Goal: Information Seeking & Learning: Learn about a topic

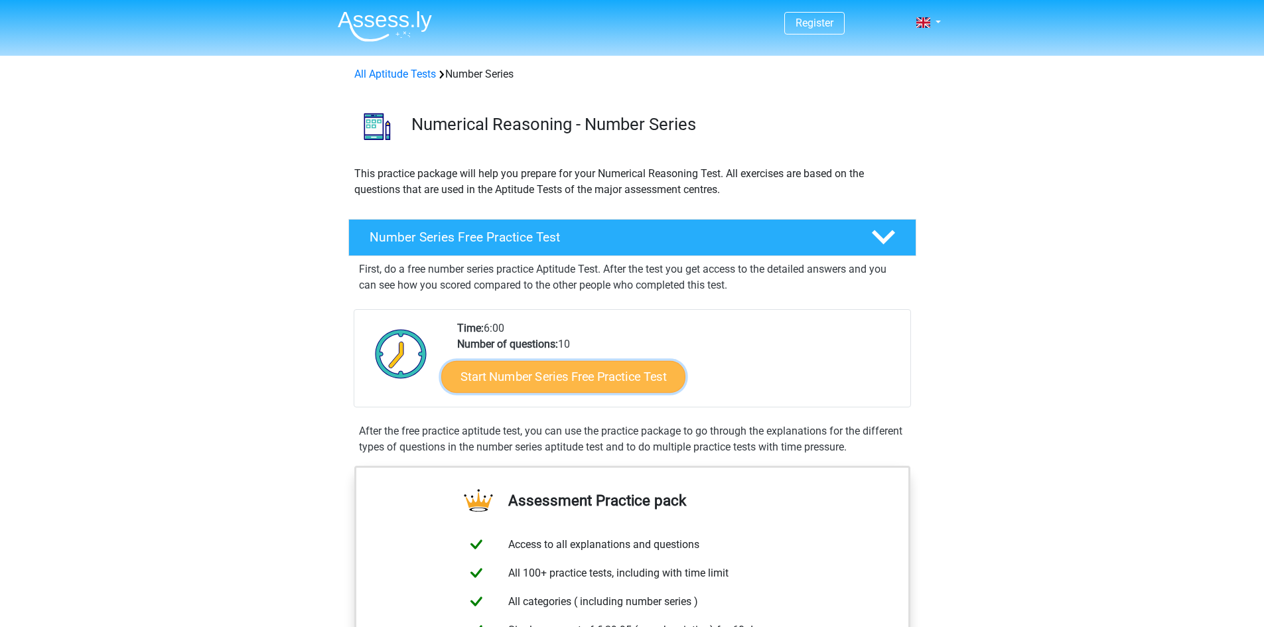
click at [617, 383] on link "Start Number Series Free Practice Test" at bounding box center [563, 376] width 244 height 32
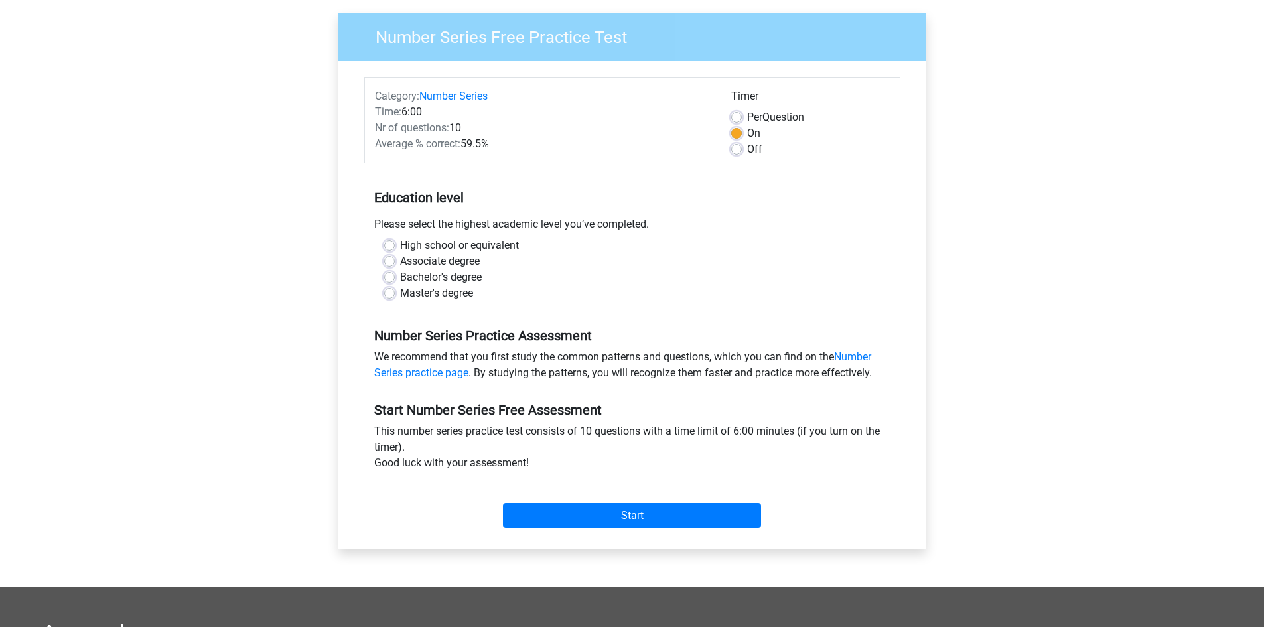
scroll to position [96, 0]
click at [448, 277] on label "Bachelor's degree" at bounding box center [441, 277] width 82 height 16
click at [395, 277] on input "Bachelor's degree" at bounding box center [389, 275] width 11 height 13
radio input "true"
click at [584, 518] on input "Start" at bounding box center [632, 514] width 258 height 25
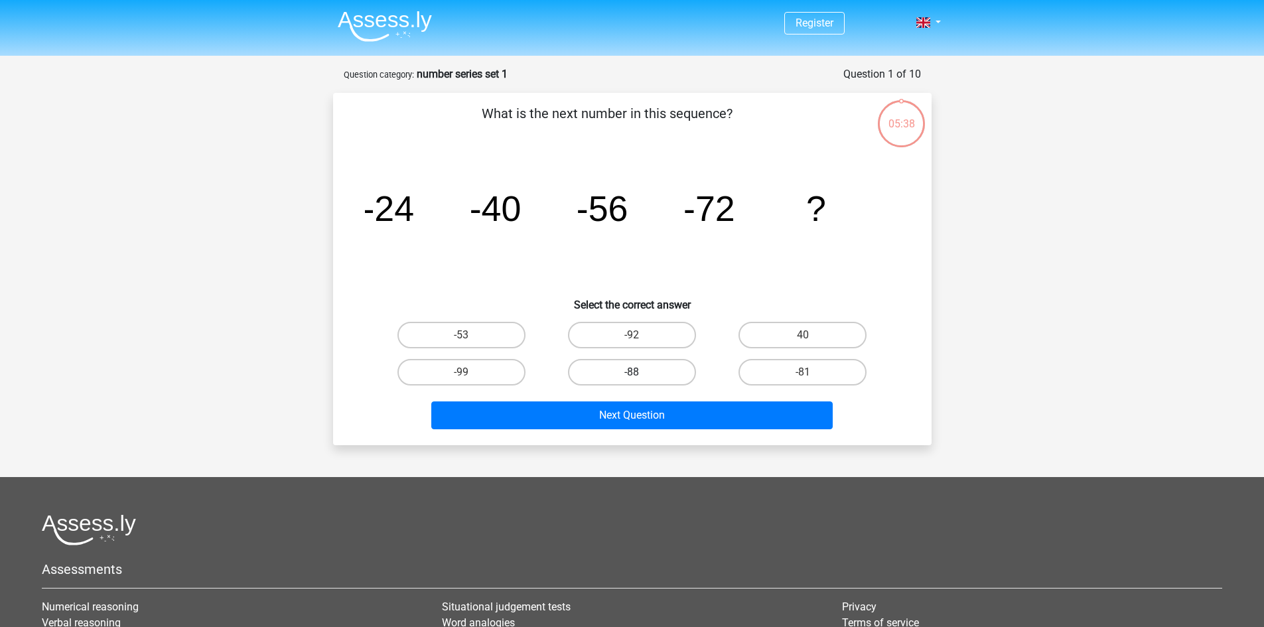
click at [656, 372] on label "-88" at bounding box center [632, 372] width 128 height 27
click at [640, 372] on input "-88" at bounding box center [636, 376] width 9 height 9
radio input "true"
click at [658, 398] on div "Next Question" at bounding box center [632, 413] width 556 height 44
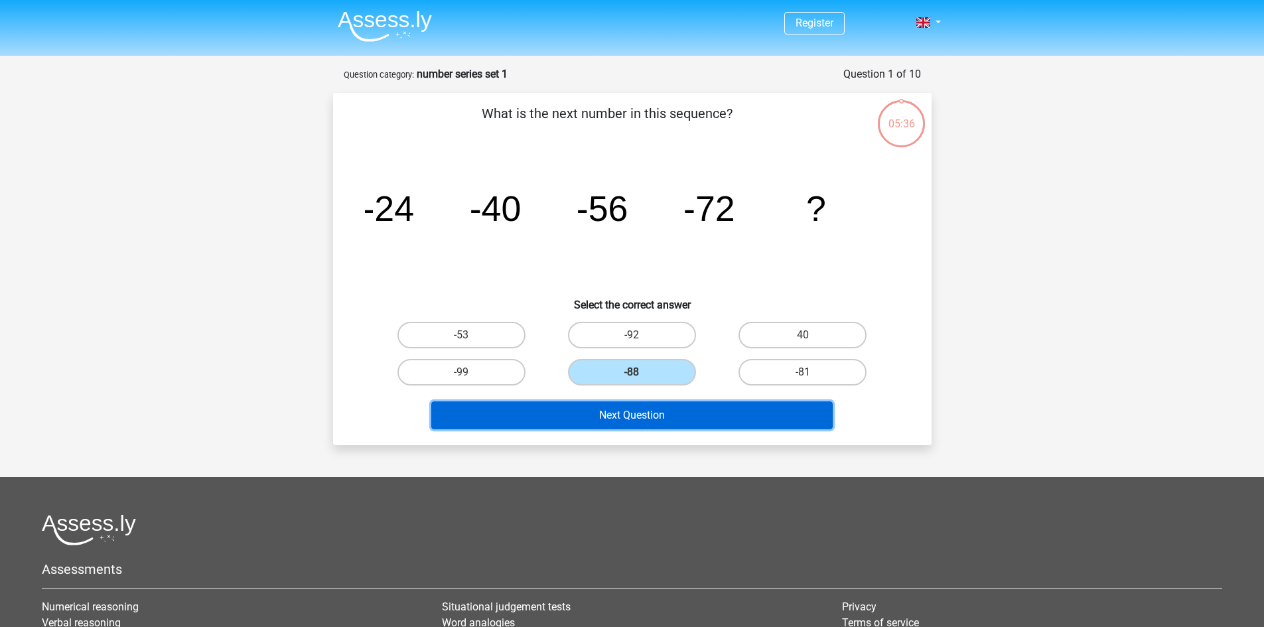
click at [657, 415] on button "Next Question" at bounding box center [631, 415] width 401 height 28
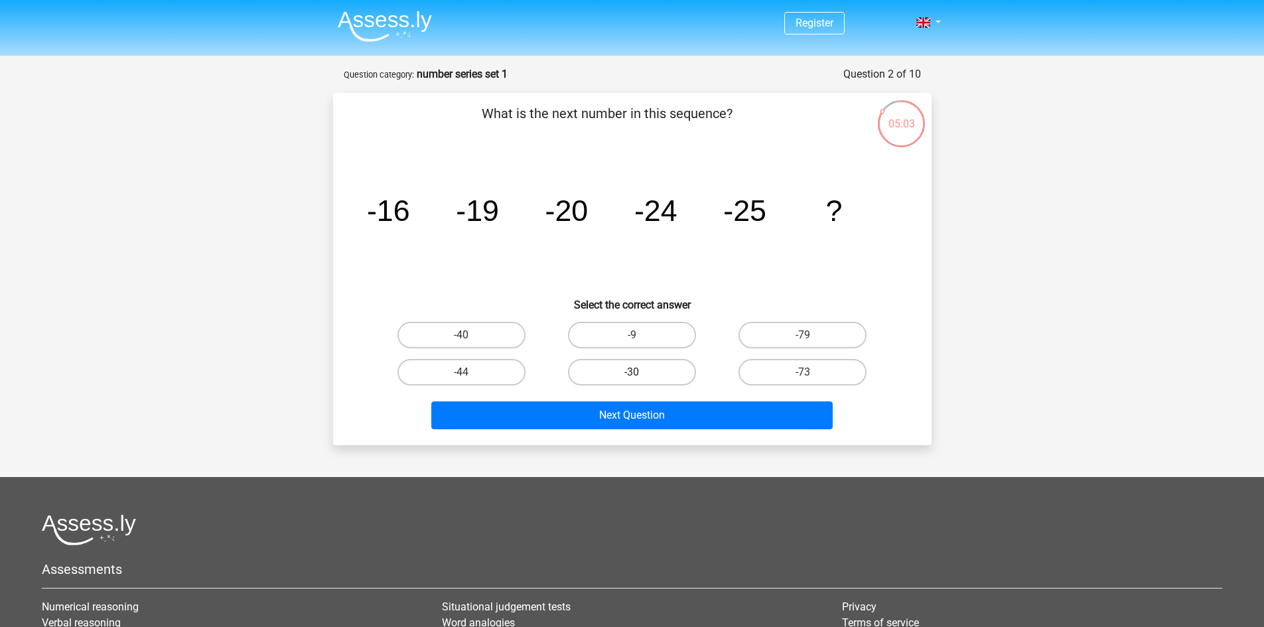
click at [661, 371] on label "-30" at bounding box center [632, 372] width 128 height 27
click at [640, 372] on input "-30" at bounding box center [636, 376] width 9 height 9
radio input "true"
click at [699, 435] on div "What is the next number in this sequence? image/svg+xml -16 -19 -20 -24 -25 ? S…" at bounding box center [632, 269] width 598 height 352
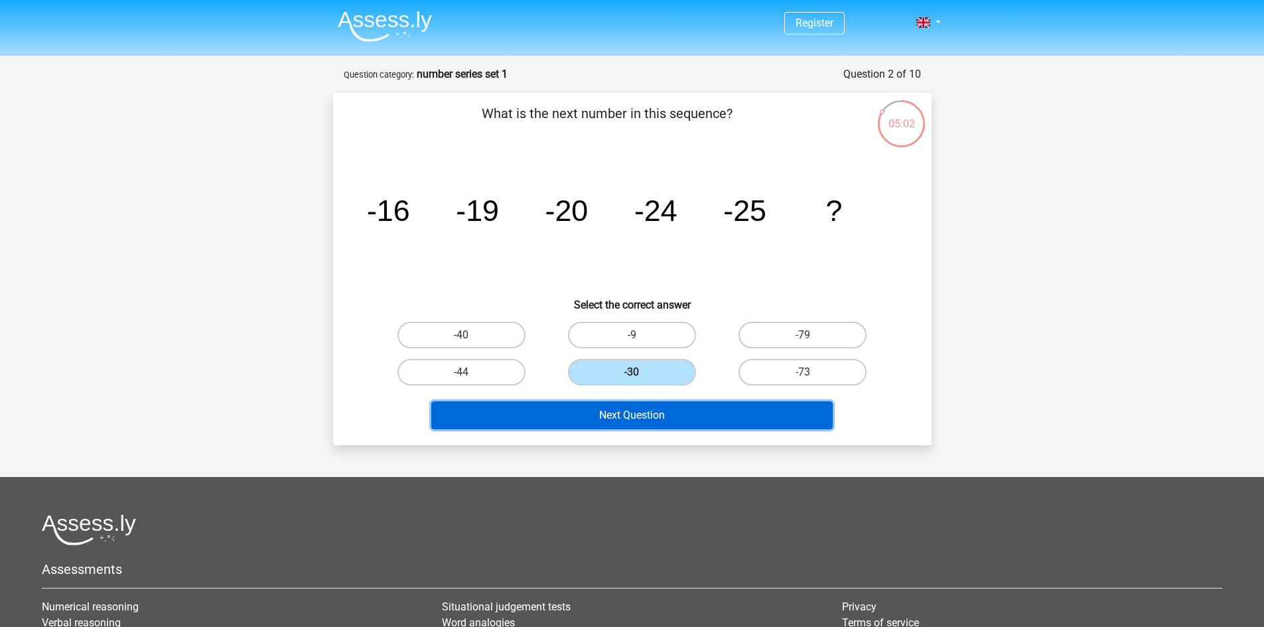
click at [710, 421] on button "Next Question" at bounding box center [631, 415] width 401 height 28
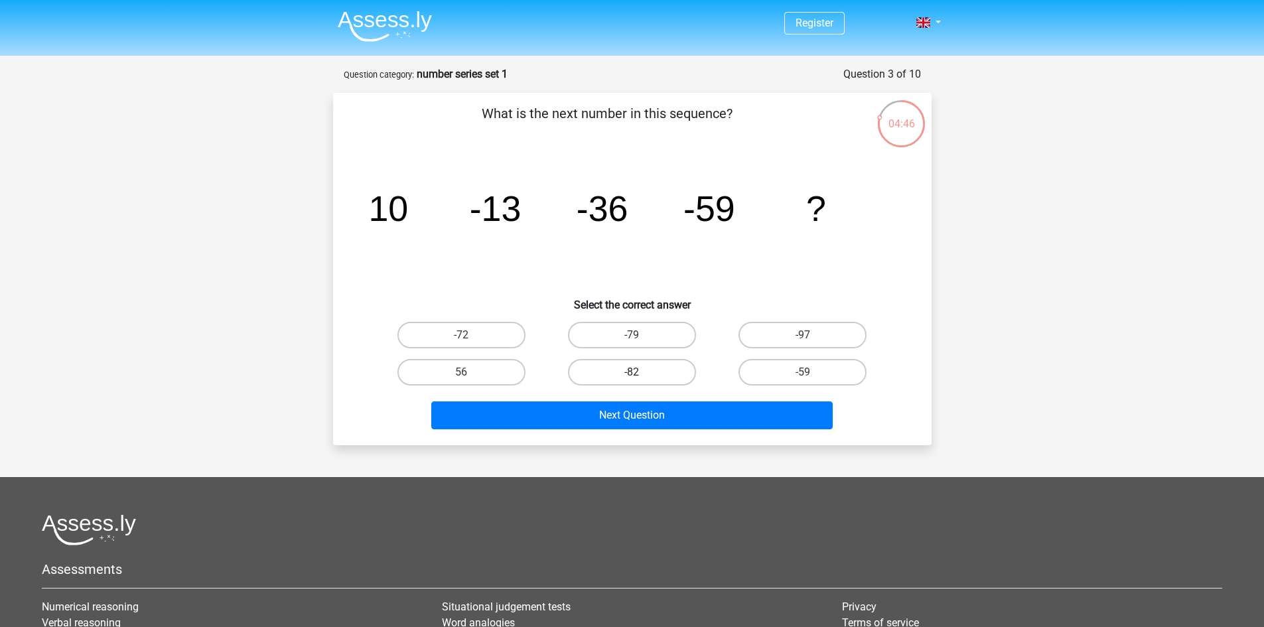
click at [614, 367] on label "-82" at bounding box center [632, 372] width 128 height 27
click at [632, 372] on input "-82" at bounding box center [636, 376] width 9 height 9
radio input "true"
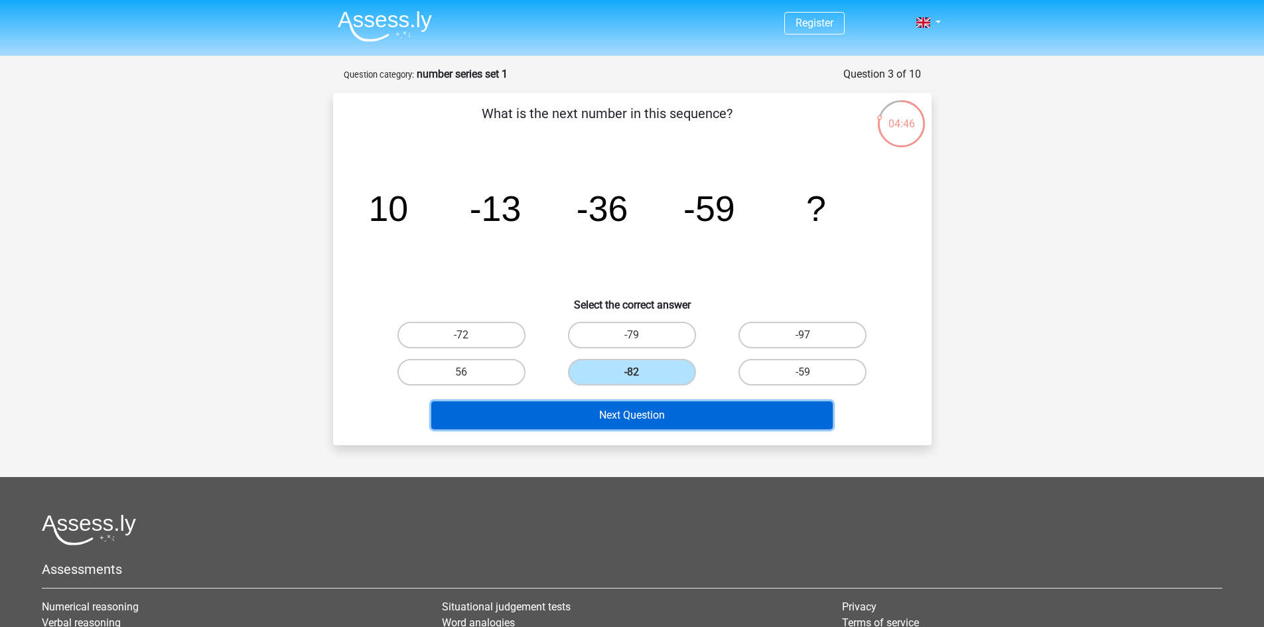
click at [640, 405] on button "Next Question" at bounding box center [631, 415] width 401 height 28
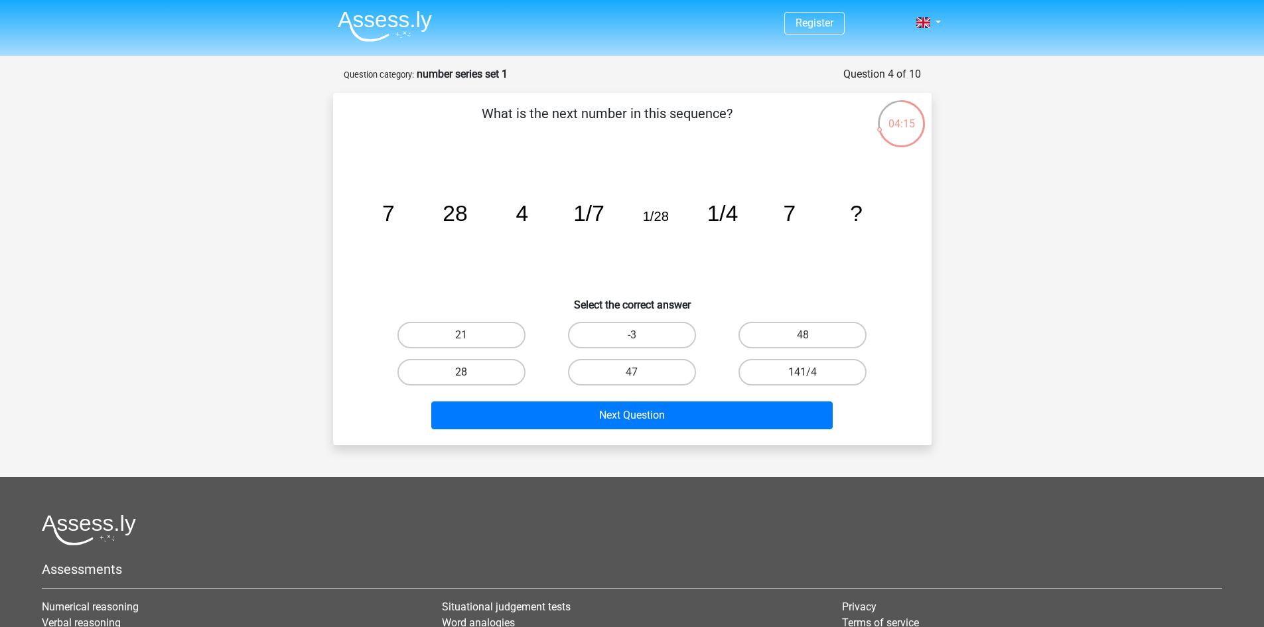
click at [490, 364] on label "28" at bounding box center [461, 372] width 128 height 27
click at [470, 372] on input "28" at bounding box center [465, 376] width 9 height 9
radio input "true"
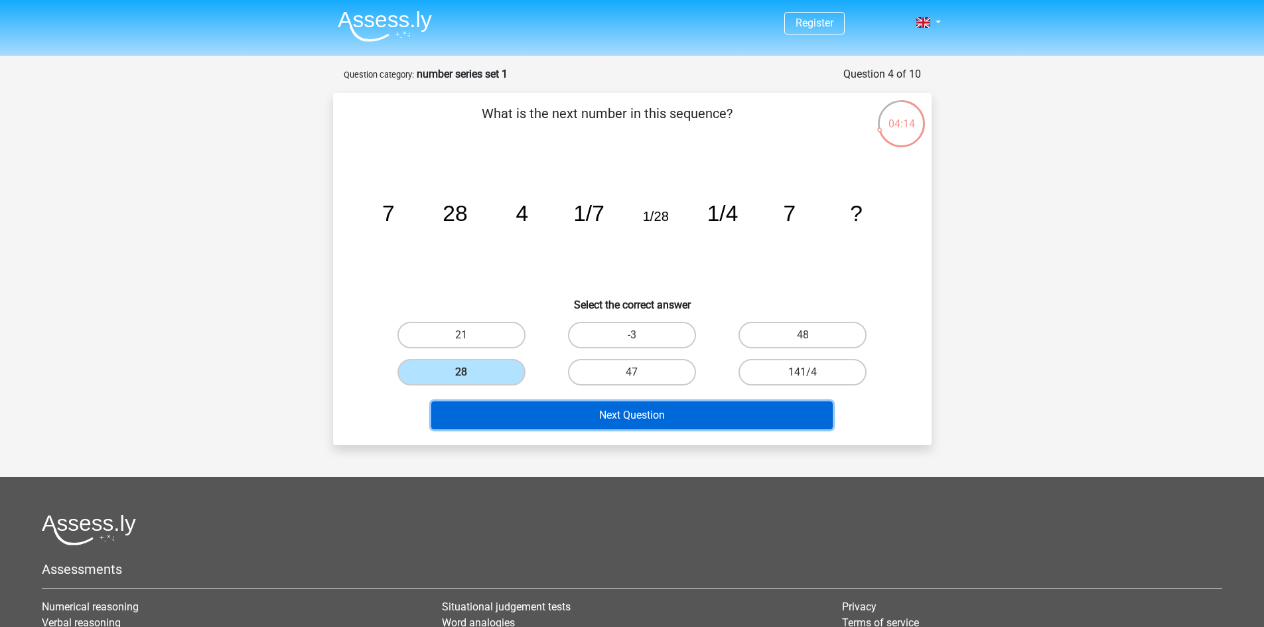
click at [567, 412] on button "Next Question" at bounding box center [631, 415] width 401 height 28
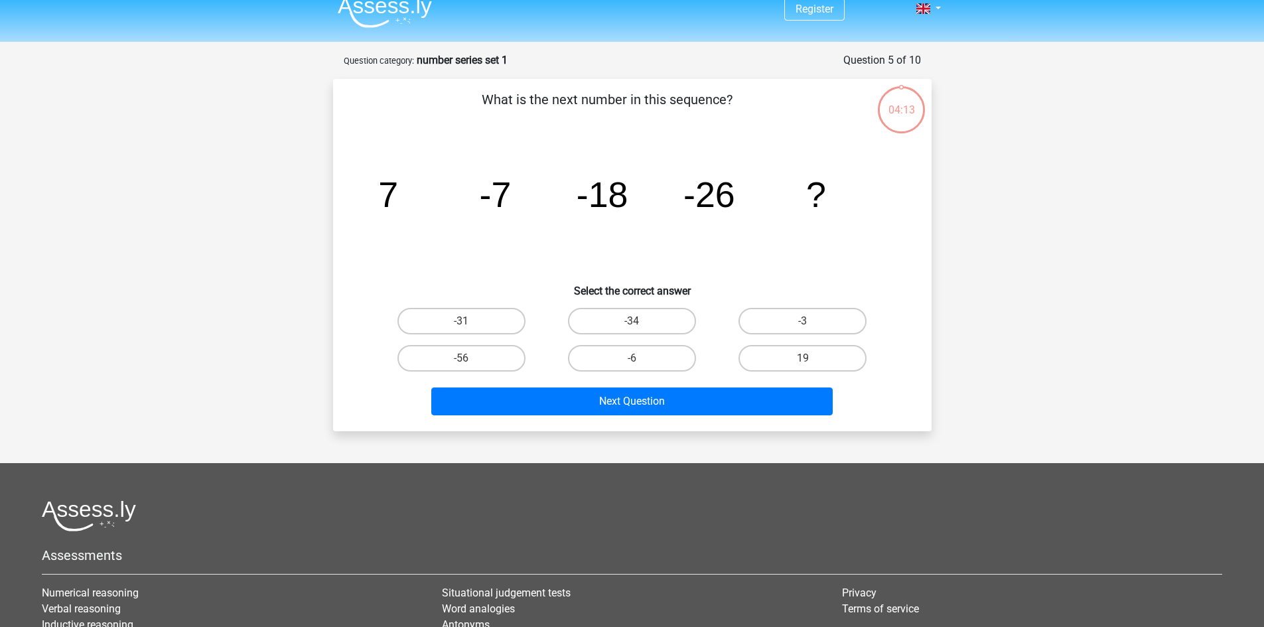
scroll to position [13, 0]
click at [506, 318] on label "-31" at bounding box center [461, 321] width 128 height 27
click at [470, 322] on input "-31" at bounding box center [465, 326] width 9 height 9
radio input "true"
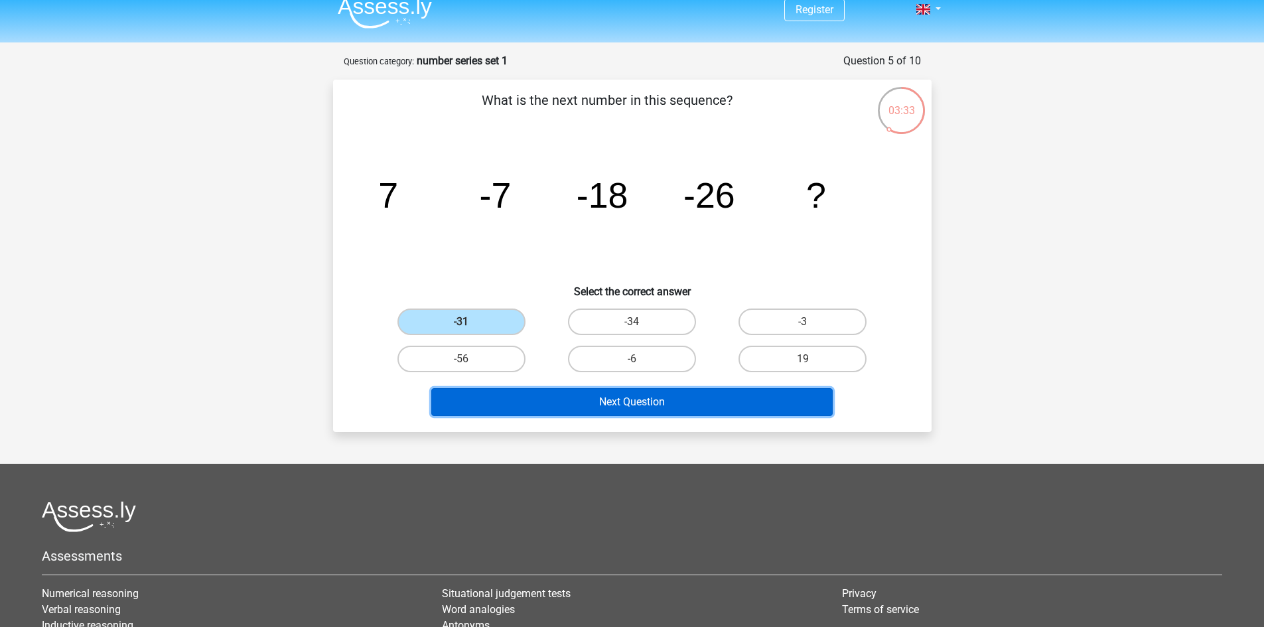
click at [638, 399] on button "Next Question" at bounding box center [631, 402] width 401 height 28
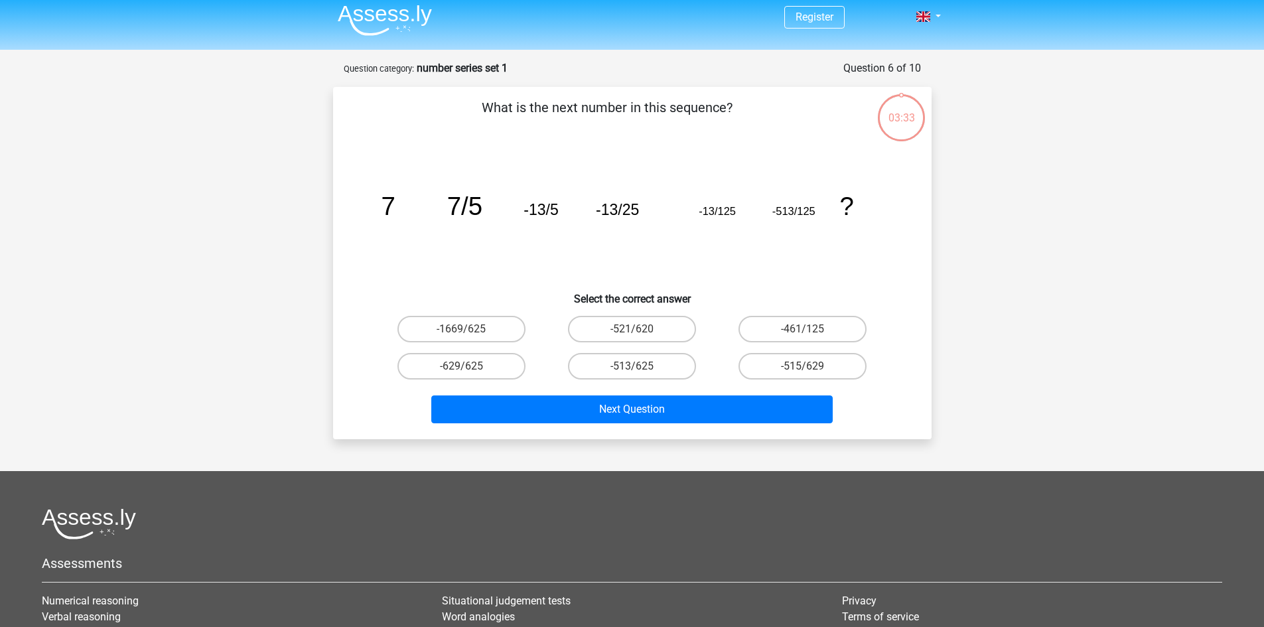
scroll to position [5, 0]
click at [624, 373] on label "-513/625" at bounding box center [632, 367] width 128 height 27
click at [632, 373] on input "-513/625" at bounding box center [636, 371] width 9 height 9
radio input "true"
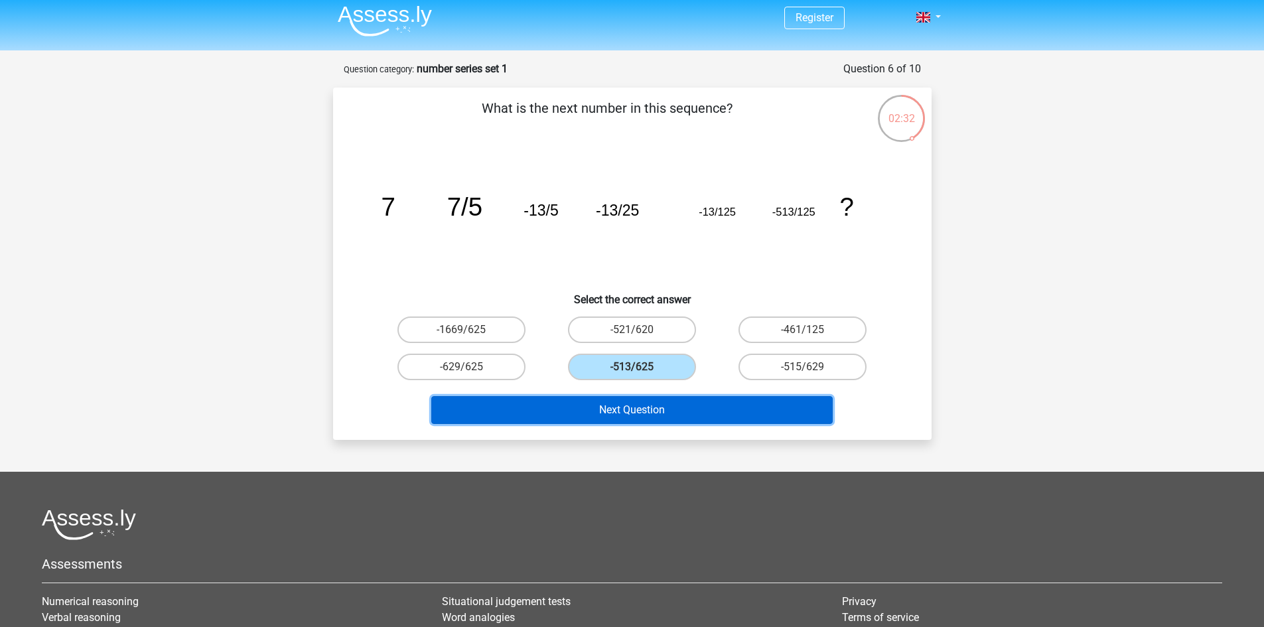
click at [644, 411] on button "Next Question" at bounding box center [631, 410] width 401 height 28
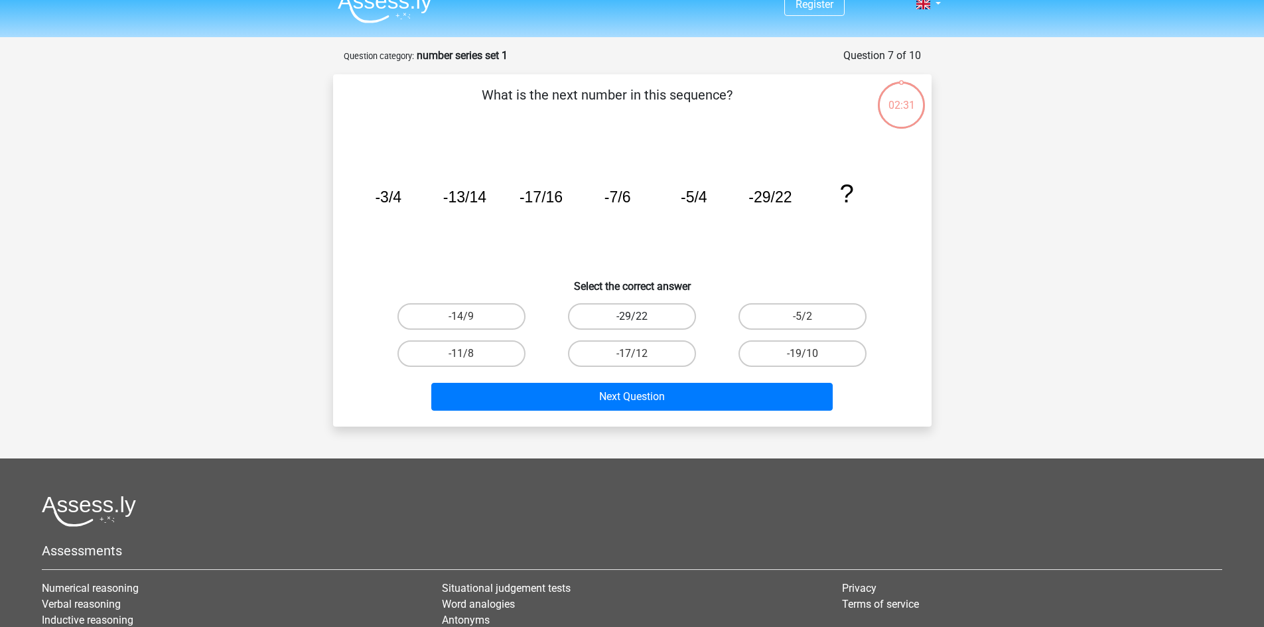
scroll to position [18, 0]
click at [770, 314] on label "-5/2" at bounding box center [802, 317] width 128 height 27
click at [803, 317] on input "-5/2" at bounding box center [807, 321] width 9 height 9
radio input "true"
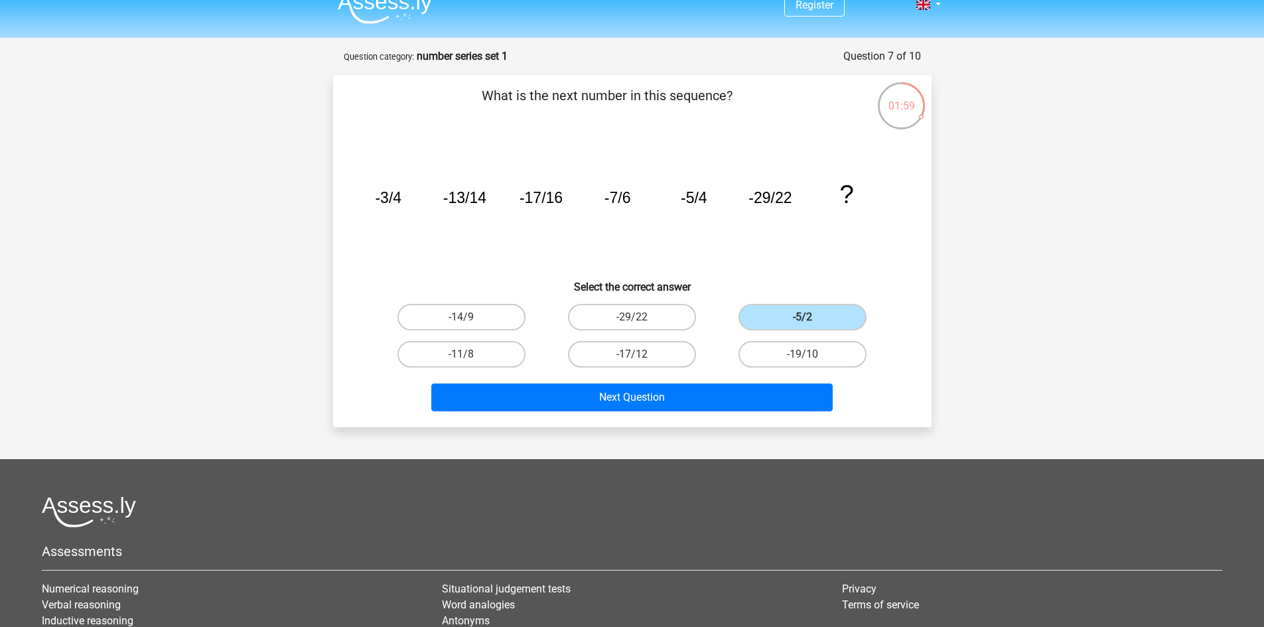
click at [739, 423] on div "What is the next number in this sequence? image/svg+xml -3/4 -13/14 -17/16 -7/6…" at bounding box center [632, 251] width 598 height 352
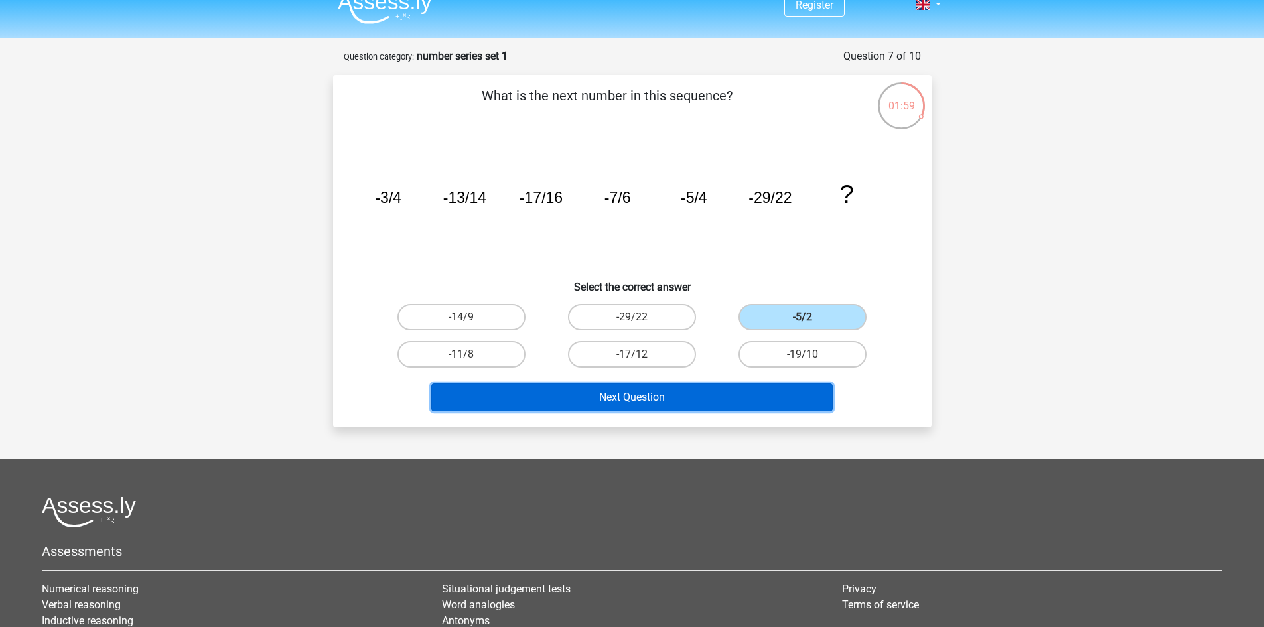
click at [746, 398] on button "Next Question" at bounding box center [631, 397] width 401 height 28
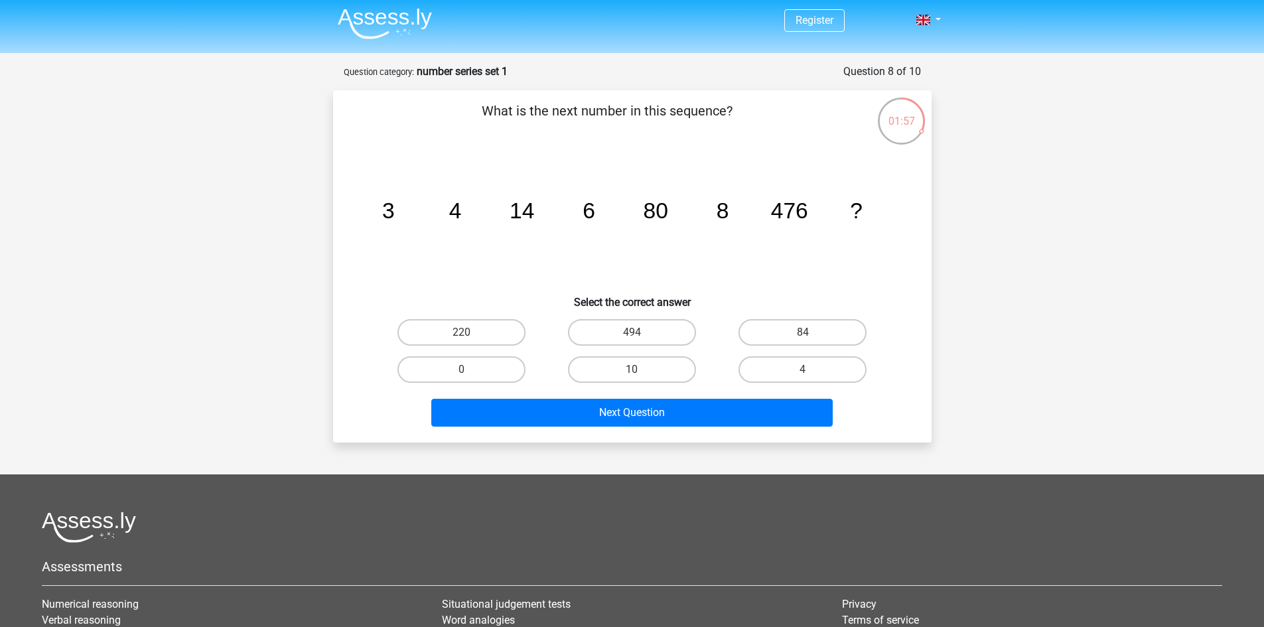
scroll to position [0, 0]
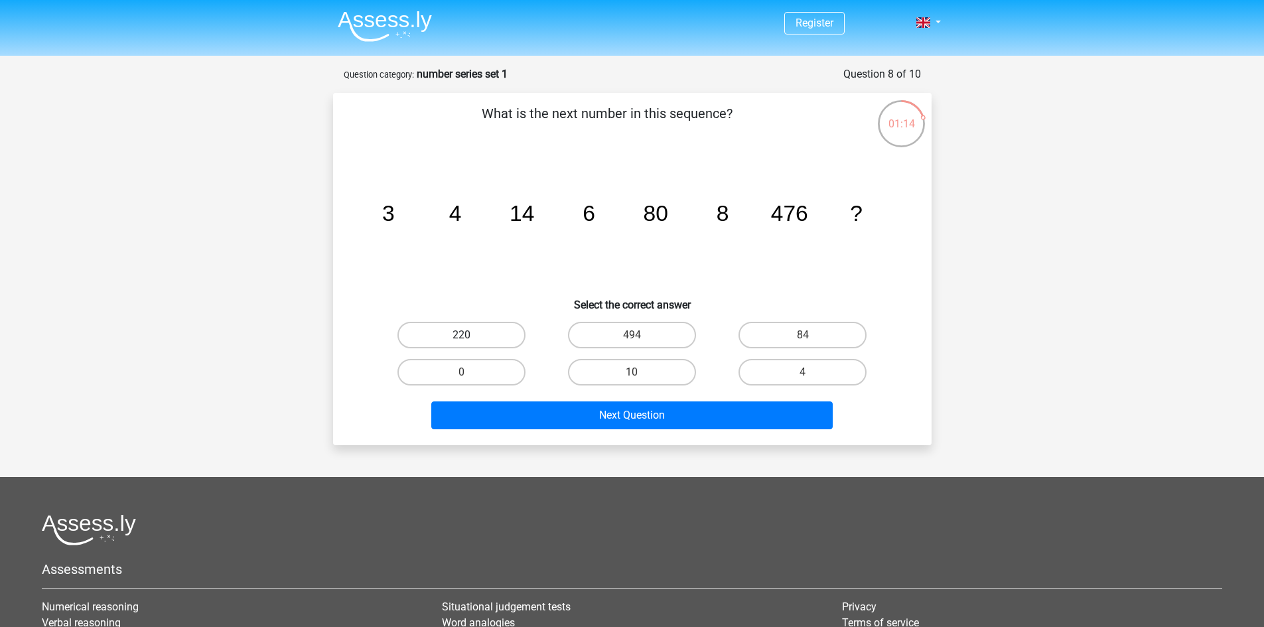
click at [498, 335] on label "220" at bounding box center [461, 335] width 128 height 27
click at [470, 335] on input "220" at bounding box center [465, 339] width 9 height 9
radio input "true"
click at [764, 371] on label "4" at bounding box center [802, 372] width 128 height 27
click at [803, 372] on input "4" at bounding box center [807, 376] width 9 height 9
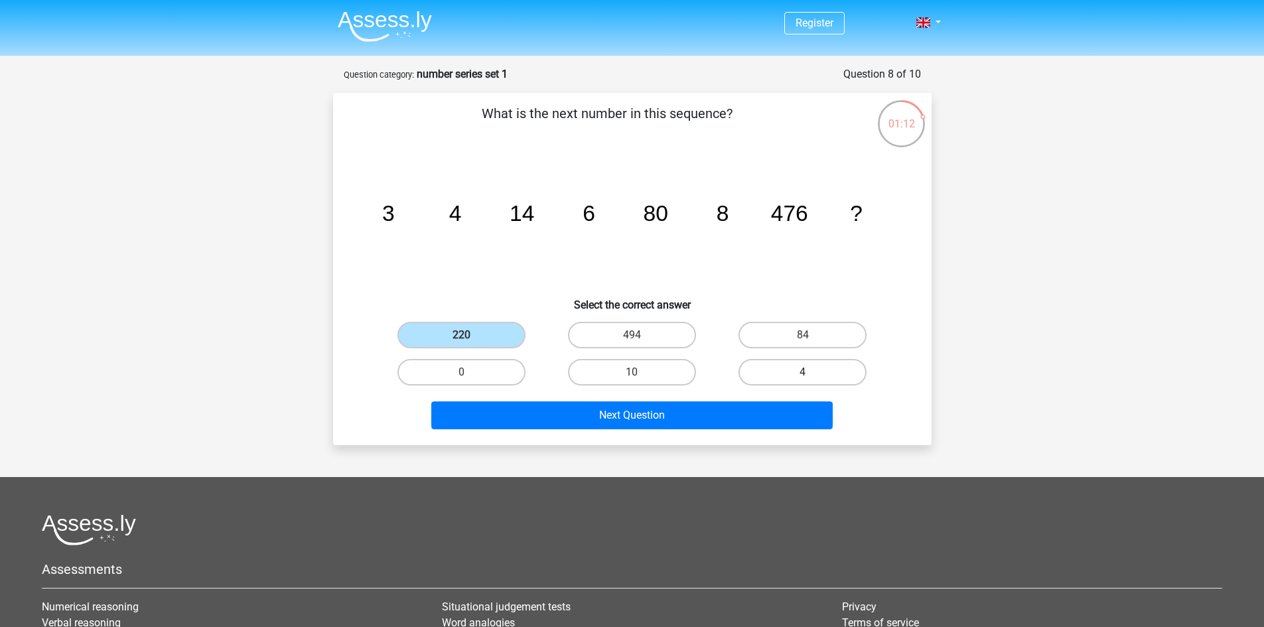
radio input "true"
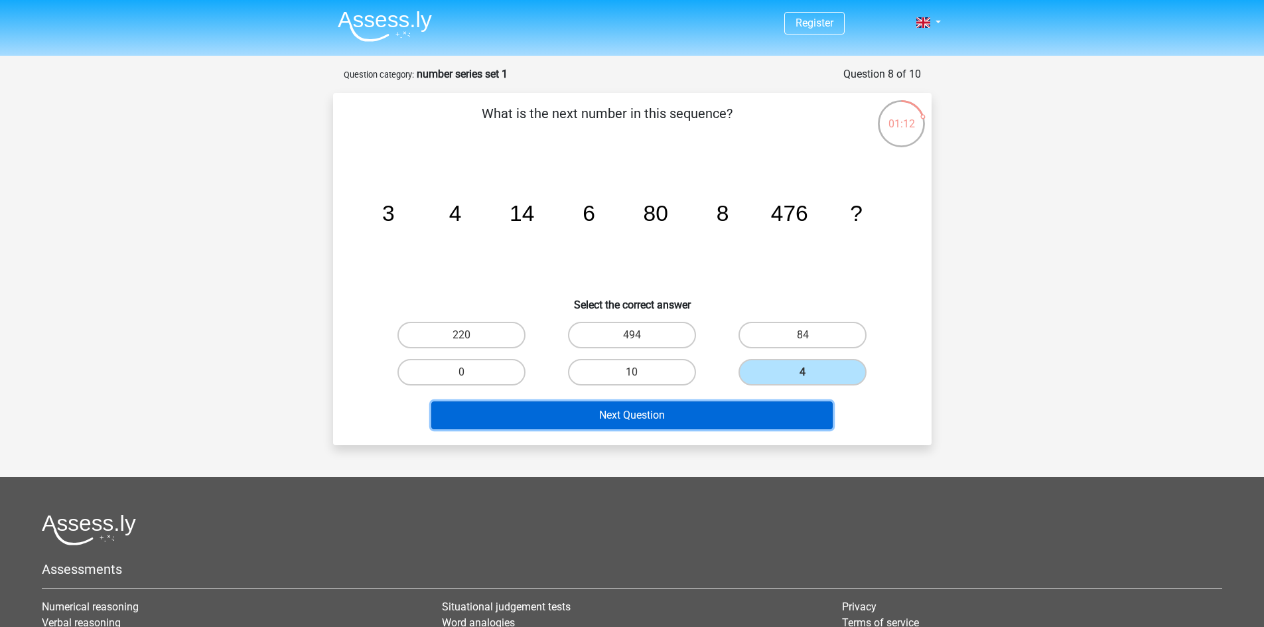
click at [753, 420] on button "Next Question" at bounding box center [631, 415] width 401 height 28
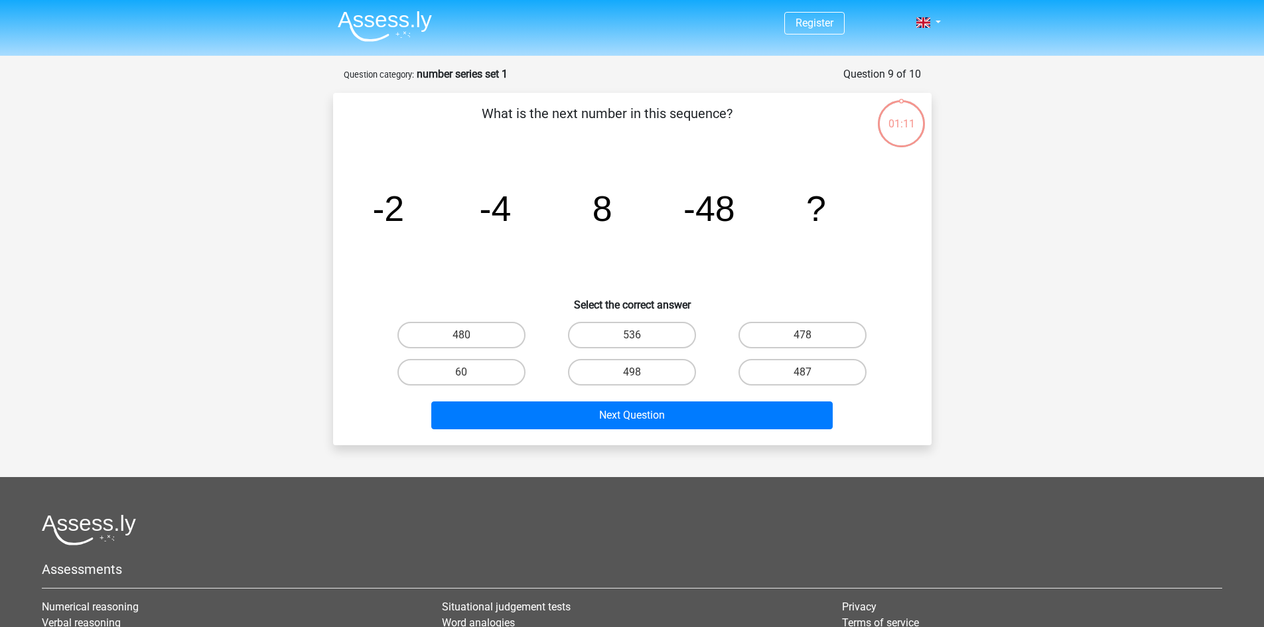
scroll to position [66, 0]
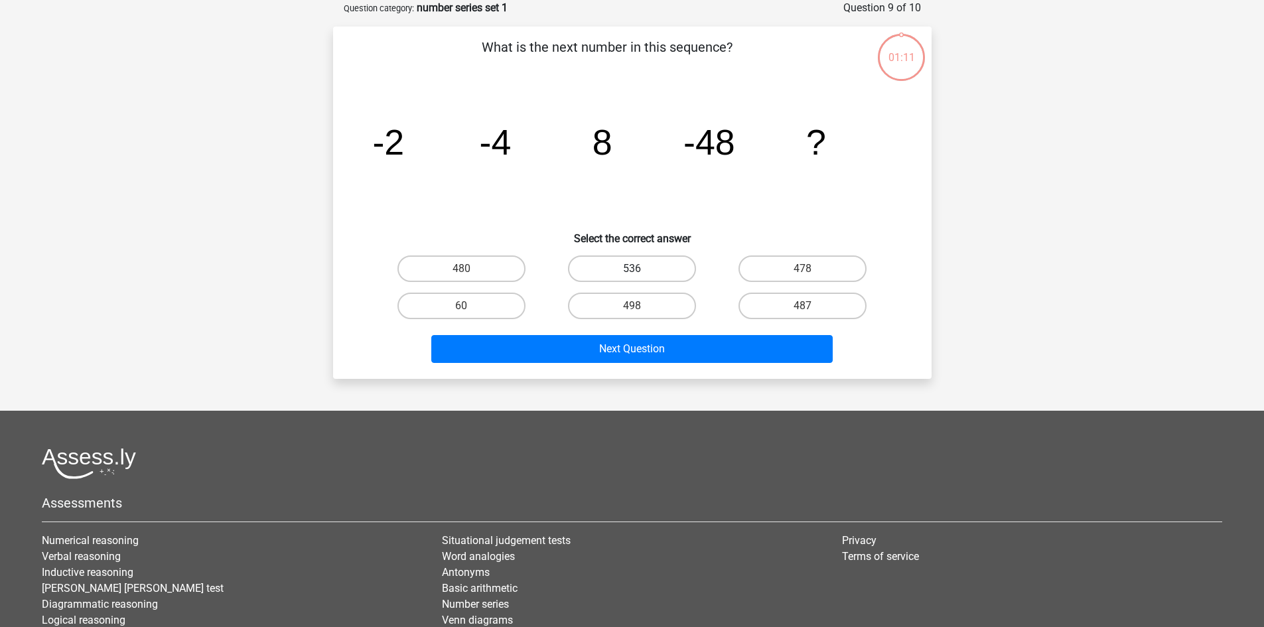
click at [651, 263] on label "536" at bounding box center [632, 268] width 128 height 27
click at [640, 269] on input "536" at bounding box center [636, 273] width 9 height 9
radio input "true"
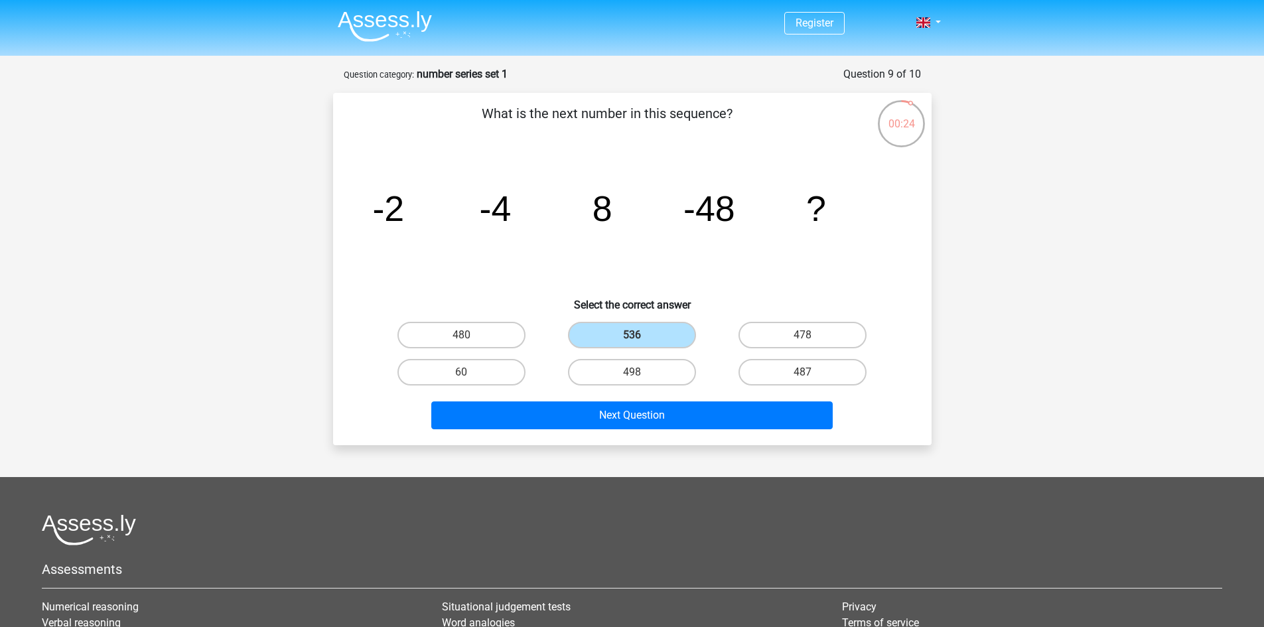
click at [524, 344] on div "480" at bounding box center [461, 335] width 160 height 27
click at [523, 366] on label "60" at bounding box center [461, 372] width 128 height 27
click at [470, 372] on input "60" at bounding box center [465, 376] width 9 height 9
radio input "true"
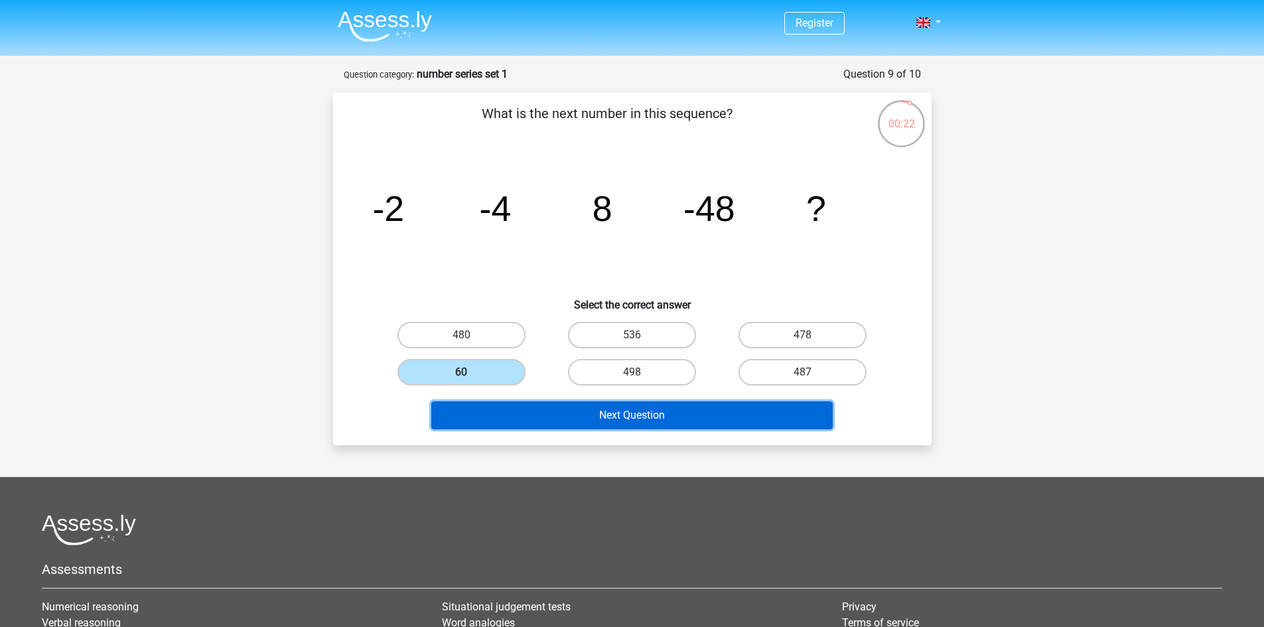
click at [698, 420] on button "Next Question" at bounding box center [631, 415] width 401 height 28
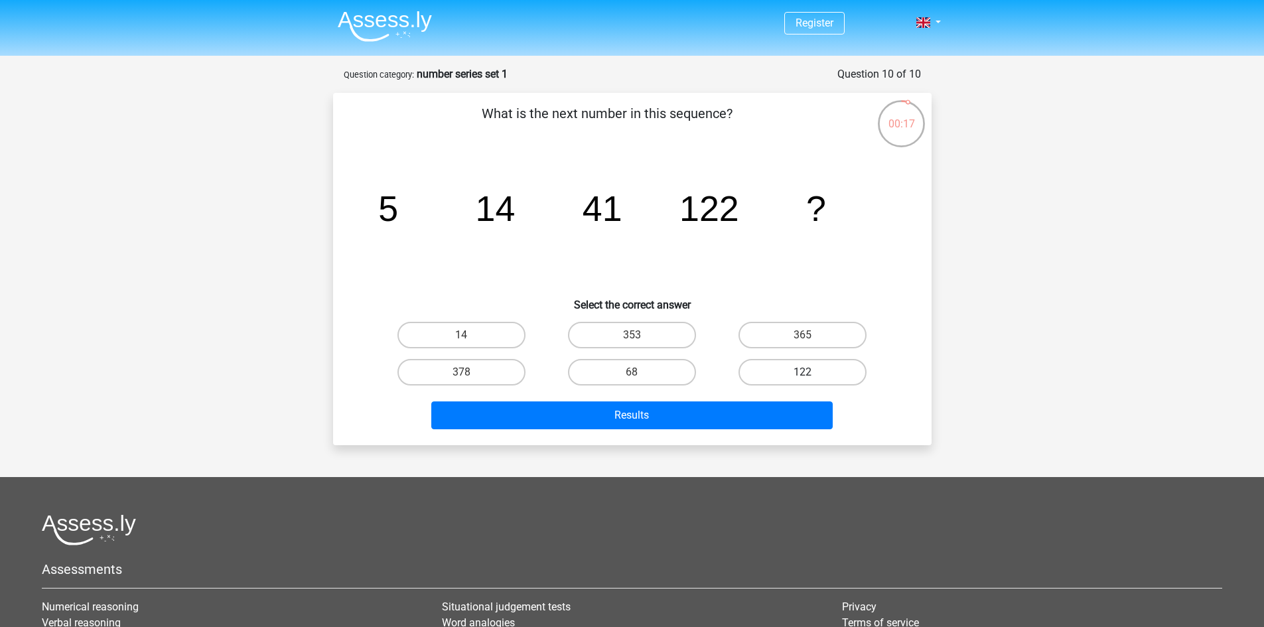
click at [781, 367] on label "122" at bounding box center [802, 372] width 128 height 27
click at [803, 372] on input "122" at bounding box center [807, 376] width 9 height 9
radio input "true"
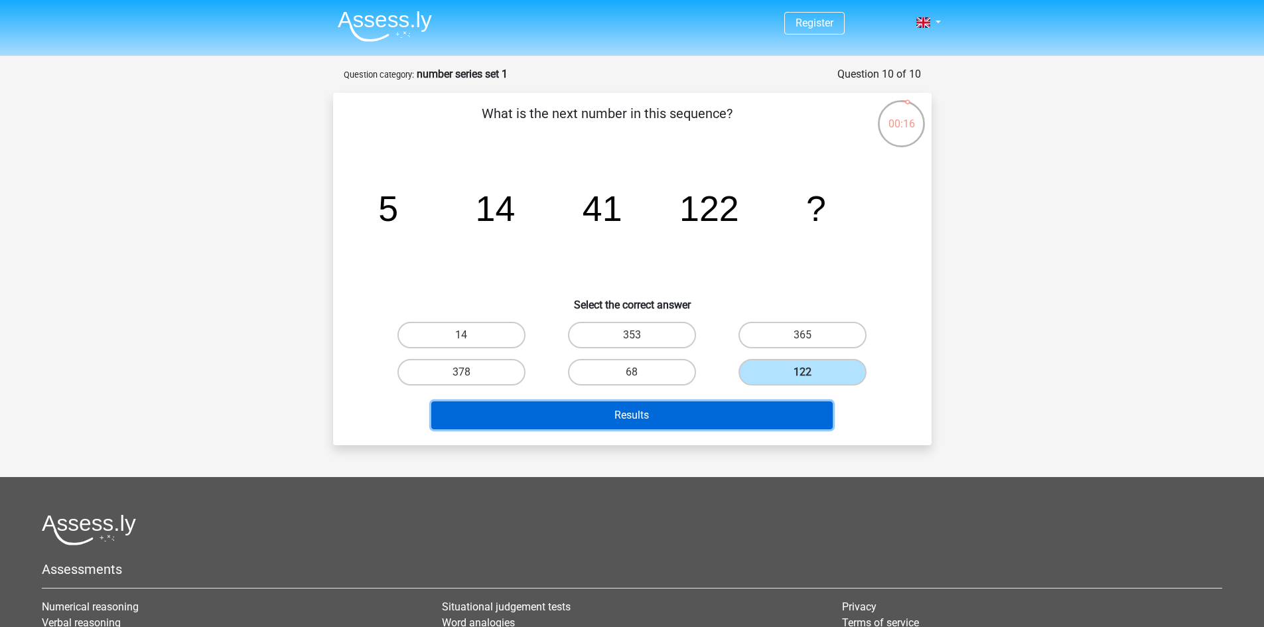
click at [767, 415] on button "Results" at bounding box center [631, 415] width 401 height 28
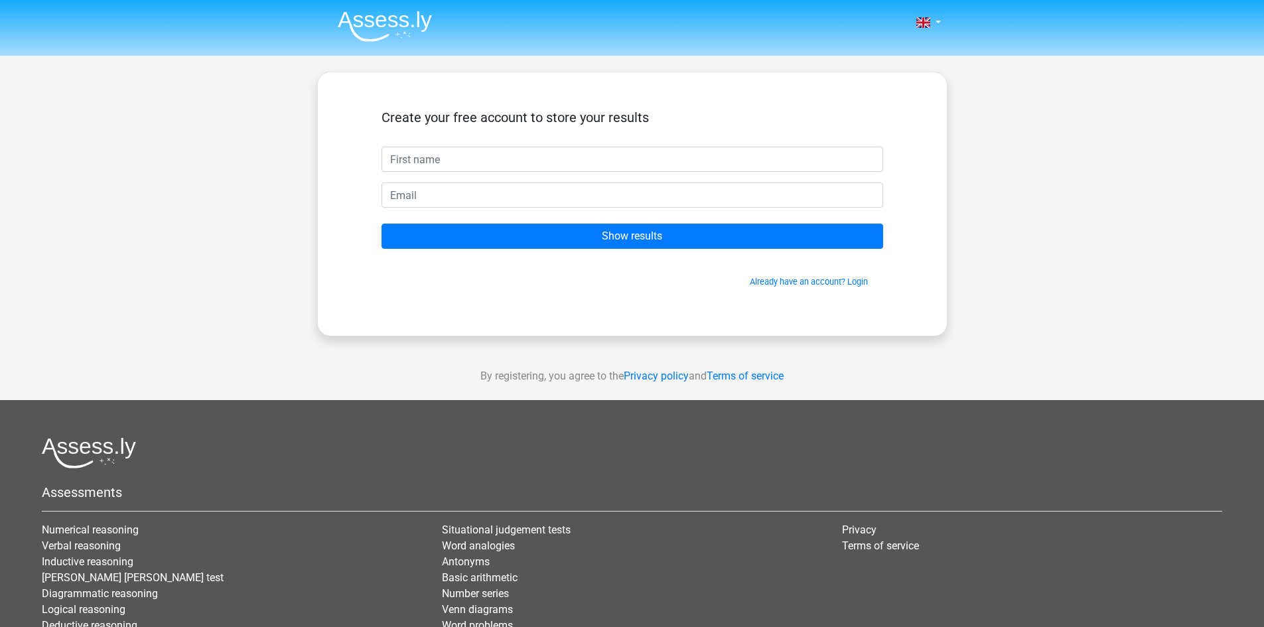
click at [378, 19] on img at bounding box center [385, 26] width 94 height 31
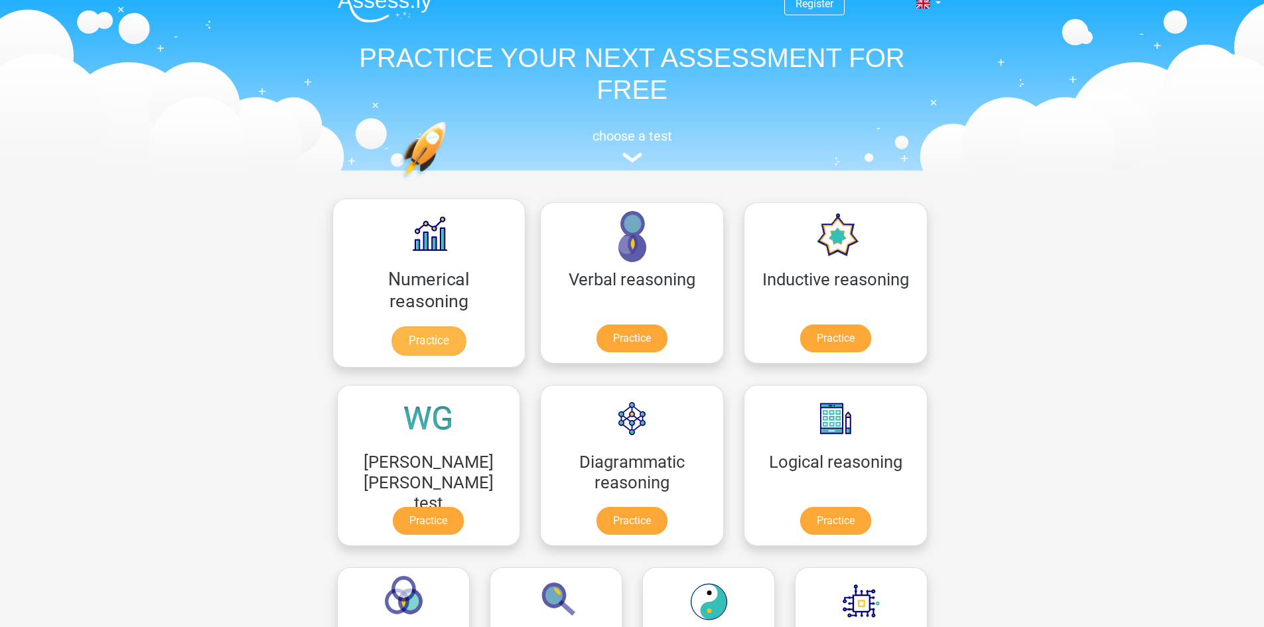
scroll to position [20, 0]
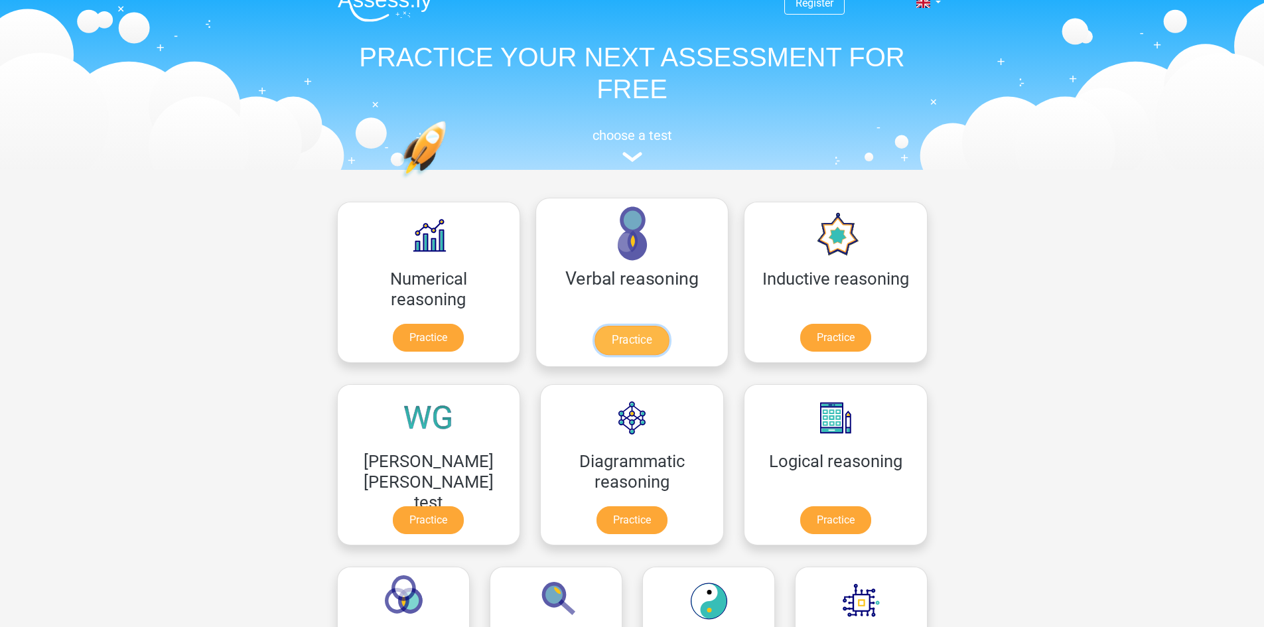
click at [594, 336] on link "Practice" at bounding box center [631, 340] width 74 height 29
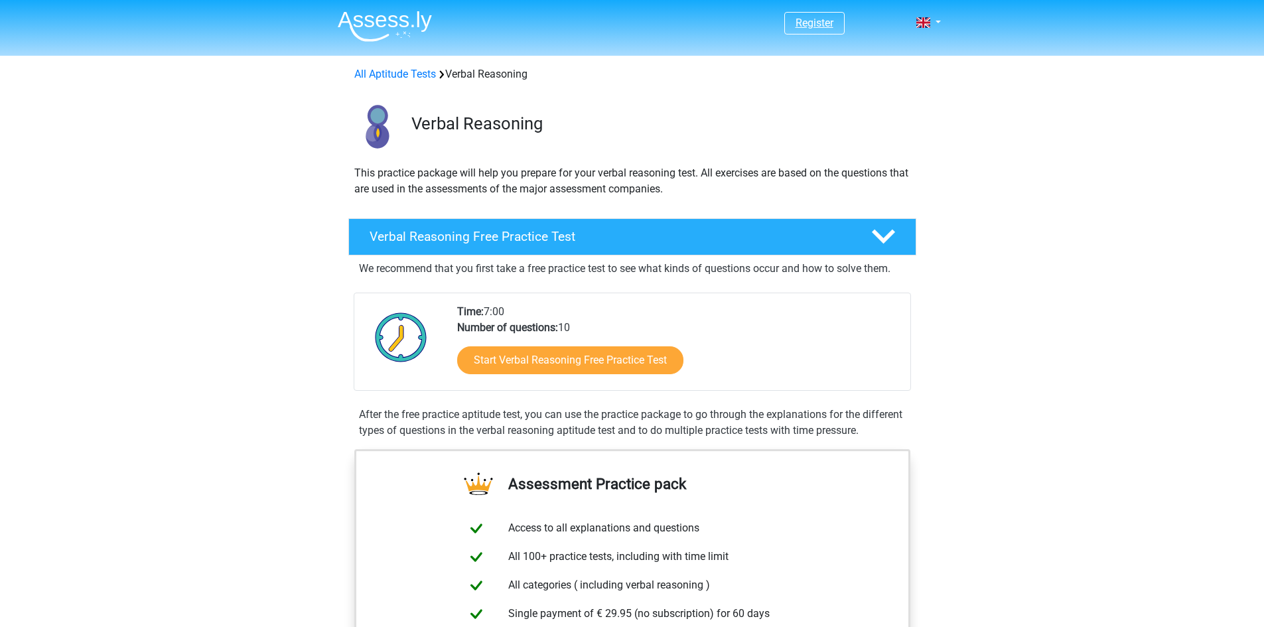
click at [817, 27] on link "Register" at bounding box center [814, 23] width 38 height 13
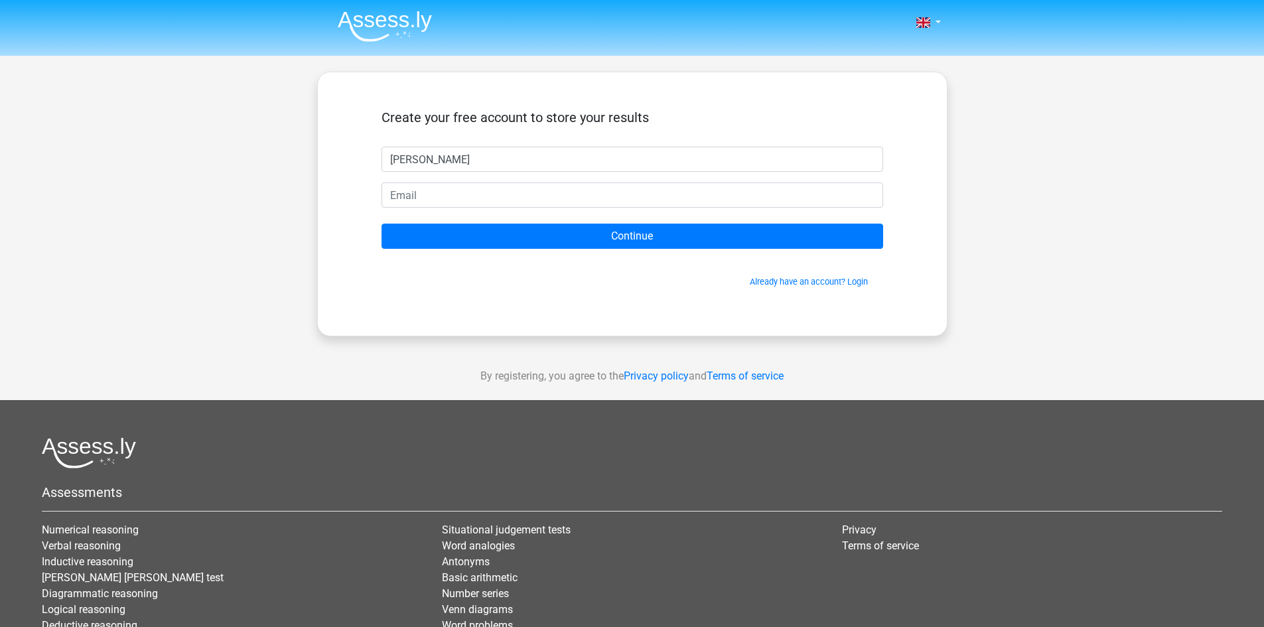
type input "[PERSON_NAME]"
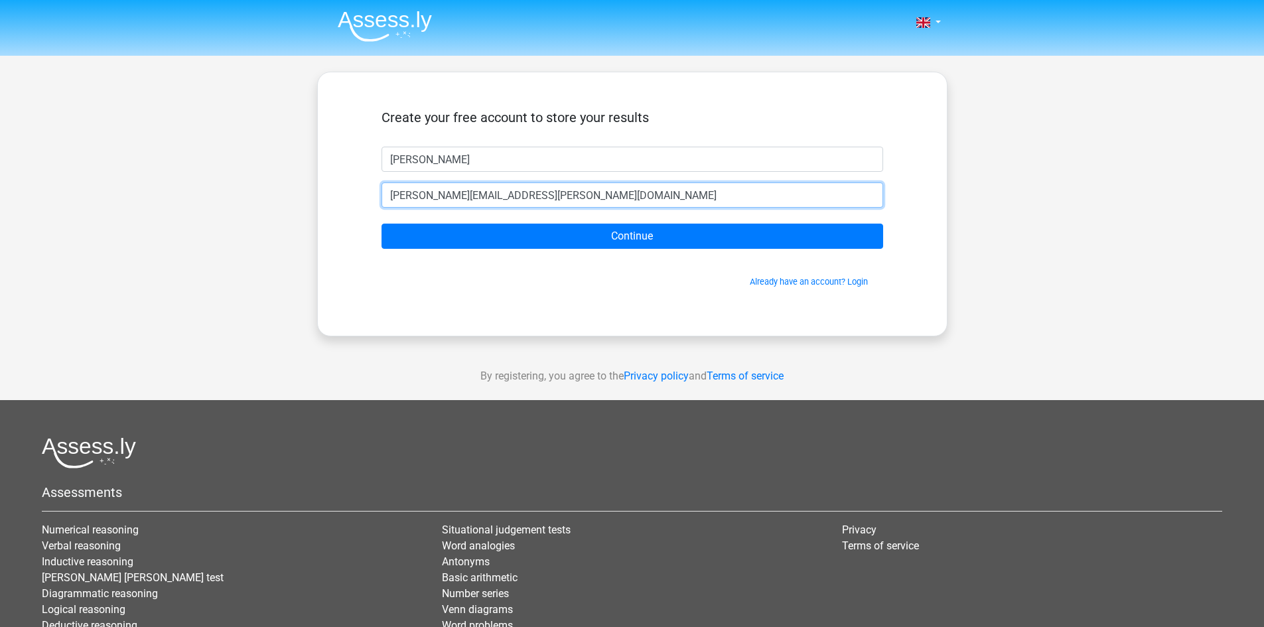
type input "[PERSON_NAME][EMAIL_ADDRESS][PERSON_NAME][DOMAIN_NAME]"
click at [381, 224] on input "Continue" at bounding box center [632, 236] width 502 height 25
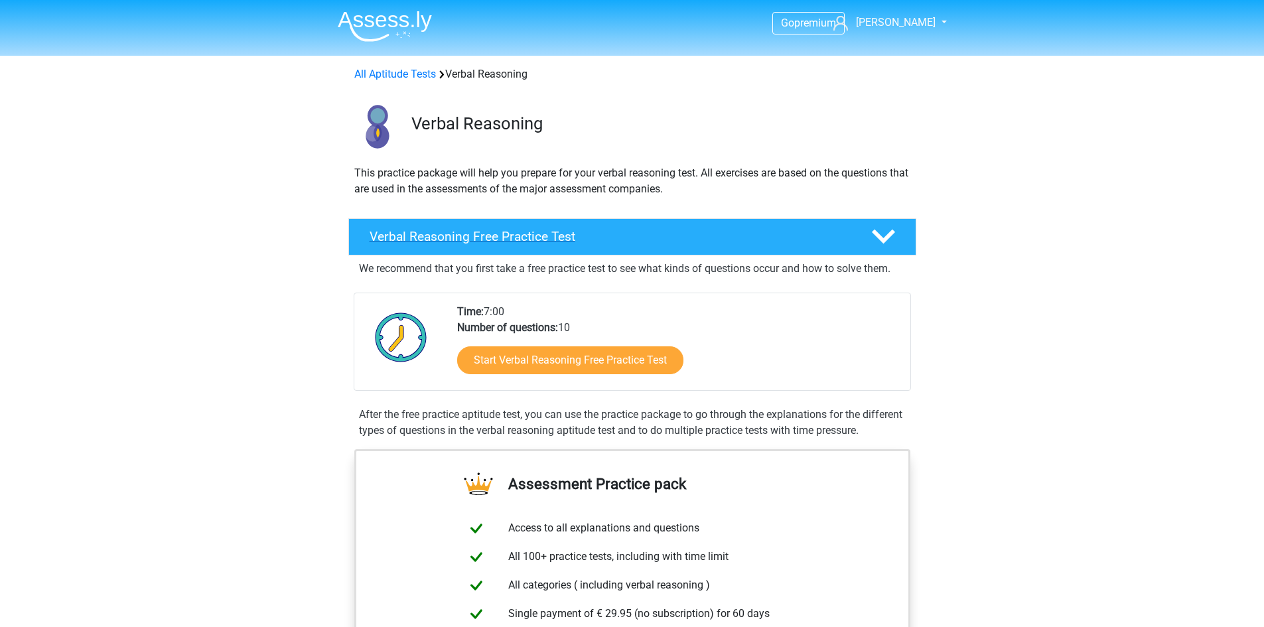
click at [710, 250] on div "Verbal Reasoning Free Practice Test" at bounding box center [632, 236] width 568 height 37
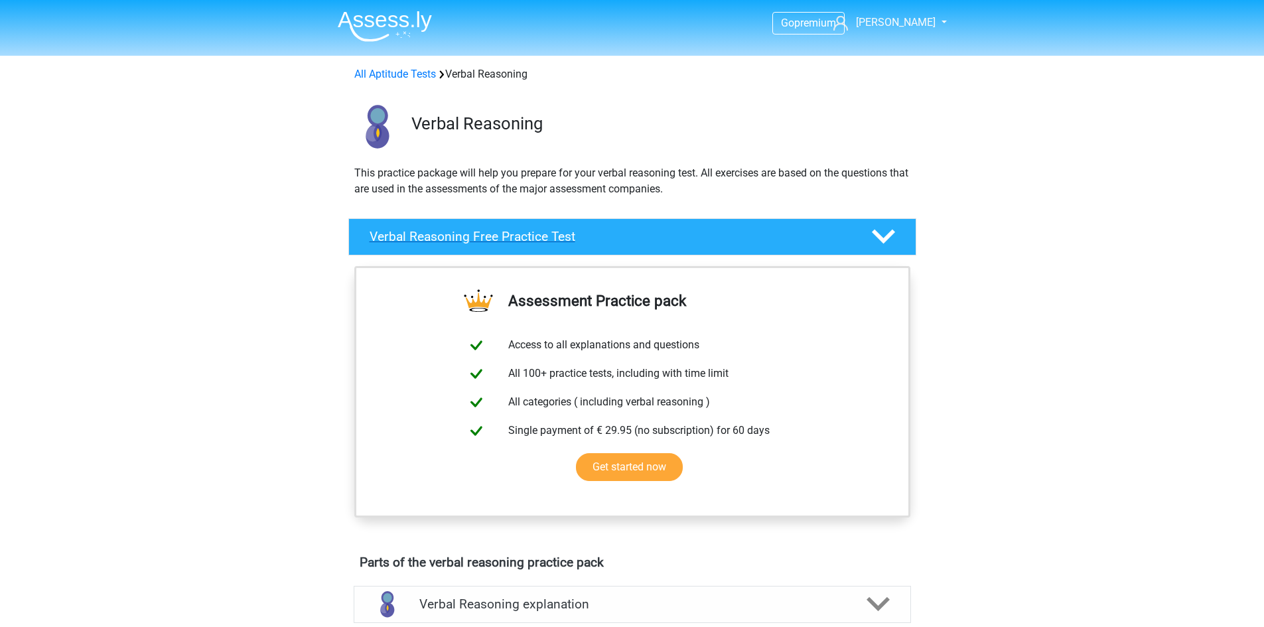
click at [710, 250] on div "Verbal Reasoning Free Practice Test" at bounding box center [632, 236] width 568 height 37
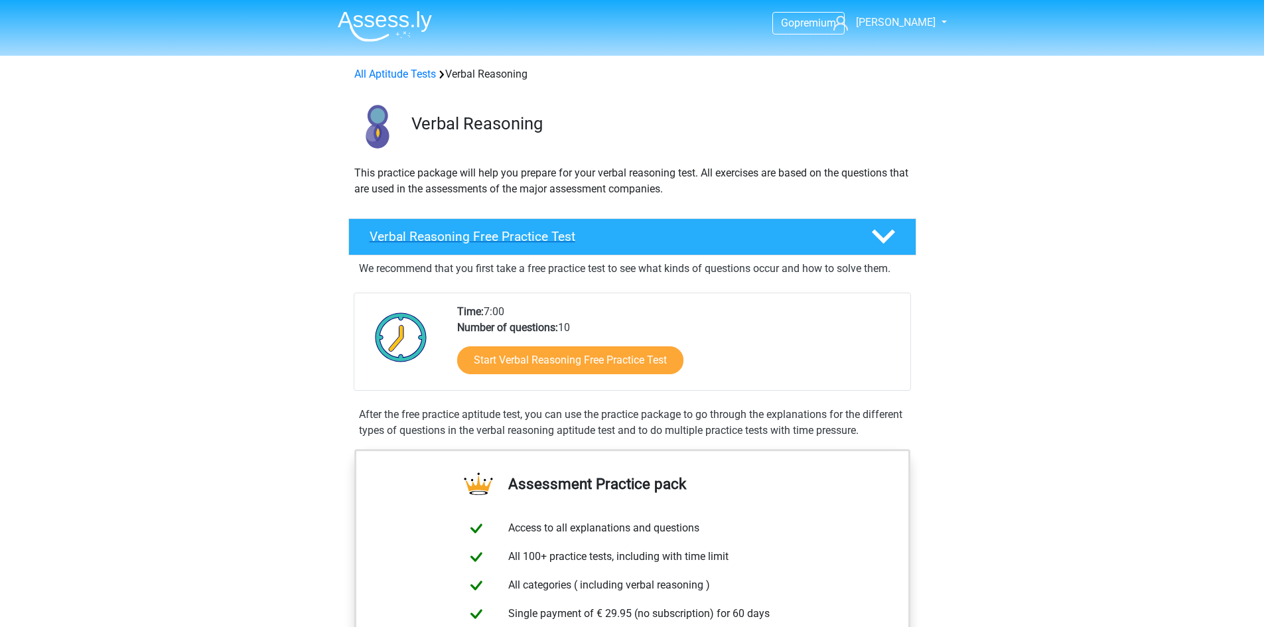
click at [710, 250] on div "Verbal Reasoning Free Practice Test" at bounding box center [632, 236] width 568 height 37
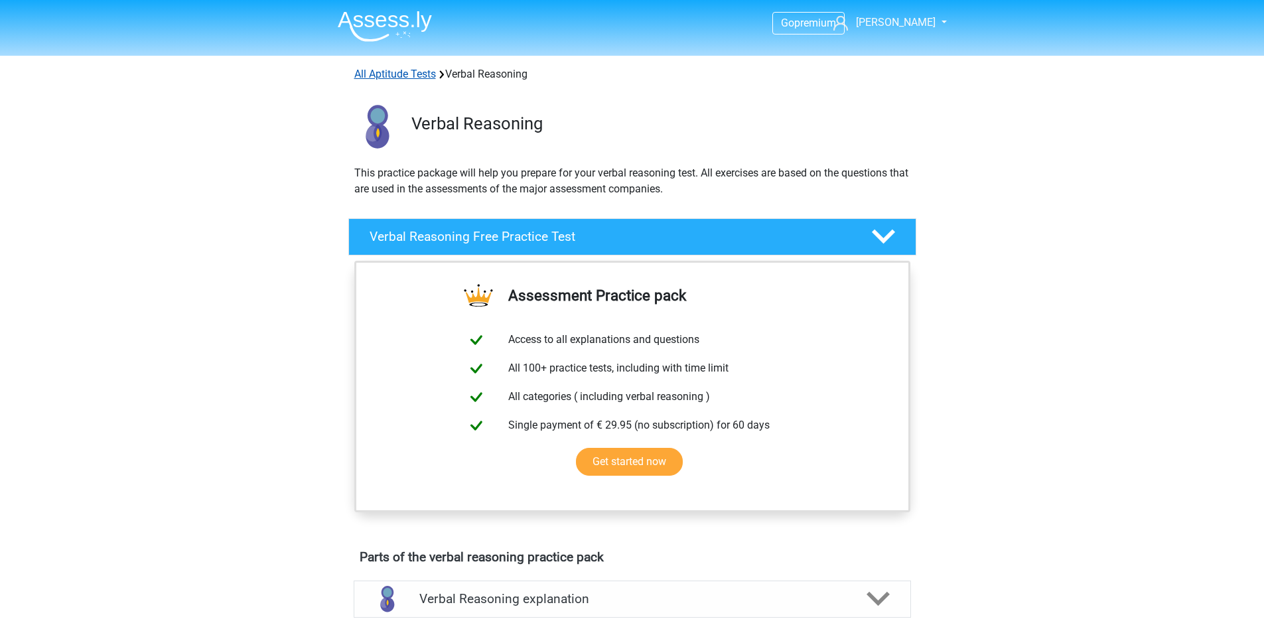
click at [402, 76] on link "All Aptitude Tests" at bounding box center [395, 74] width 82 height 13
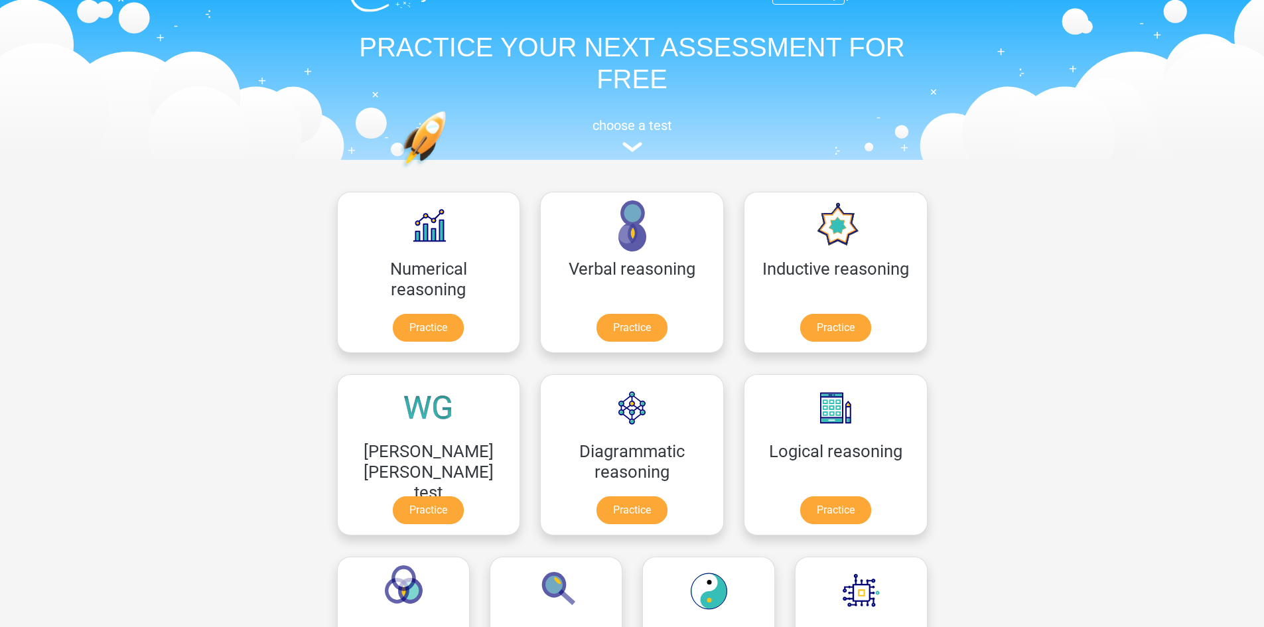
scroll to position [29, 0]
click at [399, 336] on link "Practice" at bounding box center [428, 330] width 74 height 29
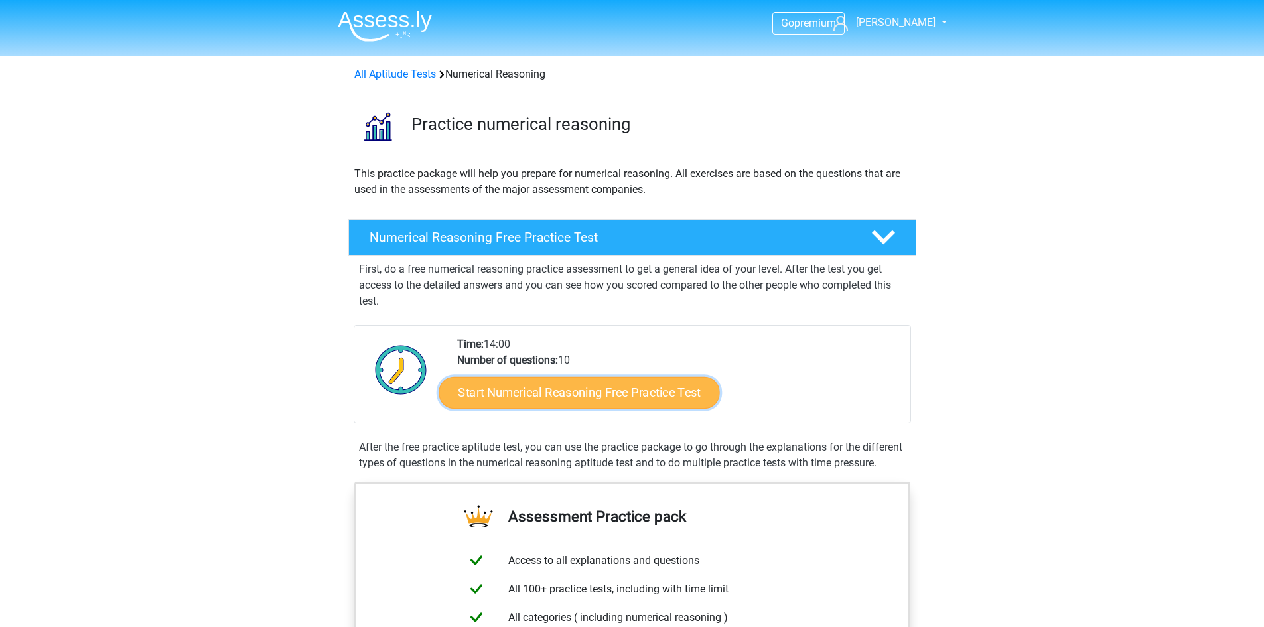
click at [561, 391] on link "Start Numerical Reasoning Free Practice Test" at bounding box center [578, 392] width 281 height 32
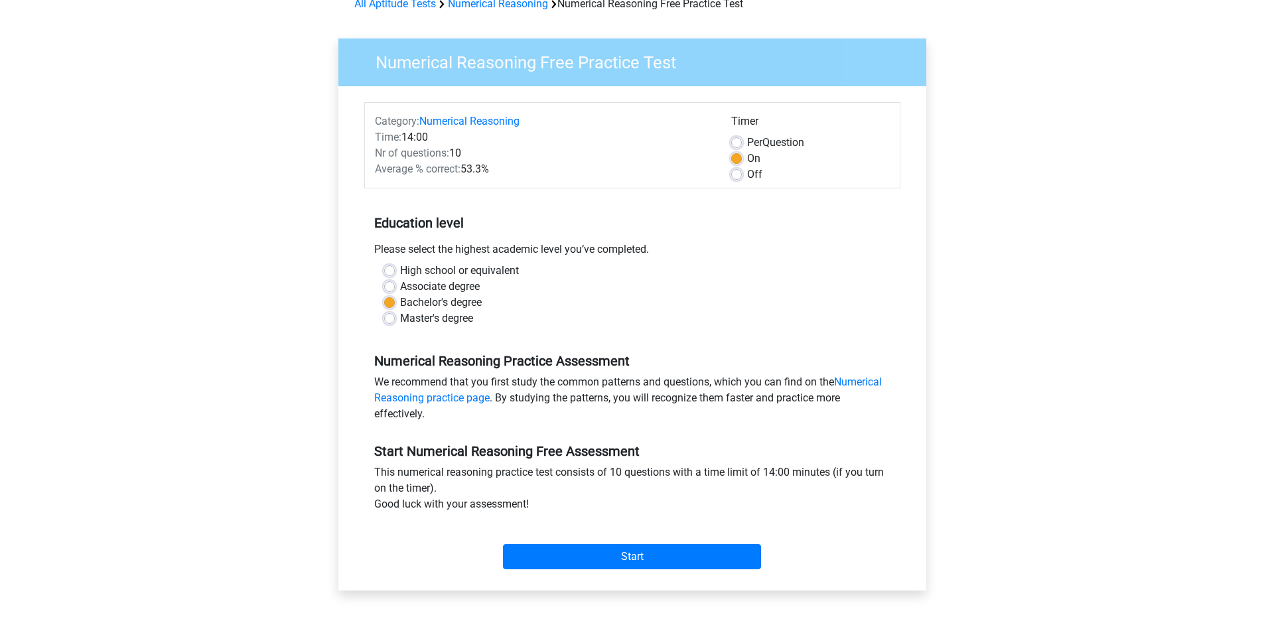
scroll to position [71, 0]
click at [638, 547] on input "Start" at bounding box center [632, 555] width 258 height 25
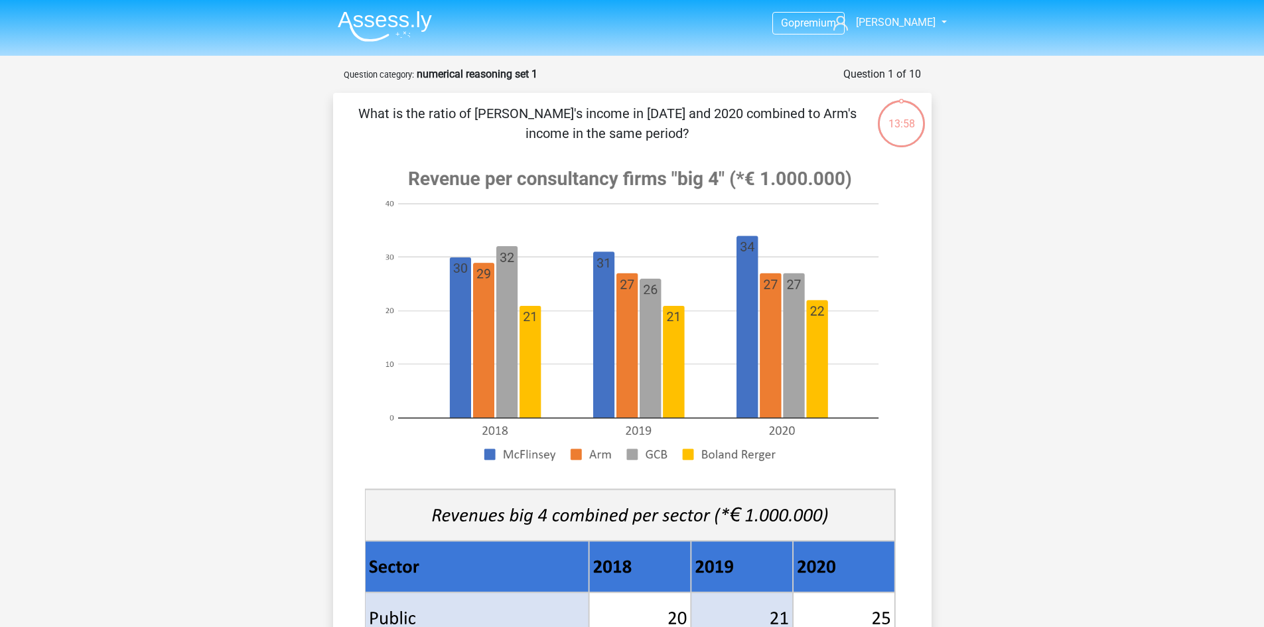
click at [405, 41] on img at bounding box center [385, 26] width 94 height 31
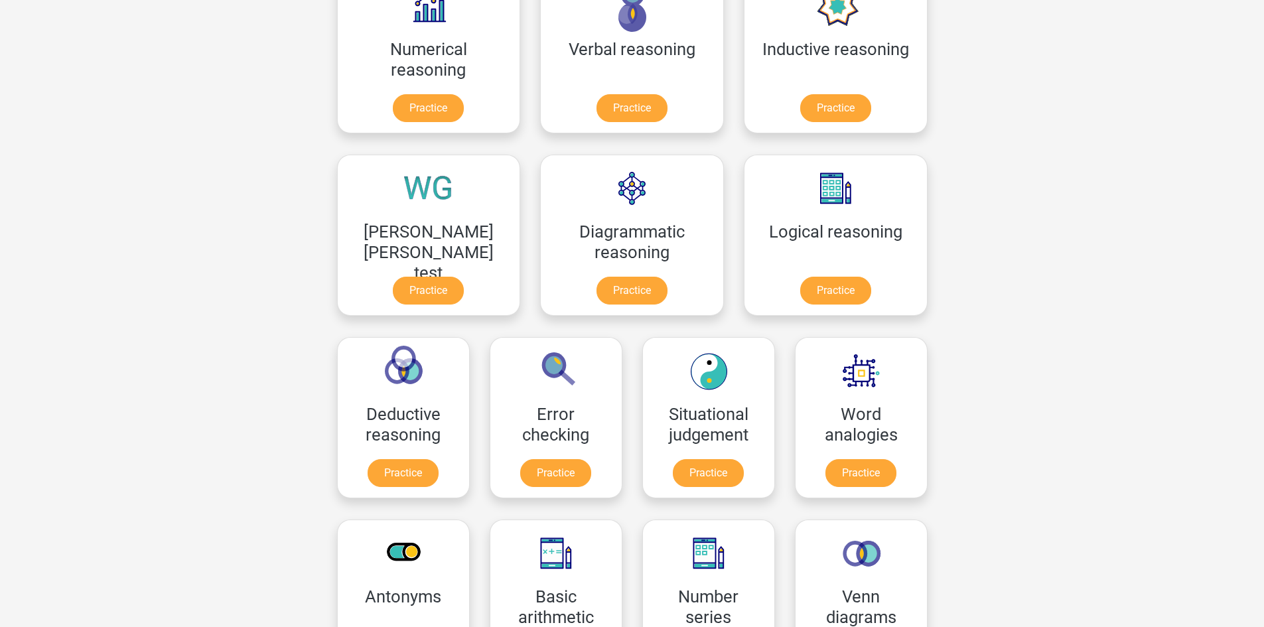
scroll to position [252, 0]
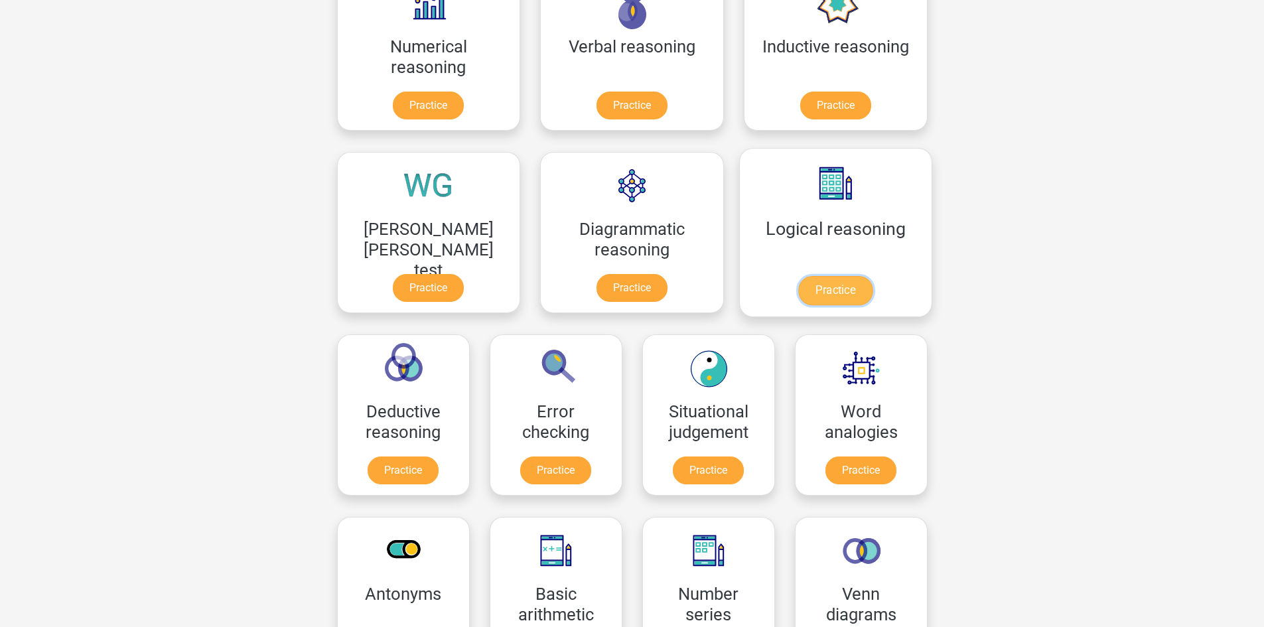
click at [798, 293] on link "Practice" at bounding box center [835, 290] width 74 height 29
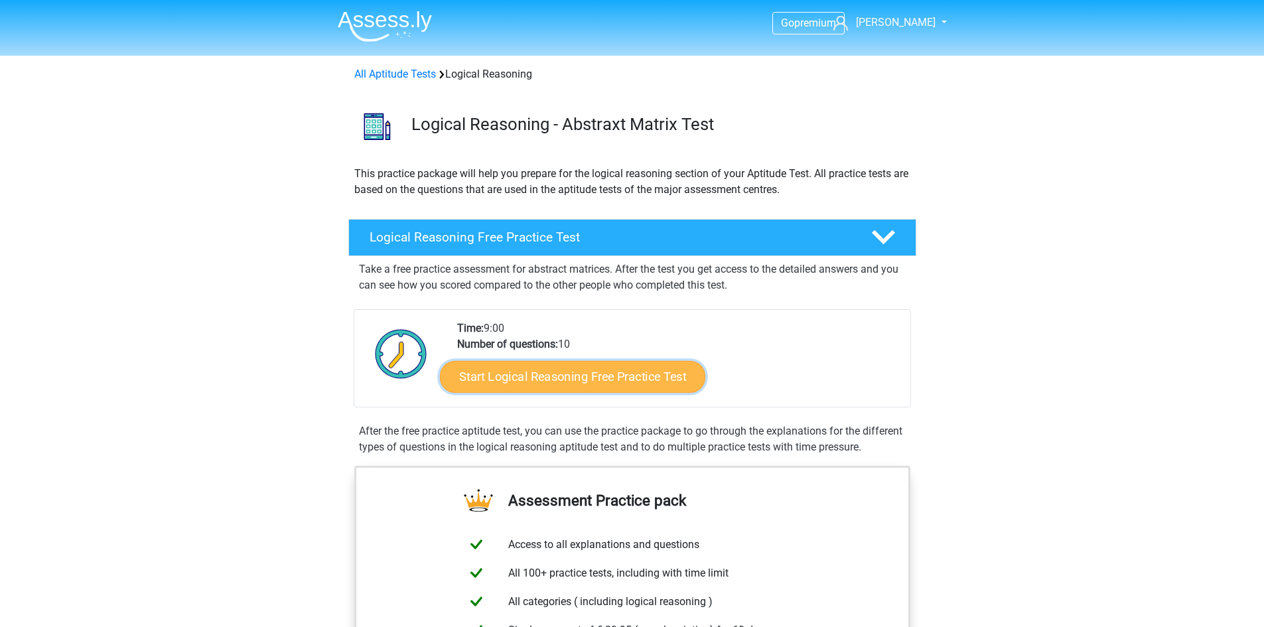
click at [620, 368] on link "Start Logical Reasoning Free Practice Test" at bounding box center [572, 376] width 265 height 32
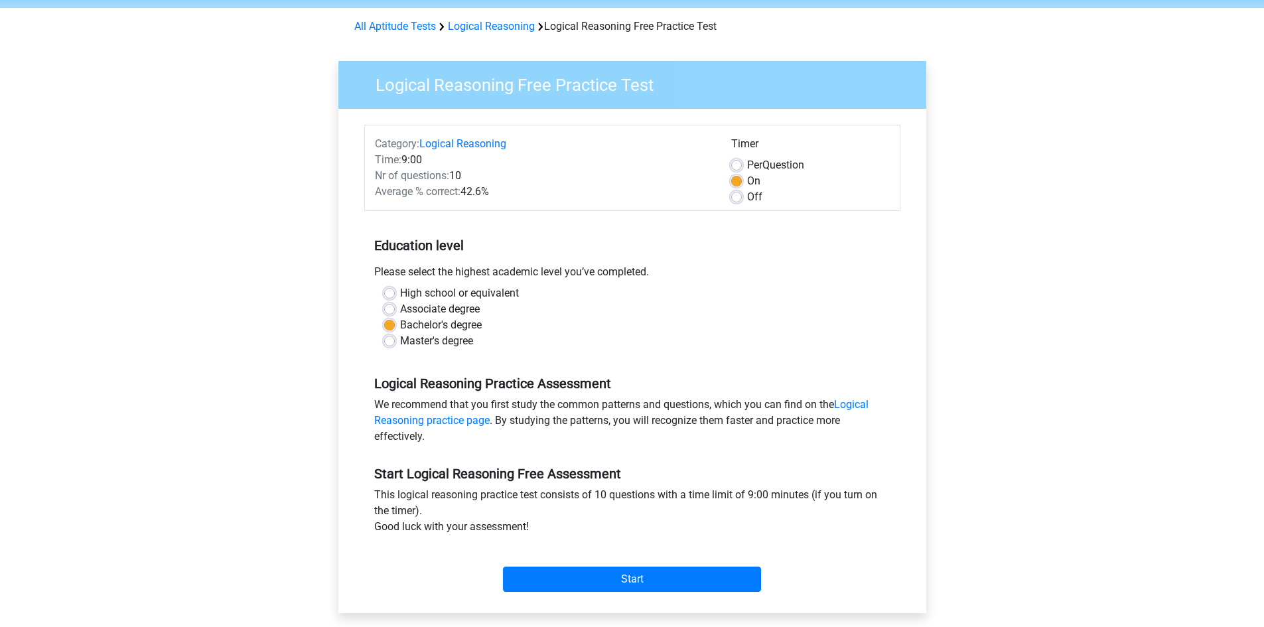
scroll to position [54, 0]
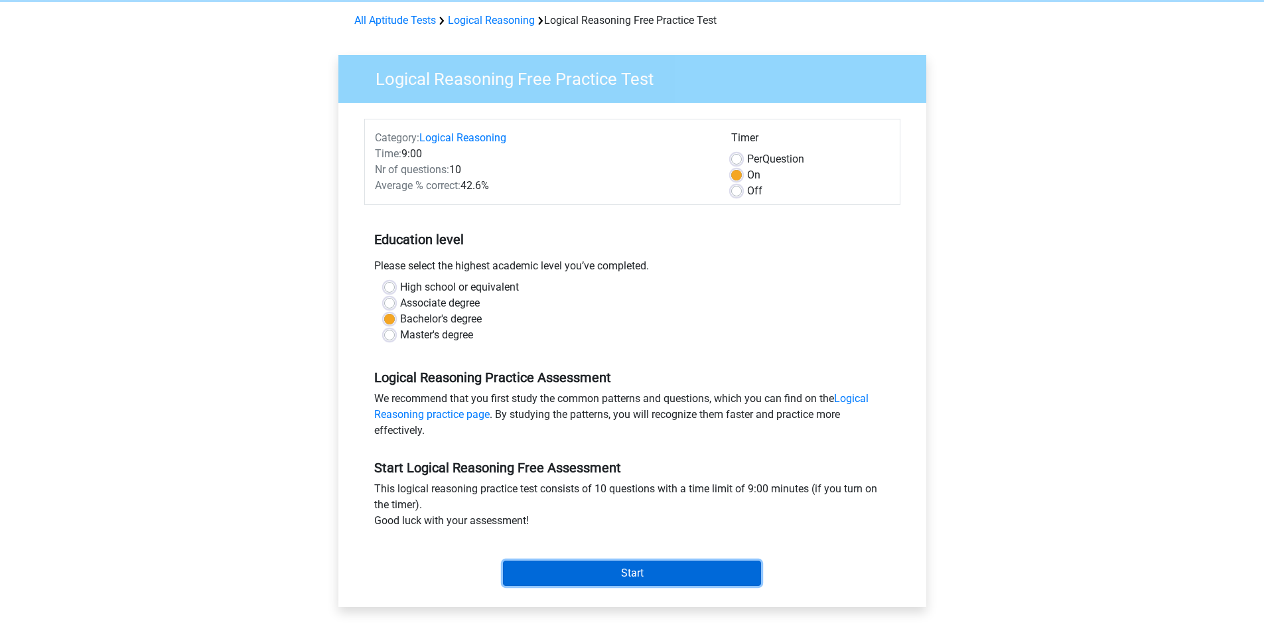
click at [693, 564] on input "Start" at bounding box center [632, 573] width 258 height 25
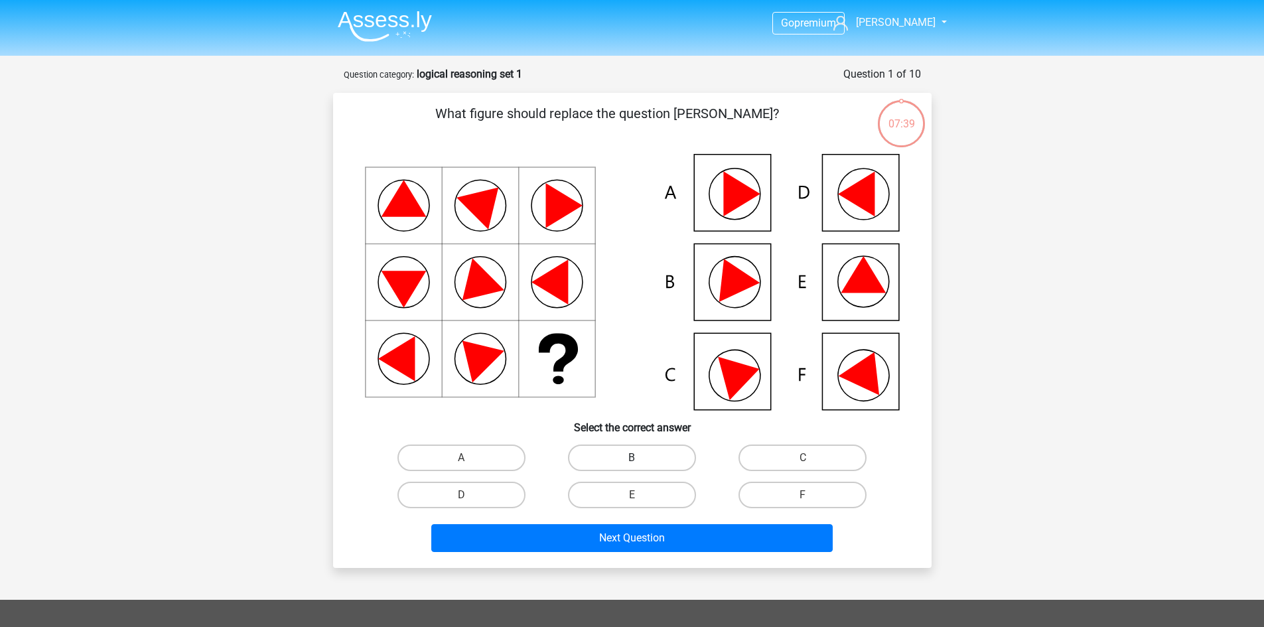
click at [581, 467] on label "B" at bounding box center [632, 457] width 128 height 27
click at [632, 466] on input "B" at bounding box center [636, 462] width 9 height 9
radio input "true"
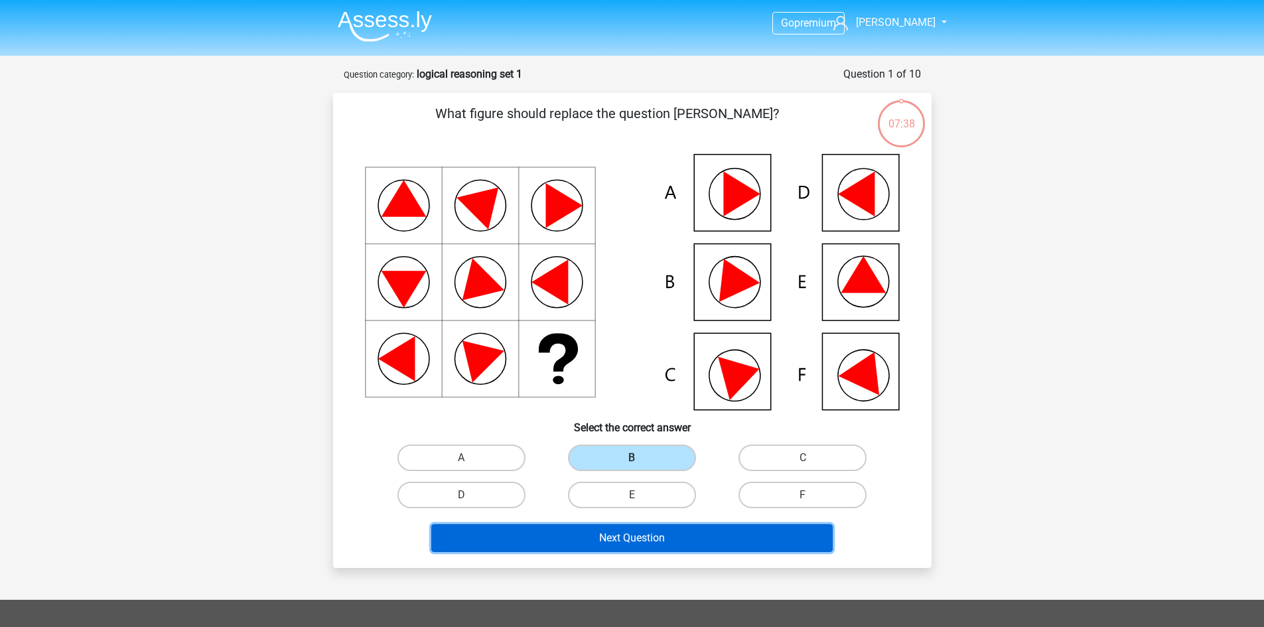
click at [614, 543] on button "Next Question" at bounding box center [631, 538] width 401 height 28
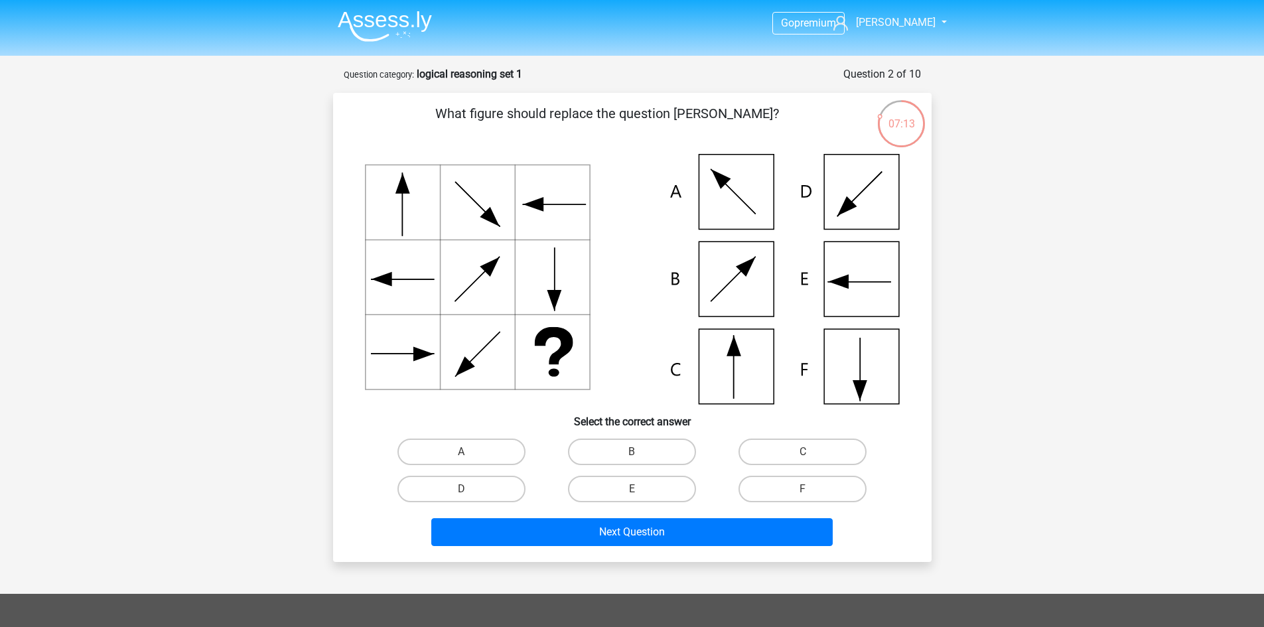
click at [807, 452] on input "C" at bounding box center [807, 456] width 9 height 9
radio input "true"
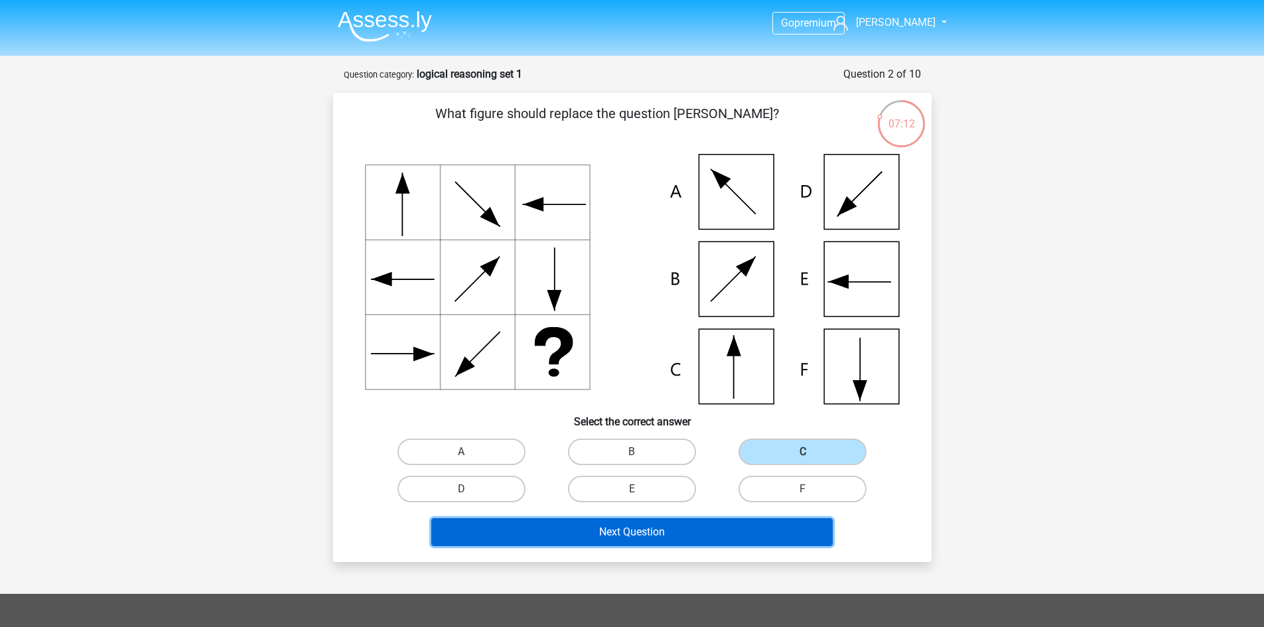
click at [772, 531] on button "Next Question" at bounding box center [631, 532] width 401 height 28
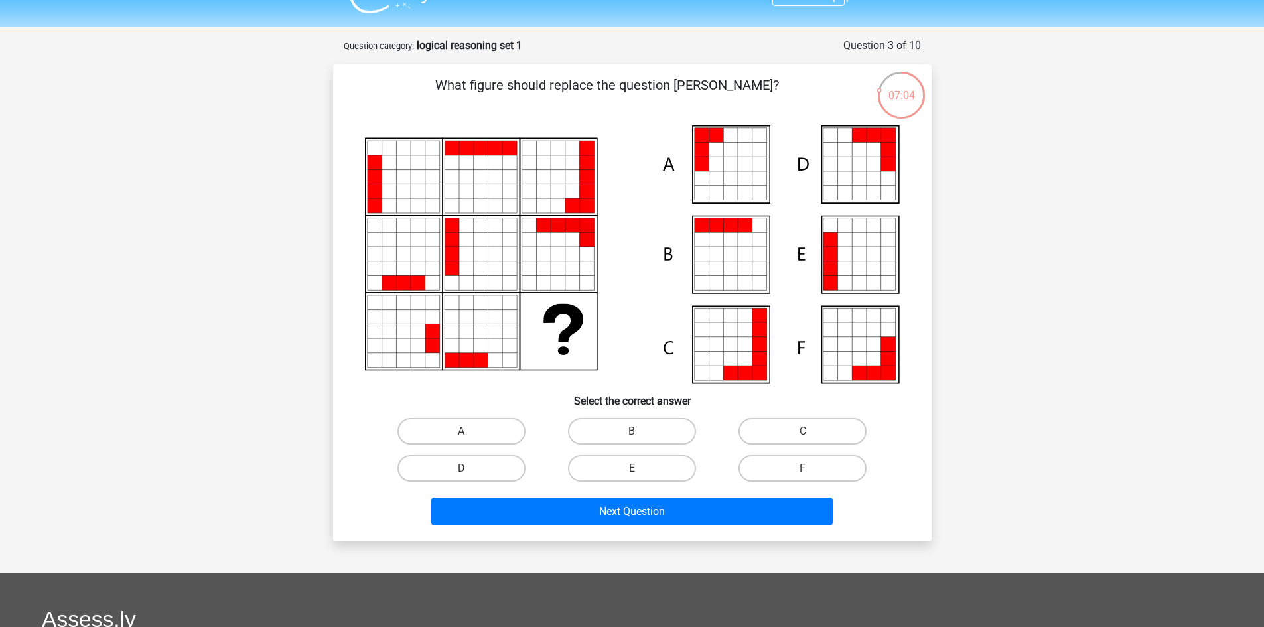
scroll to position [25, 0]
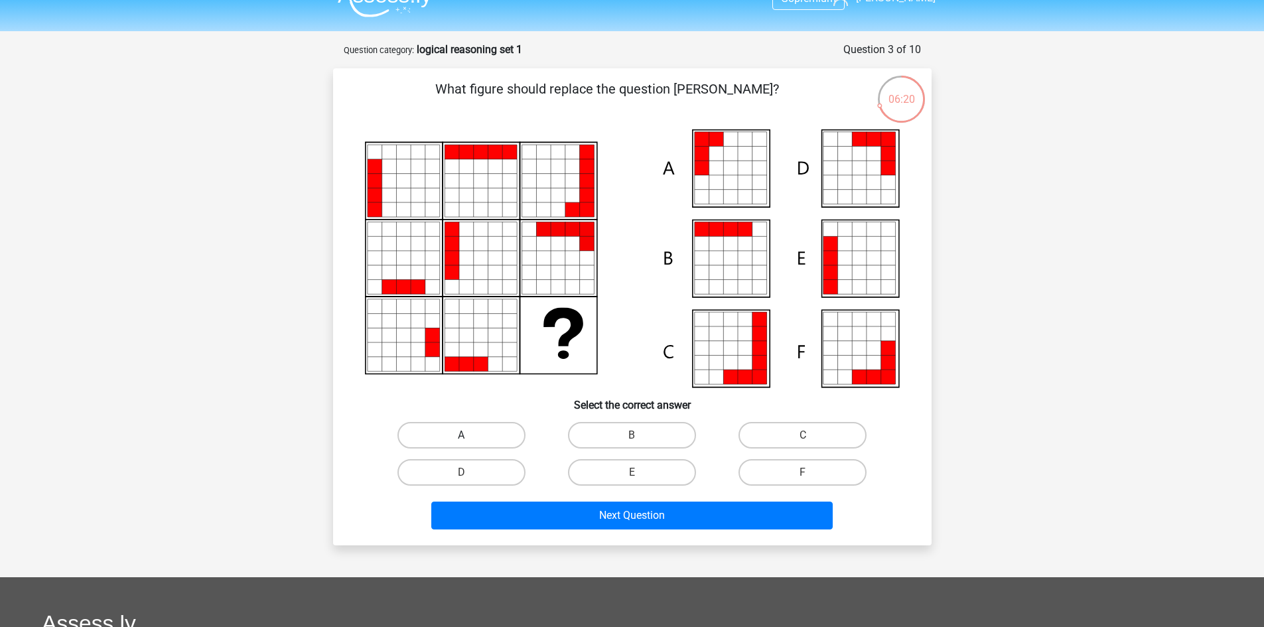
click at [511, 437] on label "A" at bounding box center [461, 435] width 128 height 27
click at [470, 437] on input "A" at bounding box center [465, 439] width 9 height 9
radio input "true"
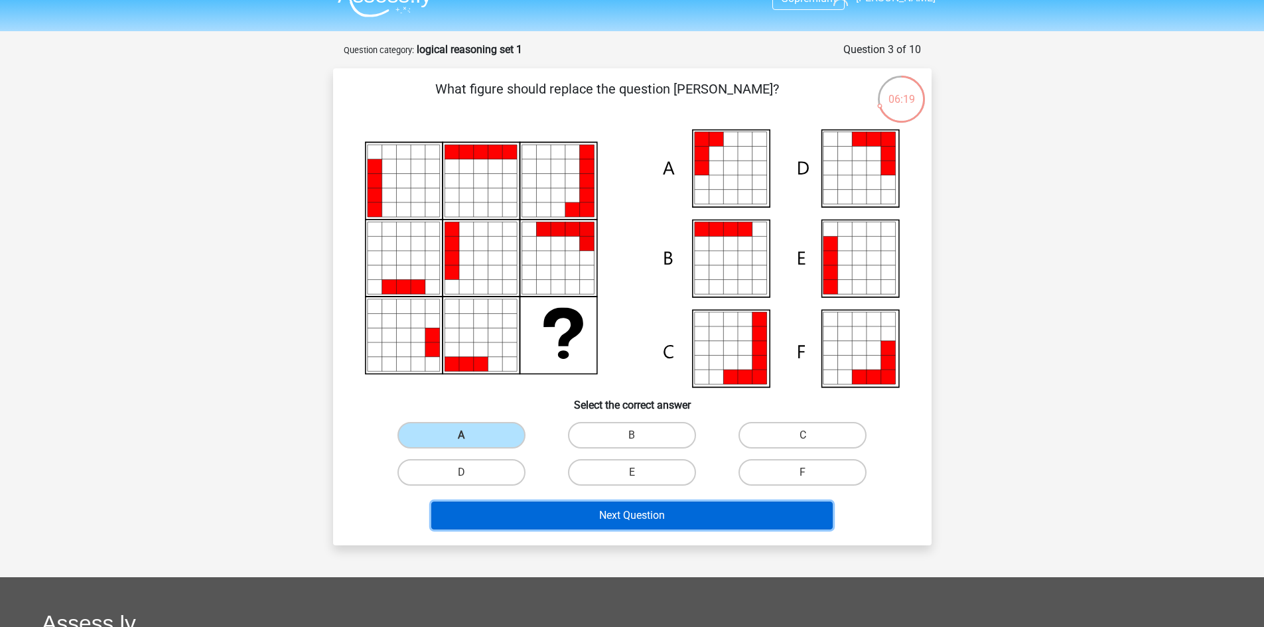
click at [622, 510] on button "Next Question" at bounding box center [631, 516] width 401 height 28
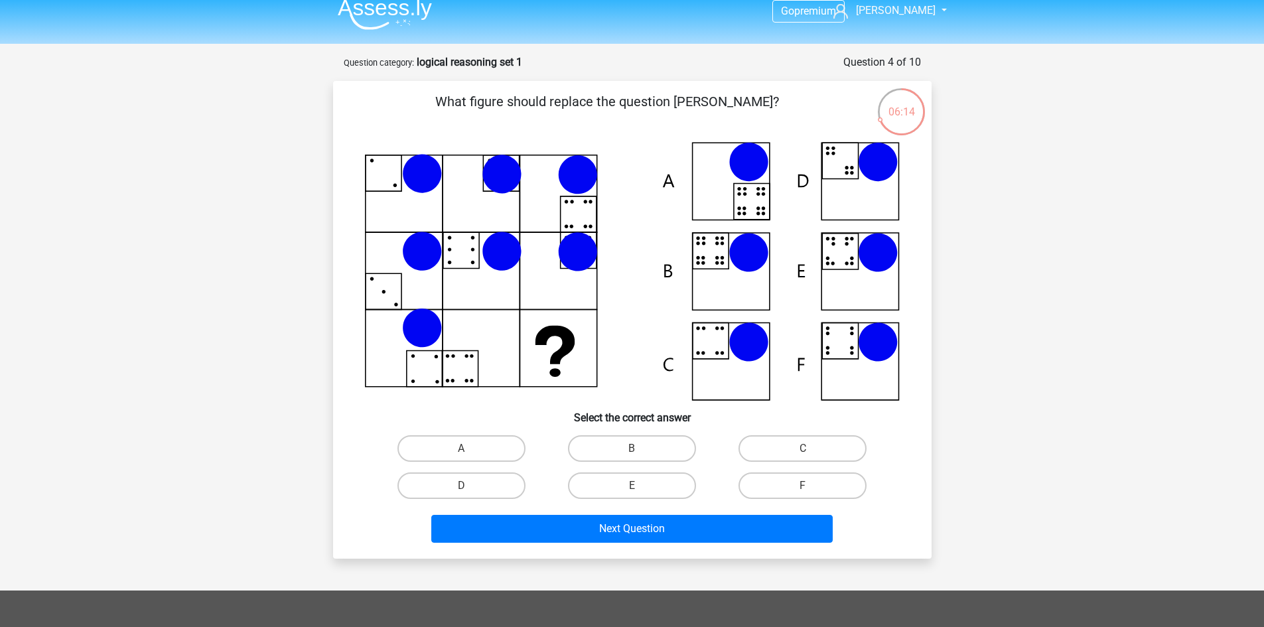
scroll to position [13, 0]
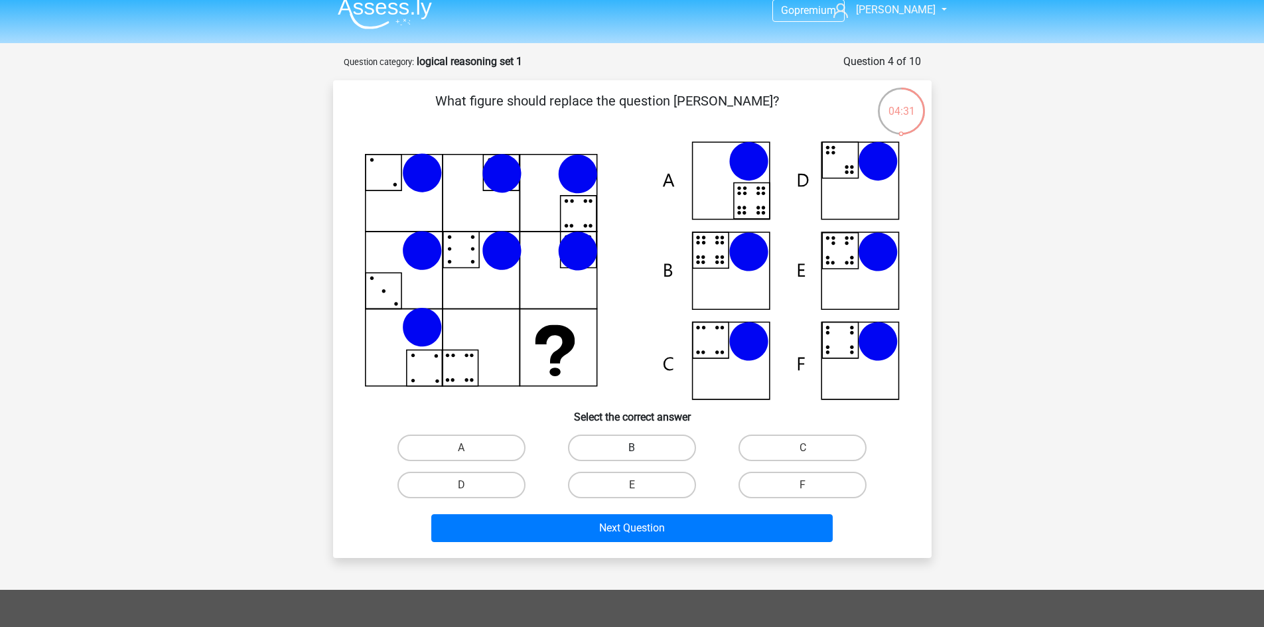
click at [611, 444] on label "B" at bounding box center [632, 448] width 128 height 27
click at [632, 448] on input "B" at bounding box center [636, 452] width 9 height 9
radio input "true"
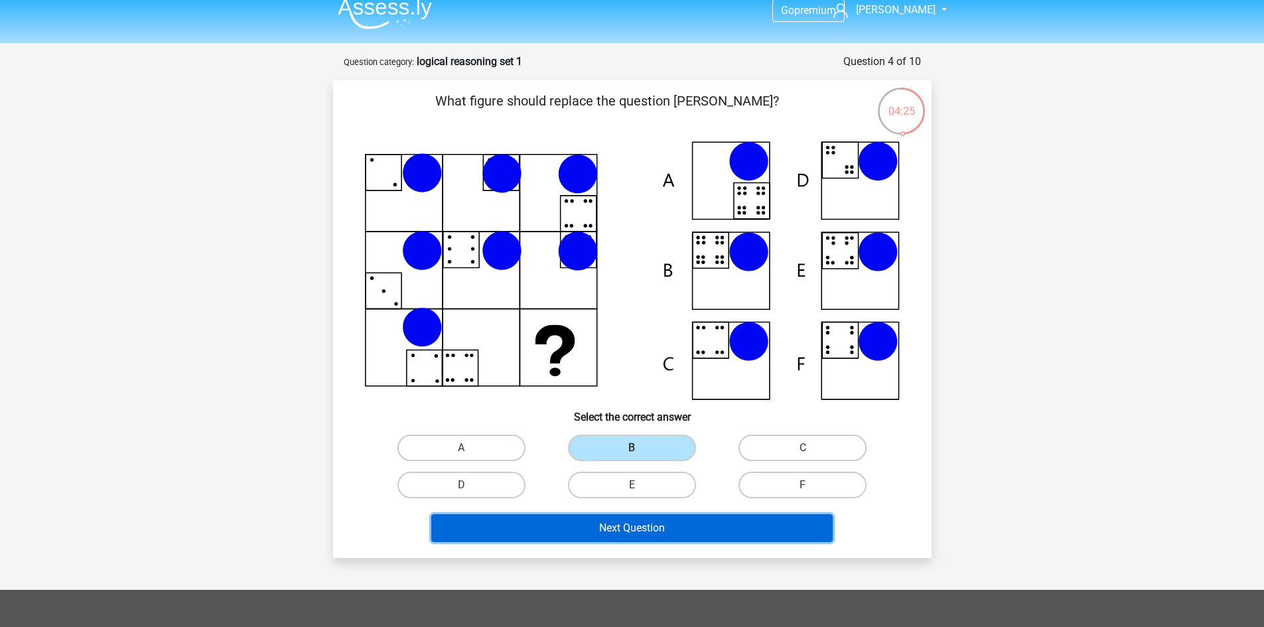
click at [613, 530] on button "Next Question" at bounding box center [631, 528] width 401 height 28
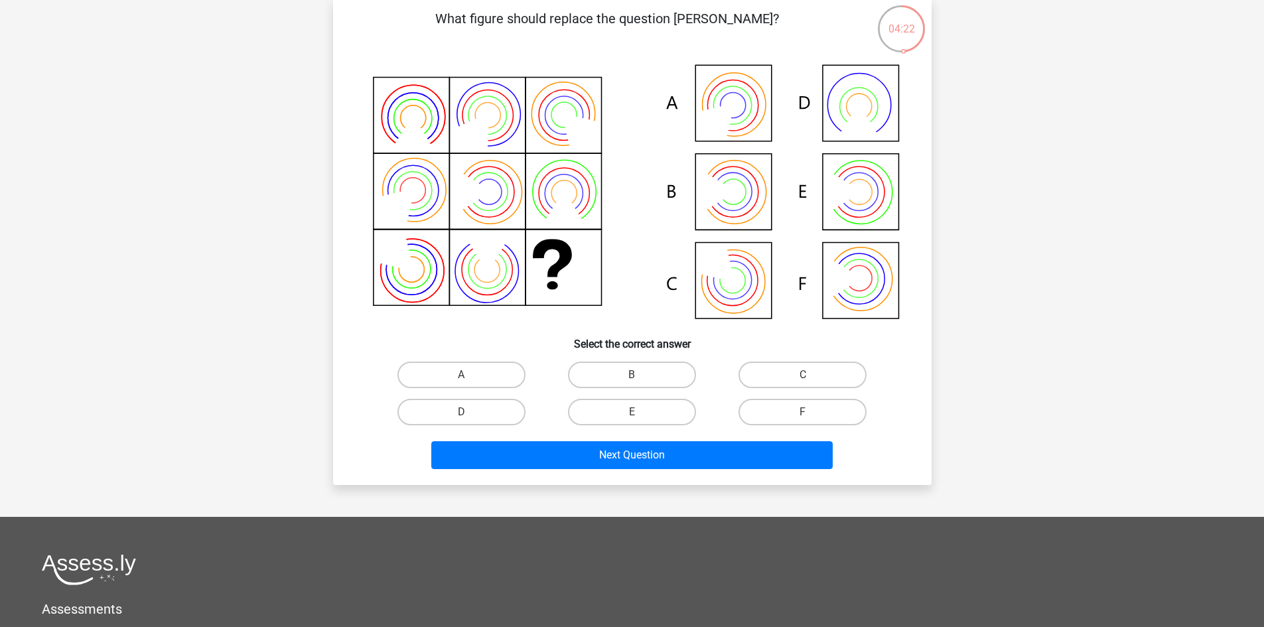
scroll to position [96, 0]
click at [600, 370] on label "B" at bounding box center [632, 374] width 128 height 27
click at [632, 374] on input "B" at bounding box center [636, 378] width 9 height 9
radio input "true"
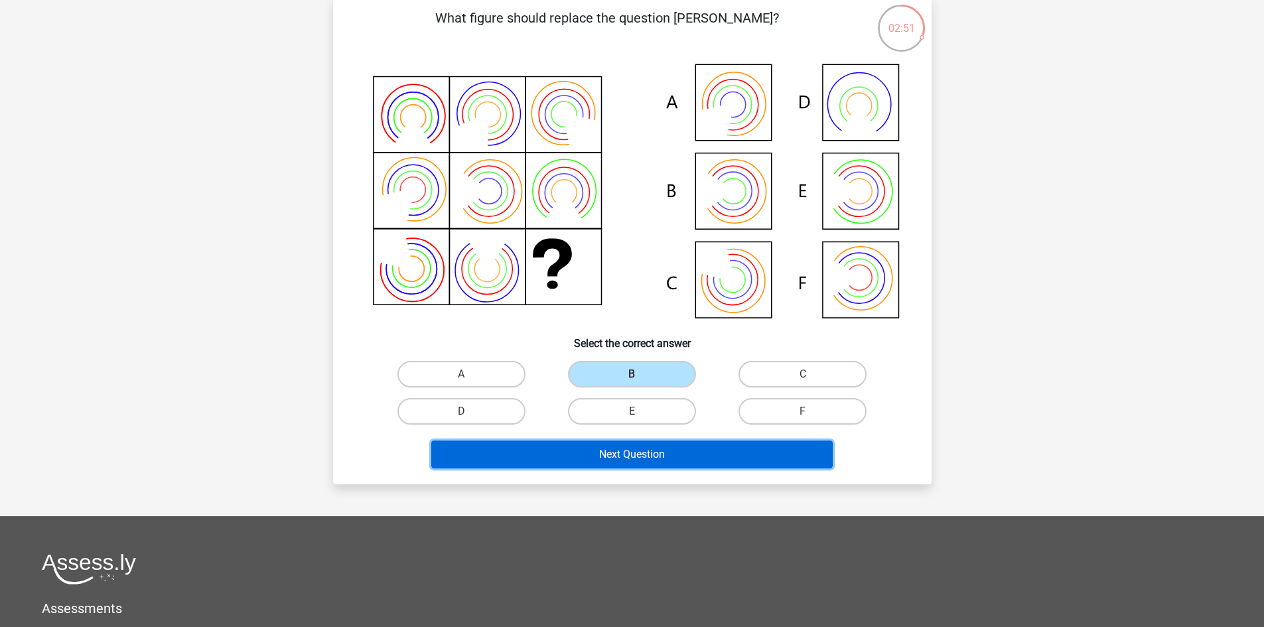
click at [645, 442] on button "Next Question" at bounding box center [631, 454] width 401 height 28
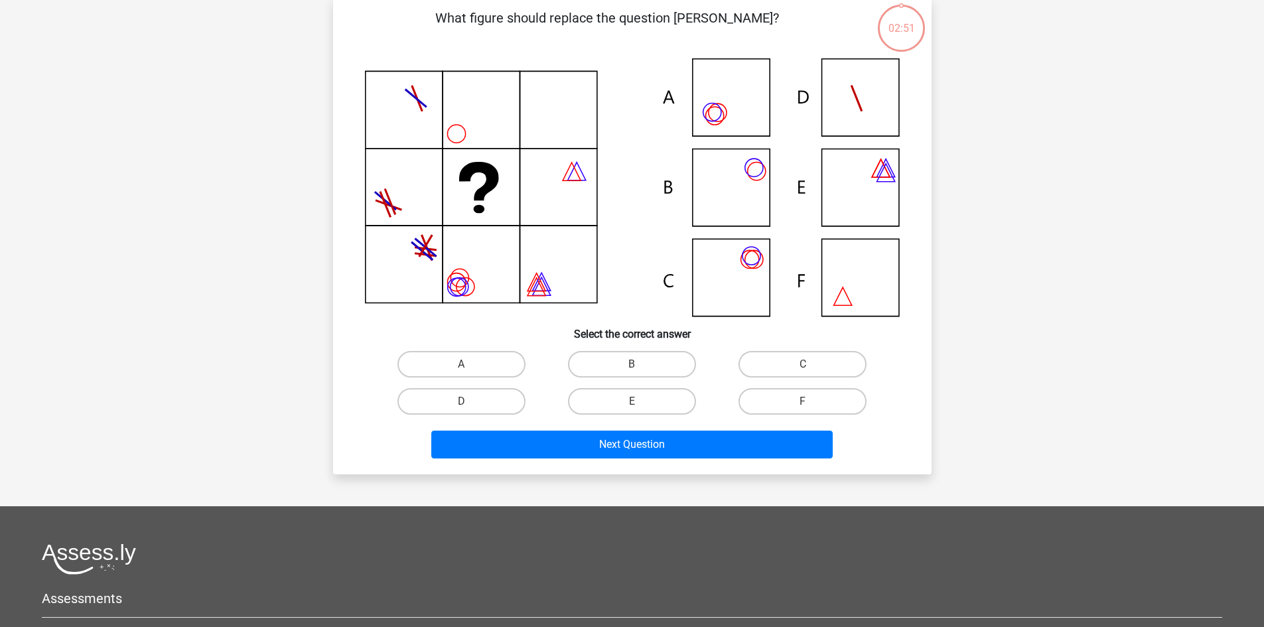
scroll to position [66, 0]
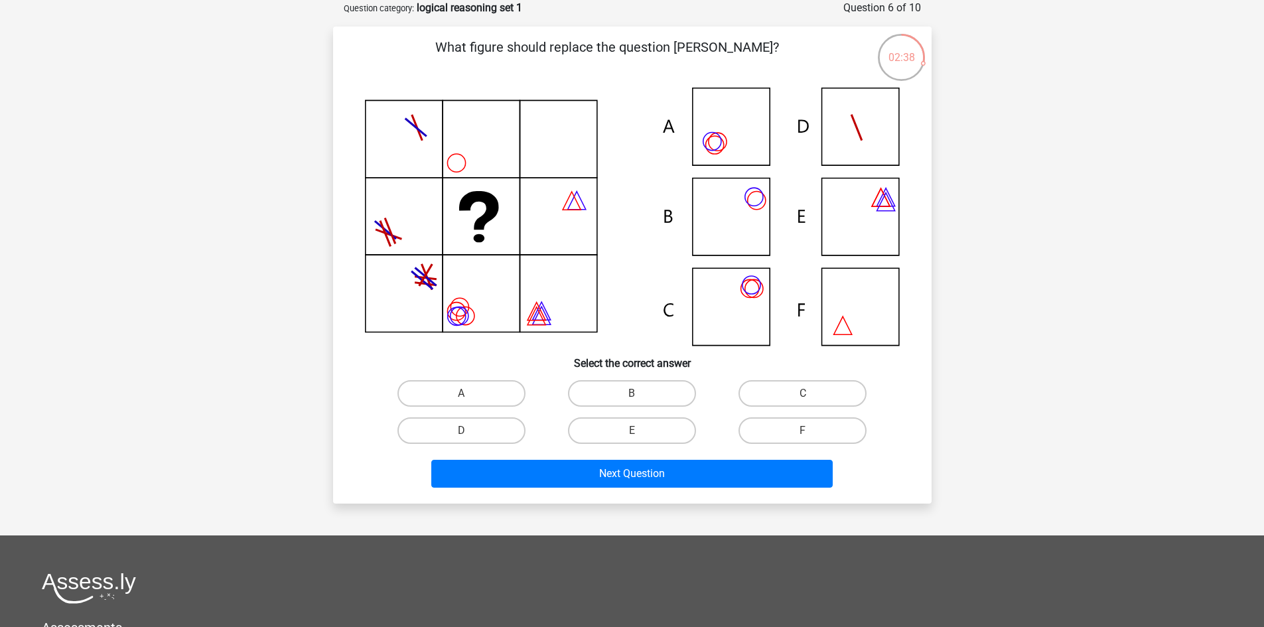
click at [782, 444] on div "F" at bounding box center [802, 430] width 170 height 37
click at [798, 438] on label "F" at bounding box center [802, 430] width 128 height 27
click at [803, 438] on input "F" at bounding box center [807, 435] width 9 height 9
radio input "true"
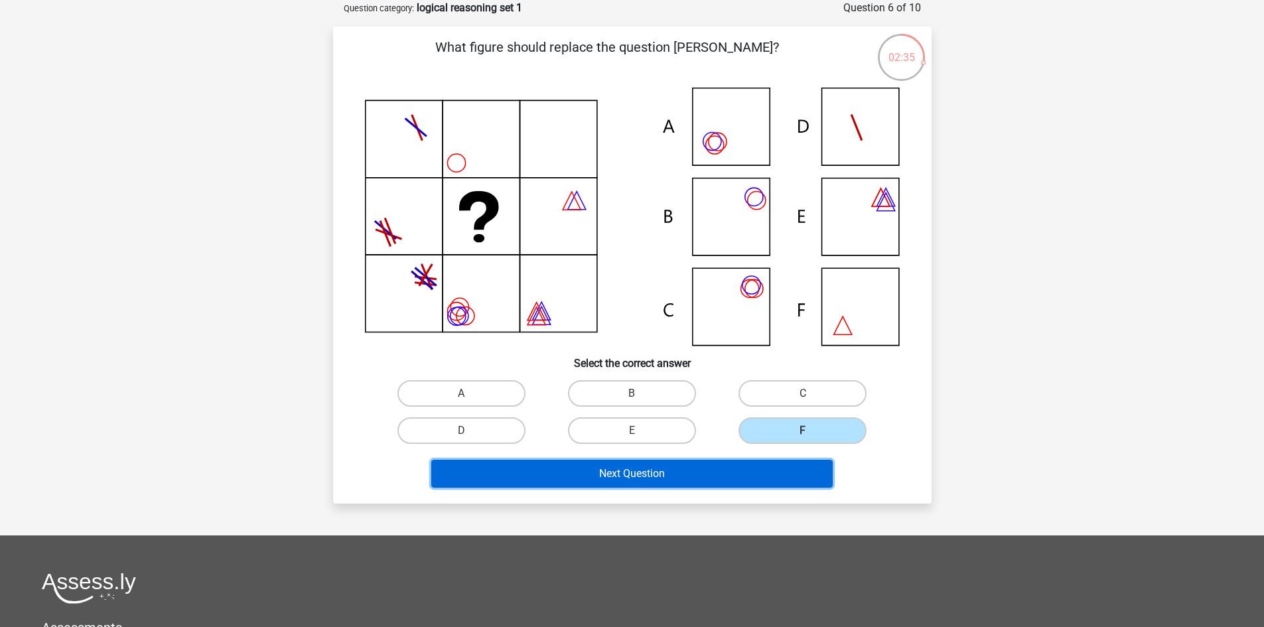
click at [785, 476] on button "Next Question" at bounding box center [631, 474] width 401 height 28
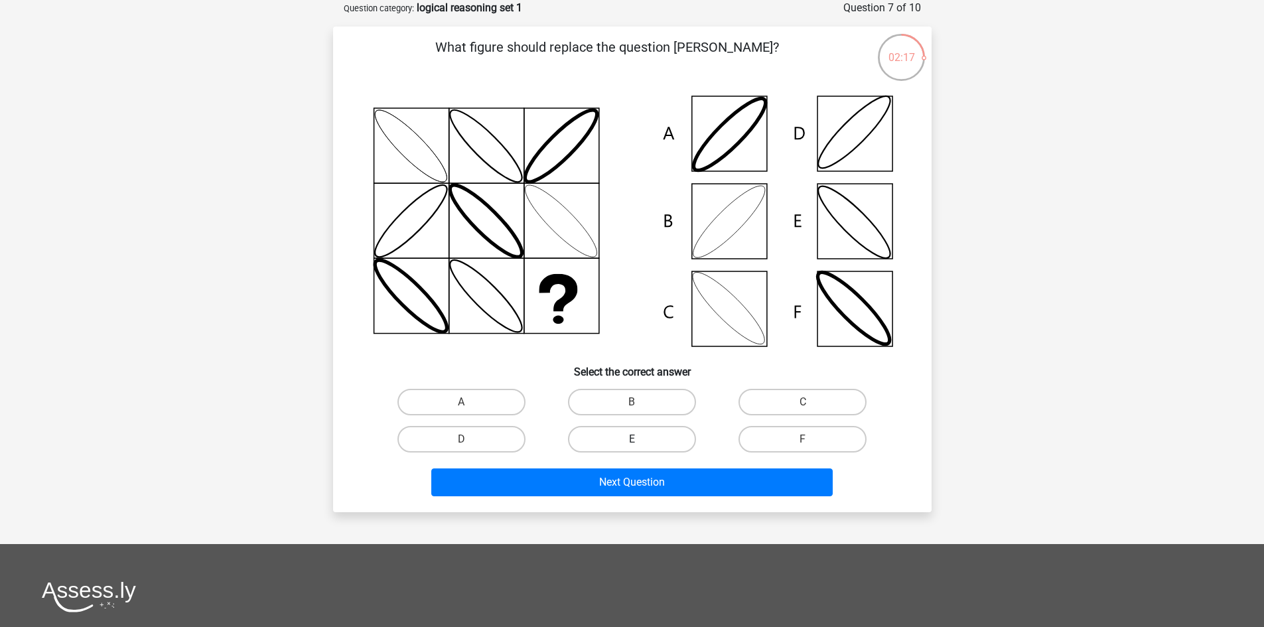
drag, startPoint x: 645, startPoint y: 398, endPoint x: 661, endPoint y: 433, distance: 38.3
click at [661, 433] on div "A B C D E" at bounding box center [632, 420] width 512 height 74
click at [644, 399] on label "B" at bounding box center [632, 402] width 128 height 27
click at [640, 402] on input "B" at bounding box center [636, 406] width 9 height 9
radio input "true"
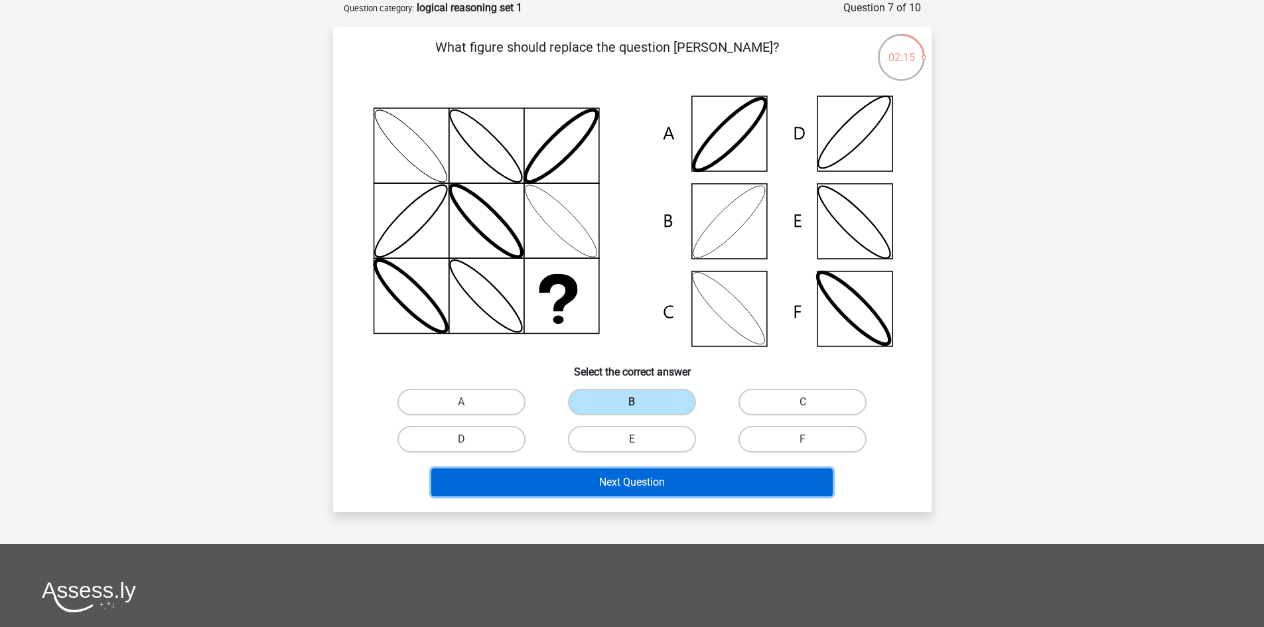
click at [708, 478] on button "Next Question" at bounding box center [631, 482] width 401 height 28
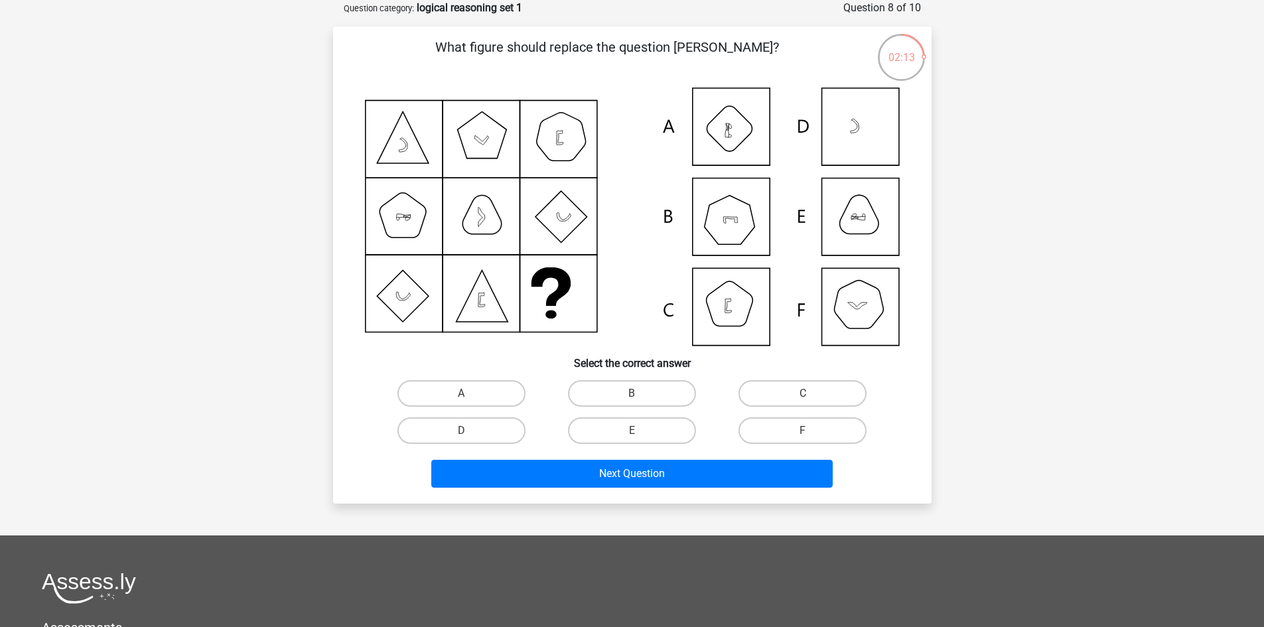
scroll to position [46, 0]
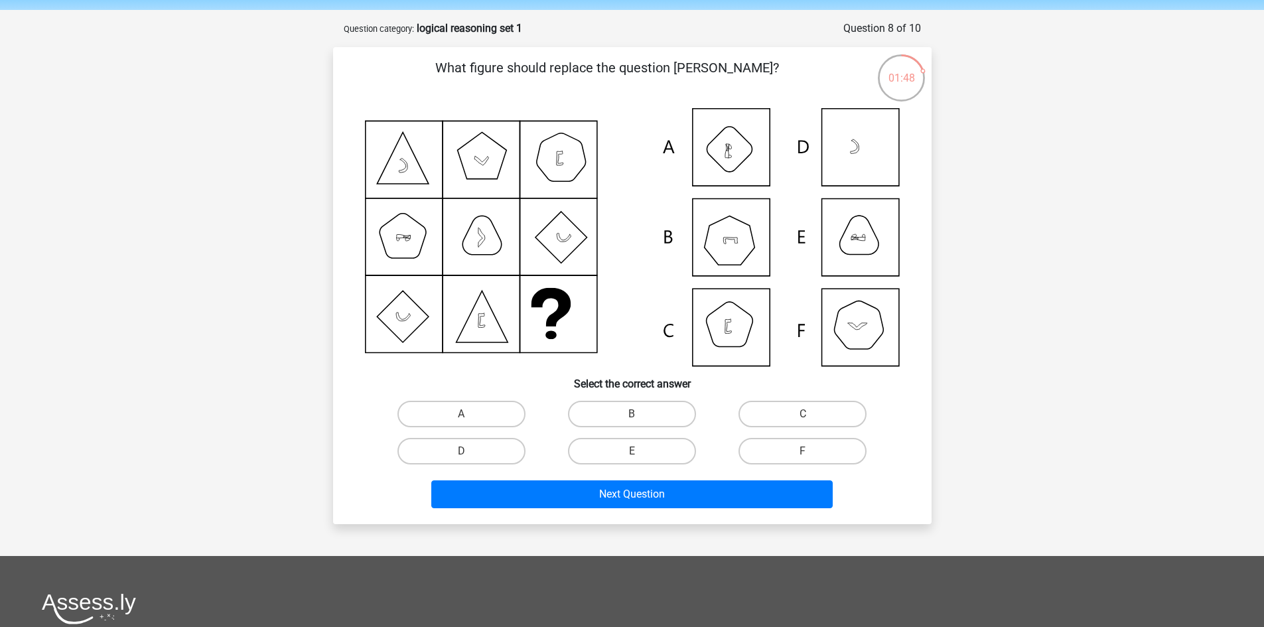
click at [754, 230] on icon at bounding box center [632, 237] width 535 height 258
click at [713, 251] on icon at bounding box center [632, 237] width 535 height 258
click at [628, 417] on label "B" at bounding box center [632, 414] width 128 height 27
click at [632, 417] on input "B" at bounding box center [636, 418] width 9 height 9
radio input "true"
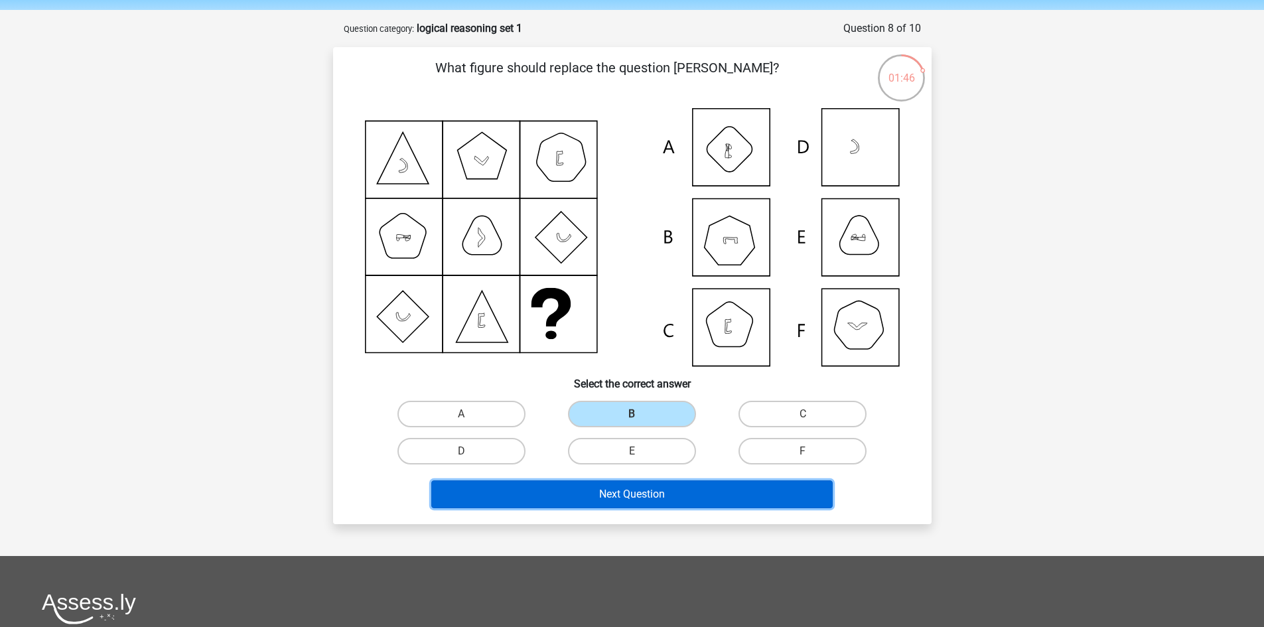
click at [656, 494] on button "Next Question" at bounding box center [631, 494] width 401 height 28
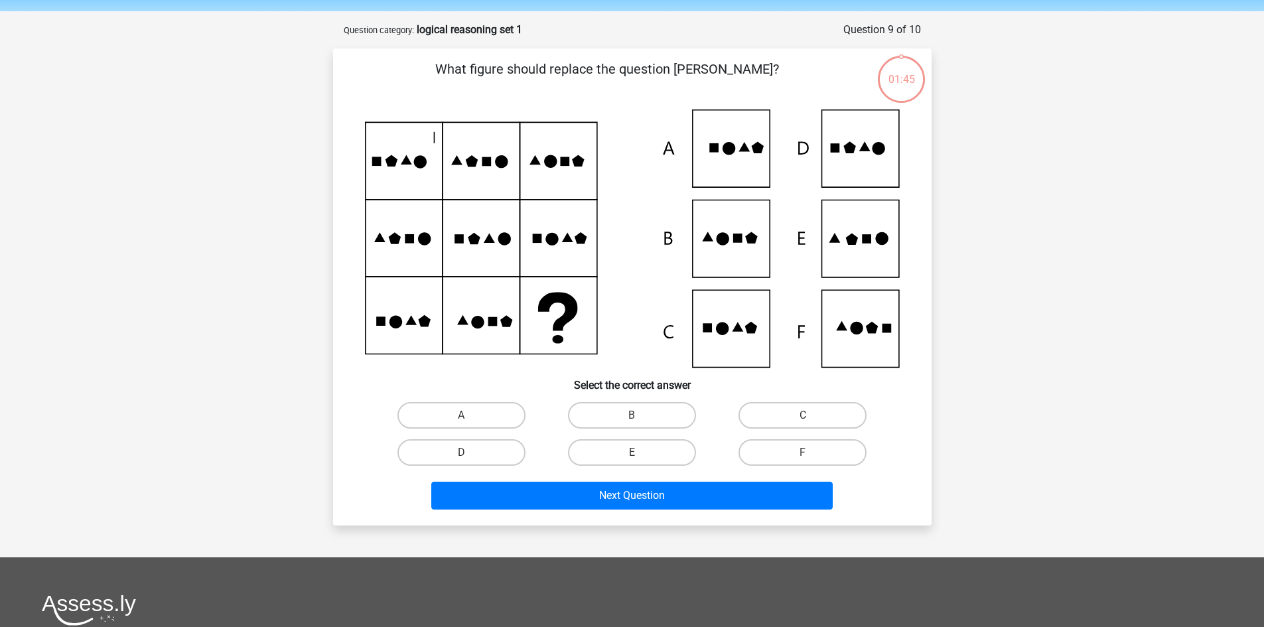
scroll to position [42, 0]
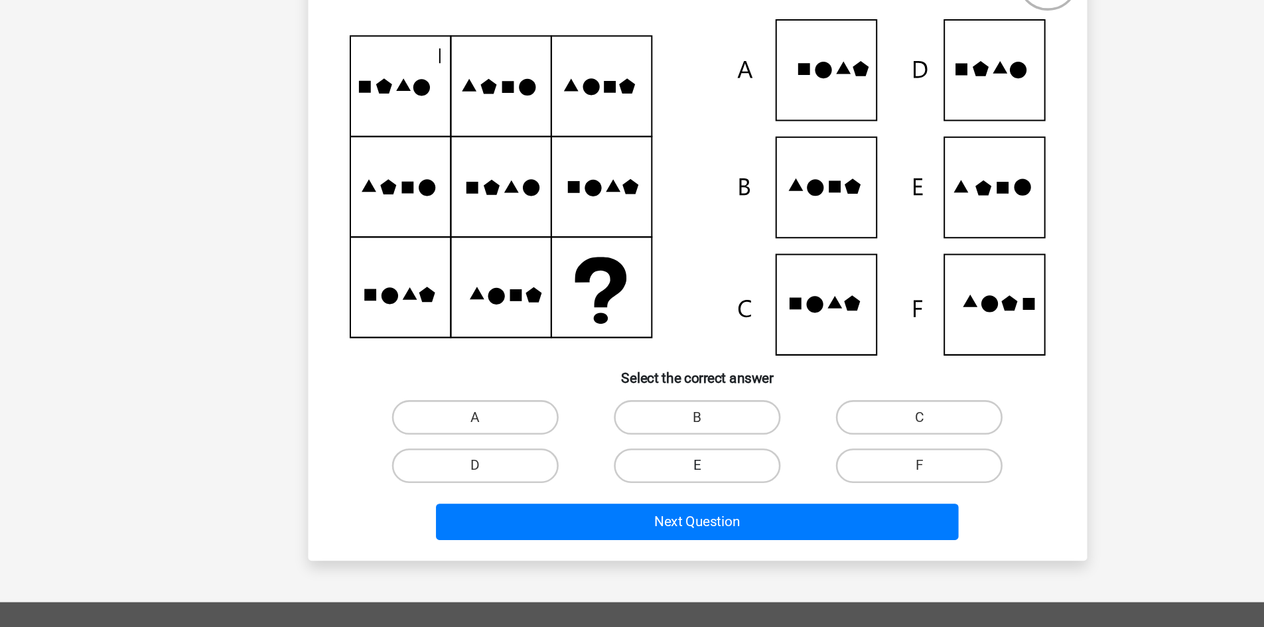
click at [643, 450] on label "E" at bounding box center [632, 454] width 128 height 27
click at [640, 454] on input "E" at bounding box center [636, 458] width 9 height 9
radio input "true"
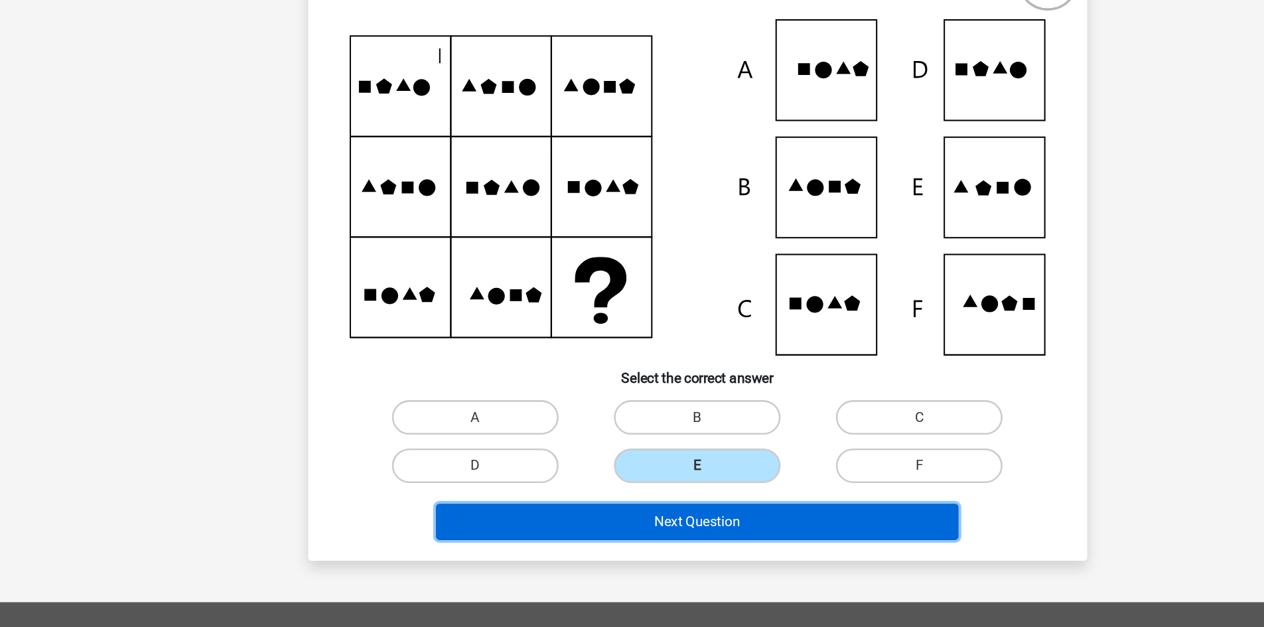
click at [674, 493] on button "Next Question" at bounding box center [631, 498] width 401 height 28
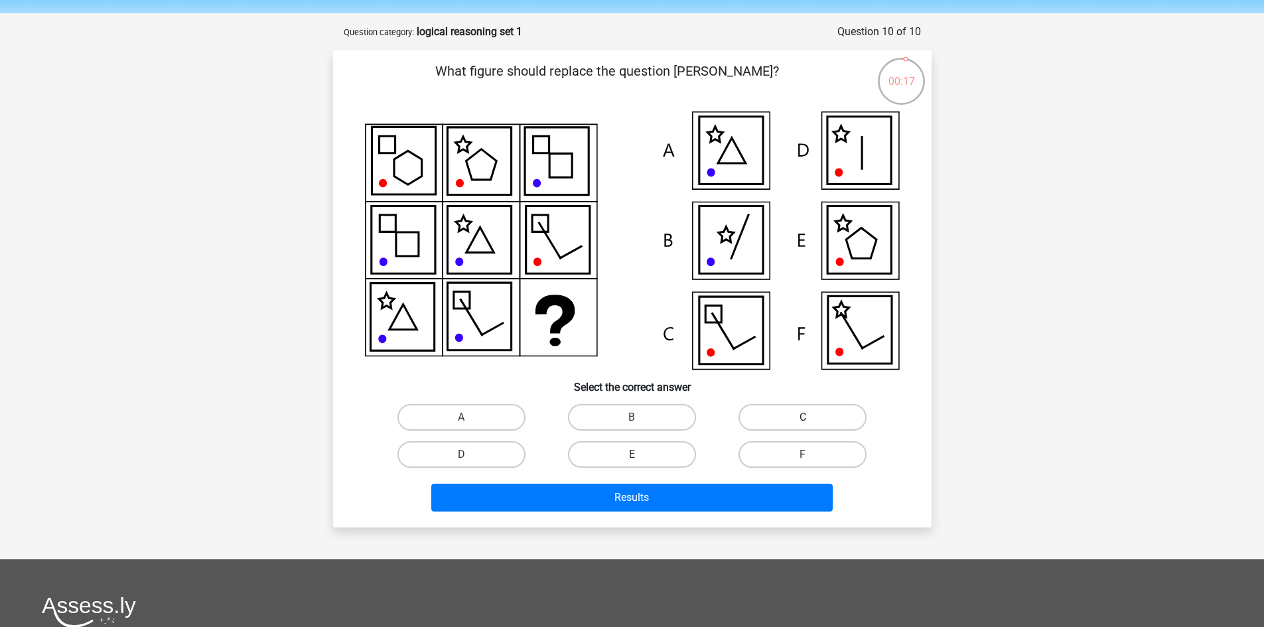
click at [771, 408] on label "C" at bounding box center [802, 417] width 128 height 27
click at [803, 417] on input "C" at bounding box center [807, 421] width 9 height 9
radio input "true"
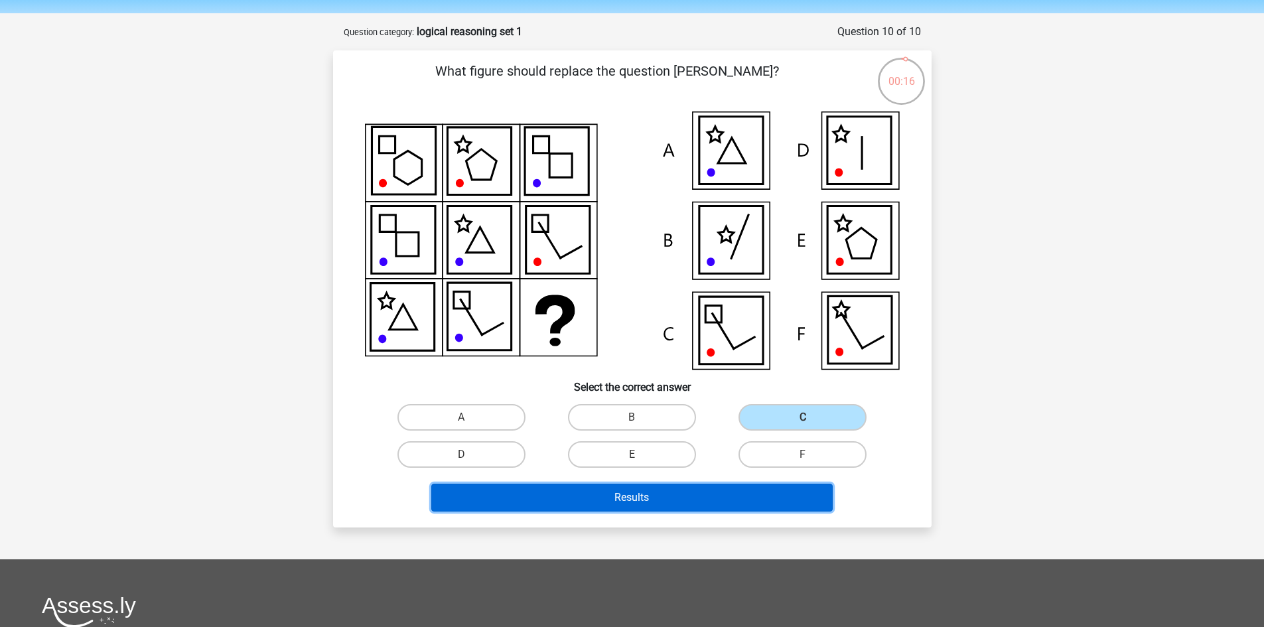
click at [761, 497] on button "Results" at bounding box center [631, 498] width 401 height 28
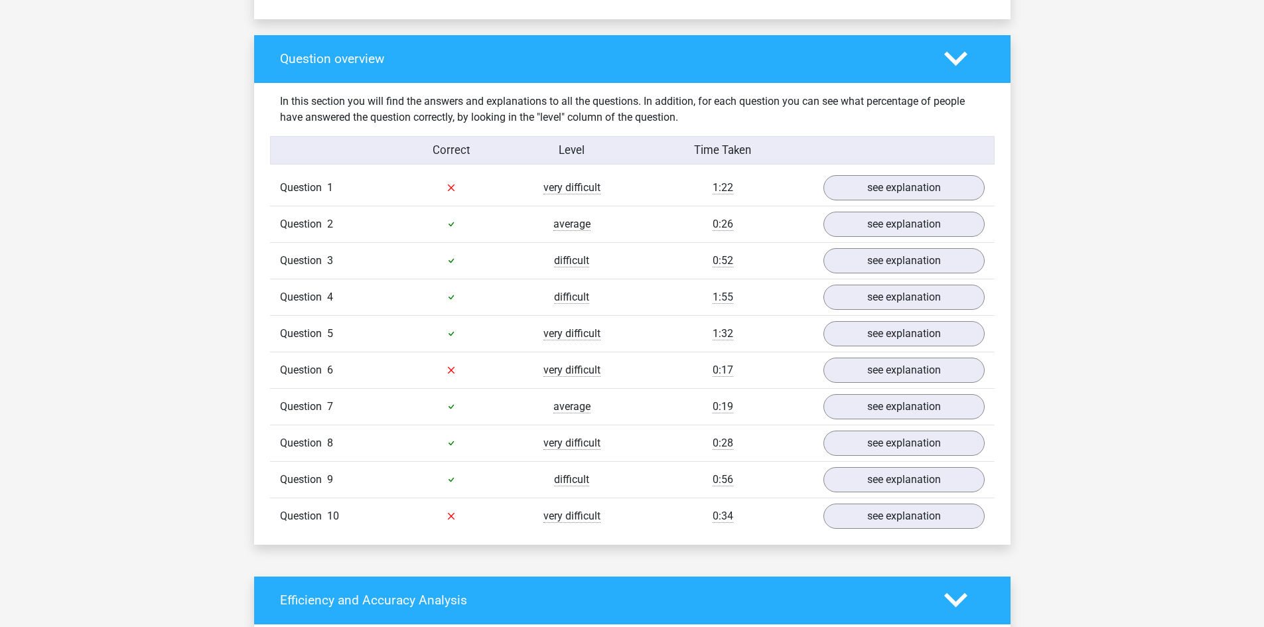
scroll to position [963, 0]
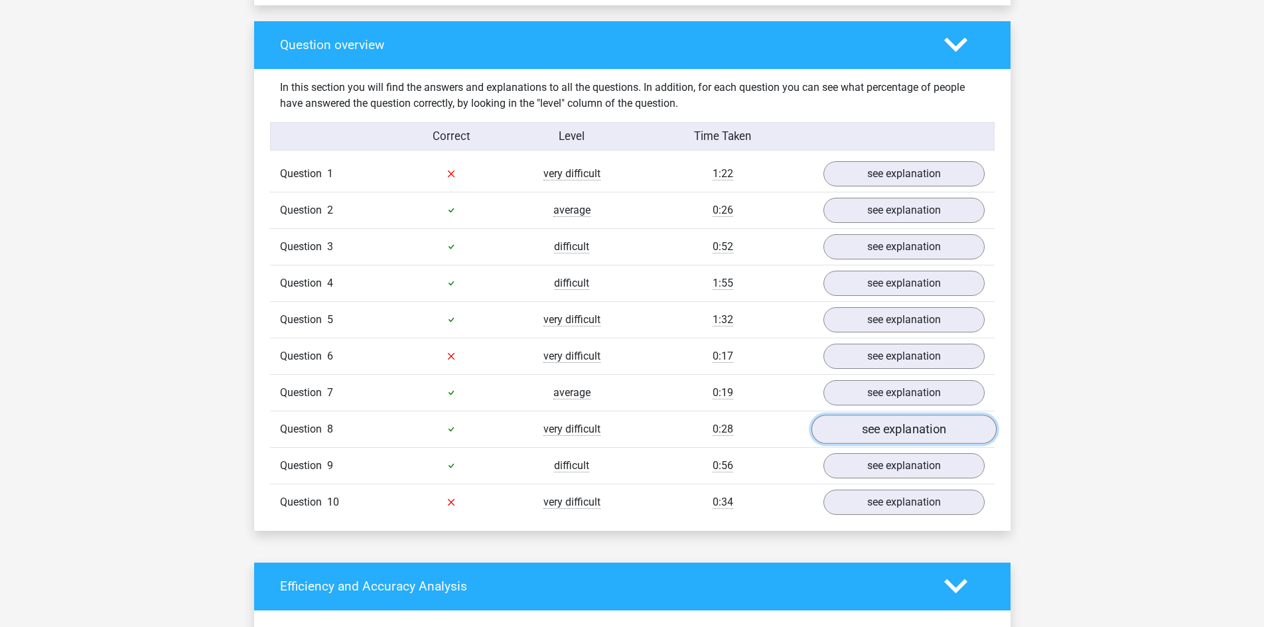
click at [884, 438] on link "see explanation" at bounding box center [903, 429] width 185 height 29
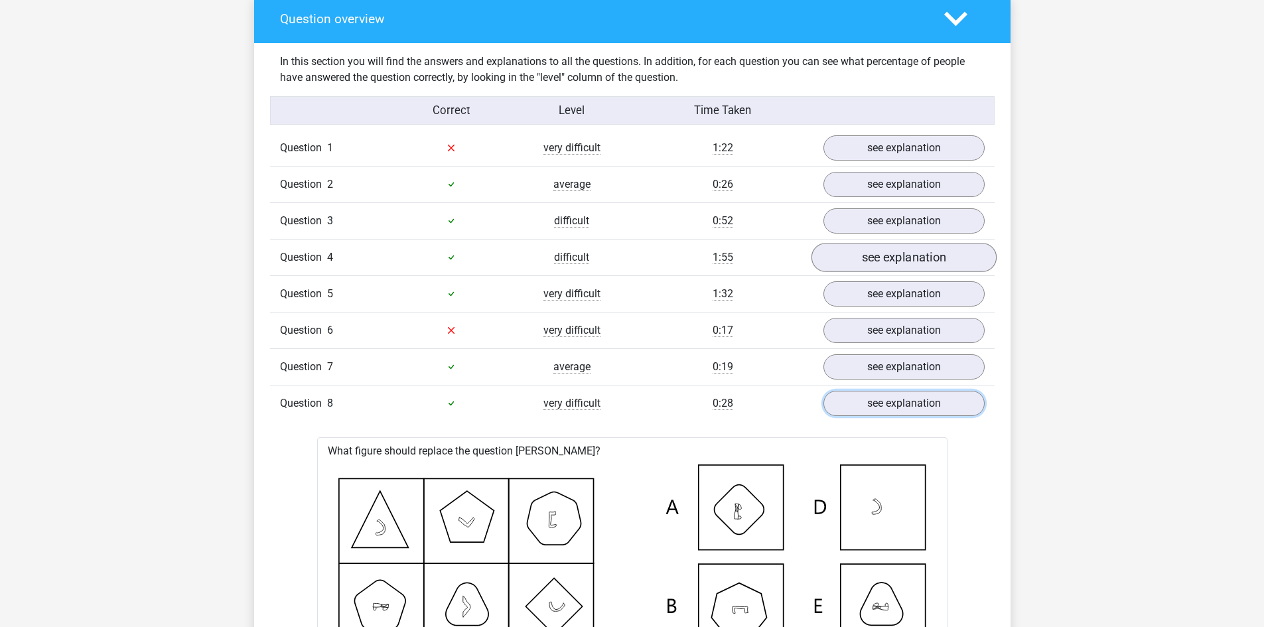
scroll to position [1000, 0]
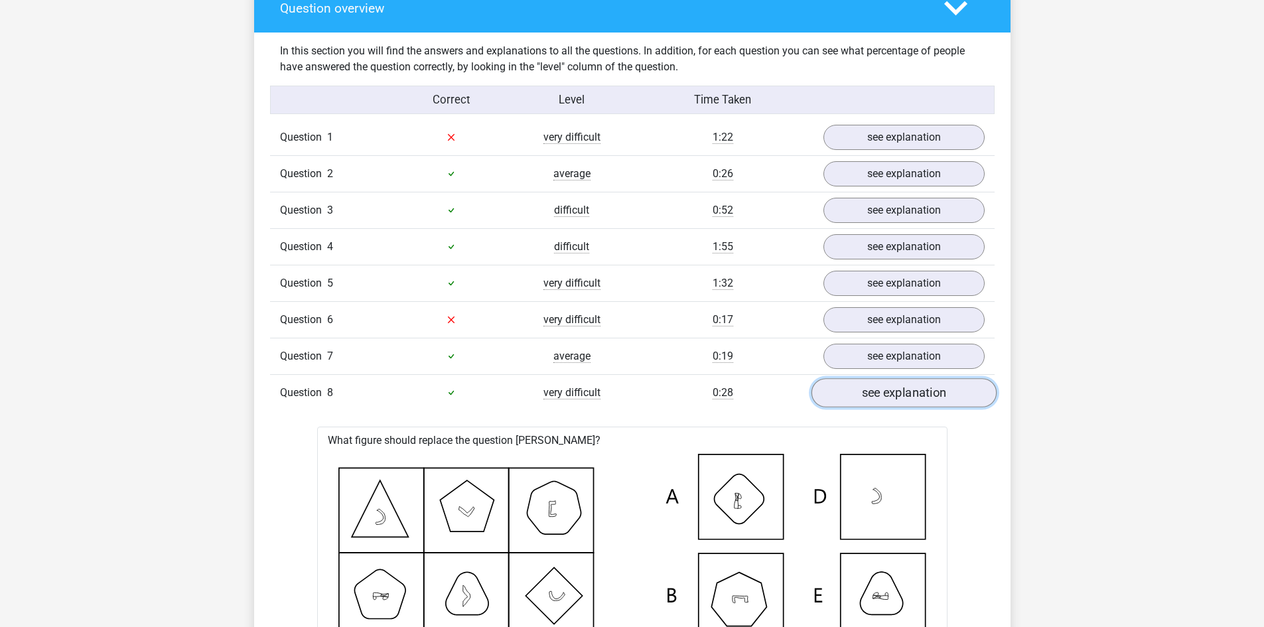
click at [872, 383] on link "see explanation" at bounding box center [903, 392] width 185 height 29
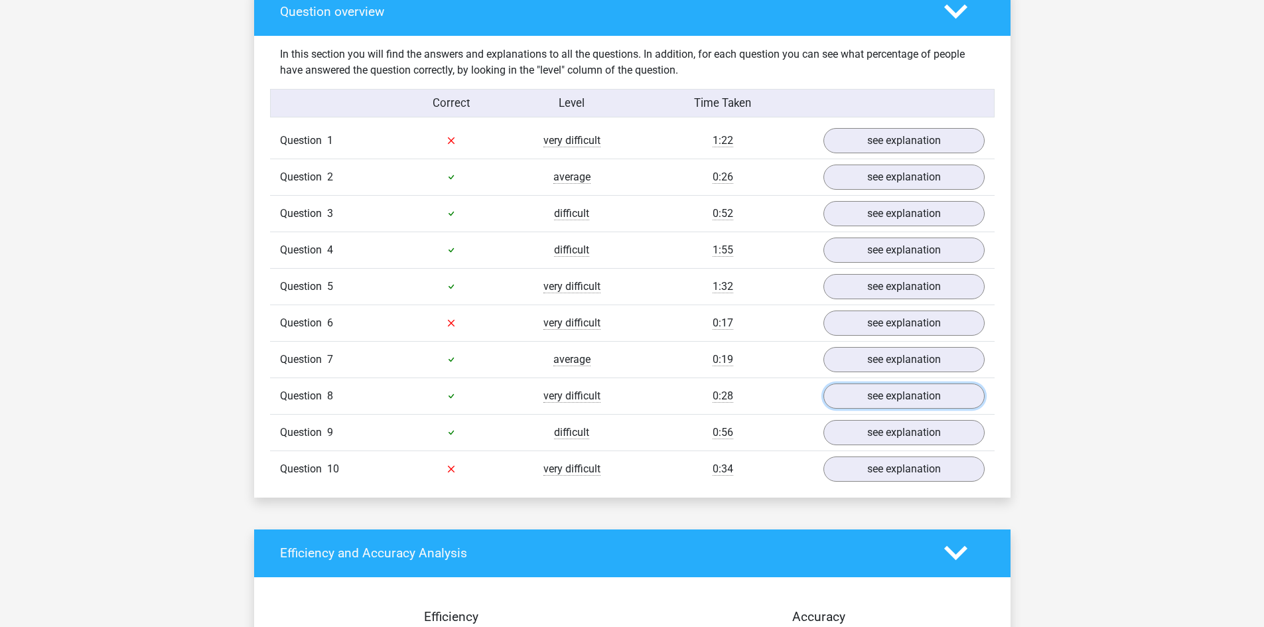
scroll to position [994, 0]
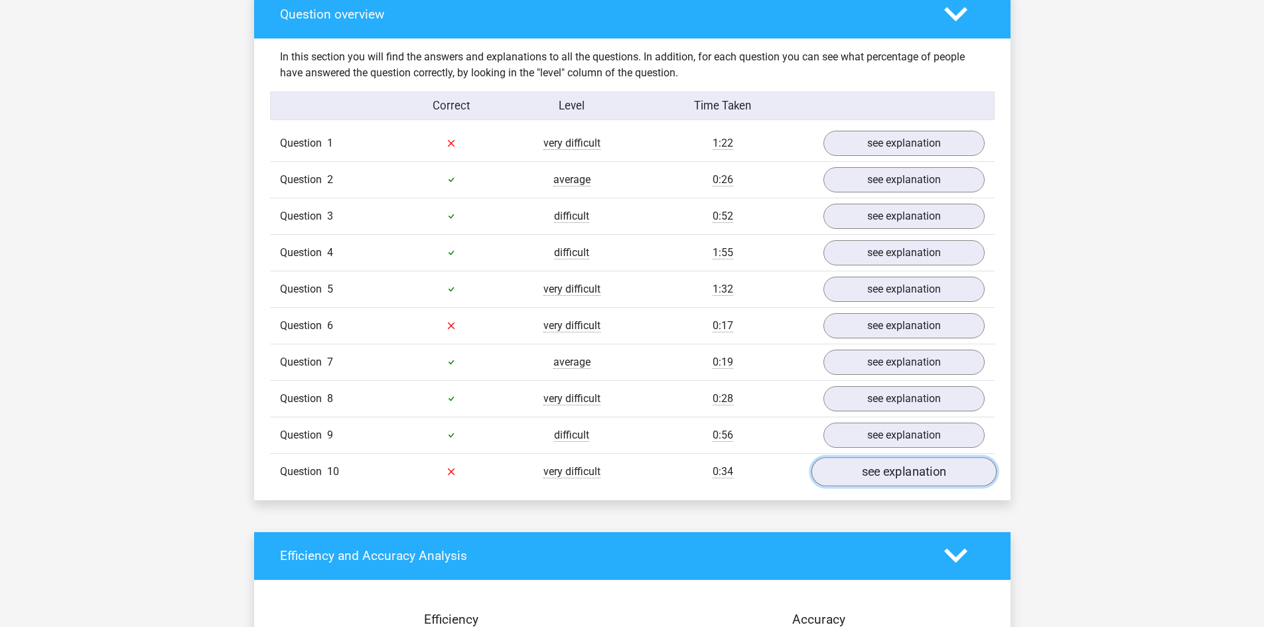
click at [860, 471] on link "see explanation" at bounding box center [903, 471] width 185 height 29
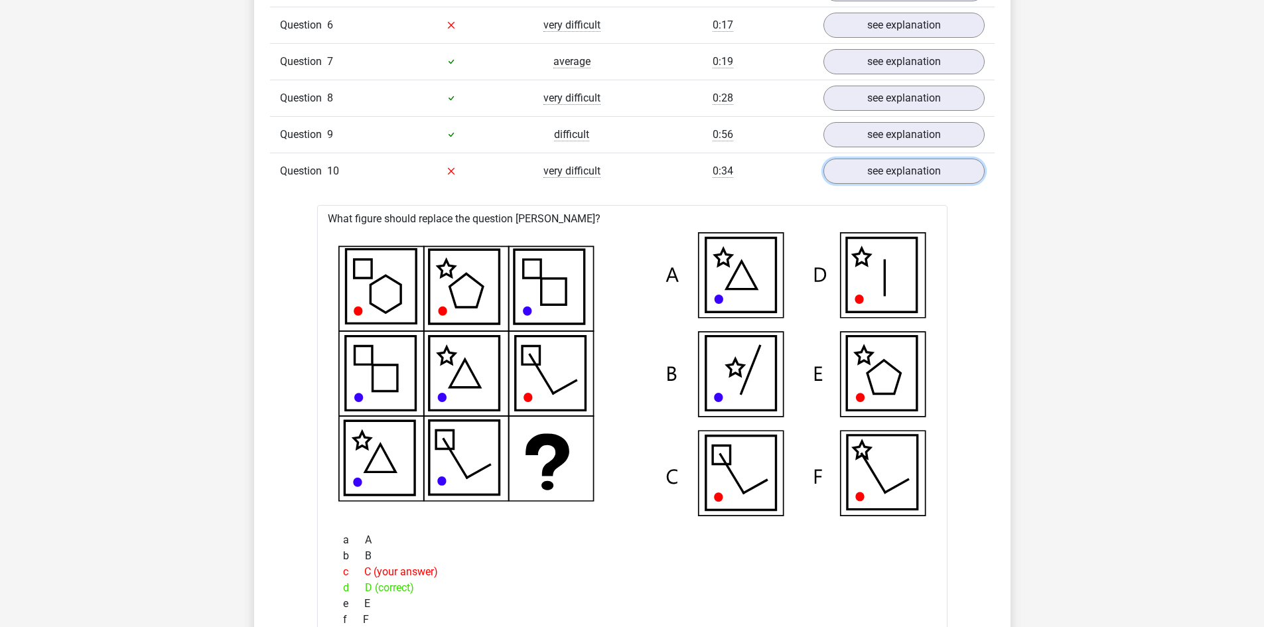
scroll to position [1293, 0]
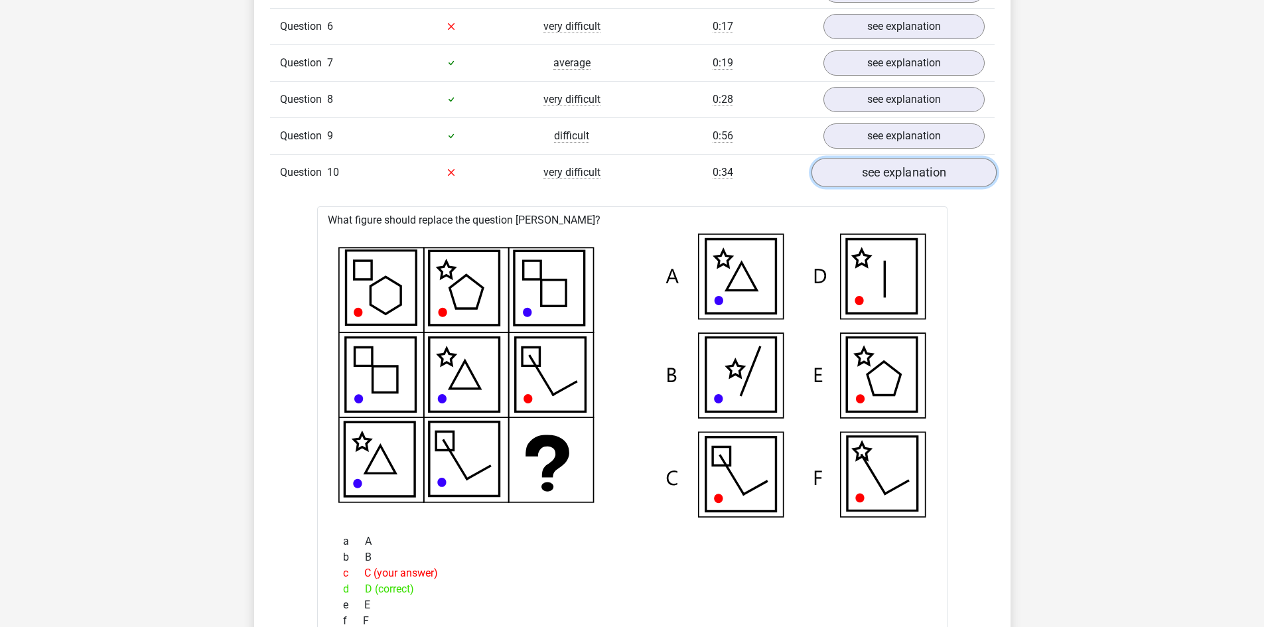
click at [953, 177] on link "see explanation" at bounding box center [903, 172] width 185 height 29
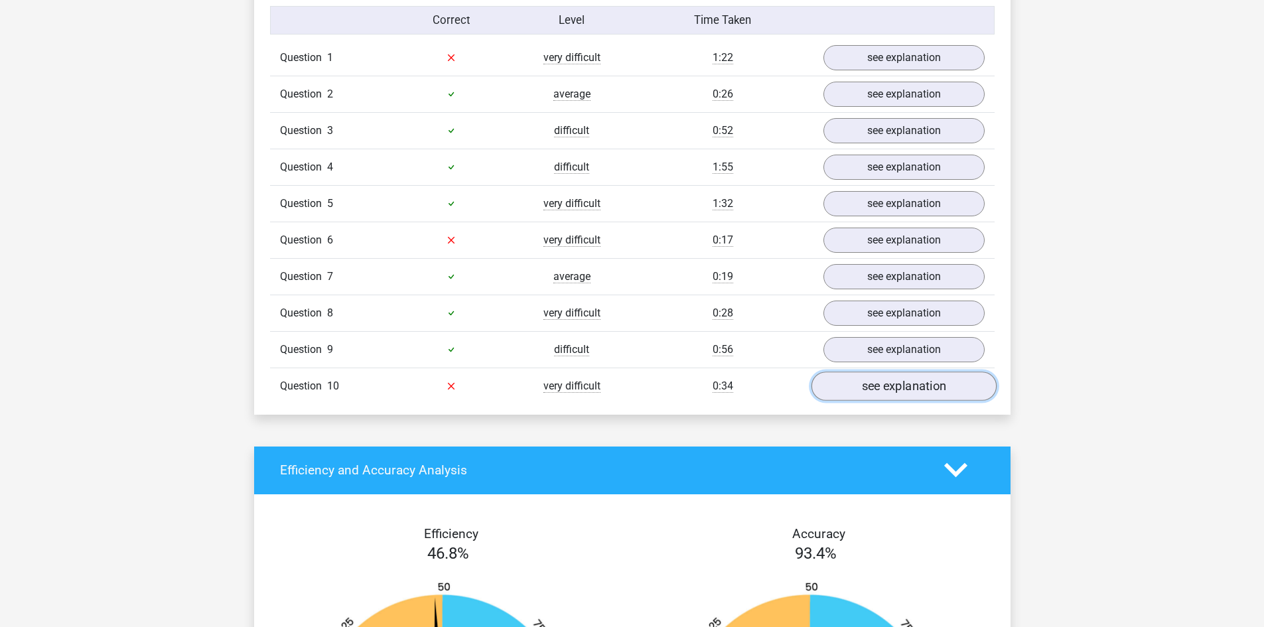
scroll to position [1079, 0]
click at [900, 242] on link "see explanation" at bounding box center [903, 240] width 185 height 29
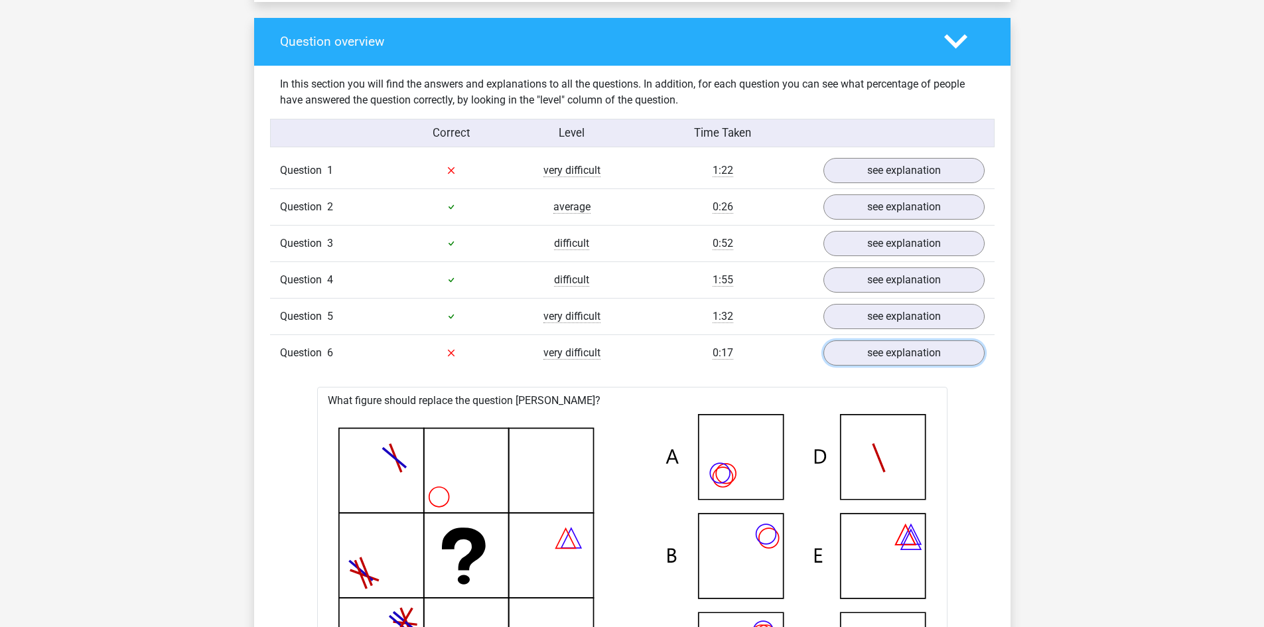
scroll to position [953, 0]
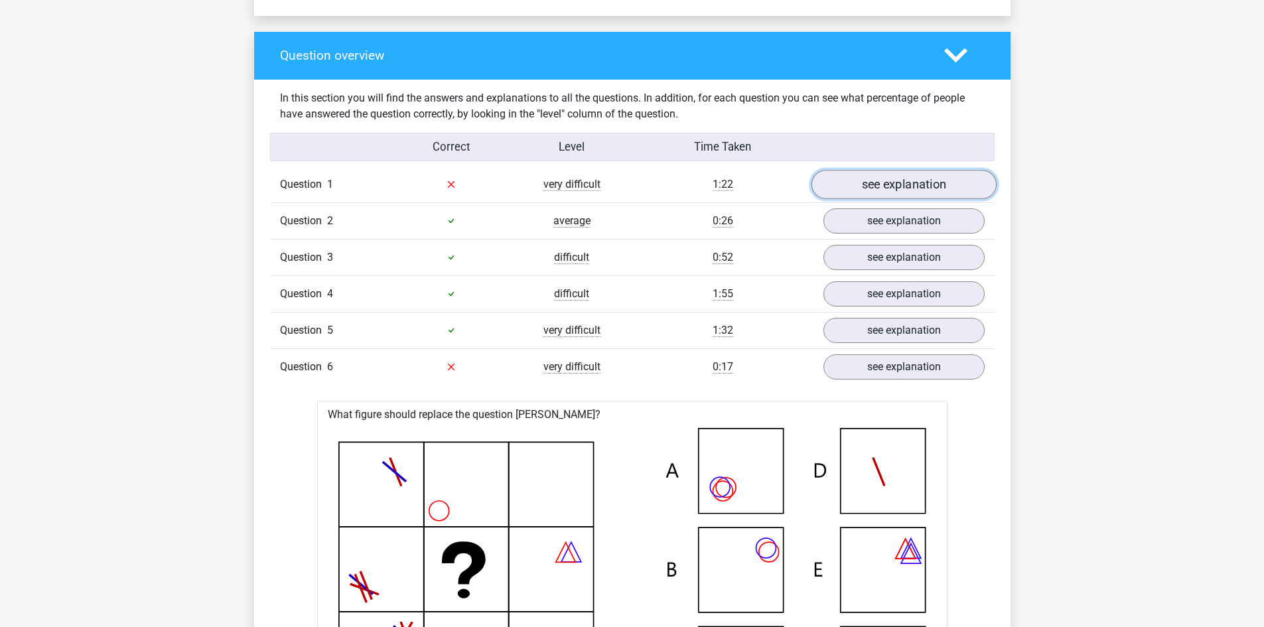
click at [884, 186] on link "see explanation" at bounding box center [903, 184] width 185 height 29
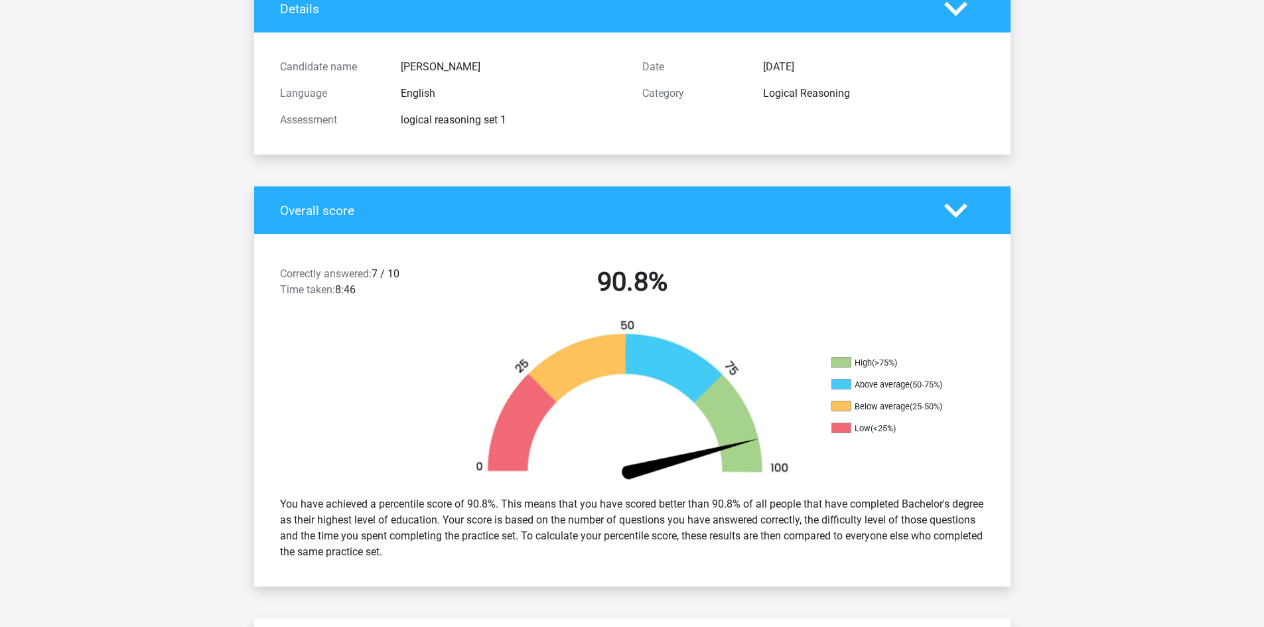
scroll to position [0, 0]
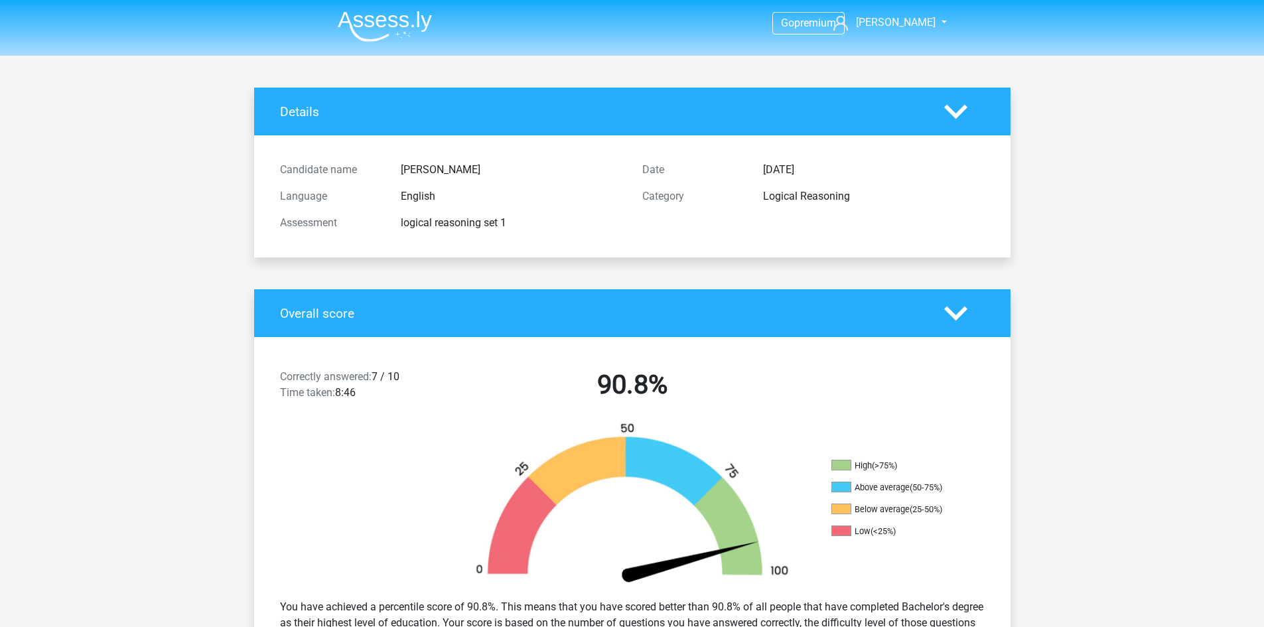
click at [356, 36] on img at bounding box center [385, 26] width 94 height 31
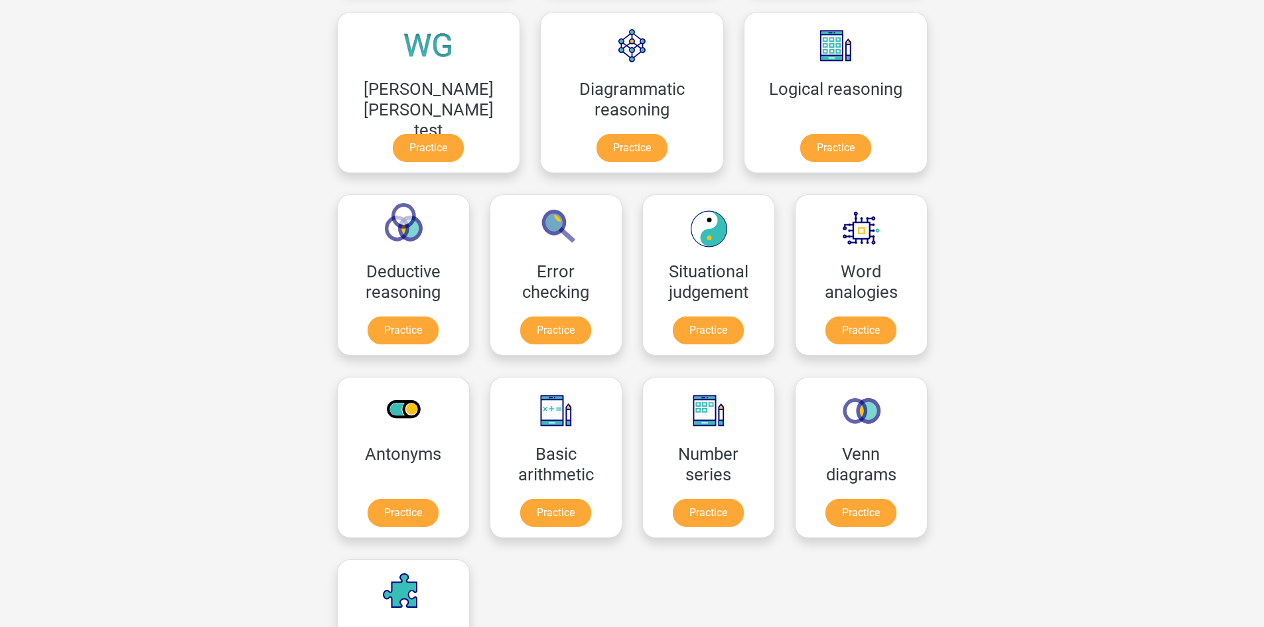
scroll to position [393, 0]
click at [823, 338] on link "Practice" at bounding box center [860, 332] width 74 height 29
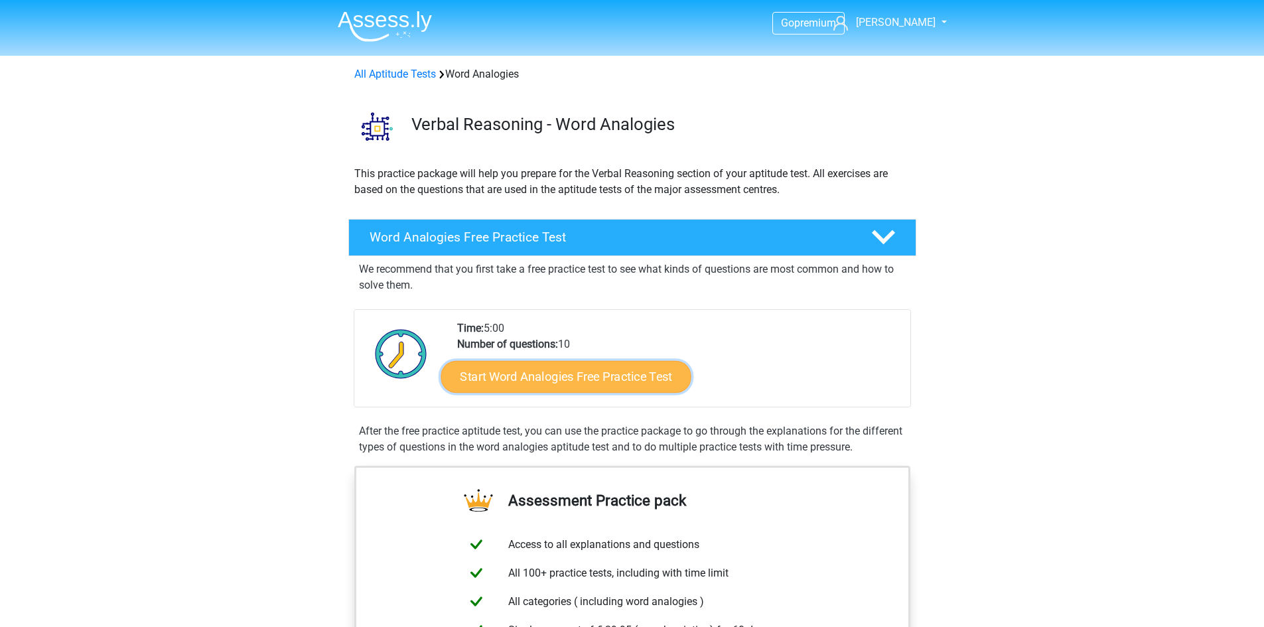
click at [598, 369] on link "Start Word Analogies Free Practice Test" at bounding box center [565, 376] width 250 height 32
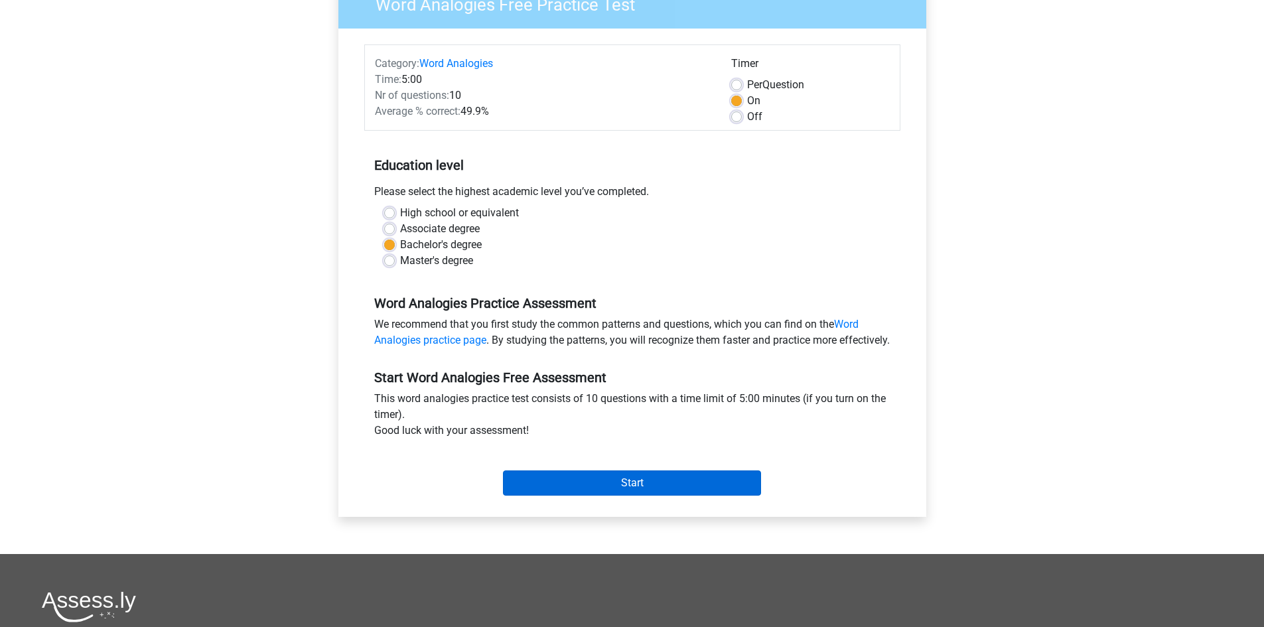
scroll to position [131, 0]
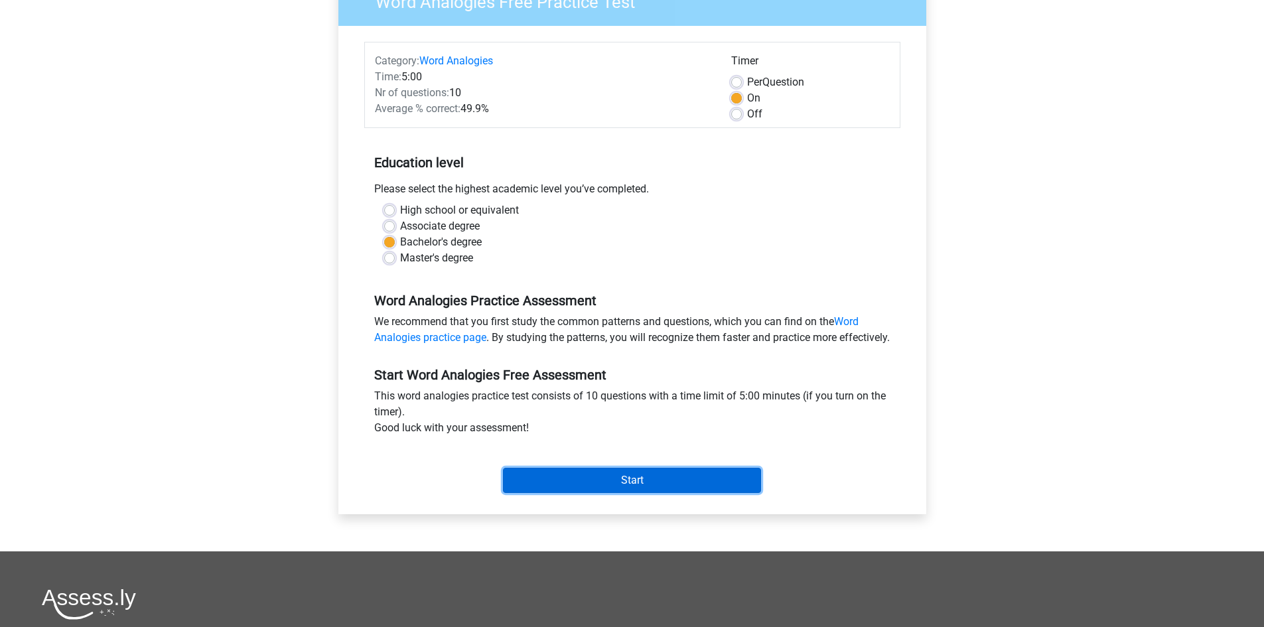
click at [609, 493] on input "Start" at bounding box center [632, 480] width 258 height 25
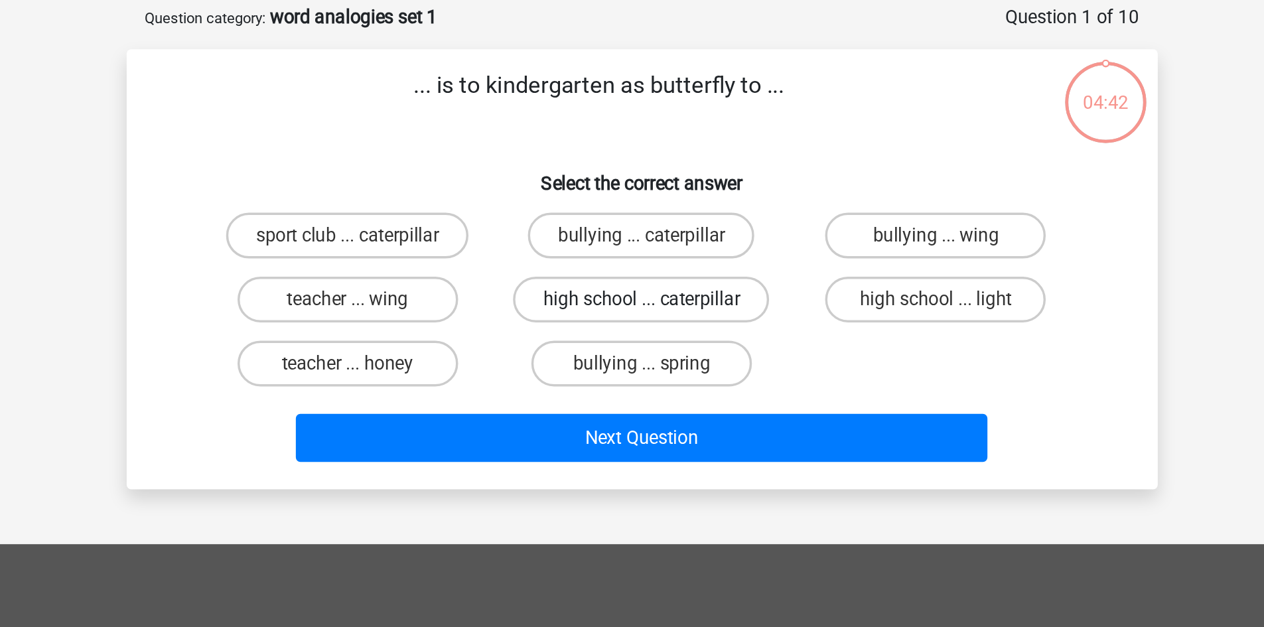
click at [624, 244] on label "high school ... caterpillar" at bounding box center [631, 238] width 149 height 27
click at [632, 244] on input "high school ... caterpillar" at bounding box center [636, 242] width 9 height 9
radio input "true"
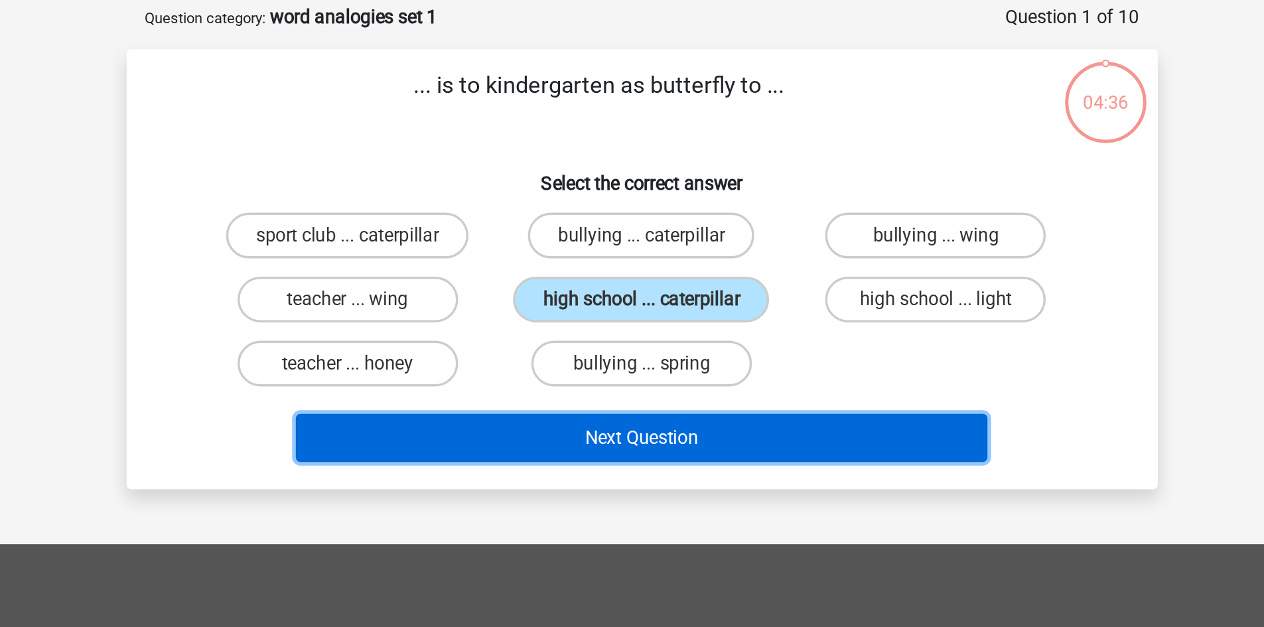
click at [639, 325] on button "Next Question" at bounding box center [631, 318] width 401 height 28
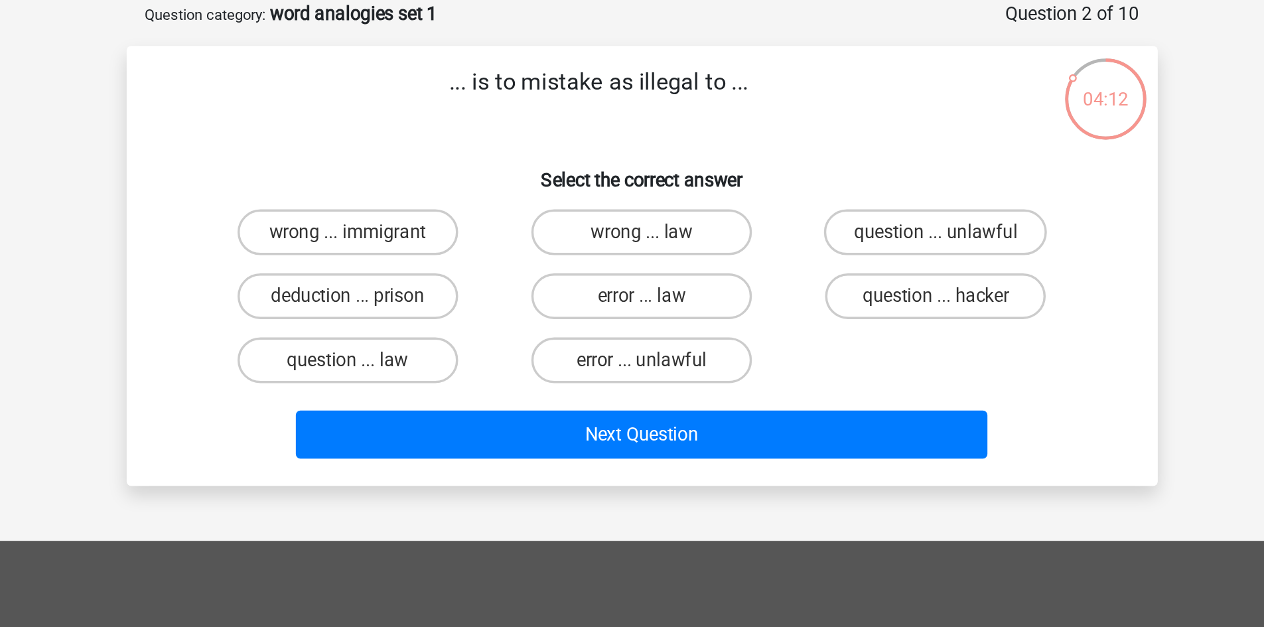
click at [633, 208] on input "wrong ... law" at bounding box center [636, 205] width 9 height 9
radio input "true"
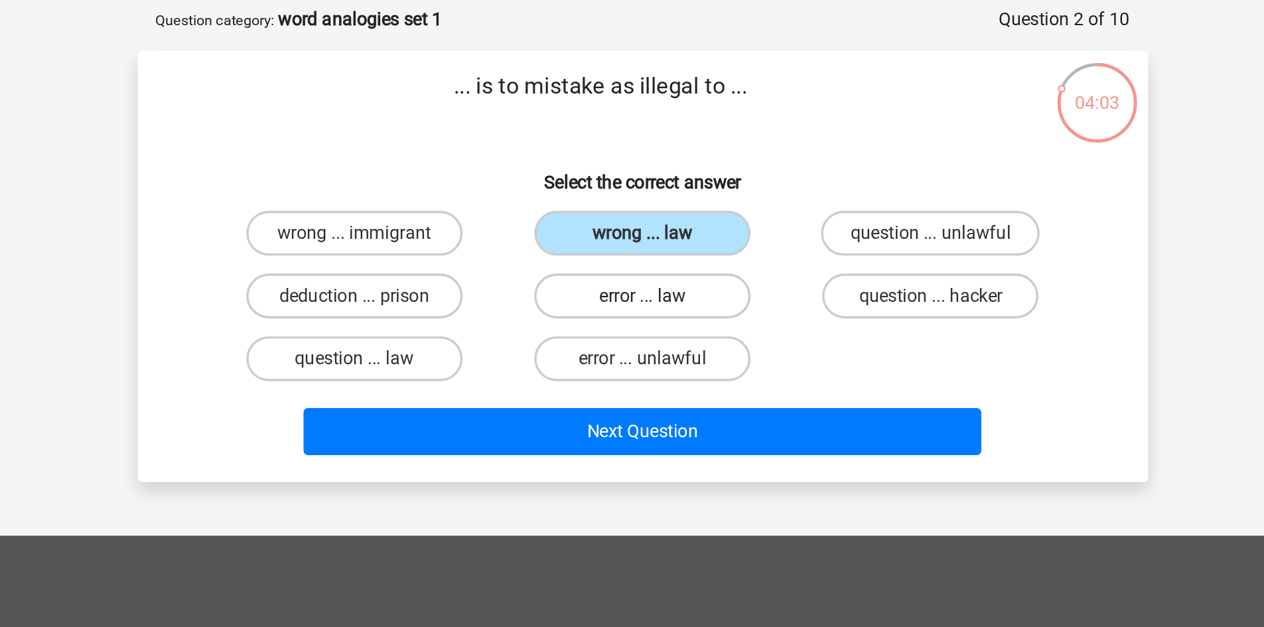
click at [663, 232] on label "error ... law" at bounding box center [632, 238] width 128 height 27
click at [640, 238] on input "error ... law" at bounding box center [636, 242] width 9 height 9
radio input "true"
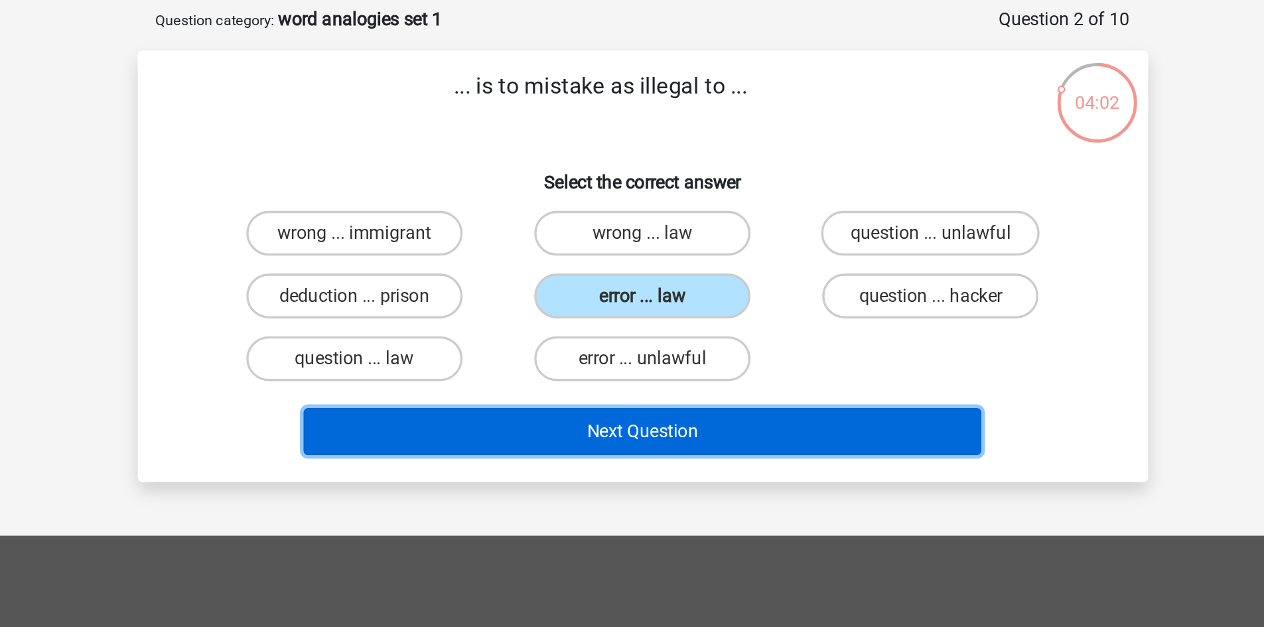
click at [664, 315] on button "Next Question" at bounding box center [631, 318] width 401 height 28
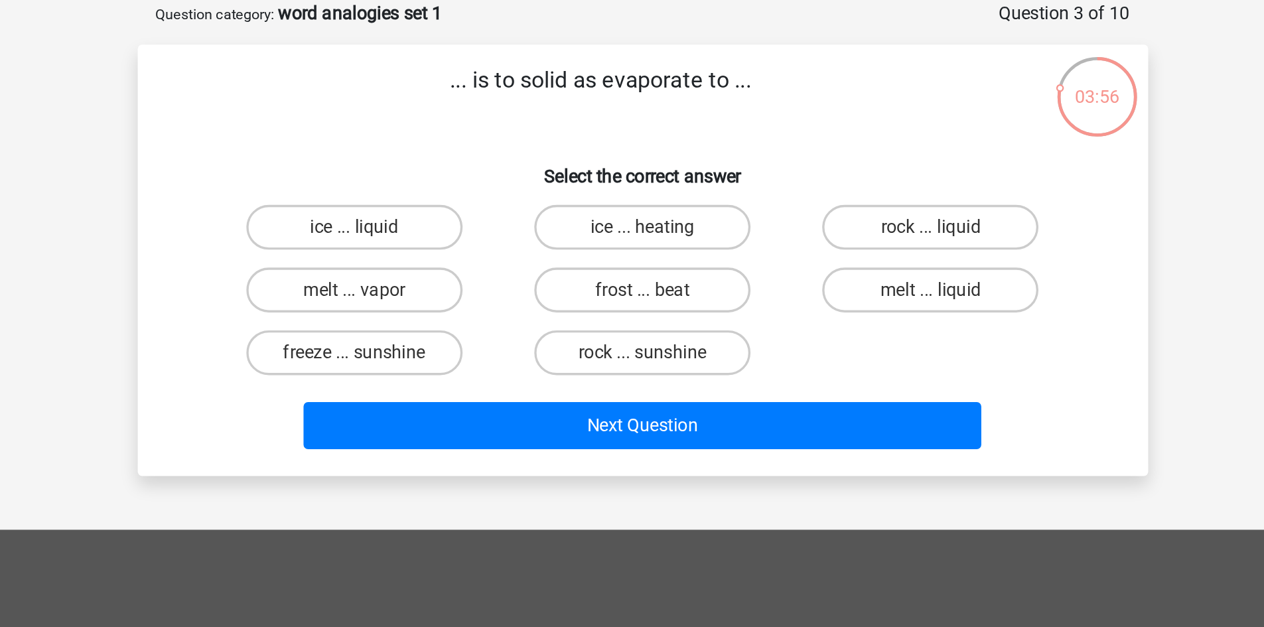
click at [608, 120] on p "... is to solid as evaporate to ..." at bounding box center [607, 123] width 506 height 40
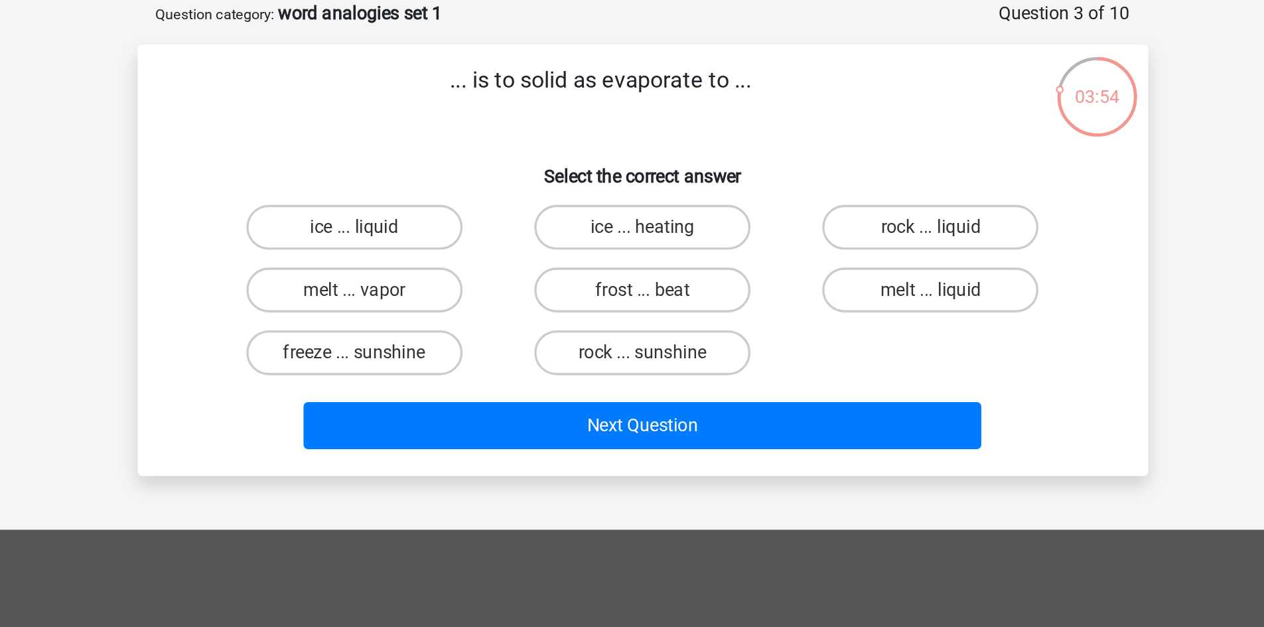
click at [608, 120] on p "... is to solid as evaporate to ..." at bounding box center [607, 123] width 506 height 40
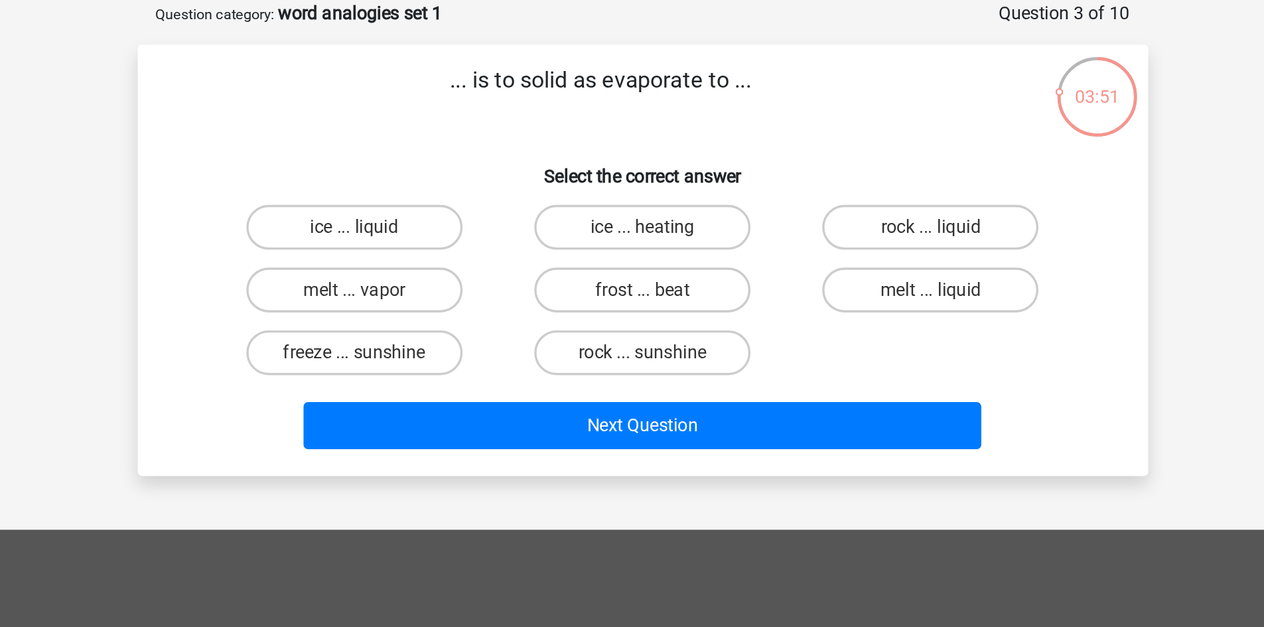
click at [572, 155] on h6 "Select the correct answer" at bounding box center [632, 165] width 556 height 23
click at [515, 273] on label "freeze ... sunshine" at bounding box center [461, 275] width 128 height 27
click at [470, 275] on input "freeze ... sunshine" at bounding box center [465, 279] width 9 height 9
radio input "true"
click at [505, 239] on label "melt ... vapor" at bounding box center [461, 238] width 128 height 27
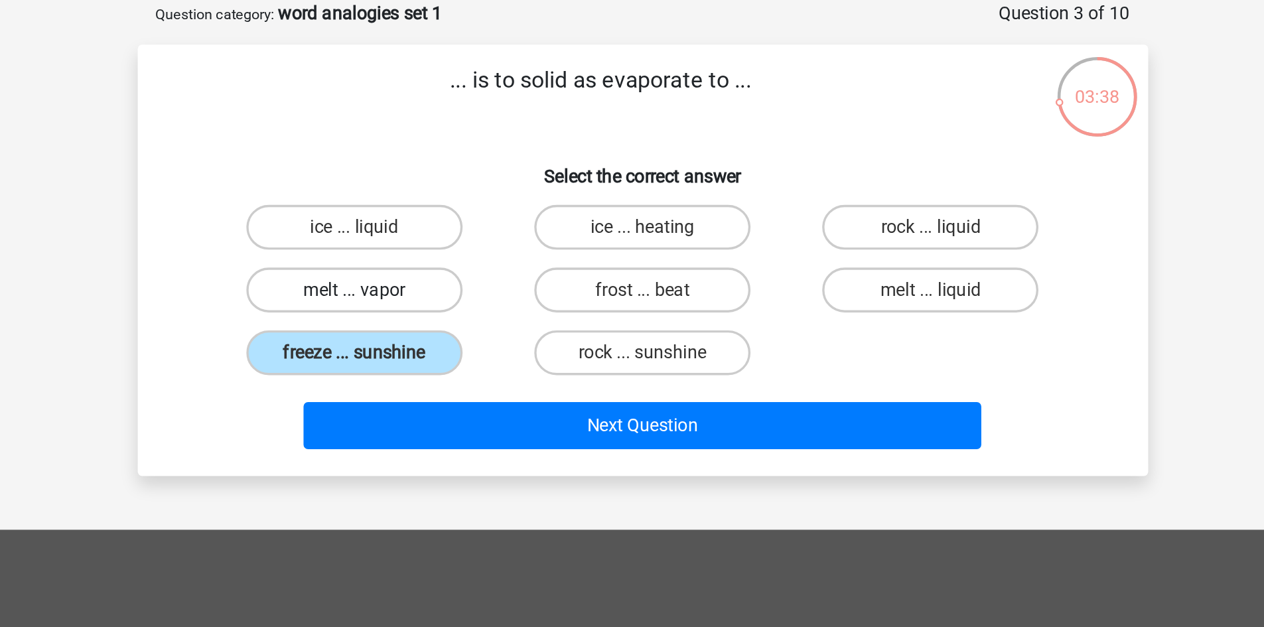
click at [470, 239] on input "melt ... vapor" at bounding box center [465, 242] width 9 height 9
radio input "true"
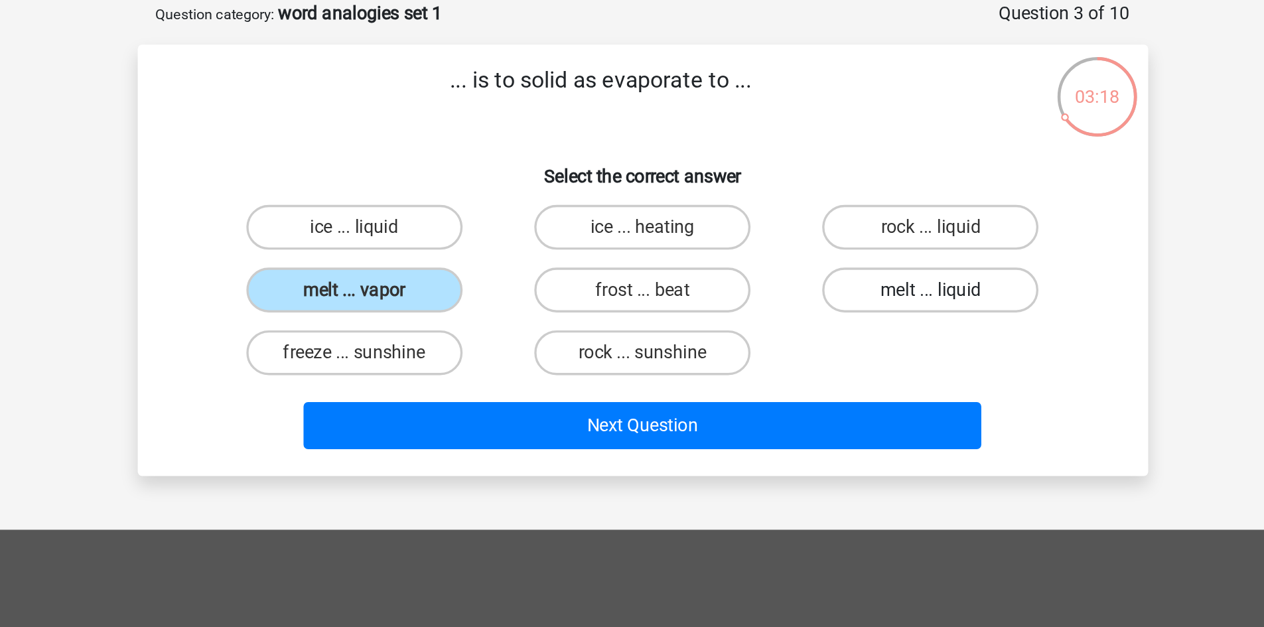
click at [797, 247] on label "melt ... liquid" at bounding box center [802, 238] width 128 height 27
click at [803, 247] on input "melt ... liquid" at bounding box center [807, 242] width 9 height 9
radio input "true"
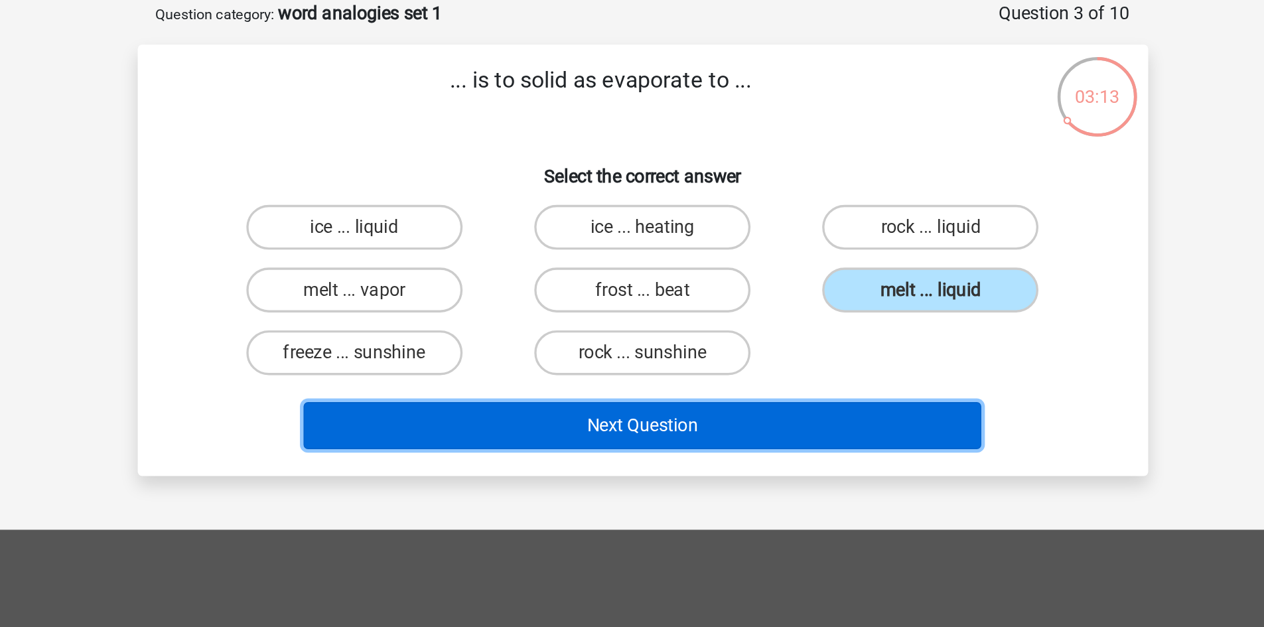
click at [716, 329] on button "Next Question" at bounding box center [631, 318] width 401 height 28
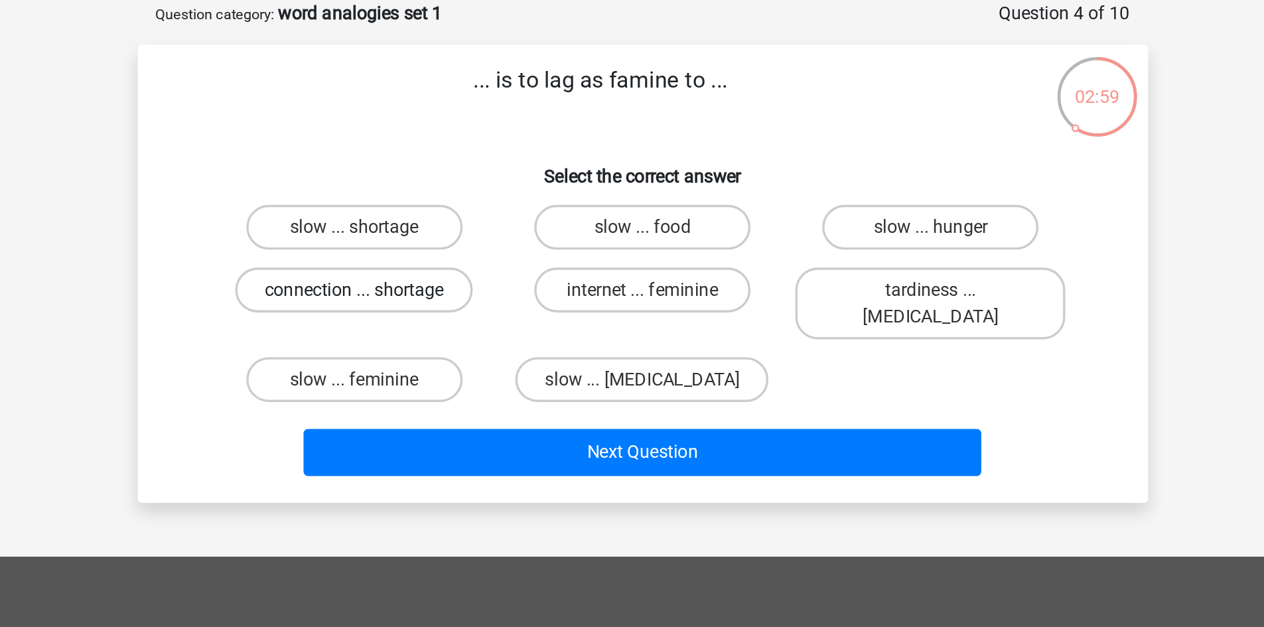
click at [521, 240] on label "connection ... shortage" at bounding box center [461, 238] width 141 height 27
click at [470, 240] on input "connection ... shortage" at bounding box center [465, 242] width 9 height 9
radio input "true"
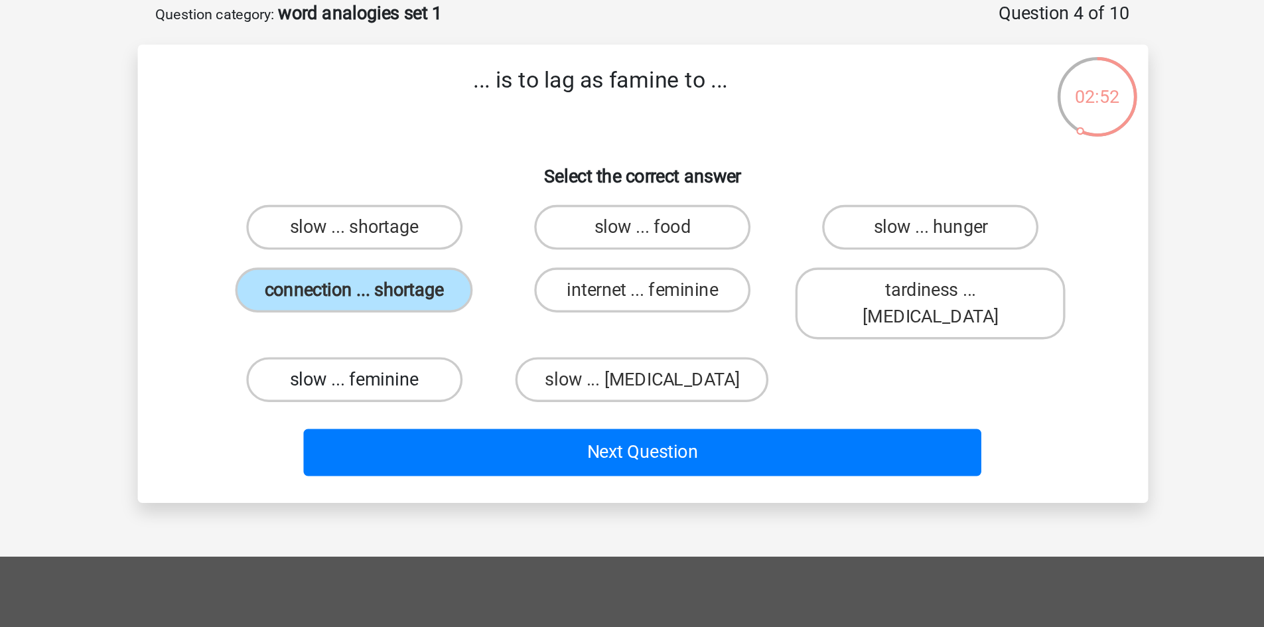
click at [486, 278] on label "slow ... feminine" at bounding box center [461, 291] width 128 height 27
click at [470, 291] on input "slow ... feminine" at bounding box center [465, 295] width 9 height 9
radio input "true"
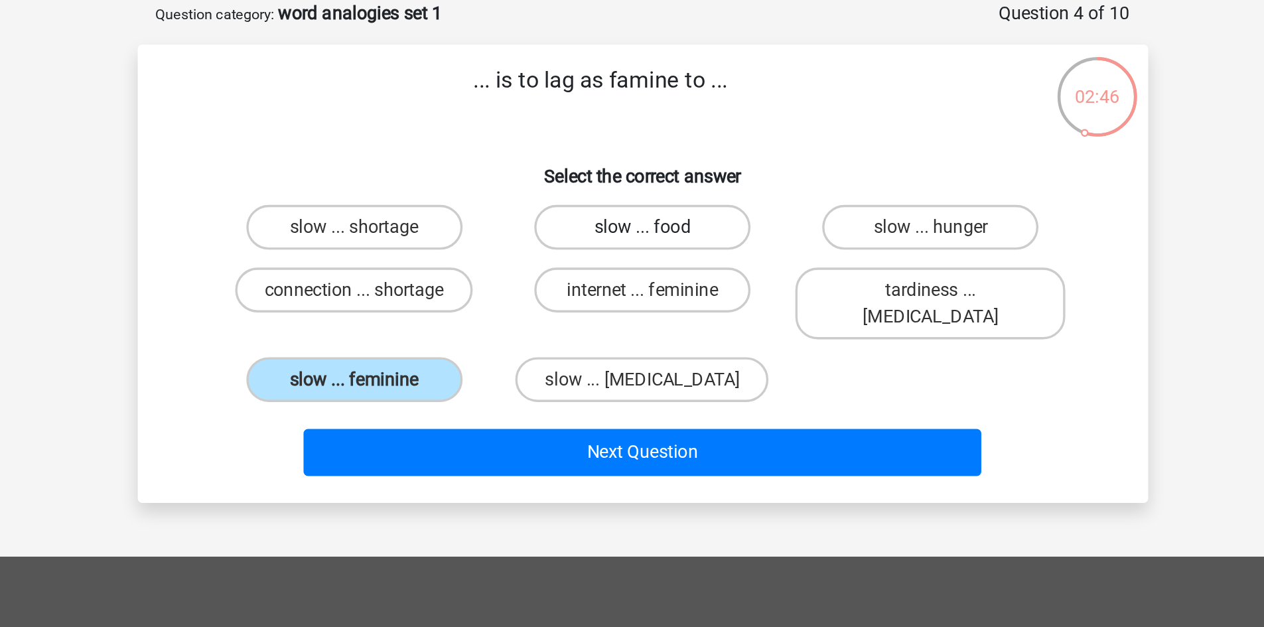
click at [651, 210] on label "slow ... food" at bounding box center [632, 201] width 128 height 27
click at [640, 210] on input "slow ... food" at bounding box center [636, 205] width 9 height 9
radio input "true"
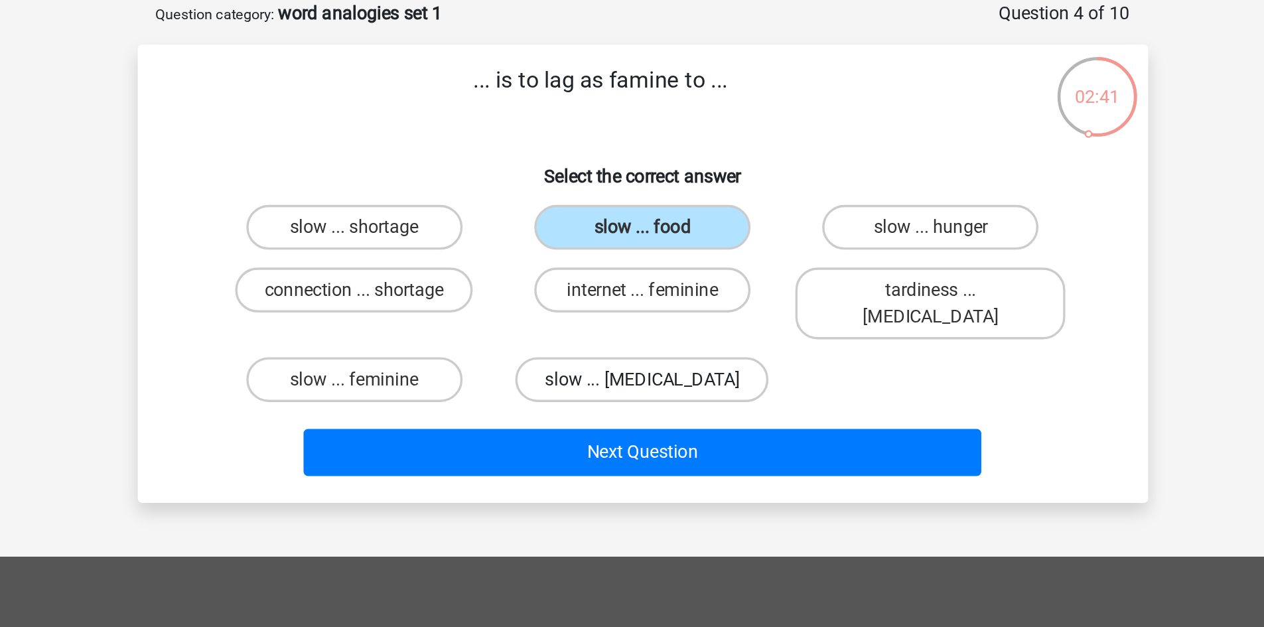
click at [672, 283] on label "slow ... malnutrition" at bounding box center [632, 291] width 150 height 27
click at [640, 291] on input "slow ... malnutrition" at bounding box center [636, 295] width 9 height 9
radio input "true"
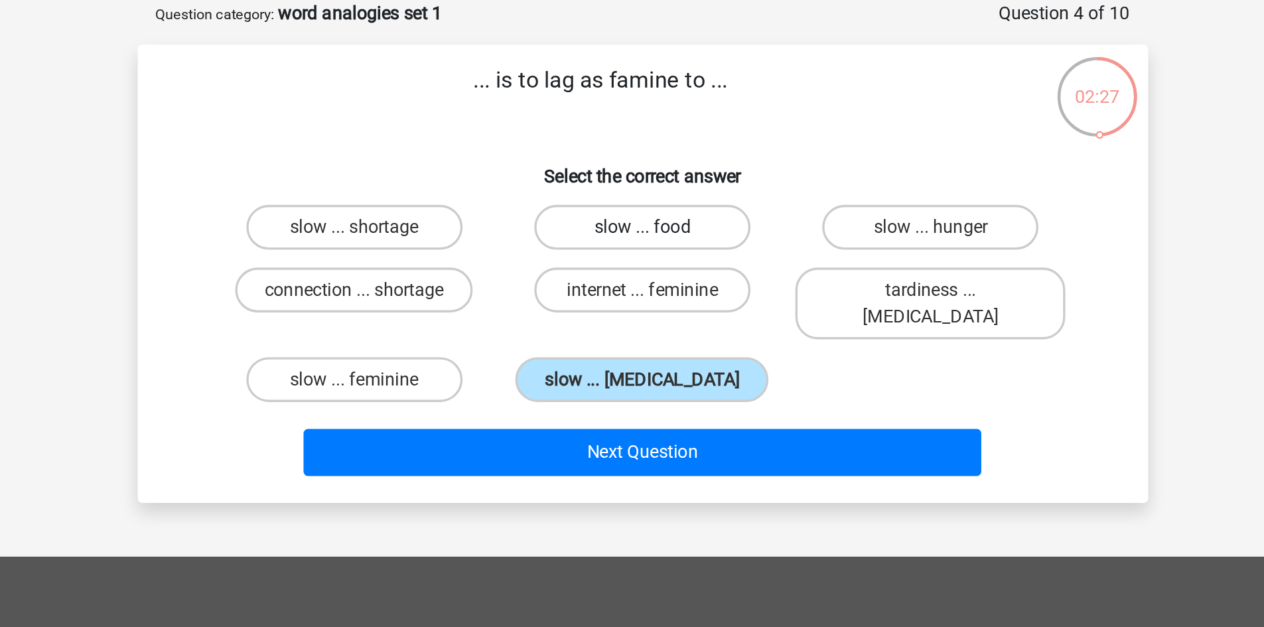
click at [665, 203] on label "slow ... food" at bounding box center [632, 201] width 128 height 27
click at [640, 203] on input "slow ... food" at bounding box center [636, 205] width 9 height 9
radio input "true"
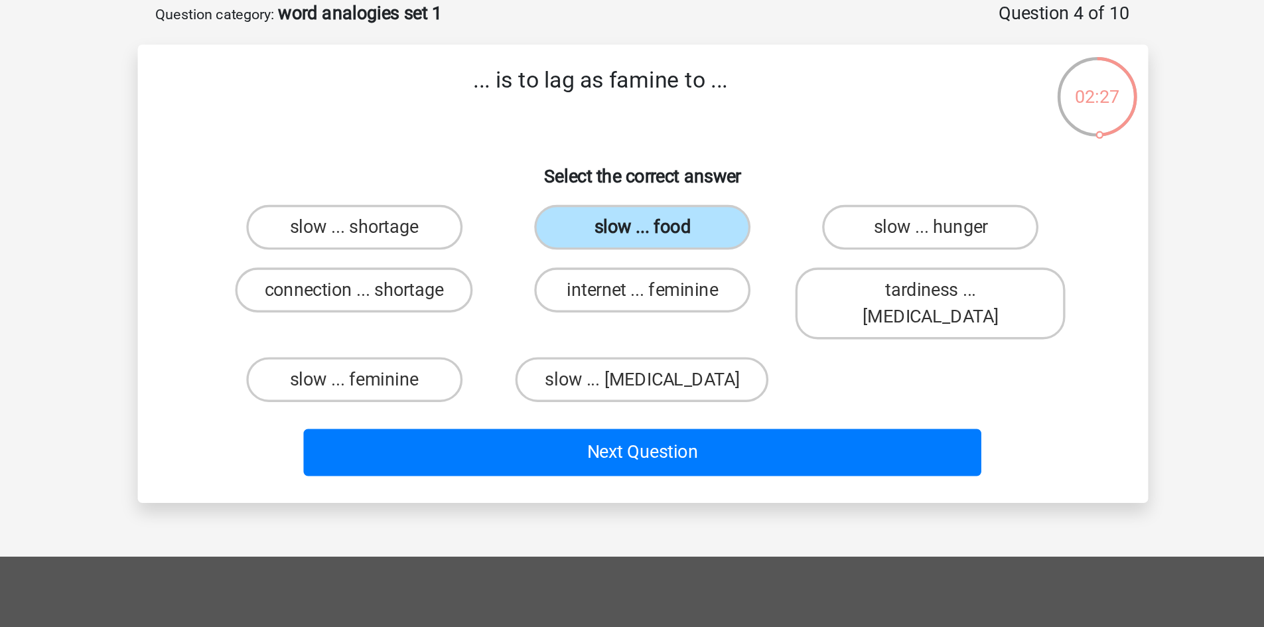
click at [665, 203] on label "slow ... food" at bounding box center [632, 201] width 128 height 27
click at [640, 203] on input "slow ... food" at bounding box center [636, 205] width 9 height 9
click at [613, 234] on label "internet ... feminine" at bounding box center [632, 238] width 128 height 27
click at [632, 238] on input "internet ... feminine" at bounding box center [636, 242] width 9 height 9
radio input "true"
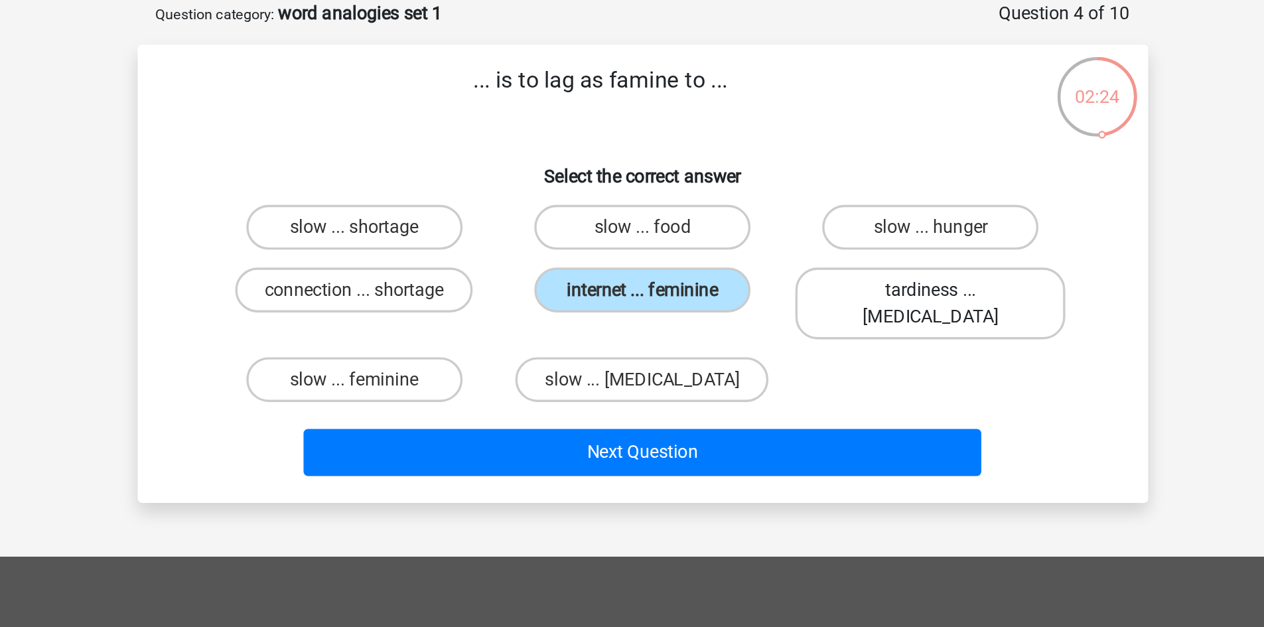
click at [776, 237] on label "tardiness ... malnutrition" at bounding box center [802, 246] width 160 height 42
click at [803, 238] on input "tardiness ... malnutrition" at bounding box center [807, 242] width 9 height 9
radio input "true"
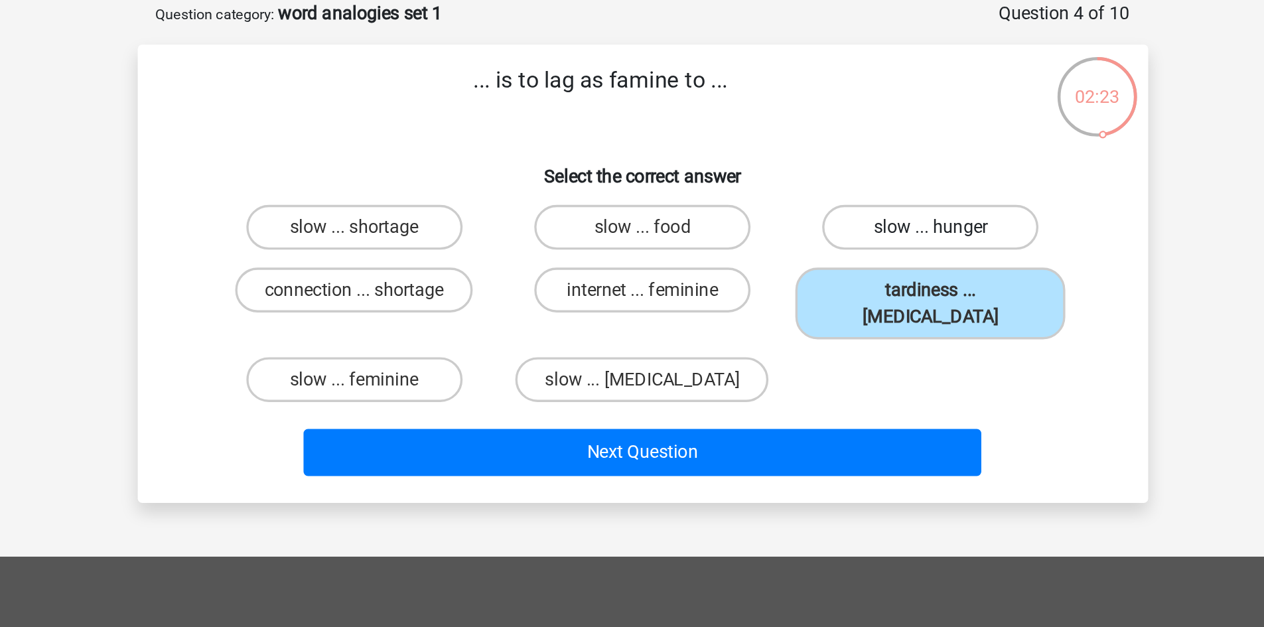
click at [792, 208] on label "slow ... hunger" at bounding box center [802, 201] width 128 height 27
click at [803, 208] on input "slow ... hunger" at bounding box center [807, 205] width 9 height 9
radio input "true"
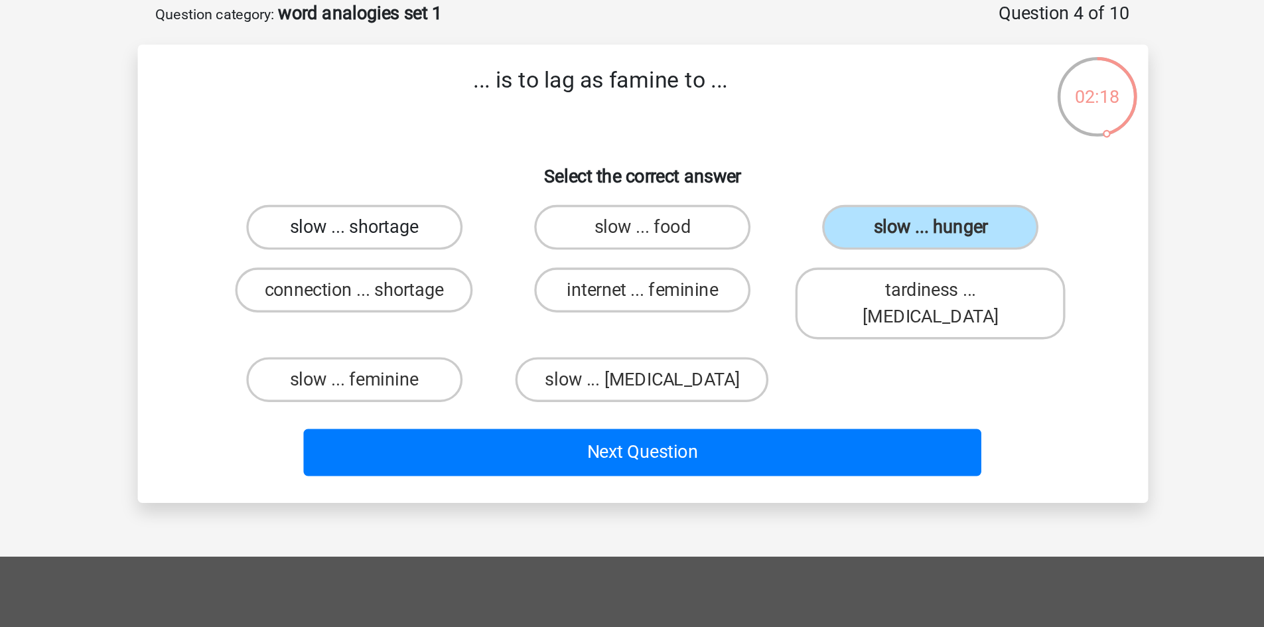
click at [501, 204] on label "slow ... shortage" at bounding box center [461, 201] width 128 height 27
click at [470, 204] on input "slow ... shortage" at bounding box center [465, 205] width 9 height 9
radio input "true"
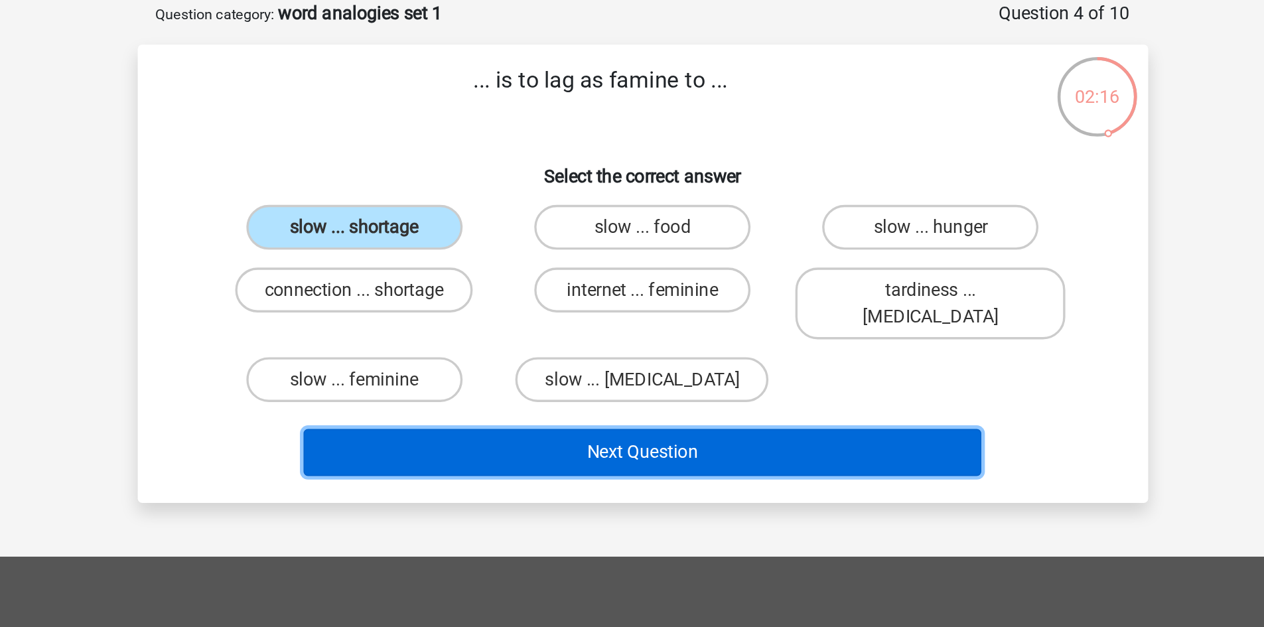
click at [574, 320] on button "Next Question" at bounding box center [631, 334] width 401 height 28
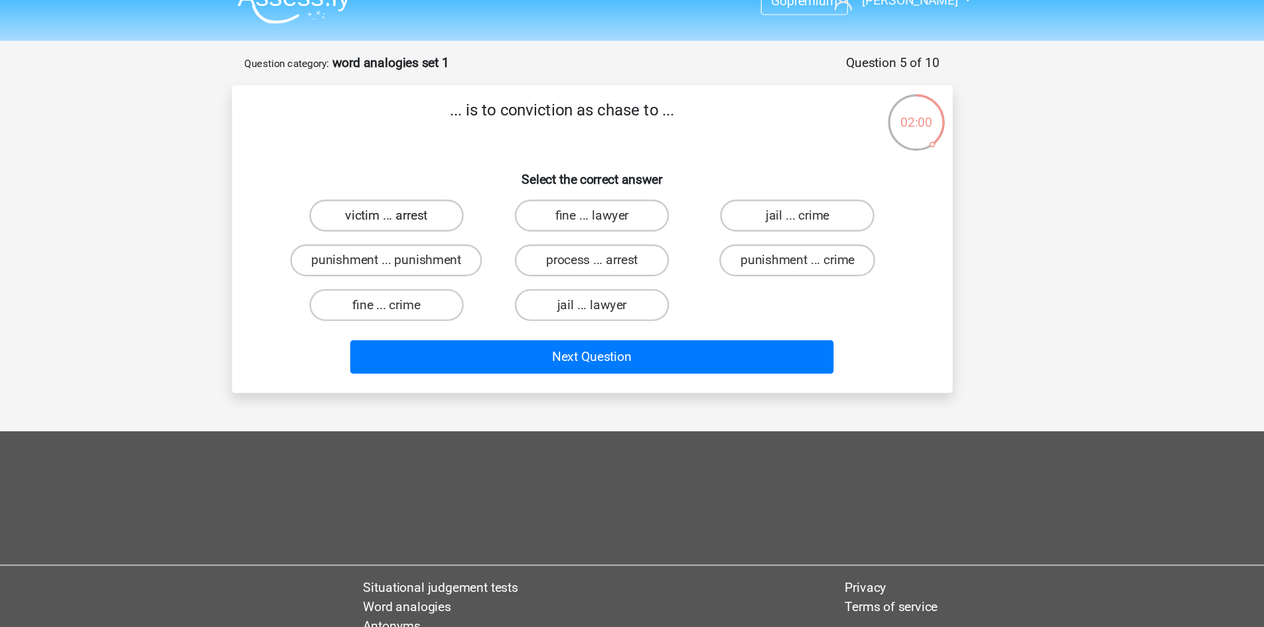
click at [494, 196] on label "victim ... arrest" at bounding box center [461, 201] width 128 height 27
click at [470, 201] on input "victim ... arrest" at bounding box center [465, 205] width 9 height 9
radio input "true"
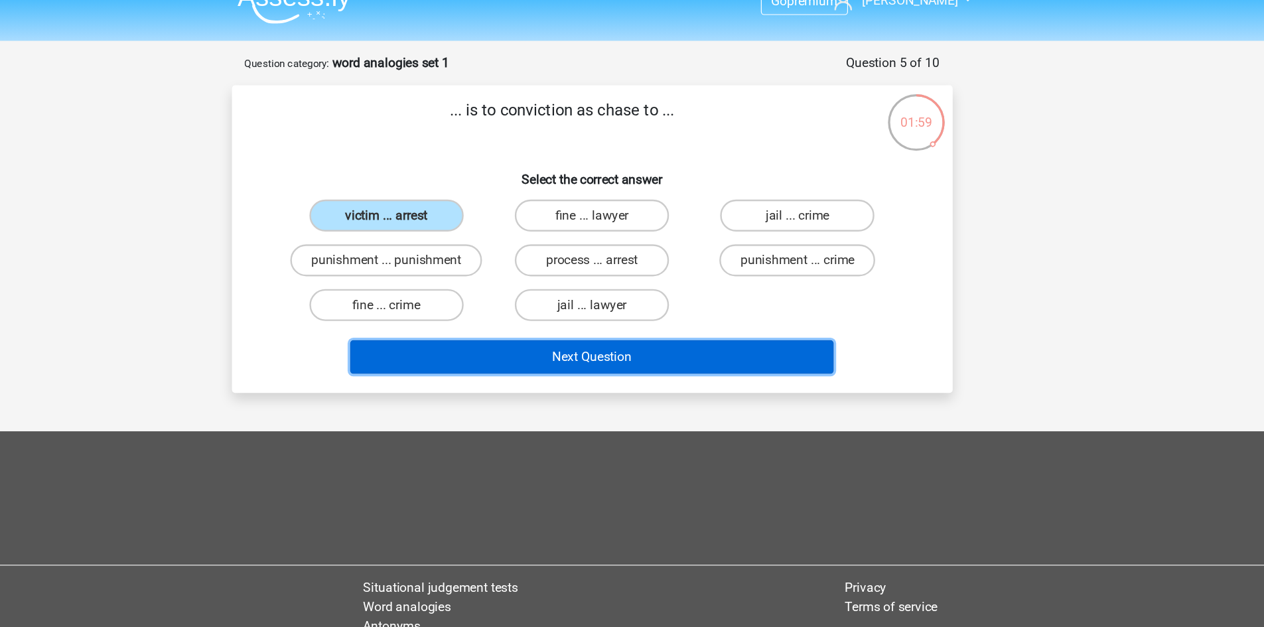
click at [578, 316] on button "Next Question" at bounding box center [631, 318] width 401 height 28
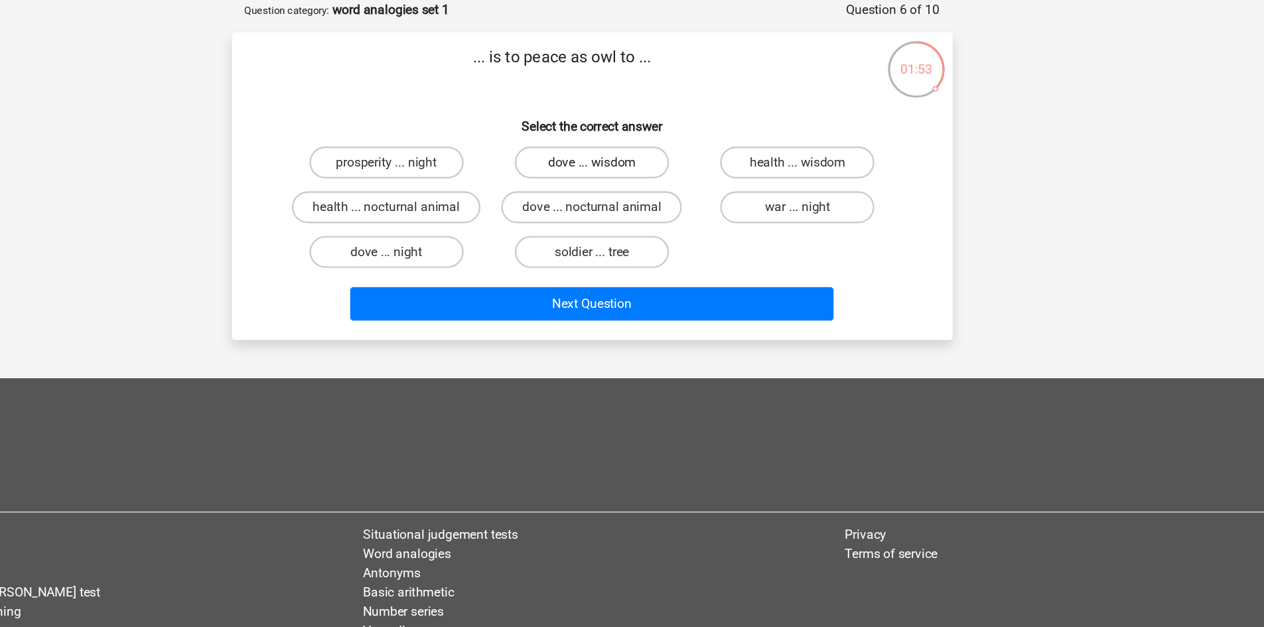
click at [604, 206] on label "dove ... wisdom" at bounding box center [632, 201] width 128 height 27
click at [632, 206] on input "dove ... wisdom" at bounding box center [636, 205] width 9 height 9
radio input "true"
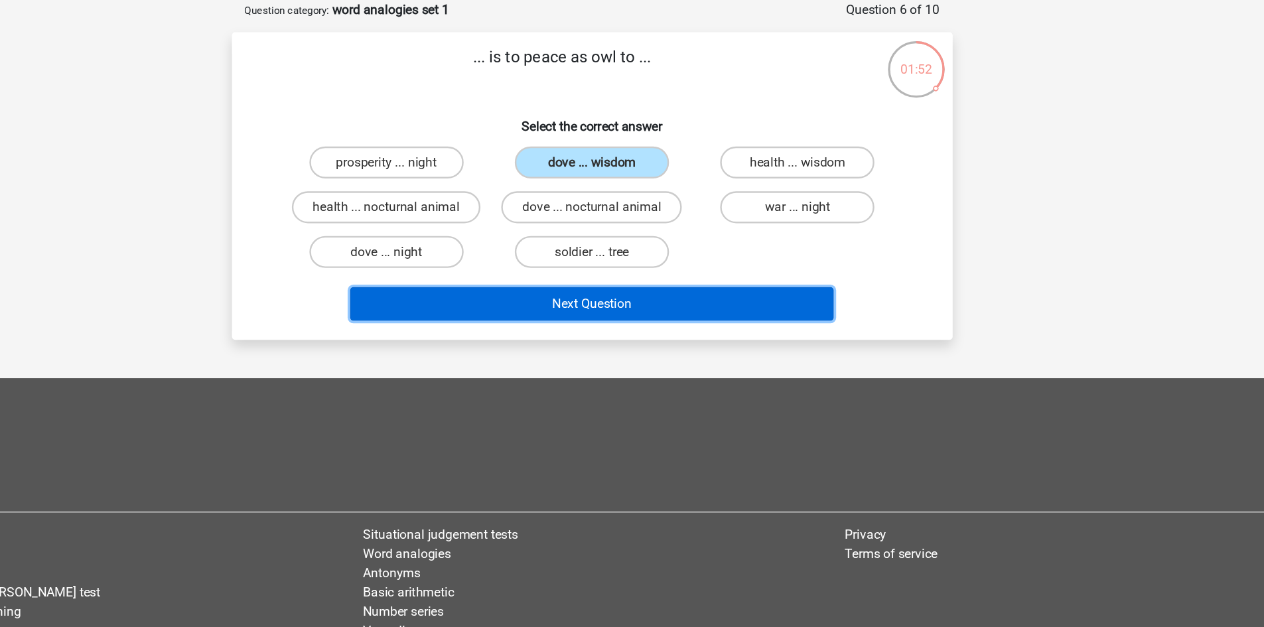
click at [689, 322] on button "Next Question" at bounding box center [631, 318] width 401 height 28
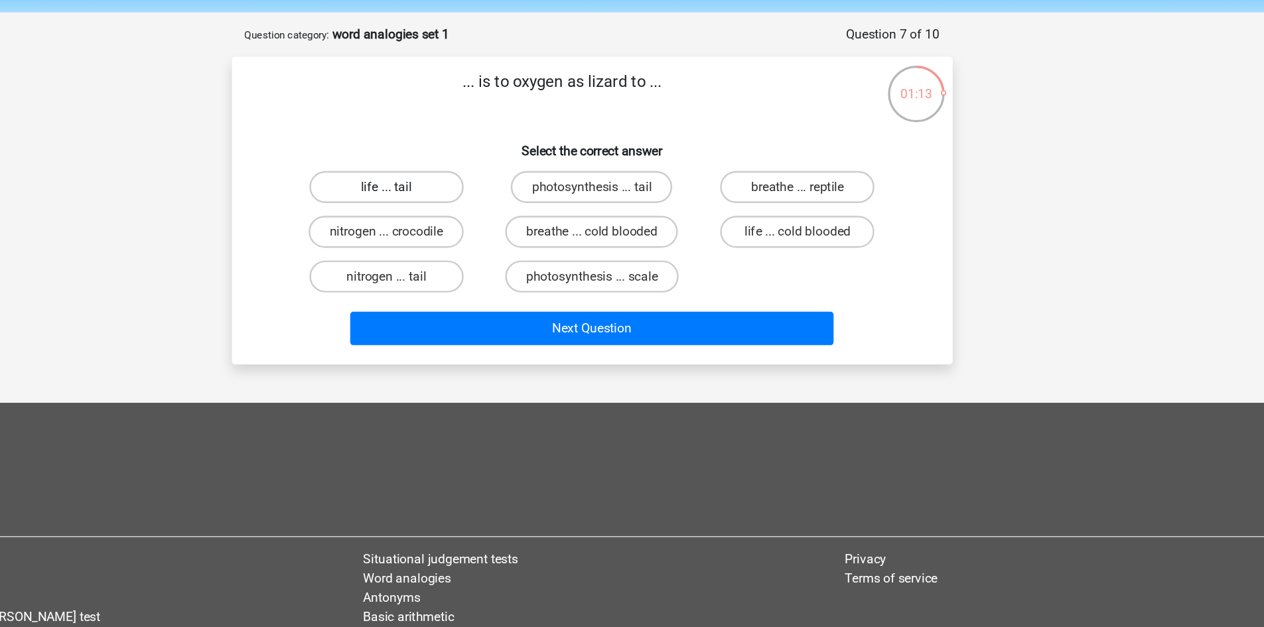
click at [489, 211] on label "life ... tail" at bounding box center [461, 201] width 128 height 27
click at [470, 210] on input "life ... tail" at bounding box center [465, 205] width 9 height 9
radio input "true"
click at [791, 246] on label "life ... cold blooded" at bounding box center [802, 238] width 128 height 27
click at [803, 246] on input "life ... cold blooded" at bounding box center [807, 242] width 9 height 9
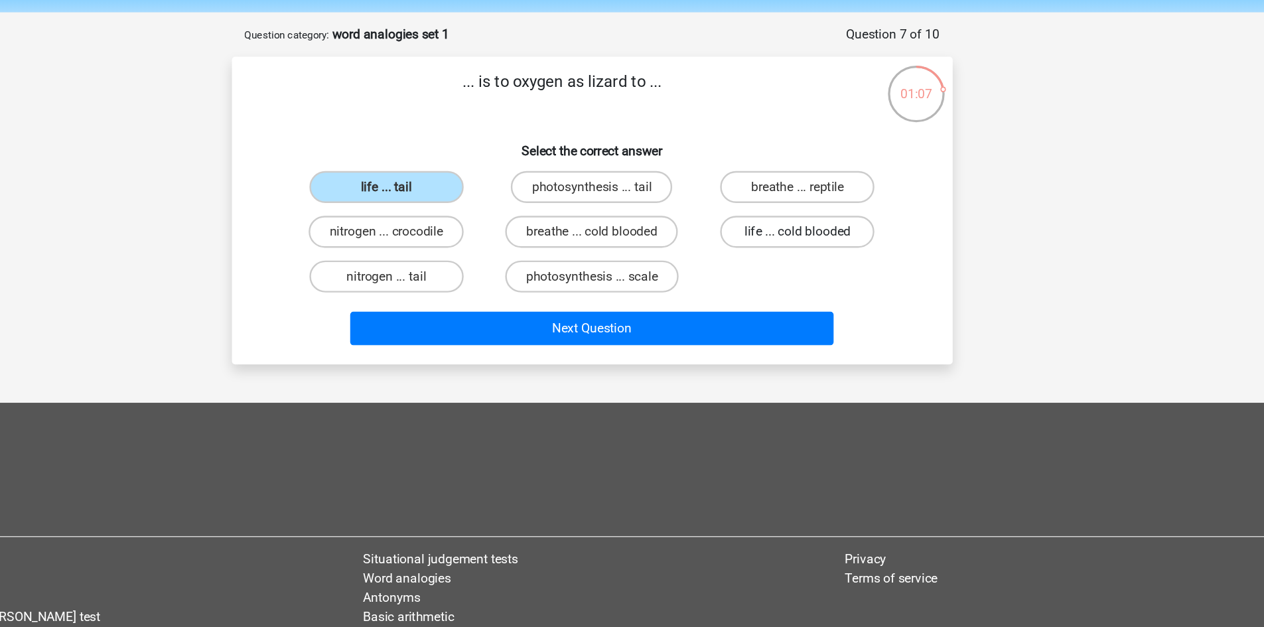
radio input "true"
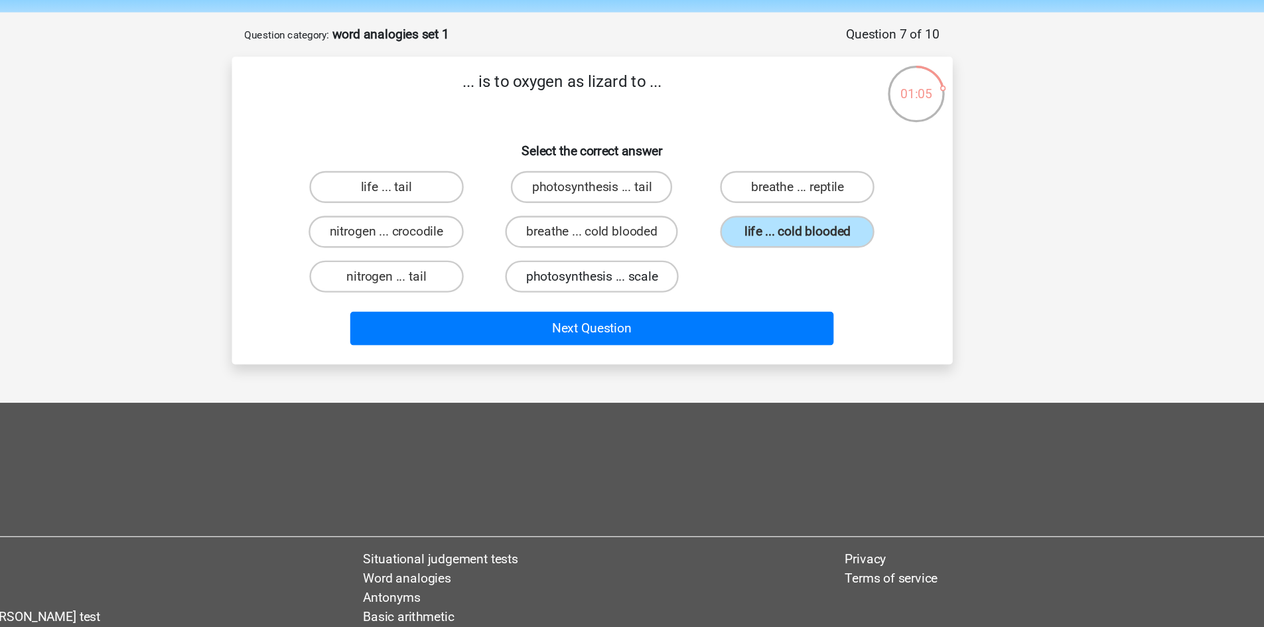
click at [677, 265] on label "photosynthesis ... scale" at bounding box center [632, 275] width 144 height 27
click at [640, 275] on input "photosynthesis ... scale" at bounding box center [636, 279] width 9 height 9
radio input "true"
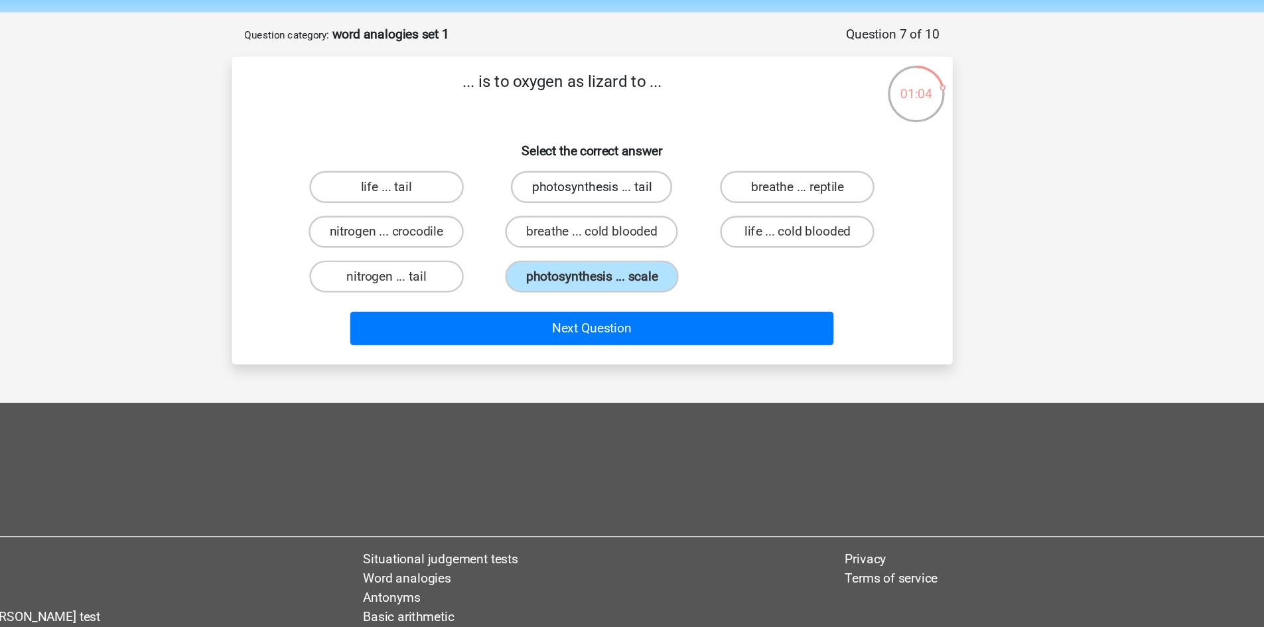
click at [643, 211] on label "photosynthesis ... tail" at bounding box center [632, 201] width 134 height 27
click at [640, 210] on input "photosynthesis ... tail" at bounding box center [636, 205] width 9 height 9
radio input "true"
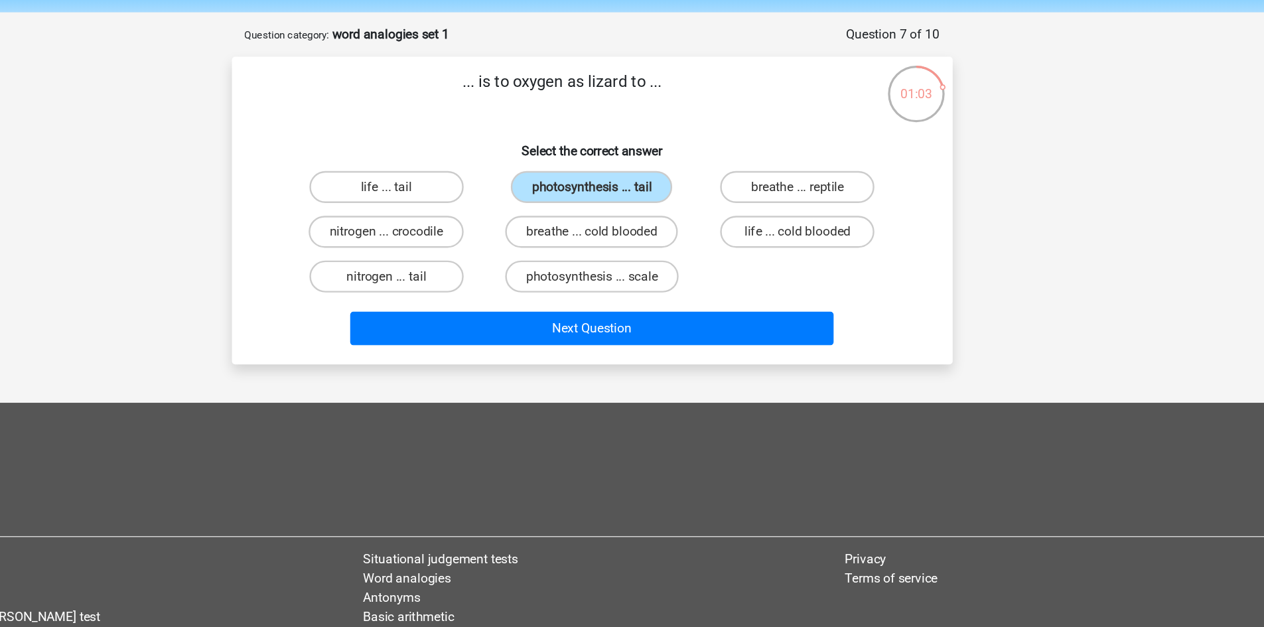
click at [650, 220] on div "breathe ... cold blooded" at bounding box center [632, 238] width 170 height 37
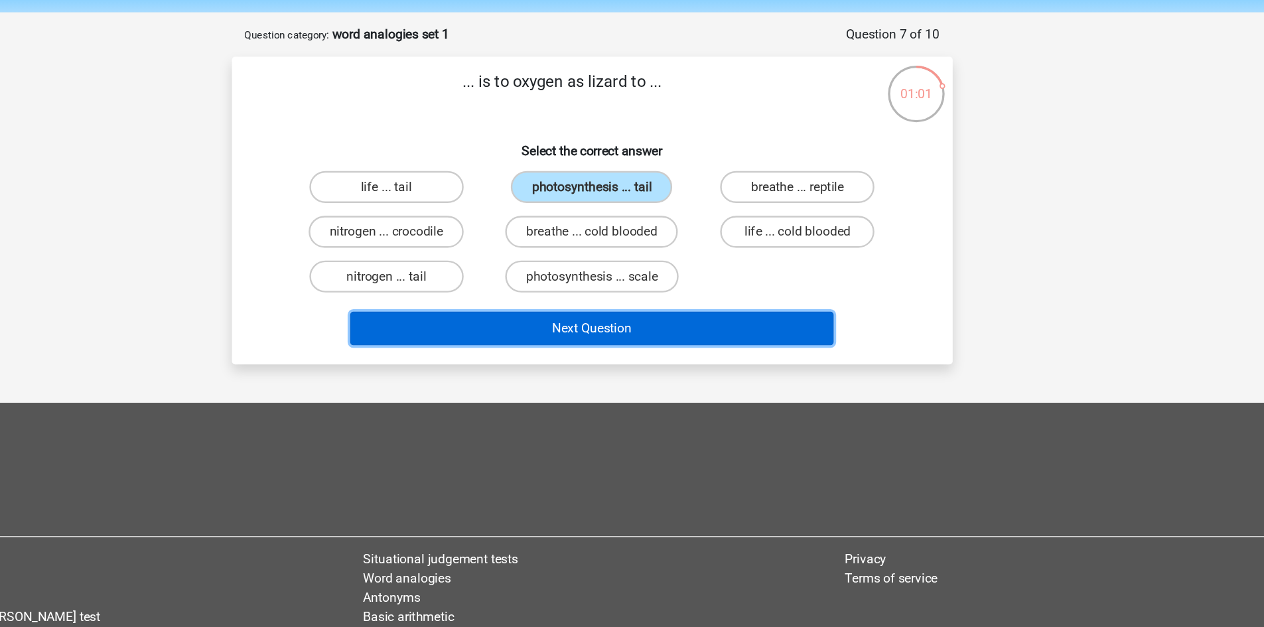
click at [714, 304] on button "Next Question" at bounding box center [631, 318] width 401 height 28
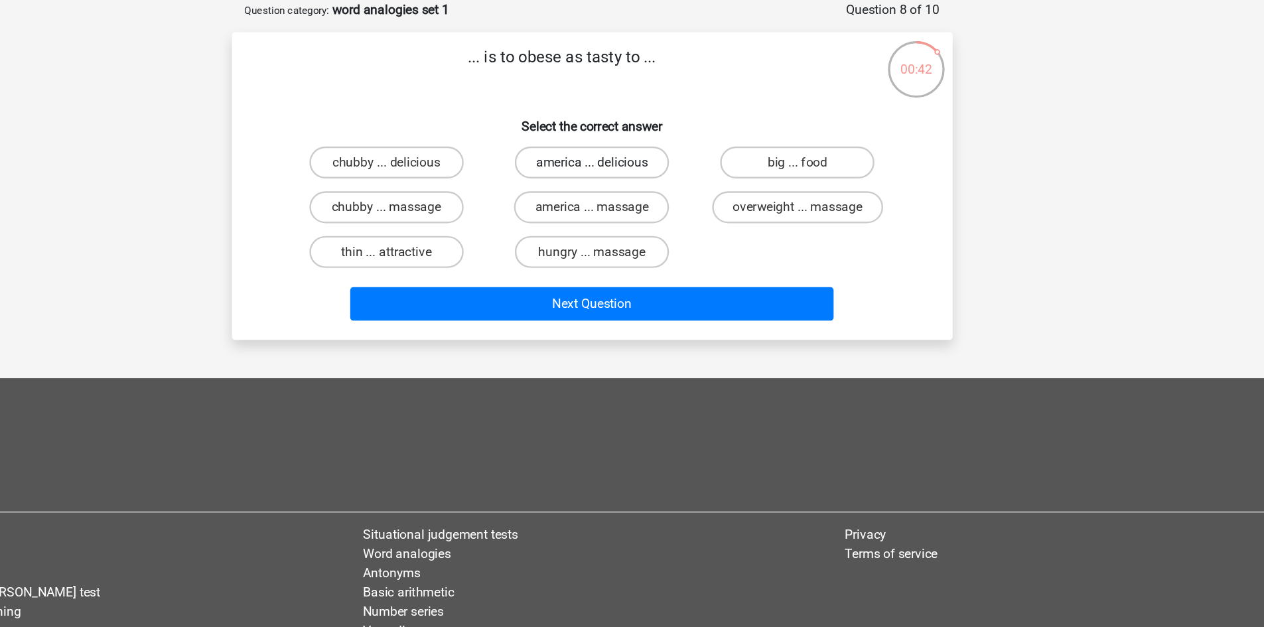
click at [598, 200] on label "america ... delicious" at bounding box center [632, 201] width 128 height 27
click at [632, 201] on input "america ... delicious" at bounding box center [636, 205] width 9 height 9
radio input "true"
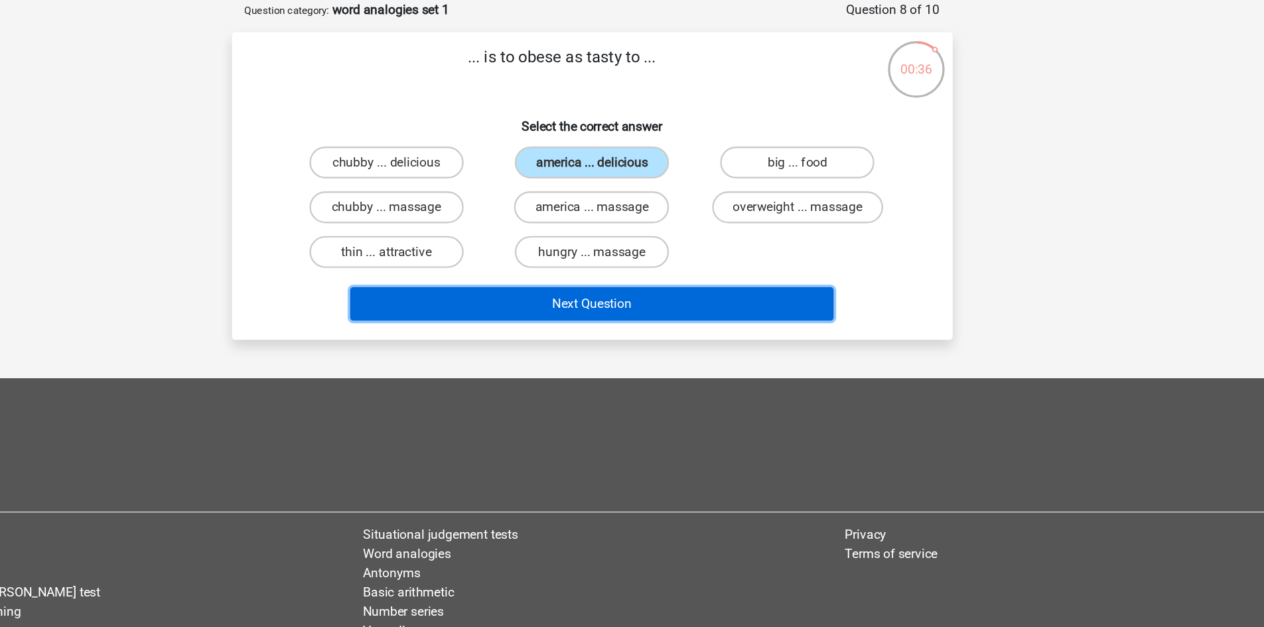
click at [727, 320] on button "Next Question" at bounding box center [631, 318] width 401 height 28
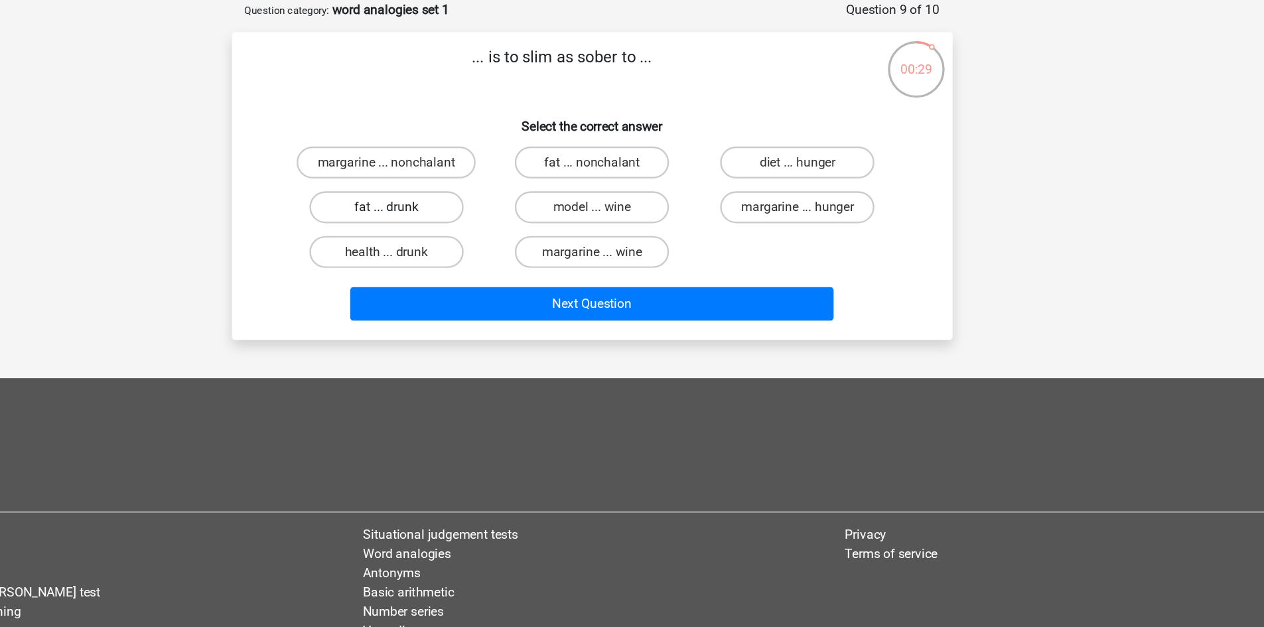
click at [502, 247] on label "fat ... drunk" at bounding box center [461, 238] width 128 height 27
click at [470, 247] on input "fat ... drunk" at bounding box center [465, 242] width 9 height 9
radio input "true"
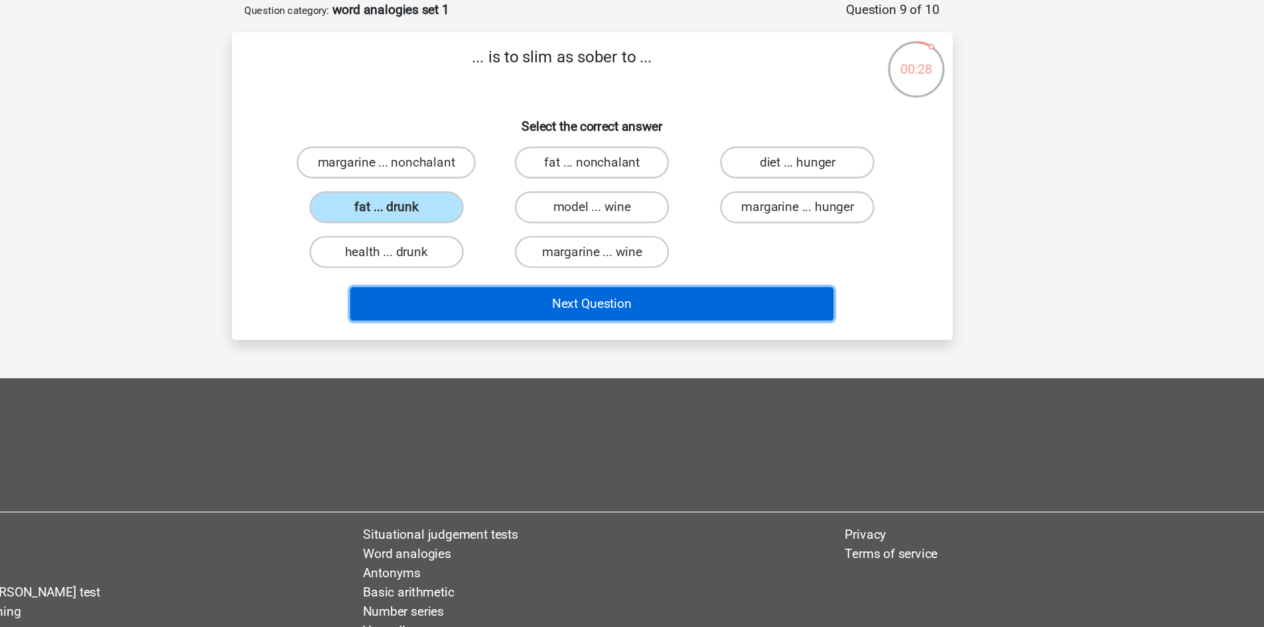
click at [560, 304] on button "Next Question" at bounding box center [631, 318] width 401 height 28
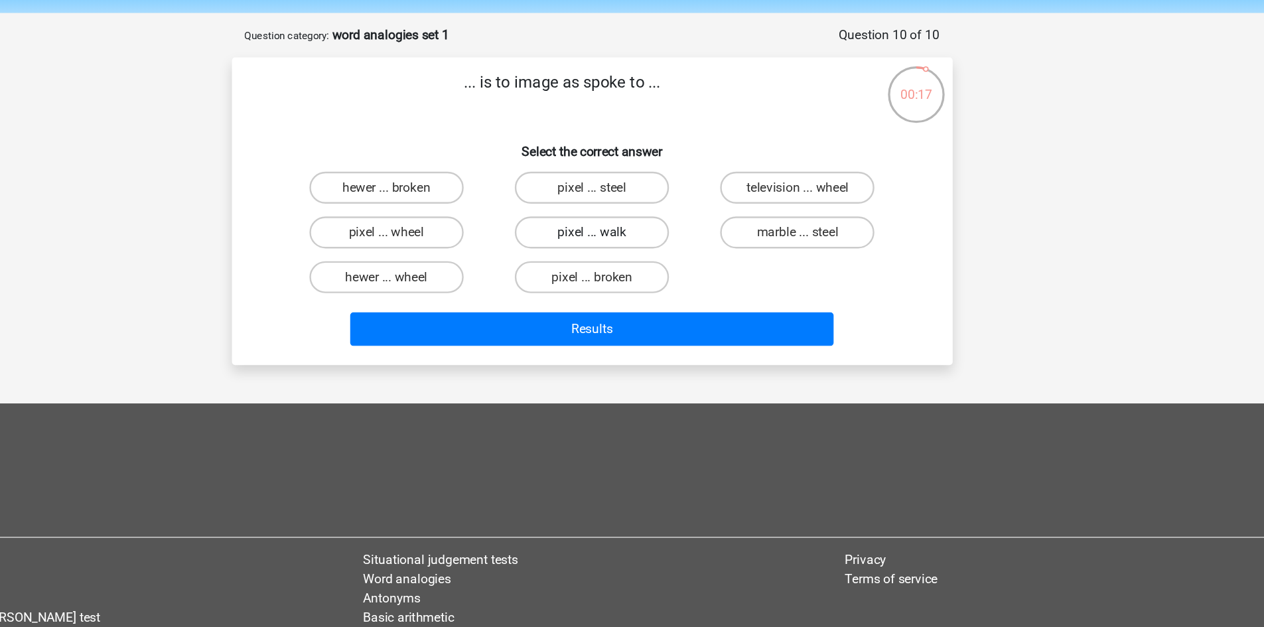
click at [684, 237] on label "pixel ... walk" at bounding box center [632, 238] width 128 height 27
click at [640, 238] on input "pixel ... walk" at bounding box center [636, 242] width 9 height 9
radio input "true"
click at [658, 206] on label "pixel ... steel" at bounding box center [632, 201] width 128 height 27
click at [640, 206] on input "pixel ... steel" at bounding box center [636, 205] width 9 height 9
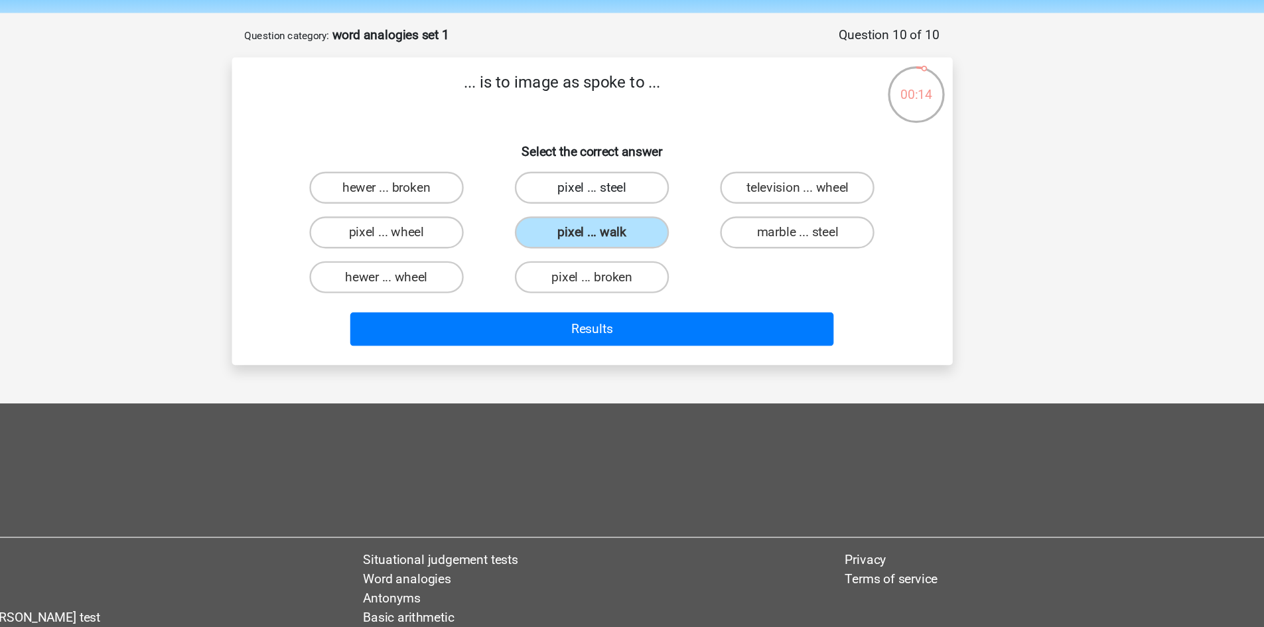
radio input "true"
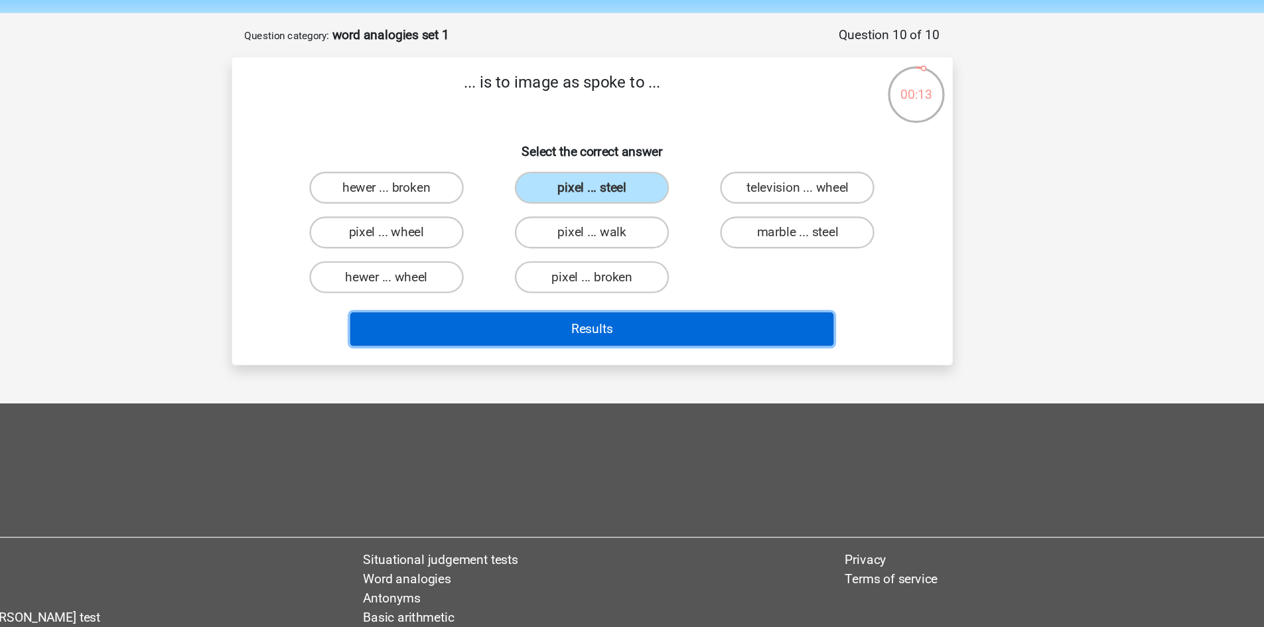
click at [689, 324] on button "Results" at bounding box center [631, 318] width 401 height 28
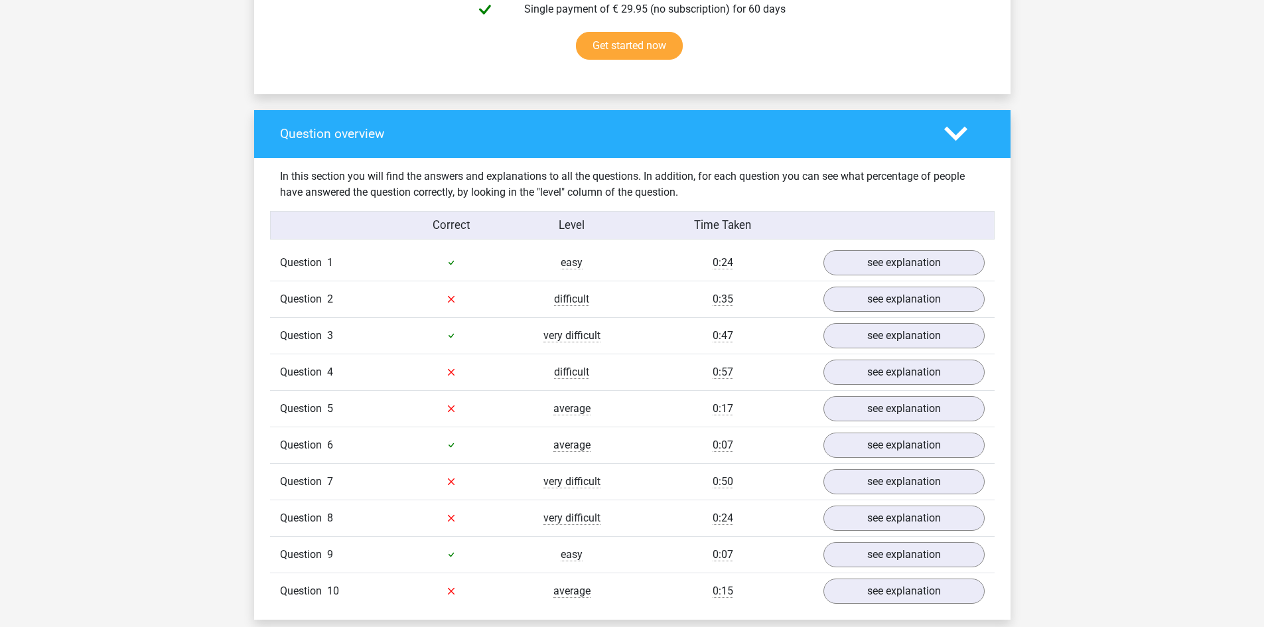
scroll to position [910, 0]
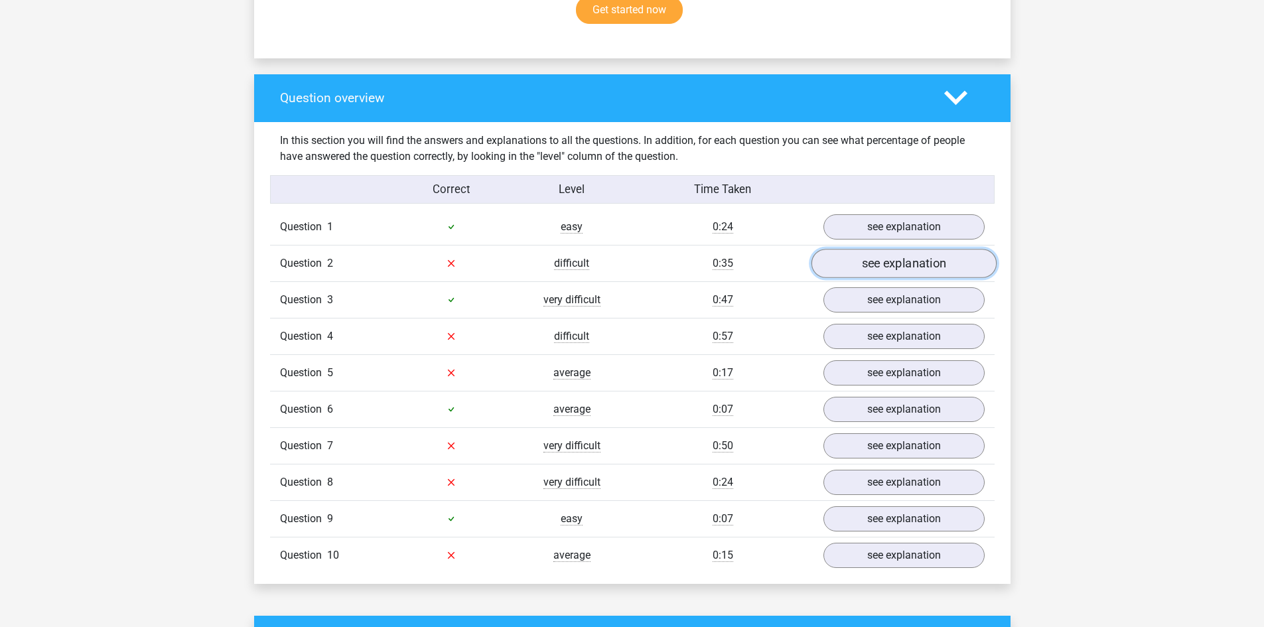
click at [890, 274] on link "see explanation" at bounding box center [903, 263] width 185 height 29
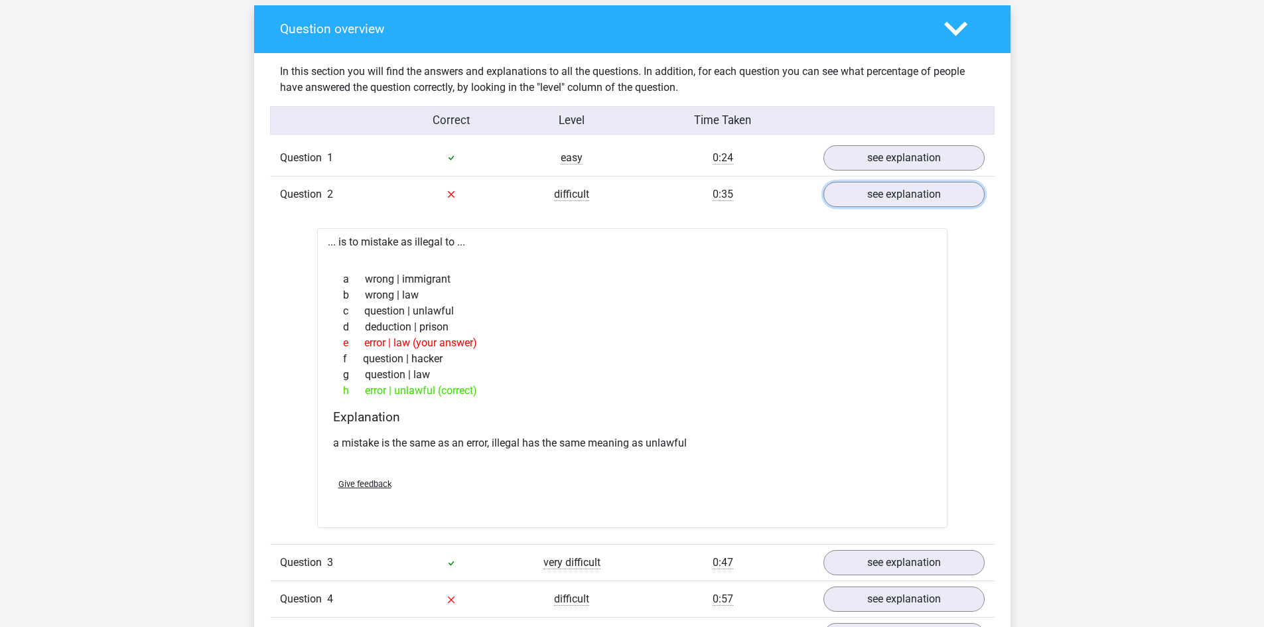
scroll to position [980, 0]
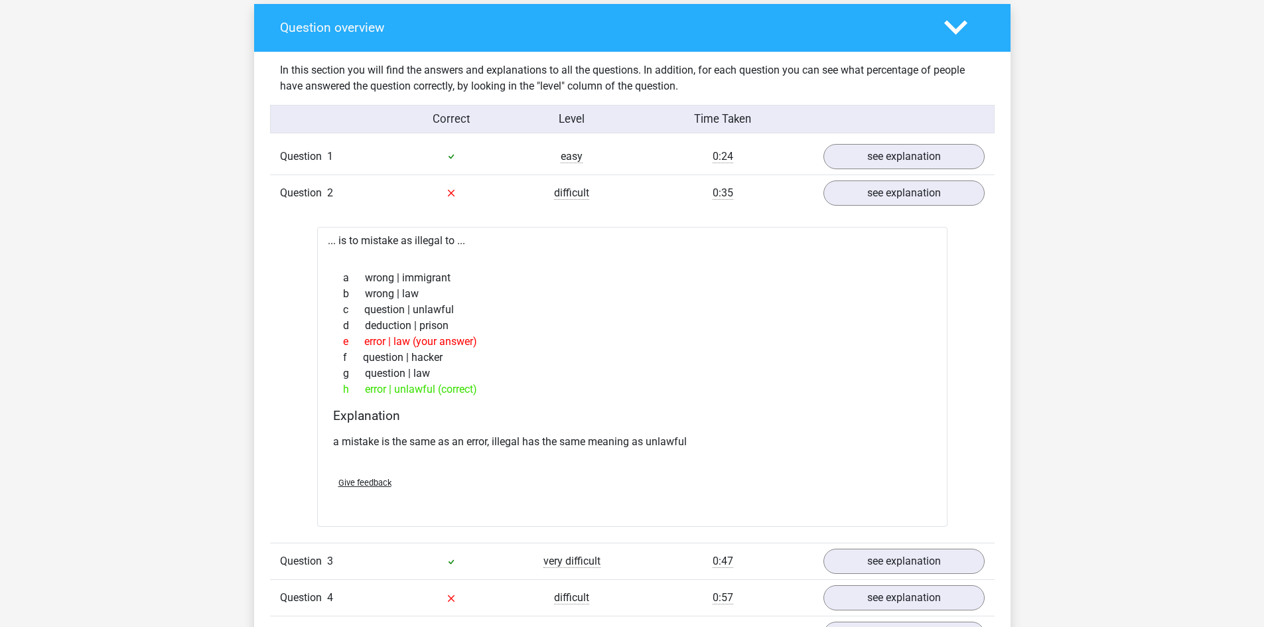
click at [899, 217] on div "Question 1 easy 0:24 see explanation ... is to kindergarten as butterfly to ...…" at bounding box center [632, 487] width 705 height 696
click at [895, 213] on div "Question 1 easy 0:24 see explanation ... is to kindergarten as butterfly to ...…" at bounding box center [632, 487] width 705 height 696
click at [883, 198] on link "see explanation" at bounding box center [903, 192] width 185 height 29
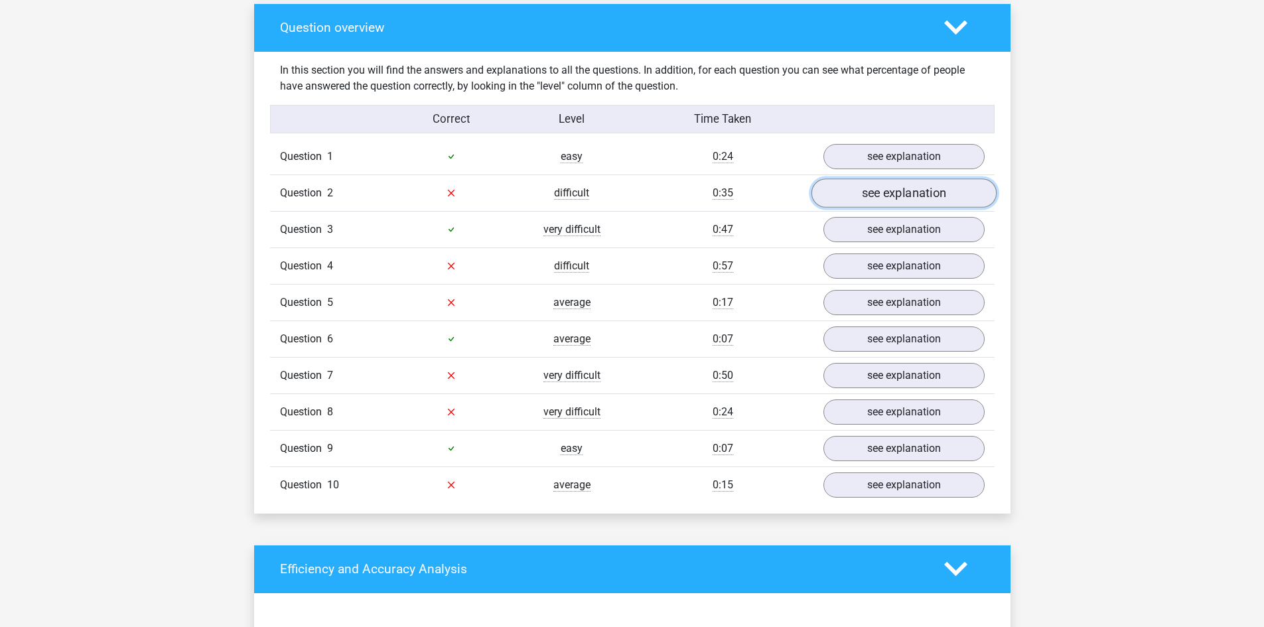
click at [860, 200] on link "see explanation" at bounding box center [903, 192] width 185 height 29
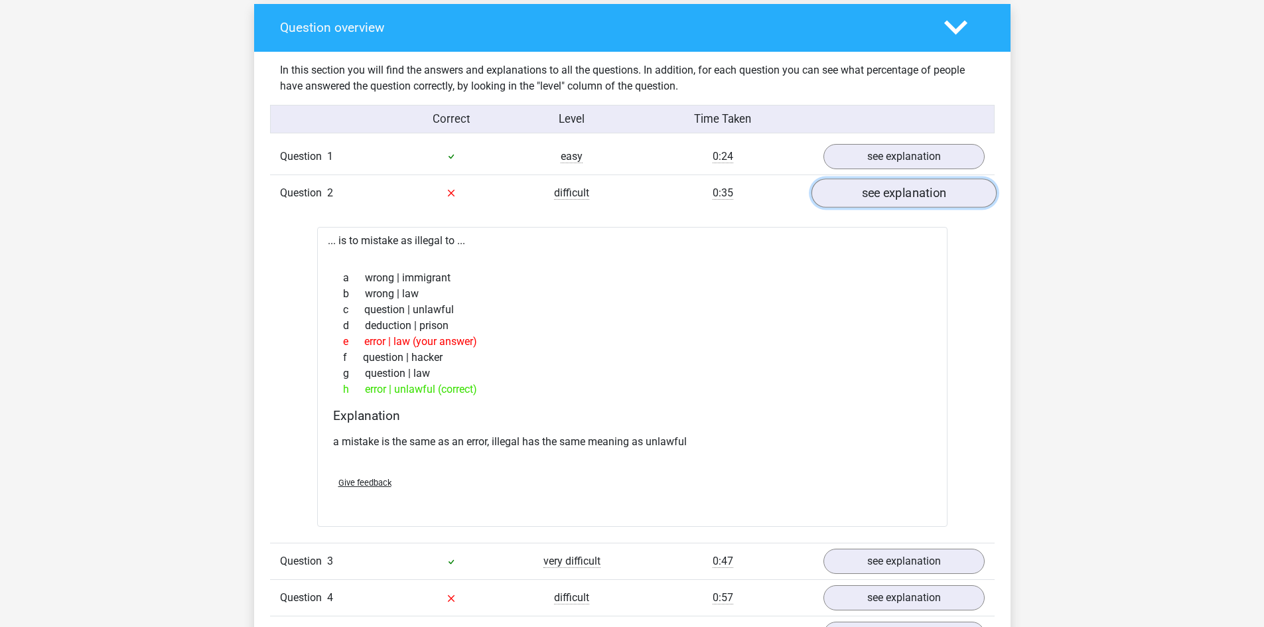
click at [860, 200] on link "see explanation" at bounding box center [903, 192] width 185 height 29
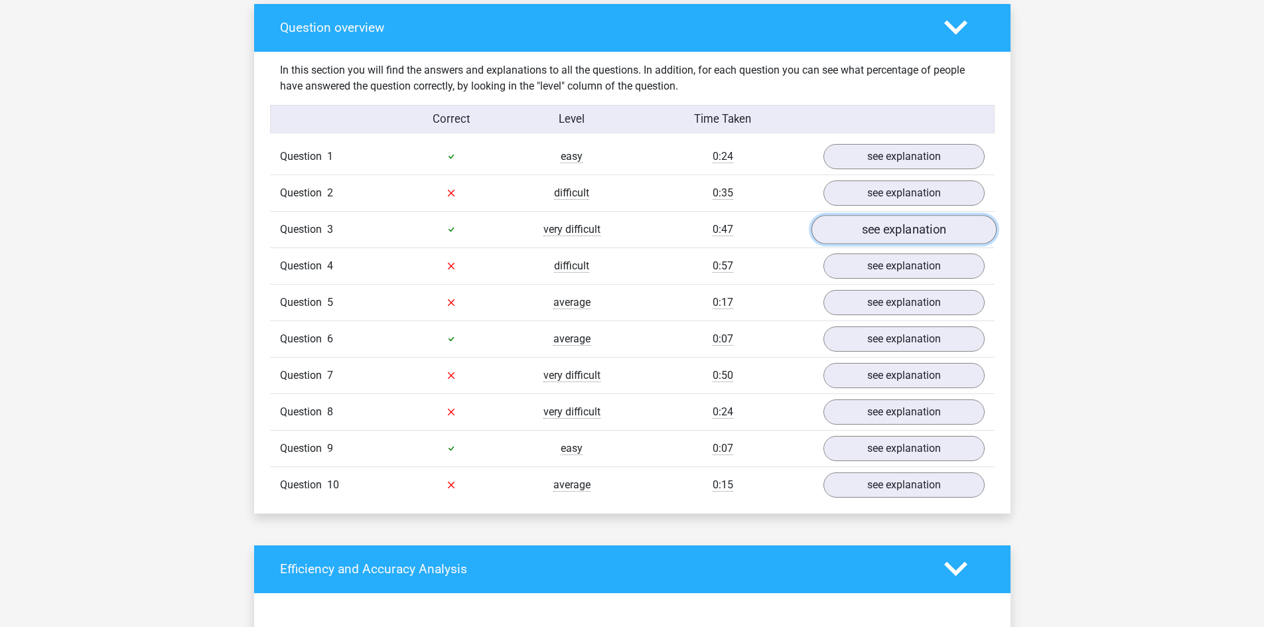
click at [852, 220] on link "see explanation" at bounding box center [903, 229] width 185 height 29
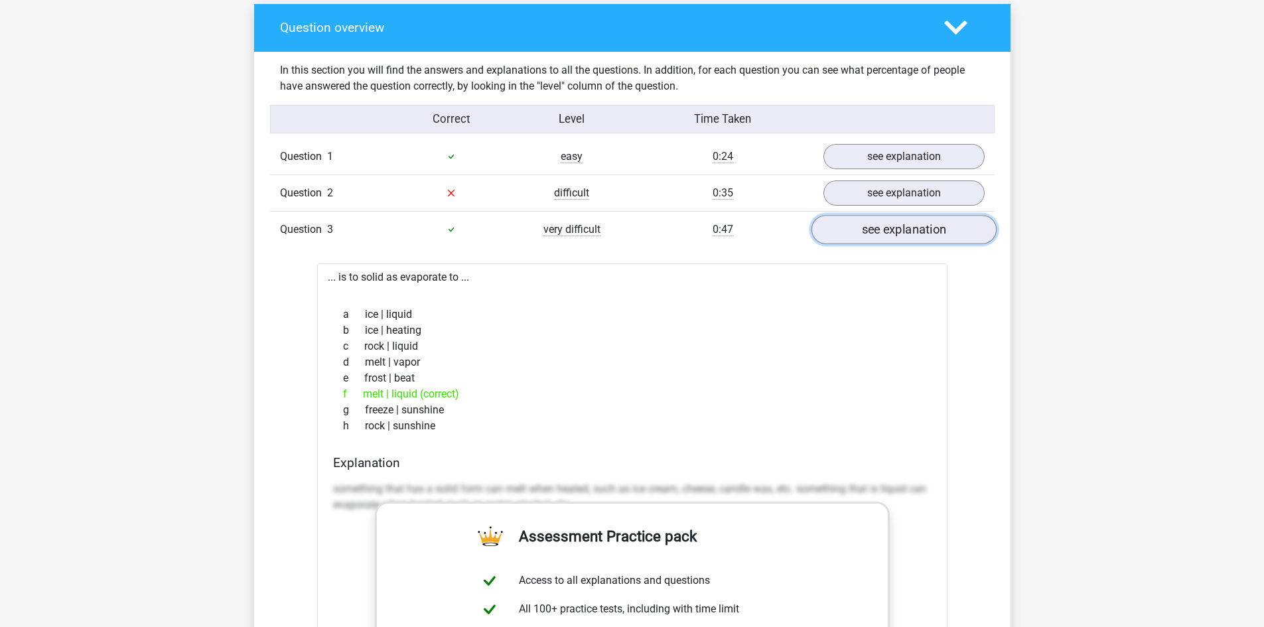
click at [852, 220] on link "see explanation" at bounding box center [903, 229] width 185 height 29
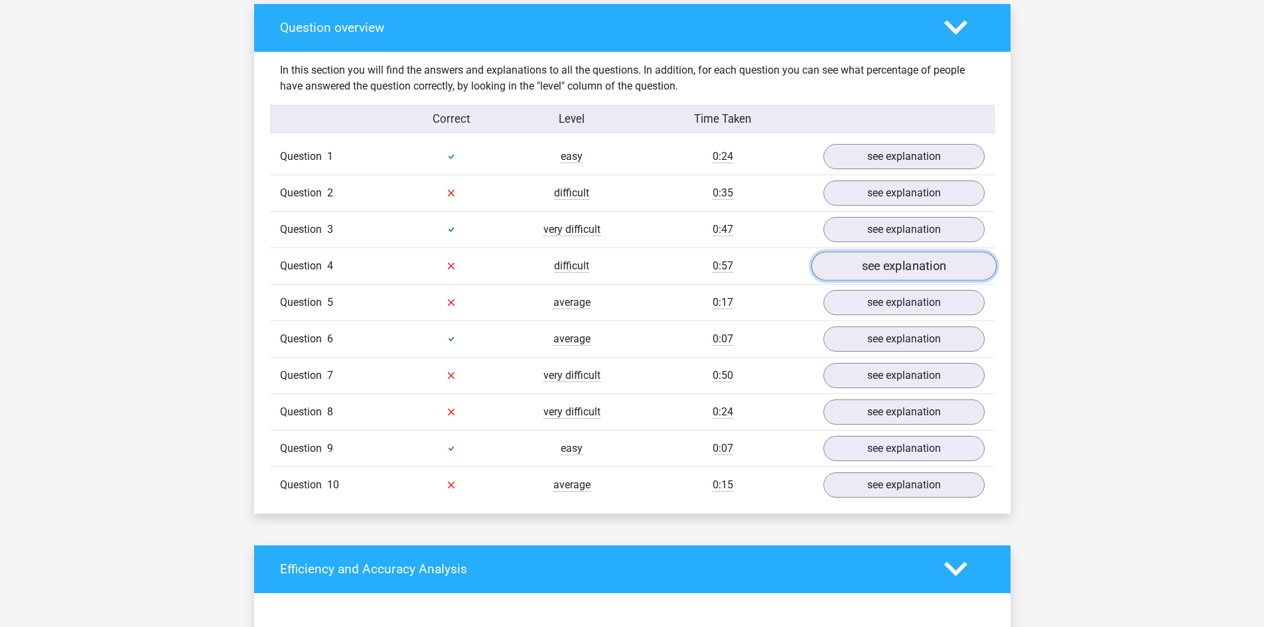
click at [850, 266] on link "see explanation" at bounding box center [903, 265] width 185 height 29
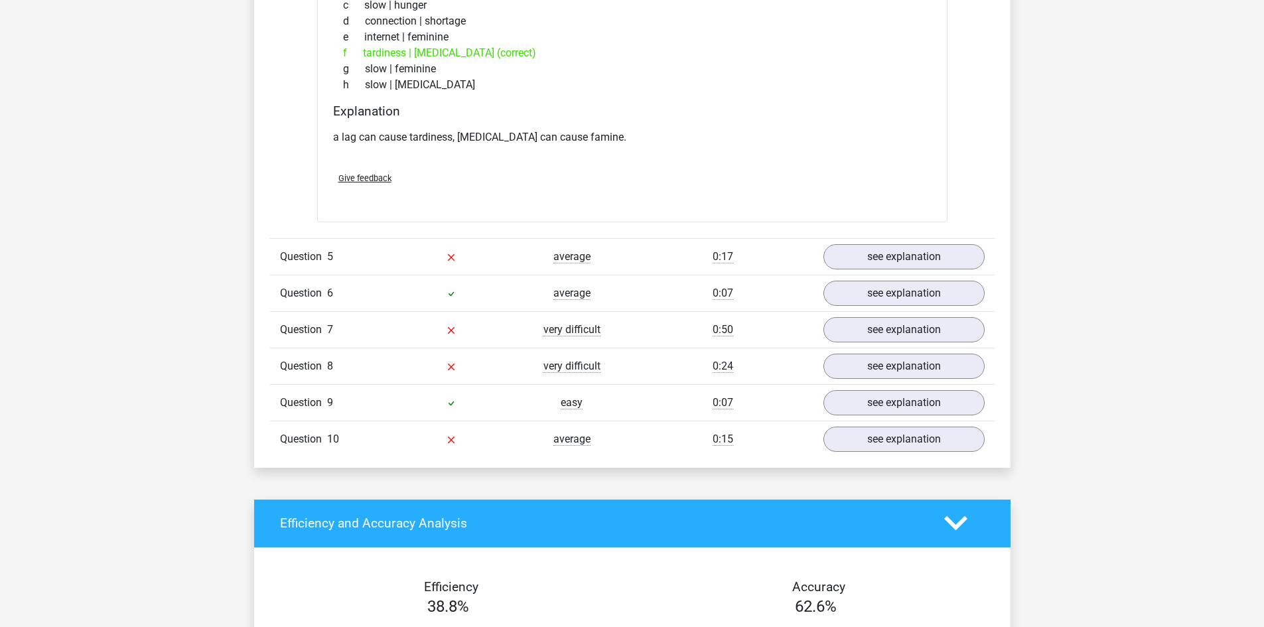
scroll to position [1359, 0]
click at [886, 257] on link "see explanation" at bounding box center [903, 255] width 185 height 29
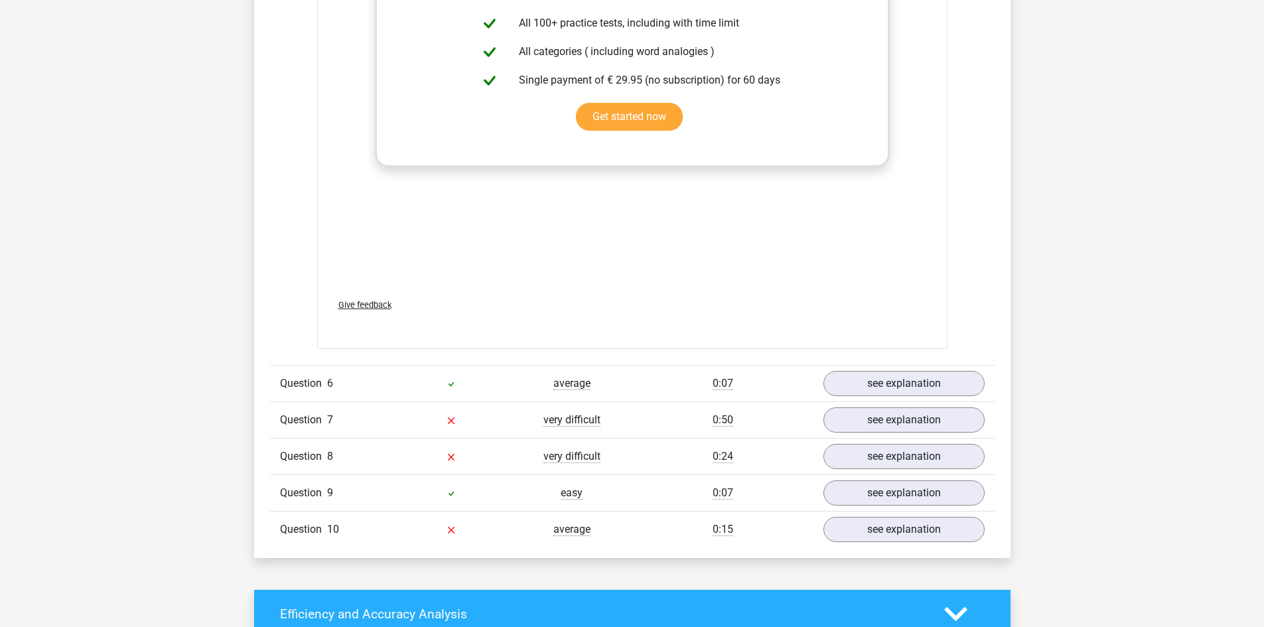
scroll to position [1972, 0]
click at [896, 456] on link "see explanation" at bounding box center [903, 455] width 185 height 29
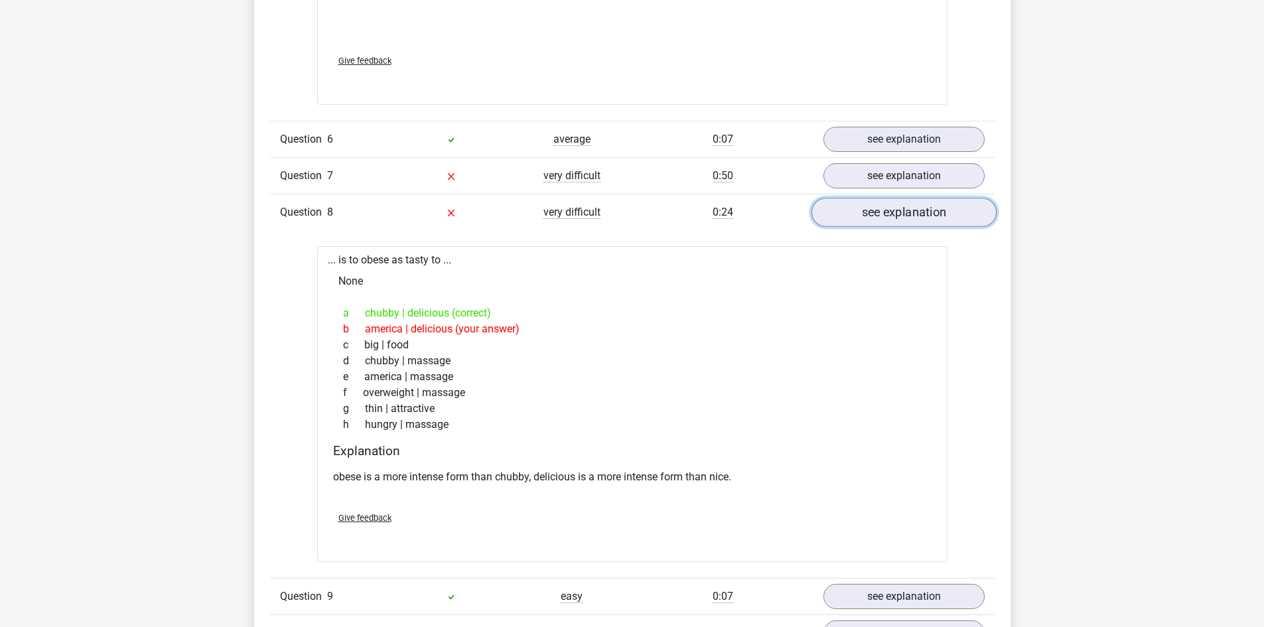
scroll to position [2216, 0]
click at [850, 170] on link "see explanation" at bounding box center [903, 175] width 185 height 29
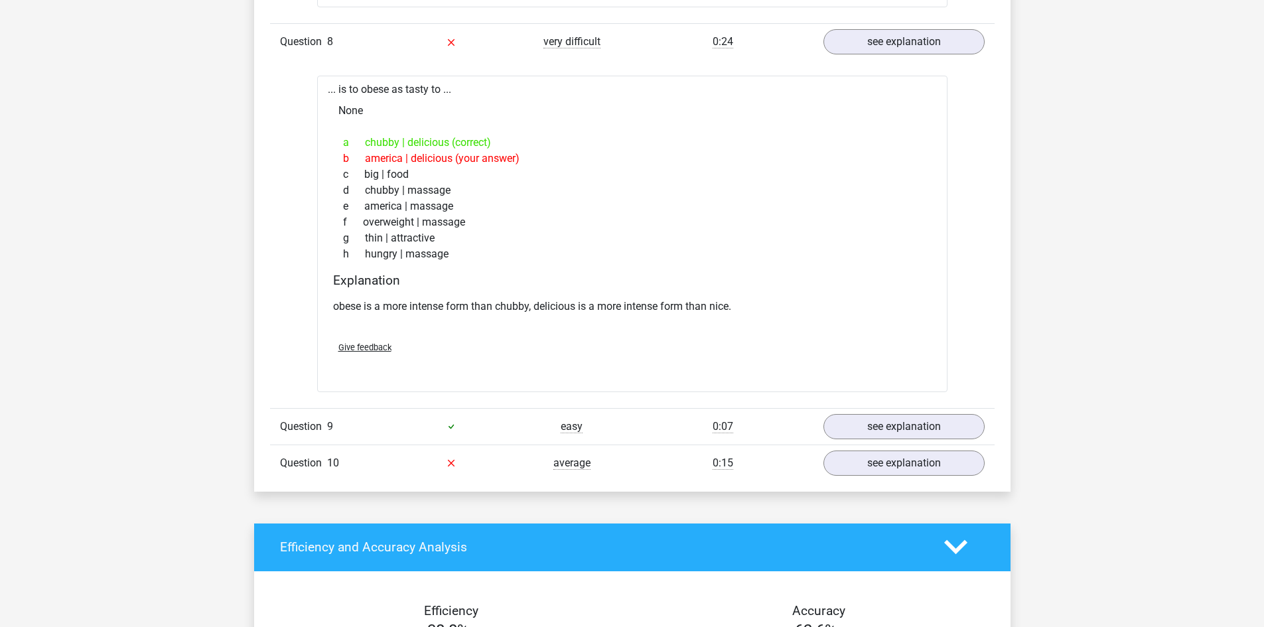
scroll to position [3089, 0]
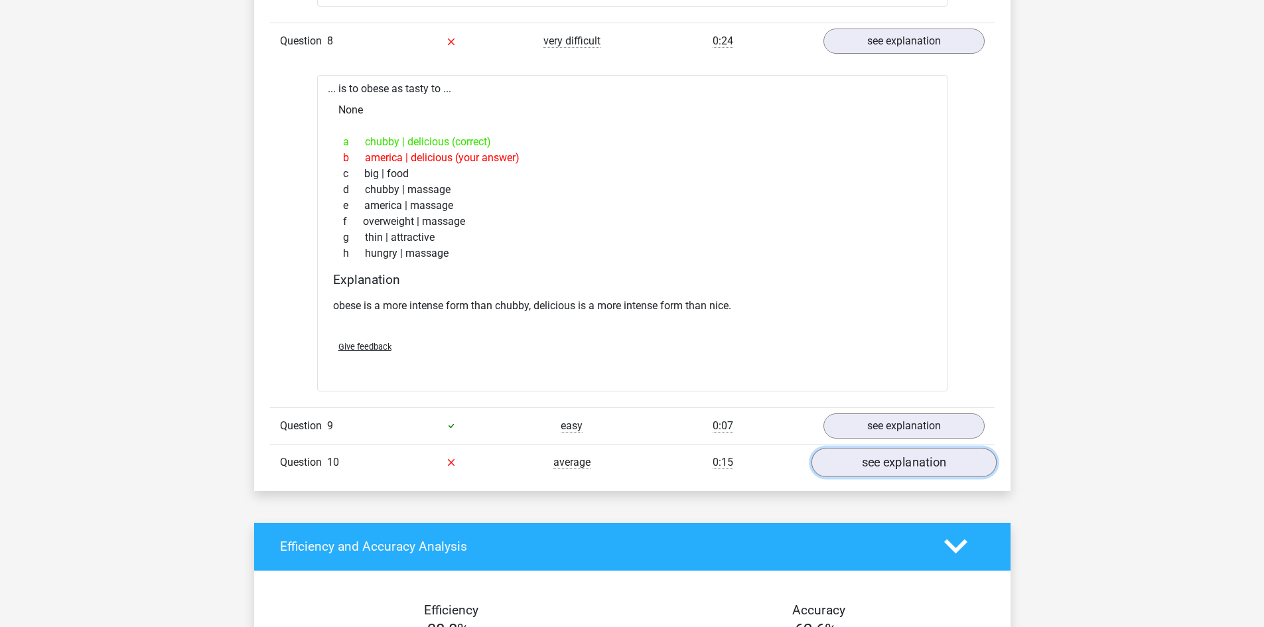
click at [865, 468] on link "see explanation" at bounding box center [903, 462] width 185 height 29
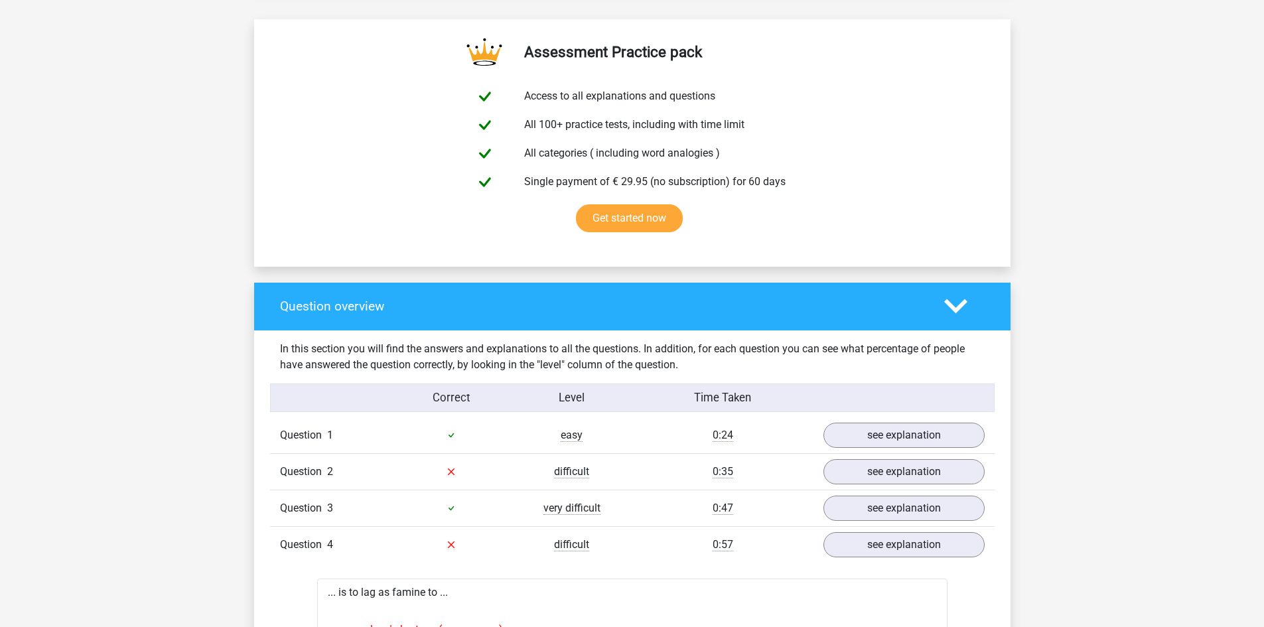
scroll to position [0, 0]
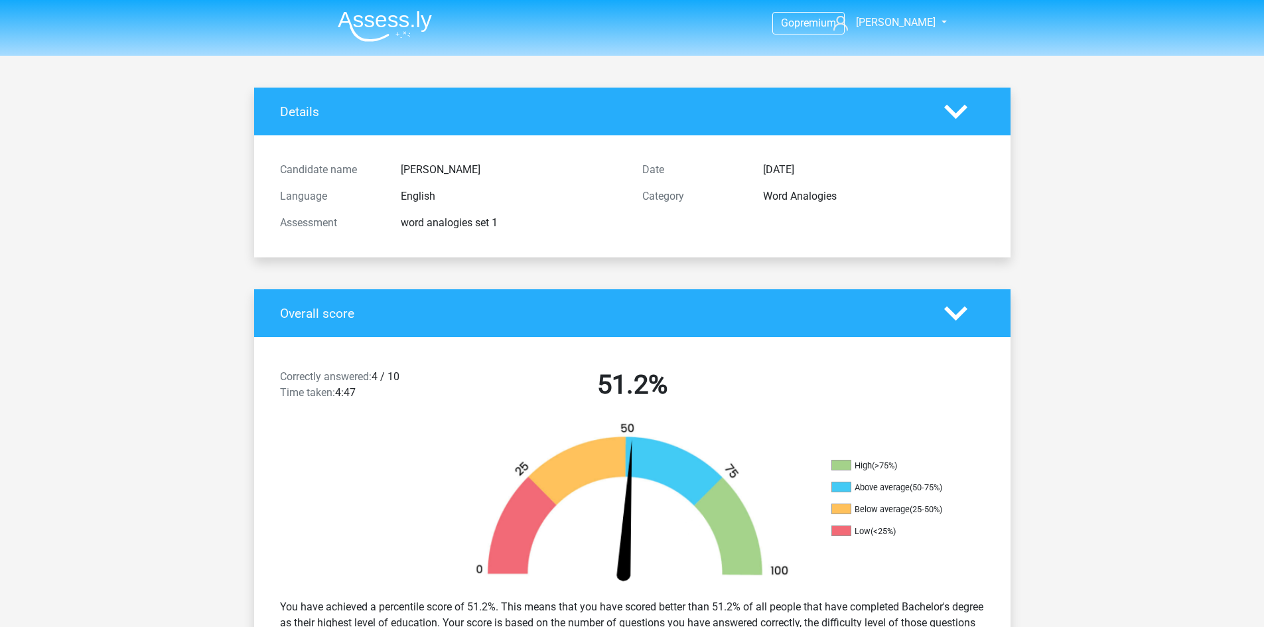
click at [407, 26] on img at bounding box center [385, 26] width 94 height 31
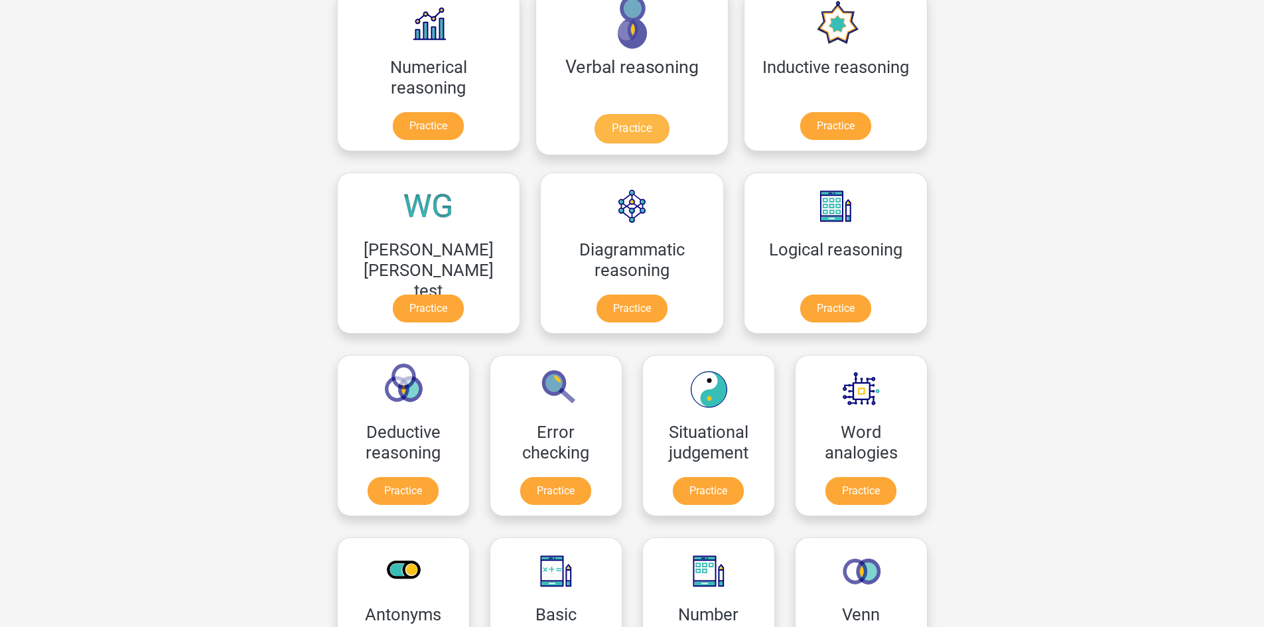
scroll to position [232, 0]
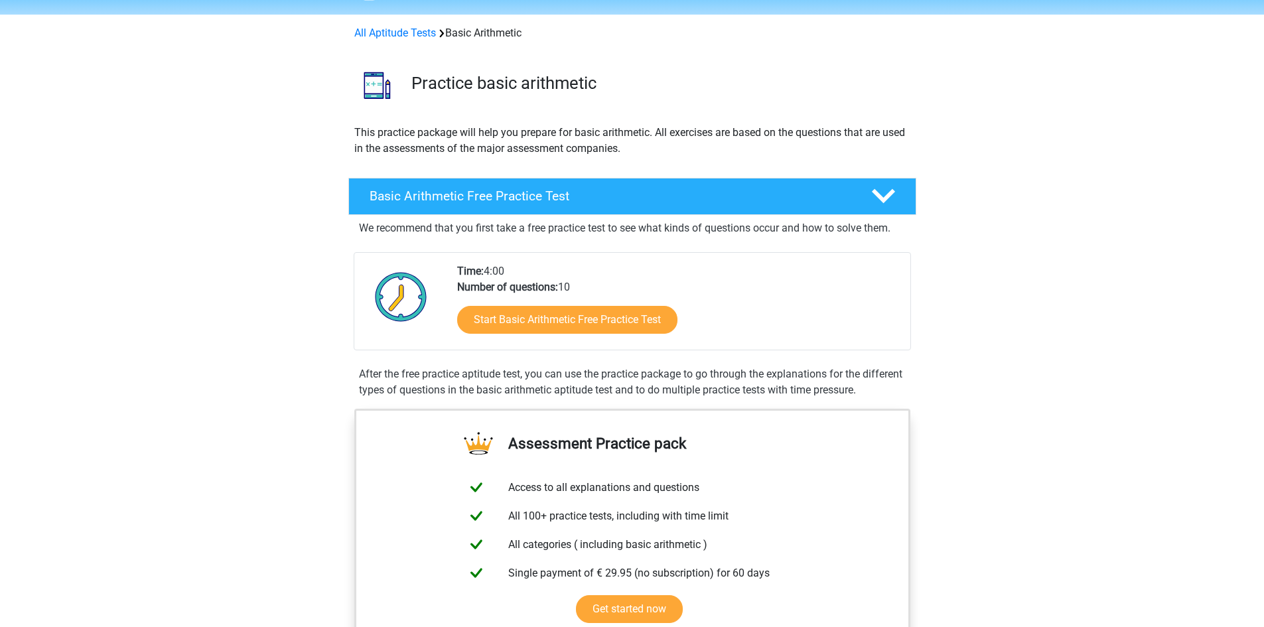
scroll to position [44, 0]
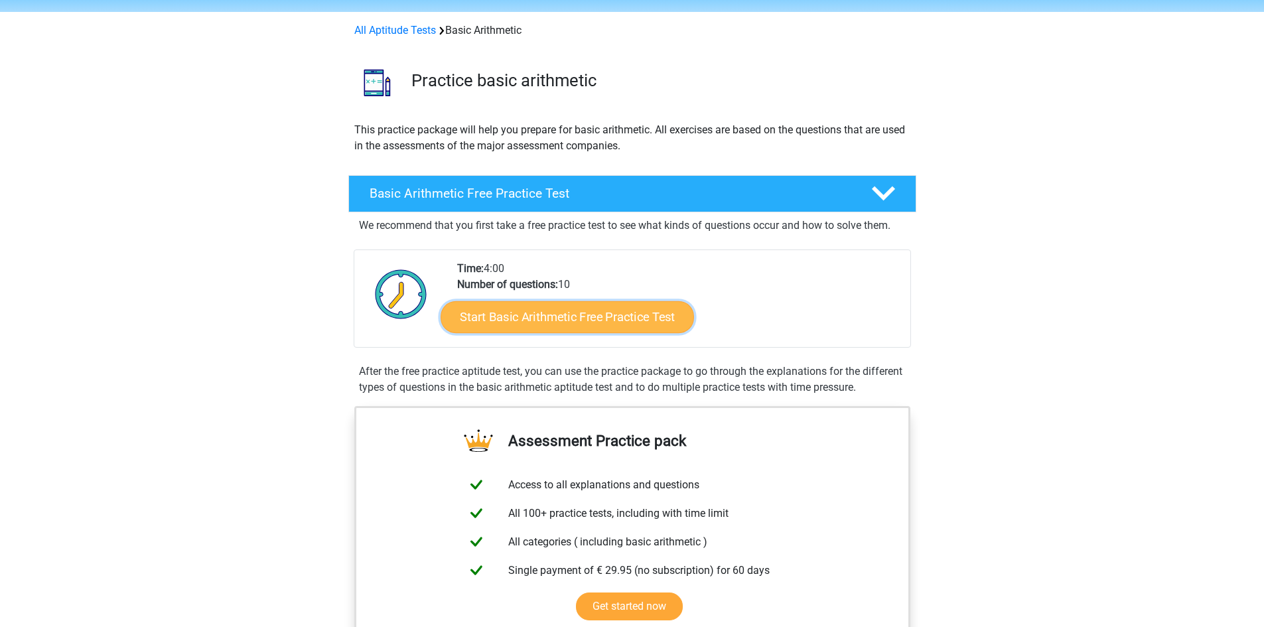
click at [543, 326] on link "Start Basic Arithmetic Free Practice Test" at bounding box center [566, 317] width 253 height 32
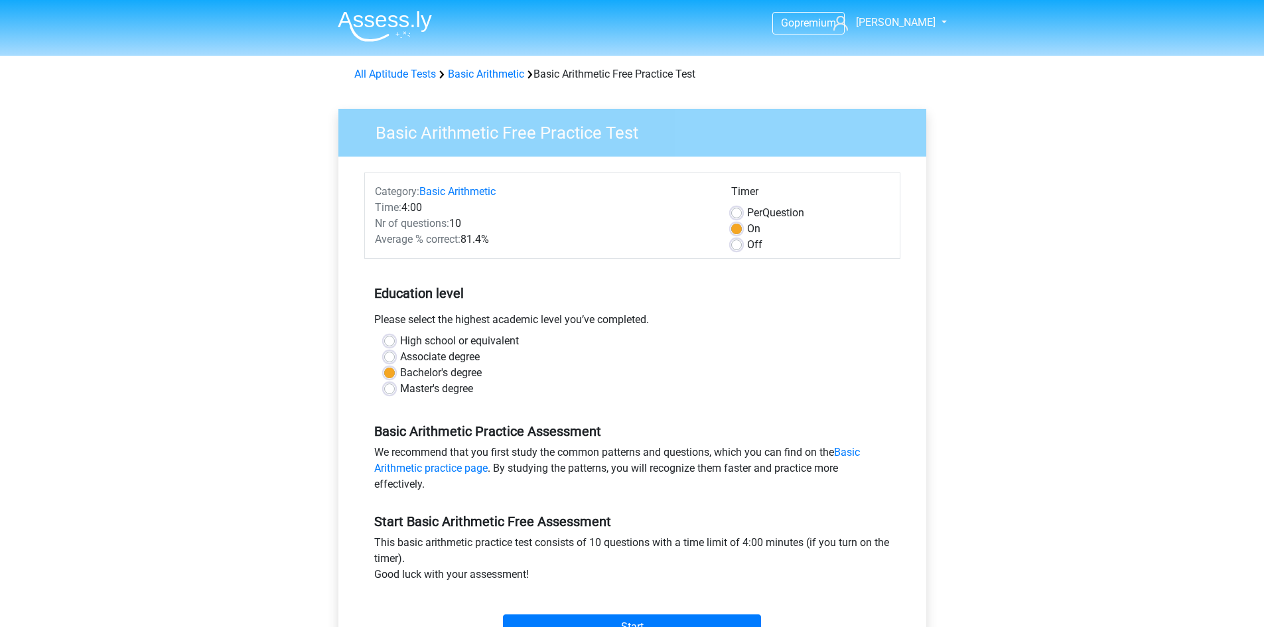
scroll to position [38, 0]
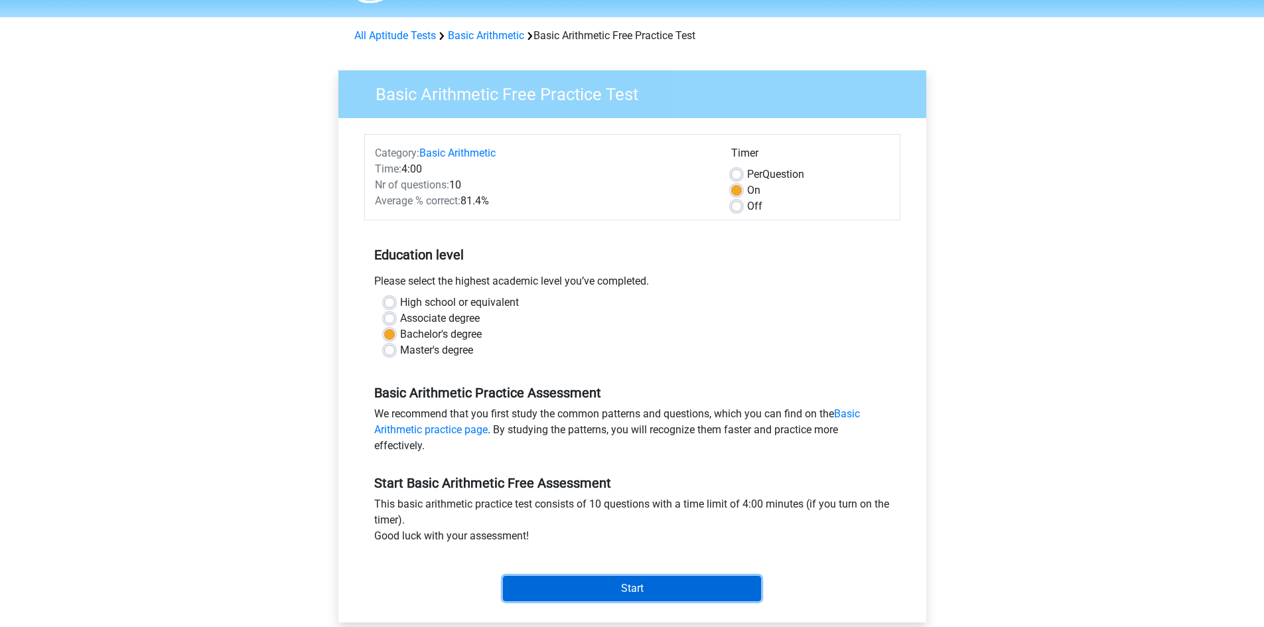
click at [668, 598] on input "Start" at bounding box center [632, 588] width 258 height 25
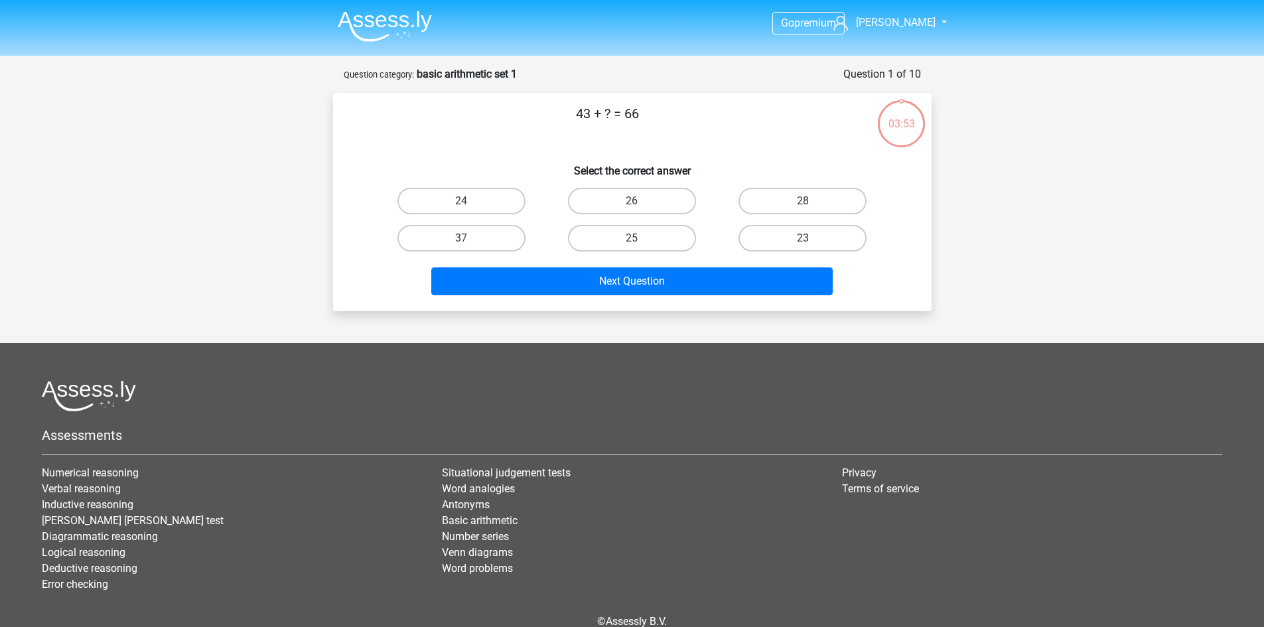
click at [791, 223] on div "23" at bounding box center [802, 238] width 170 height 37
click at [789, 239] on label "23" at bounding box center [802, 238] width 128 height 27
click at [803, 239] on input "23" at bounding box center [807, 242] width 9 height 9
radio input "true"
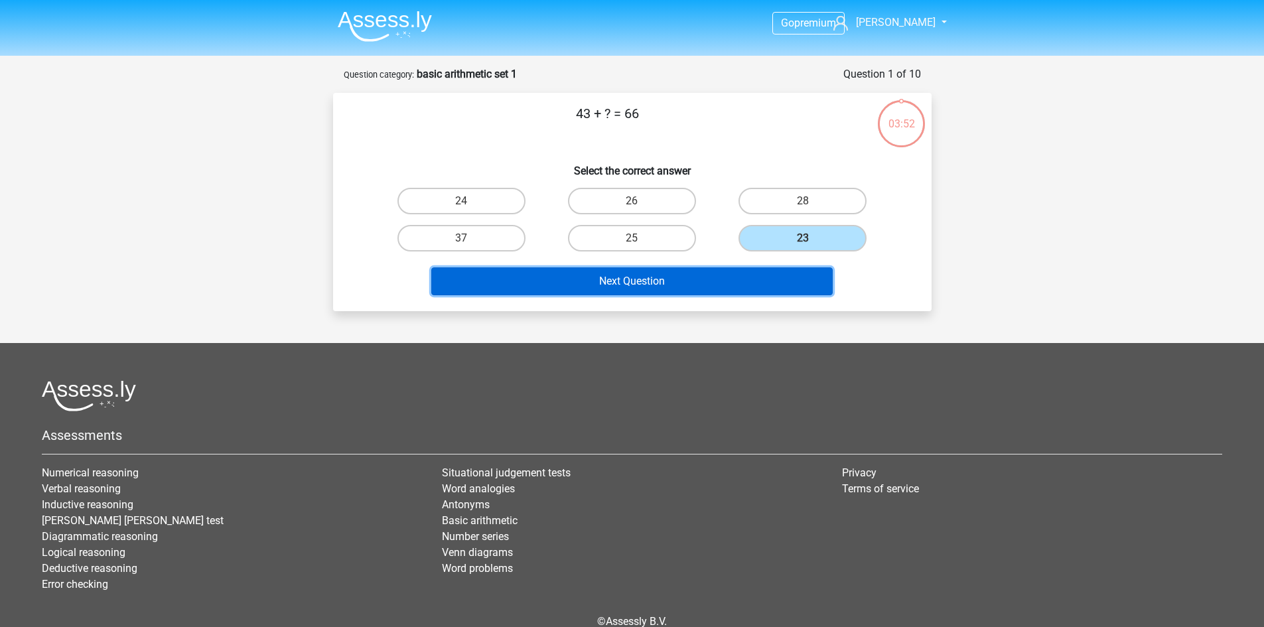
click at [746, 281] on button "Next Question" at bounding box center [631, 281] width 401 height 28
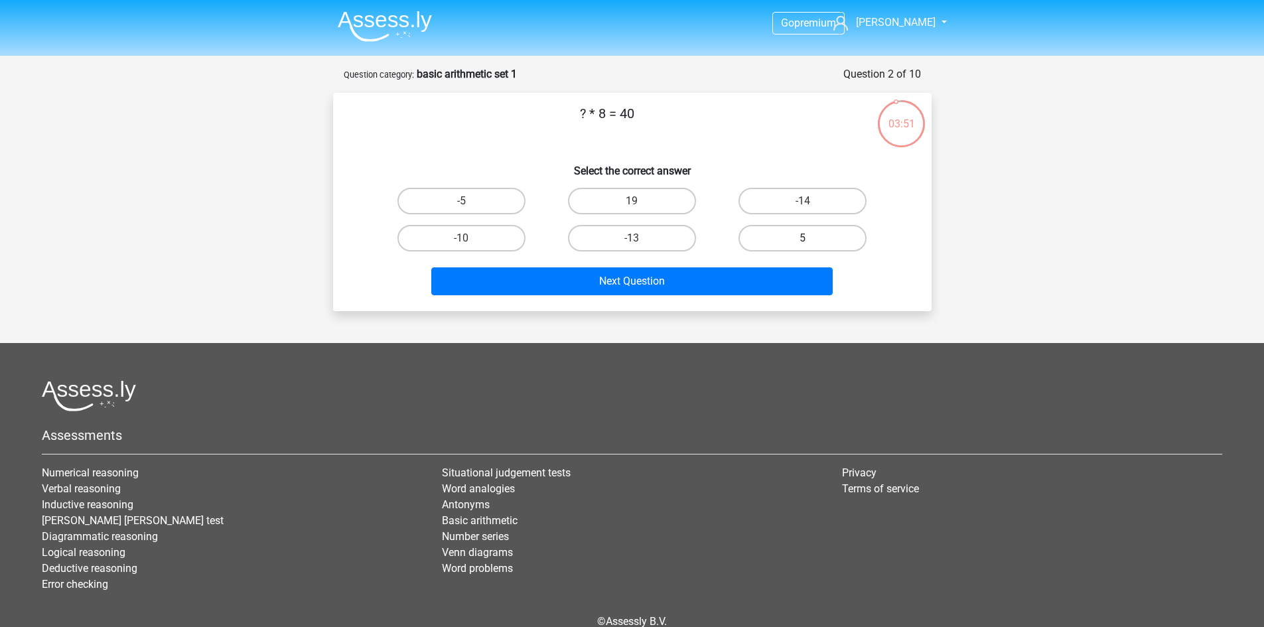
click at [793, 247] on label "5" at bounding box center [802, 238] width 128 height 27
click at [803, 247] on input "5" at bounding box center [807, 242] width 9 height 9
radio input "true"
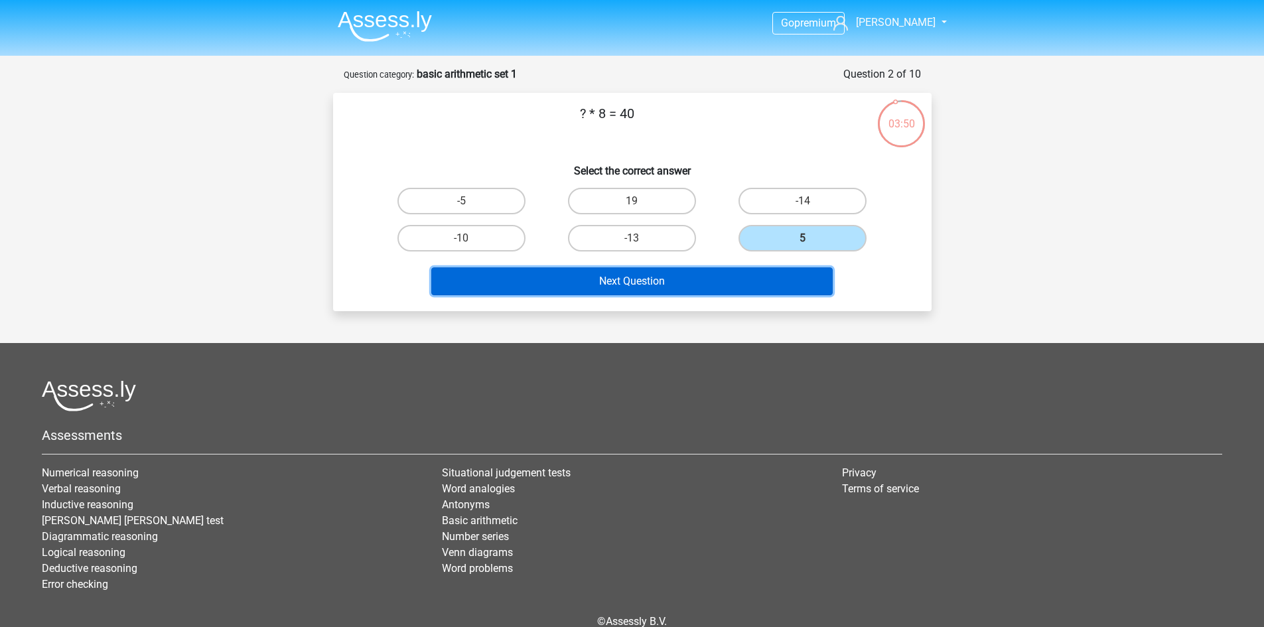
click at [784, 270] on button "Next Question" at bounding box center [631, 281] width 401 height 28
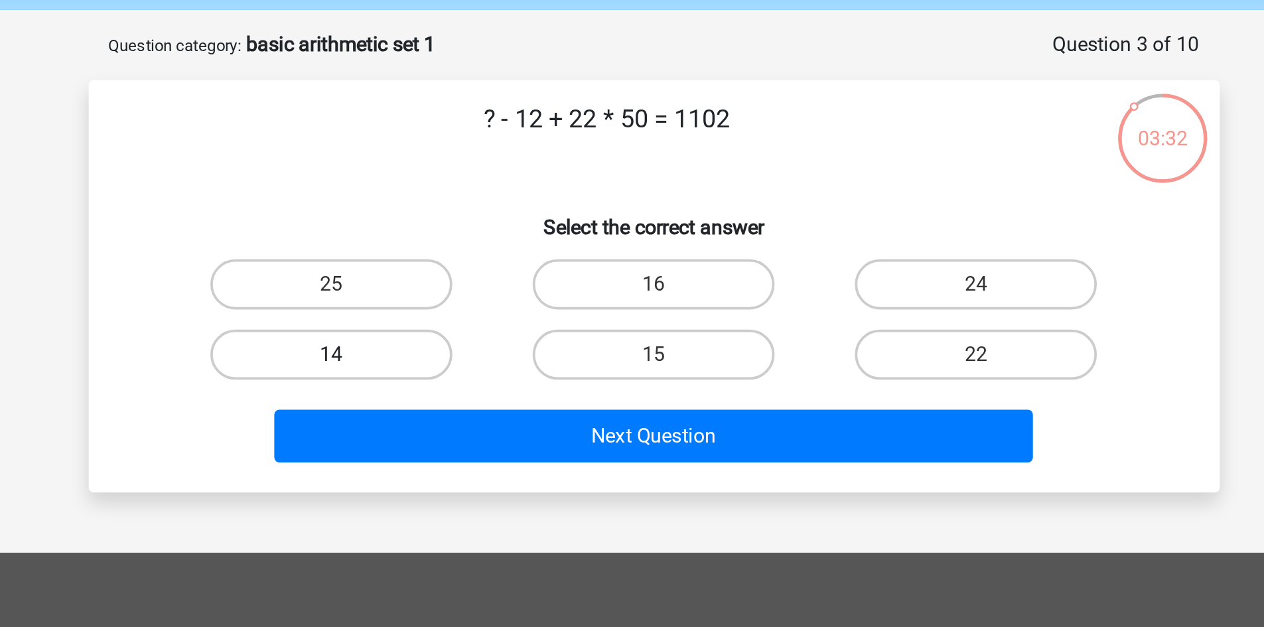
click at [521, 237] on label "14" at bounding box center [461, 238] width 128 height 27
click at [470, 238] on input "14" at bounding box center [465, 242] width 9 height 9
radio input "true"
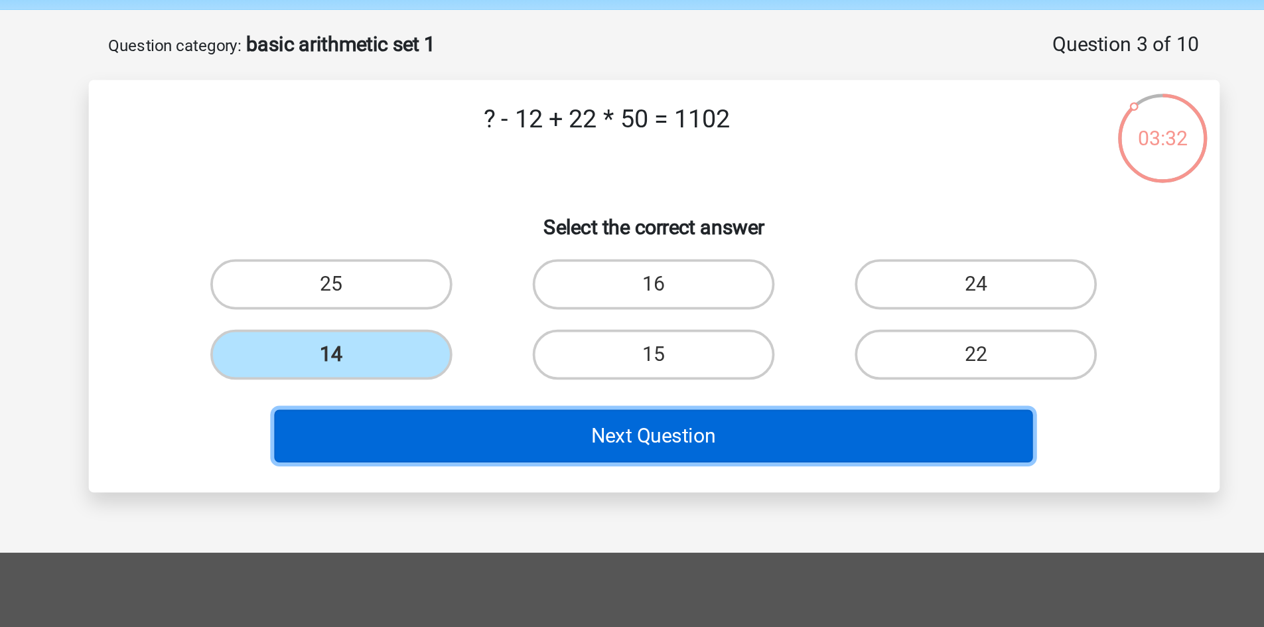
click at [617, 283] on button "Next Question" at bounding box center [631, 281] width 401 height 28
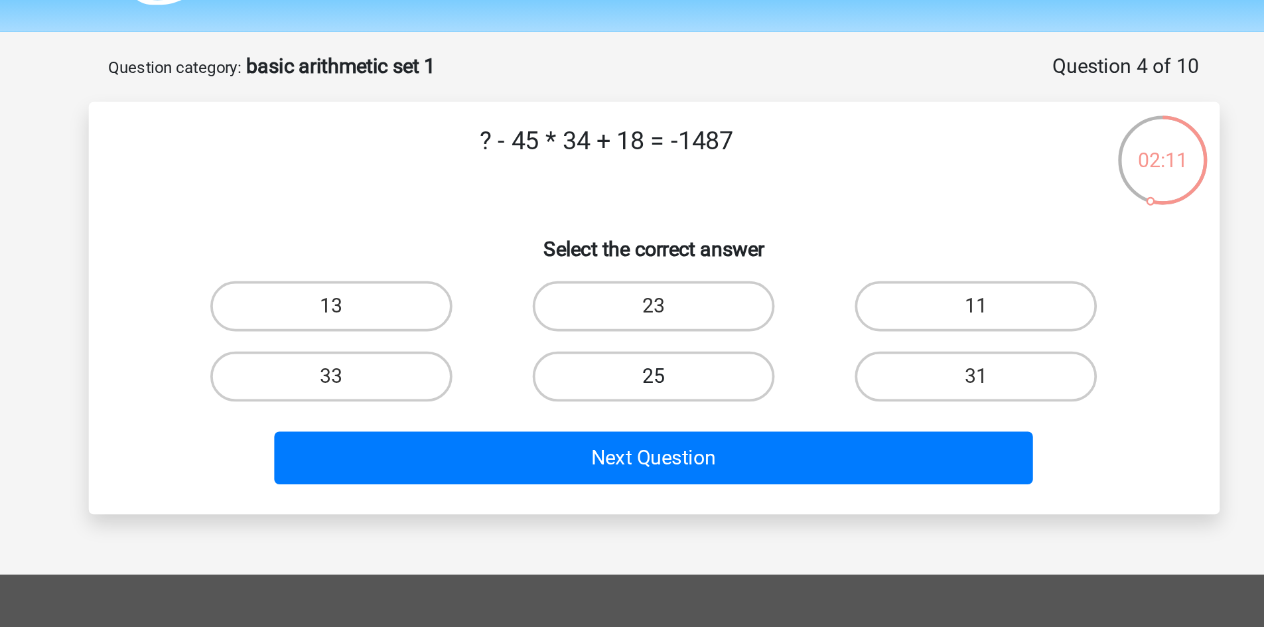
click at [644, 245] on label "25" at bounding box center [632, 238] width 128 height 27
click at [640, 245] on input "25" at bounding box center [636, 242] width 9 height 9
radio input "true"
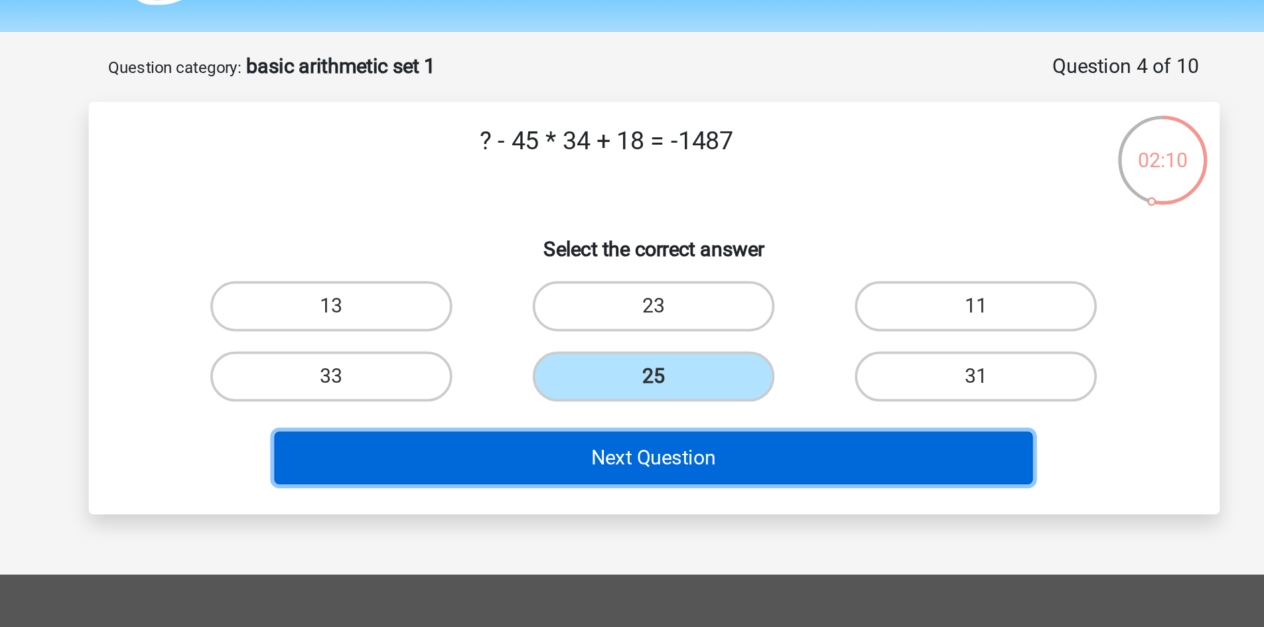
click at [647, 275] on button "Next Question" at bounding box center [631, 281] width 401 height 28
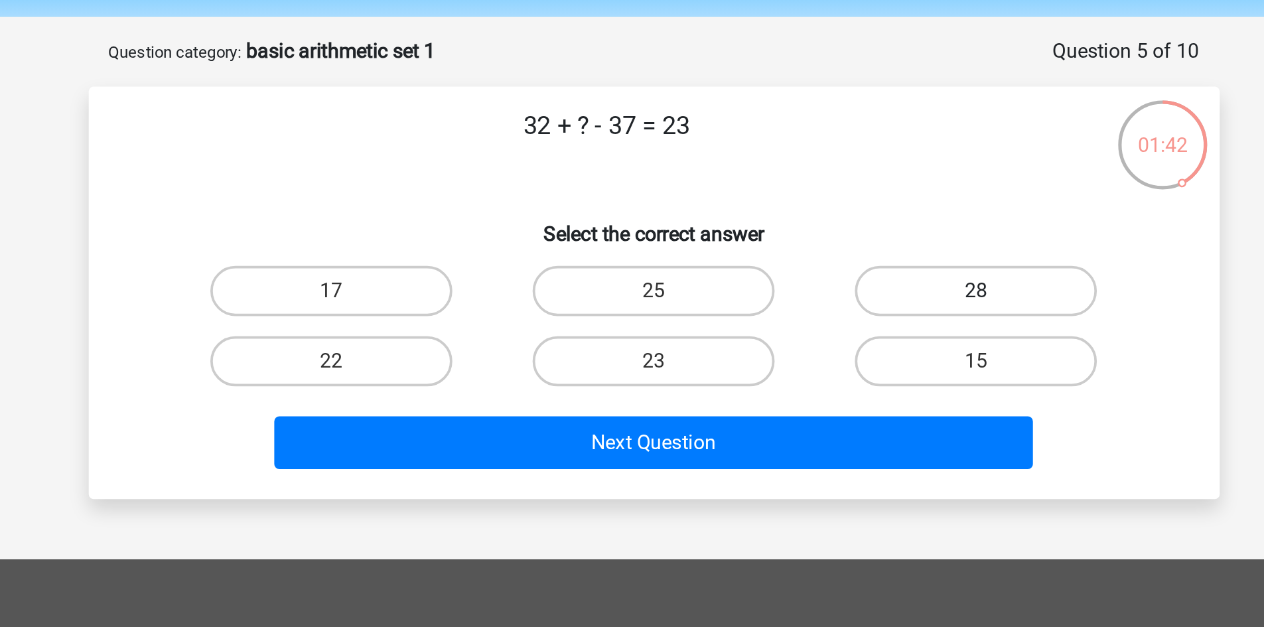
click at [800, 206] on label "28" at bounding box center [802, 201] width 128 height 27
click at [803, 206] on input "28" at bounding box center [807, 205] width 9 height 9
radio input "true"
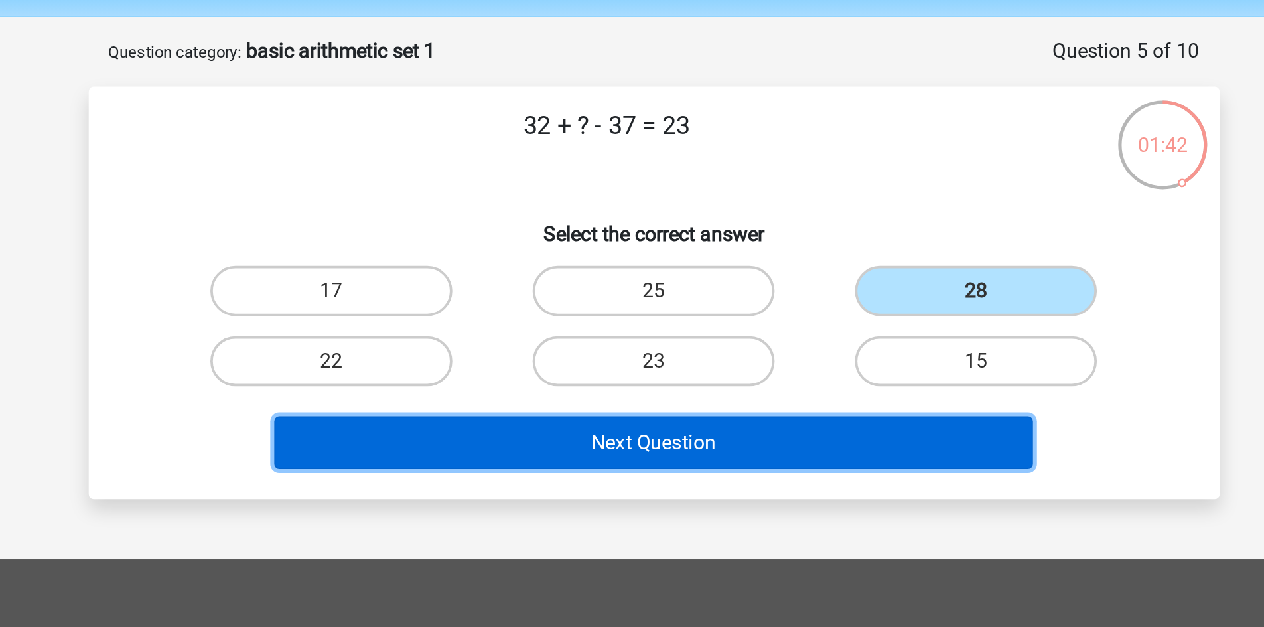
click at [775, 274] on button "Next Question" at bounding box center [631, 281] width 401 height 28
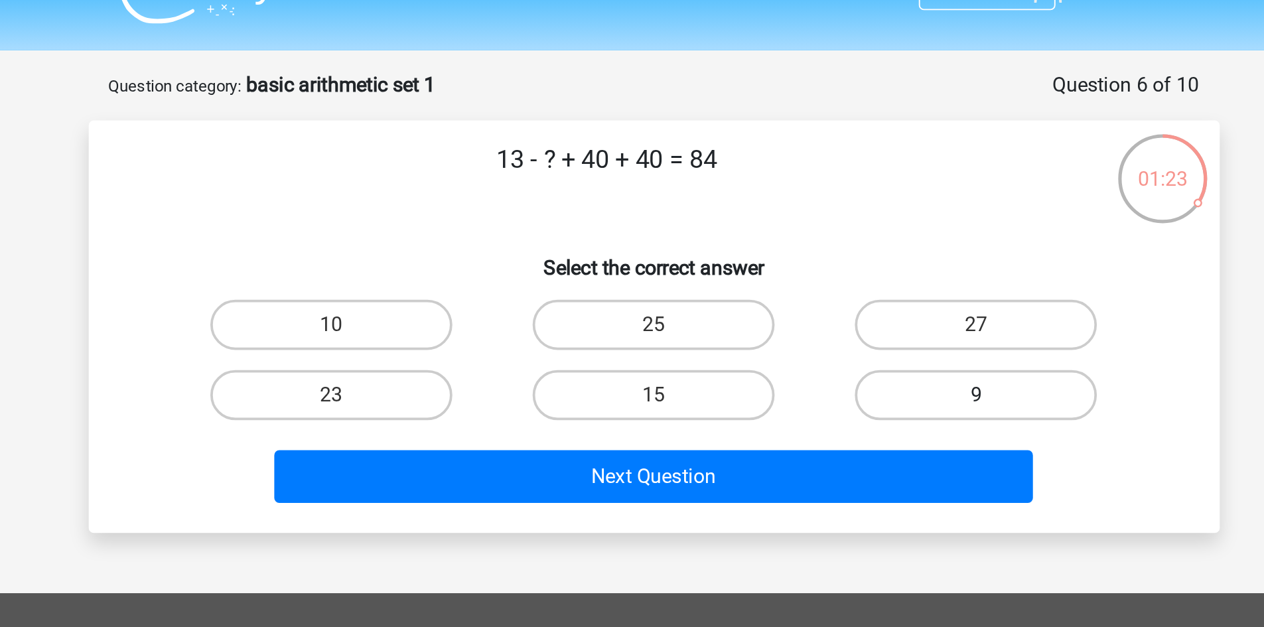
click at [783, 232] on label "9" at bounding box center [802, 238] width 128 height 27
click at [803, 238] on input "9" at bounding box center [807, 242] width 9 height 9
radio input "true"
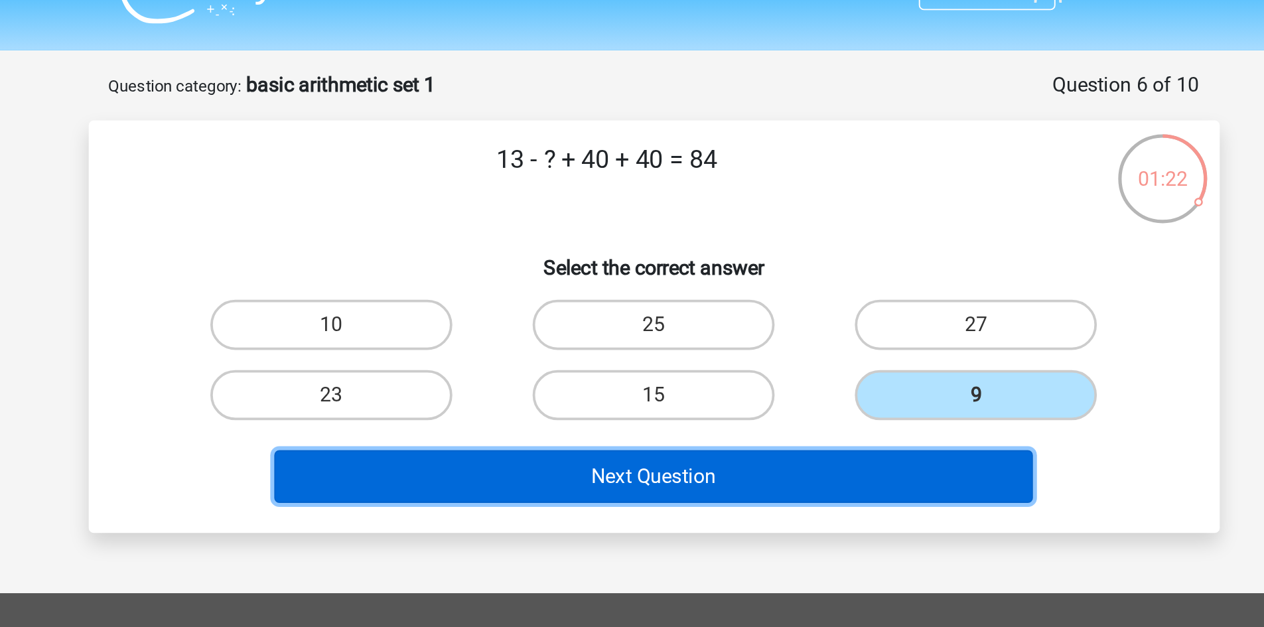
click at [768, 276] on button "Next Question" at bounding box center [631, 281] width 401 height 28
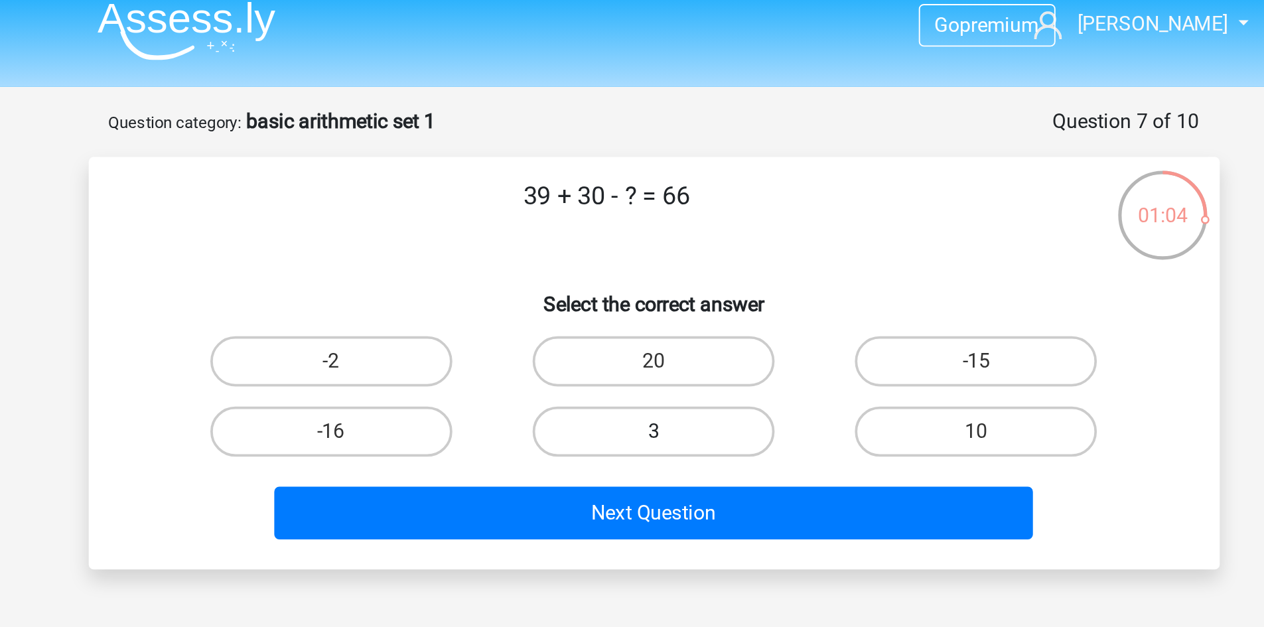
click at [624, 237] on label "3" at bounding box center [632, 238] width 128 height 27
click at [632, 238] on input "3" at bounding box center [636, 242] width 9 height 9
radio input "true"
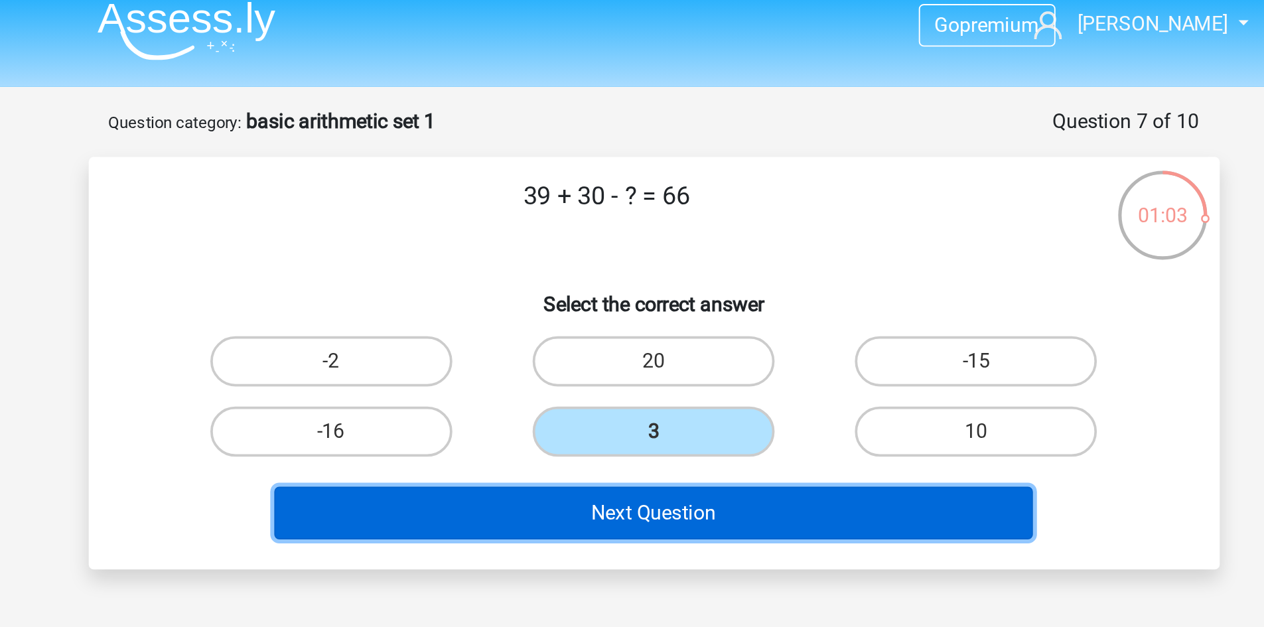
click at [638, 270] on button "Next Question" at bounding box center [631, 281] width 401 height 28
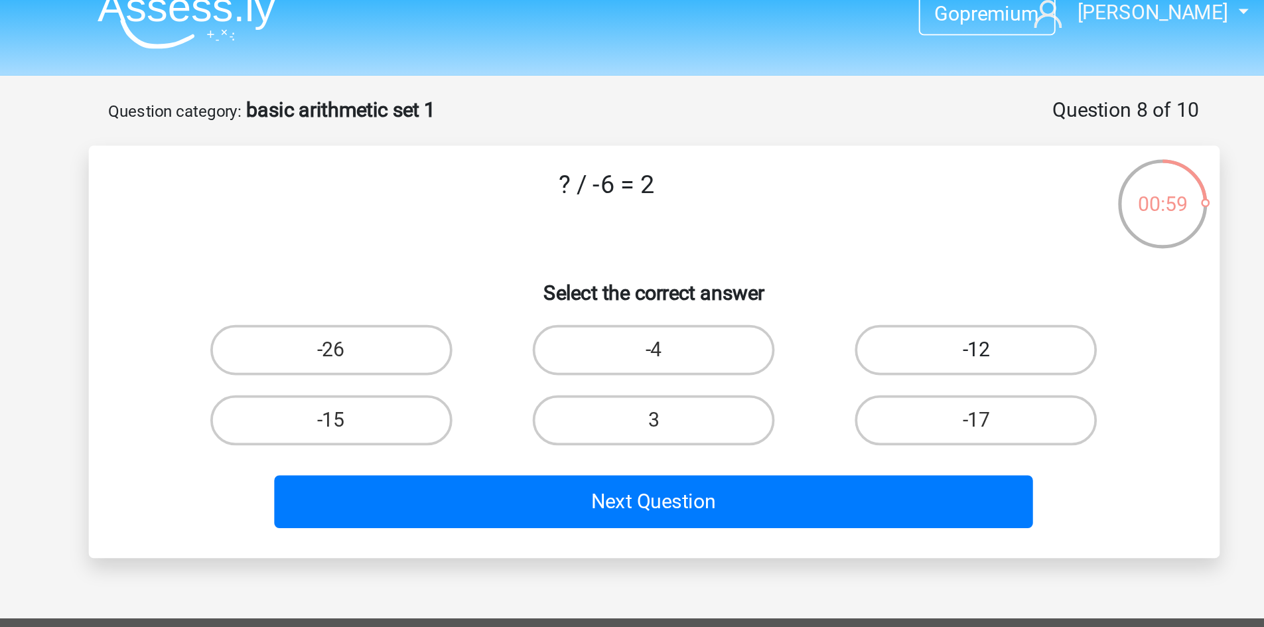
click at [788, 208] on label "-12" at bounding box center [802, 201] width 128 height 27
click at [803, 208] on input "-12" at bounding box center [807, 205] width 9 height 9
radio input "true"
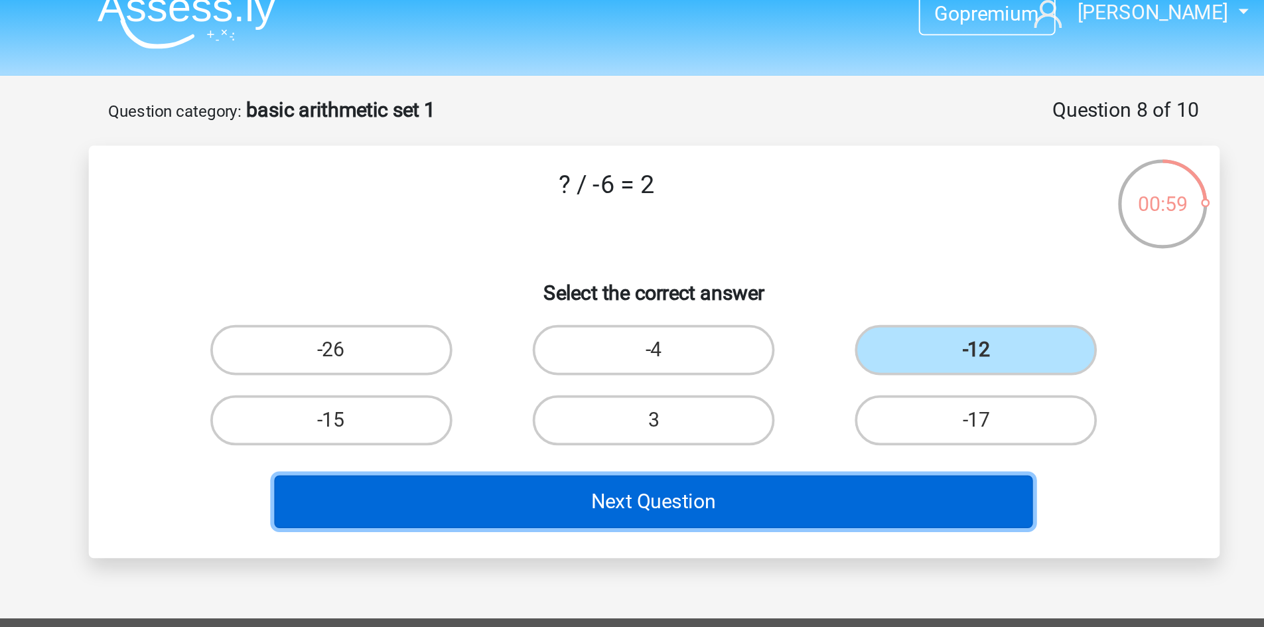
click at [770, 275] on button "Next Question" at bounding box center [631, 281] width 401 height 28
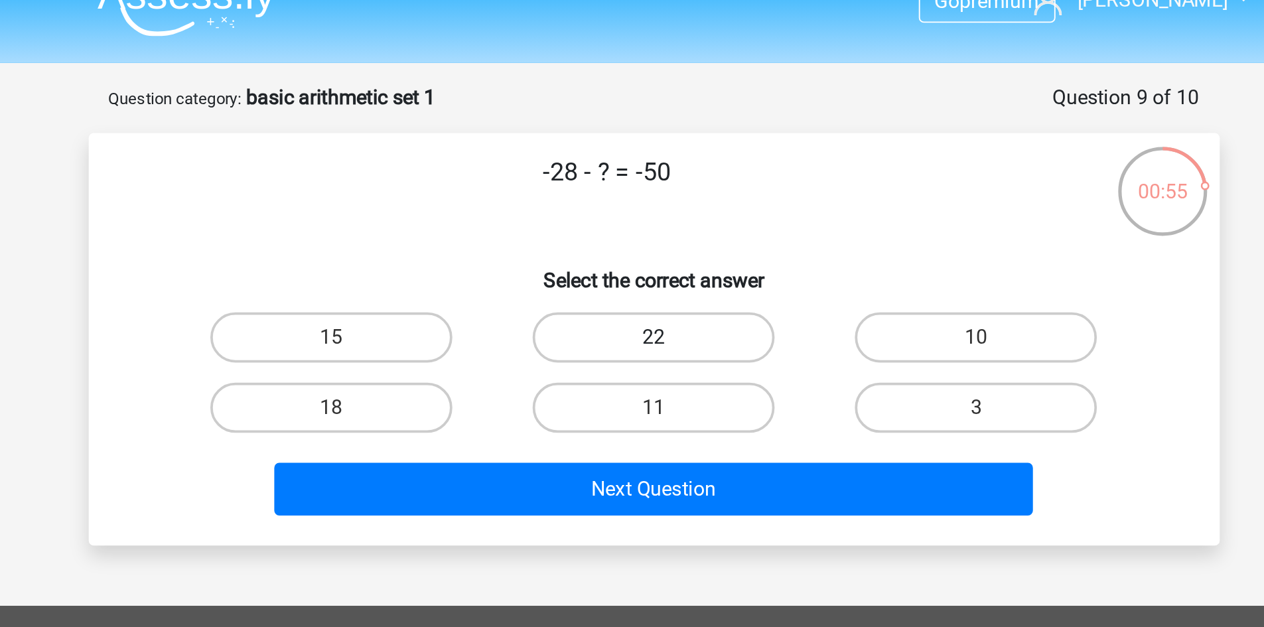
click at [643, 189] on label "22" at bounding box center [632, 201] width 128 height 27
click at [640, 201] on input "22" at bounding box center [636, 205] width 9 height 9
radio input "true"
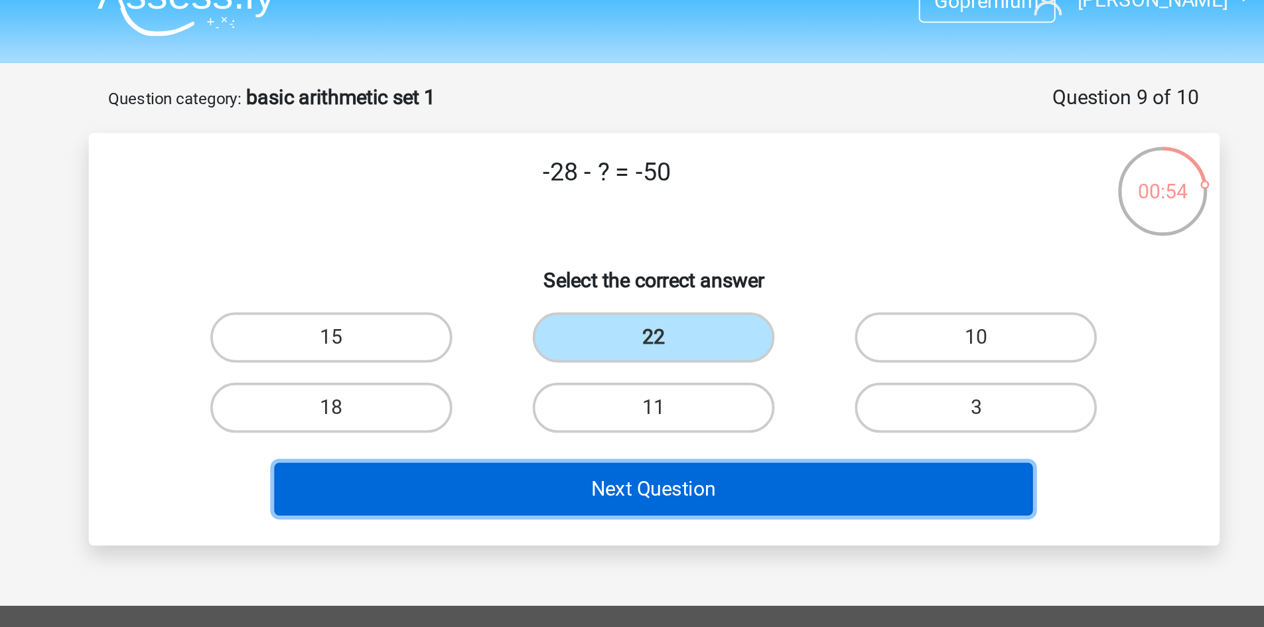
click at [671, 280] on button "Next Question" at bounding box center [631, 281] width 401 height 28
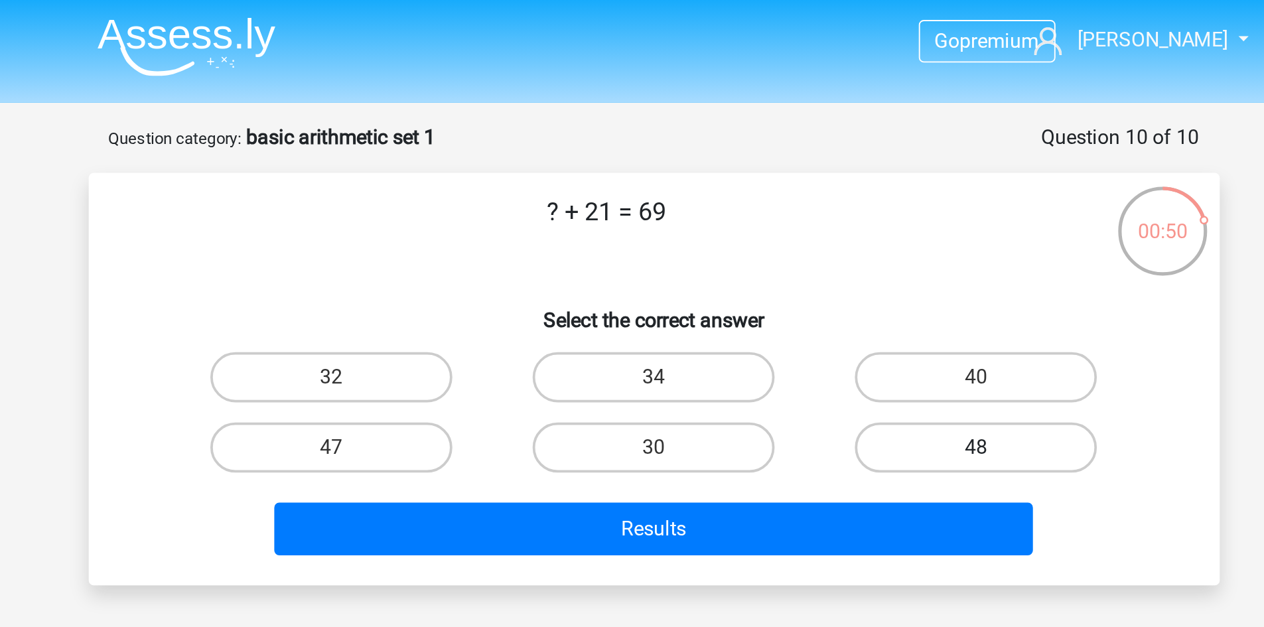
click at [772, 234] on label "48" at bounding box center [802, 238] width 128 height 27
click at [803, 238] on input "48" at bounding box center [807, 242] width 9 height 9
radio input "true"
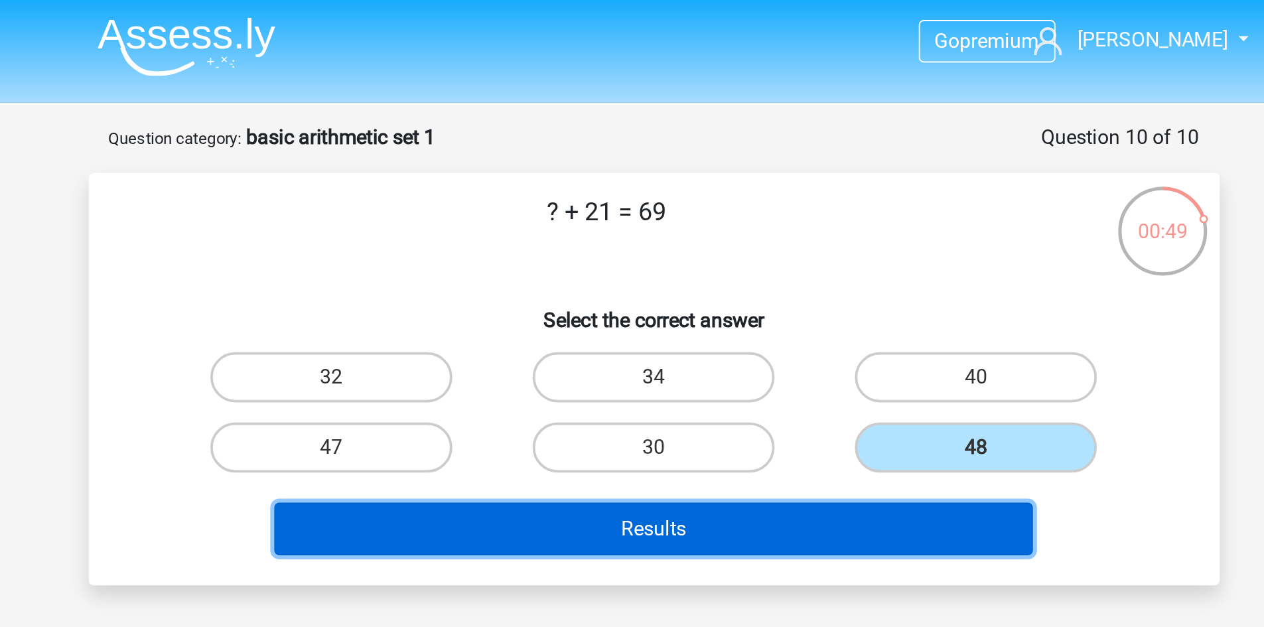
click at [764, 271] on button "Results" at bounding box center [631, 281] width 401 height 28
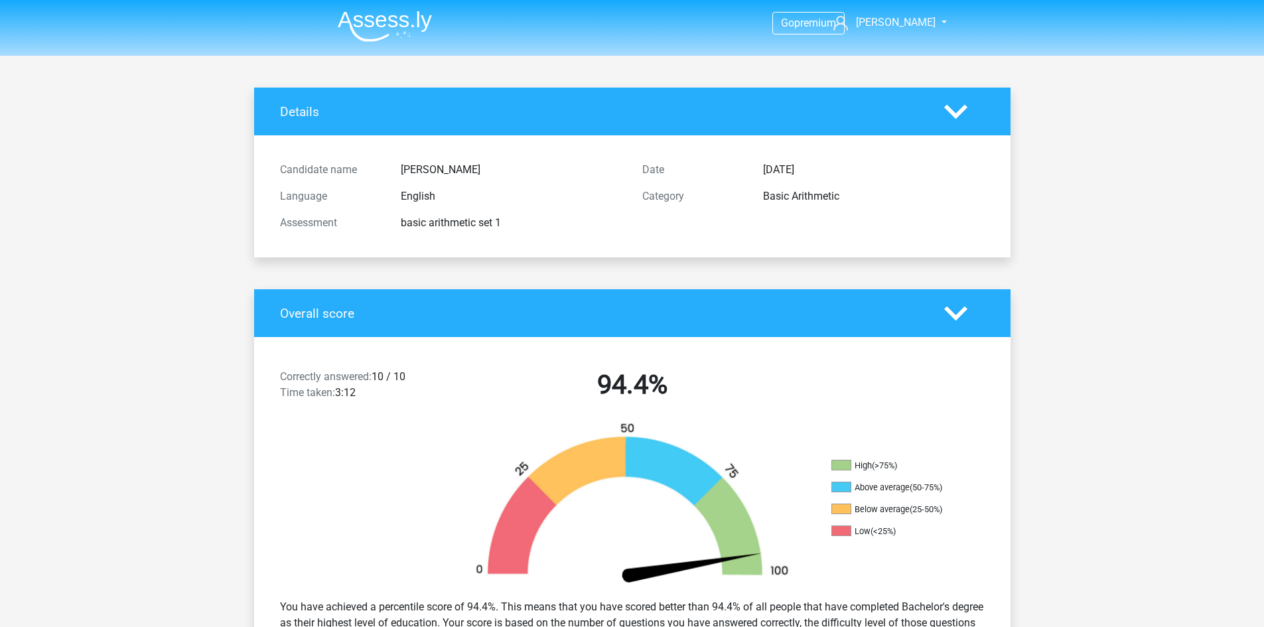
click at [403, 21] on img at bounding box center [385, 26] width 94 height 31
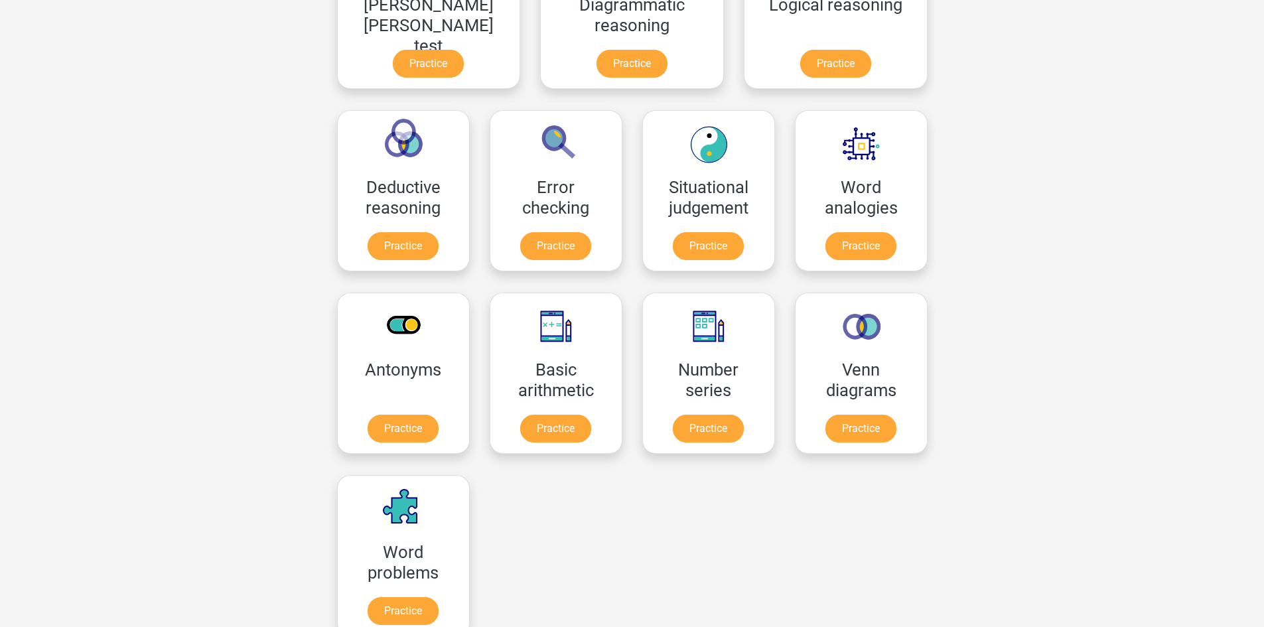
scroll to position [409, 0]
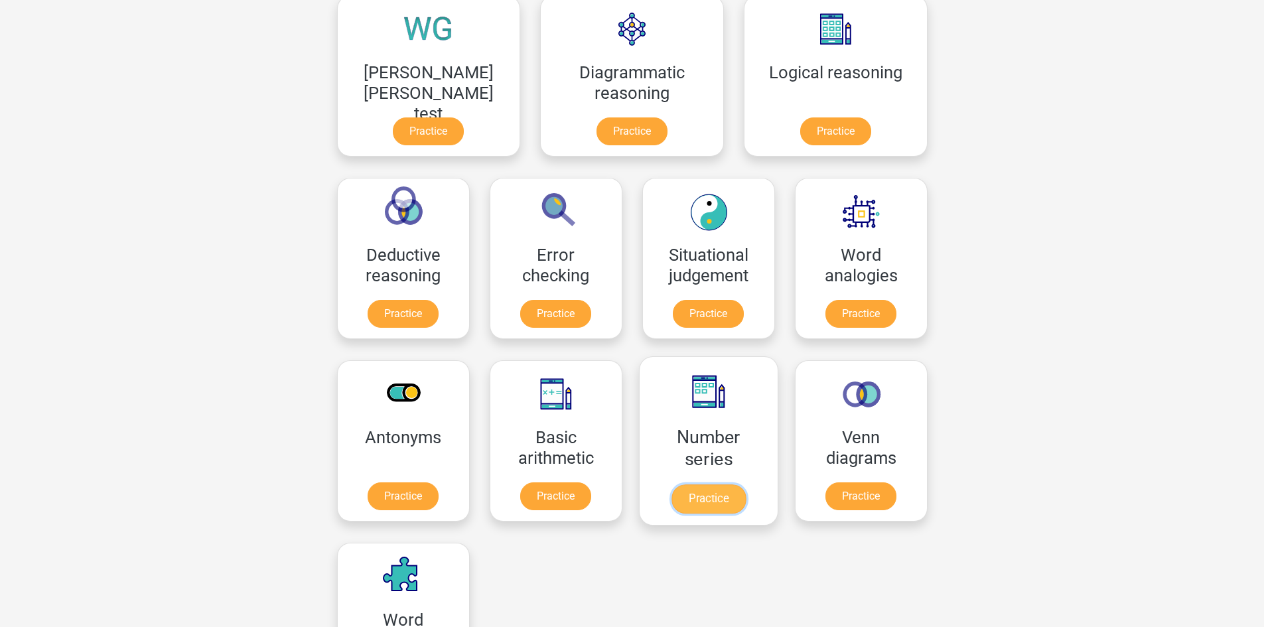
click at [671, 492] on link "Practice" at bounding box center [708, 498] width 74 height 29
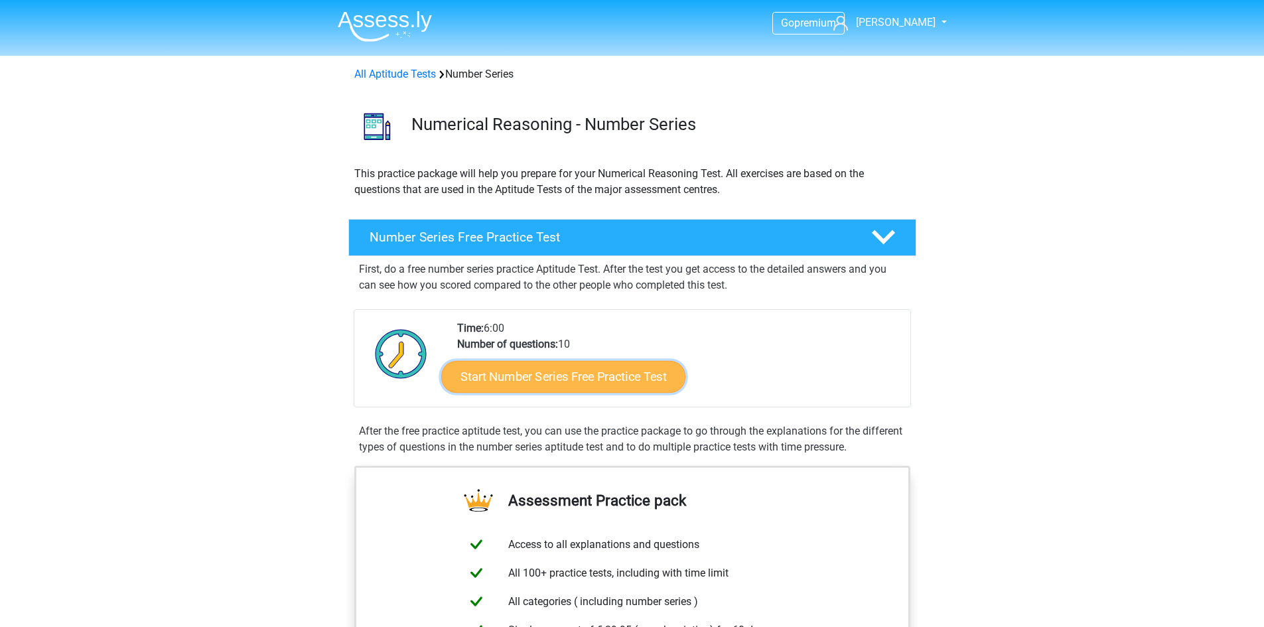
click at [653, 375] on link "Start Number Series Free Practice Test" at bounding box center [563, 376] width 244 height 32
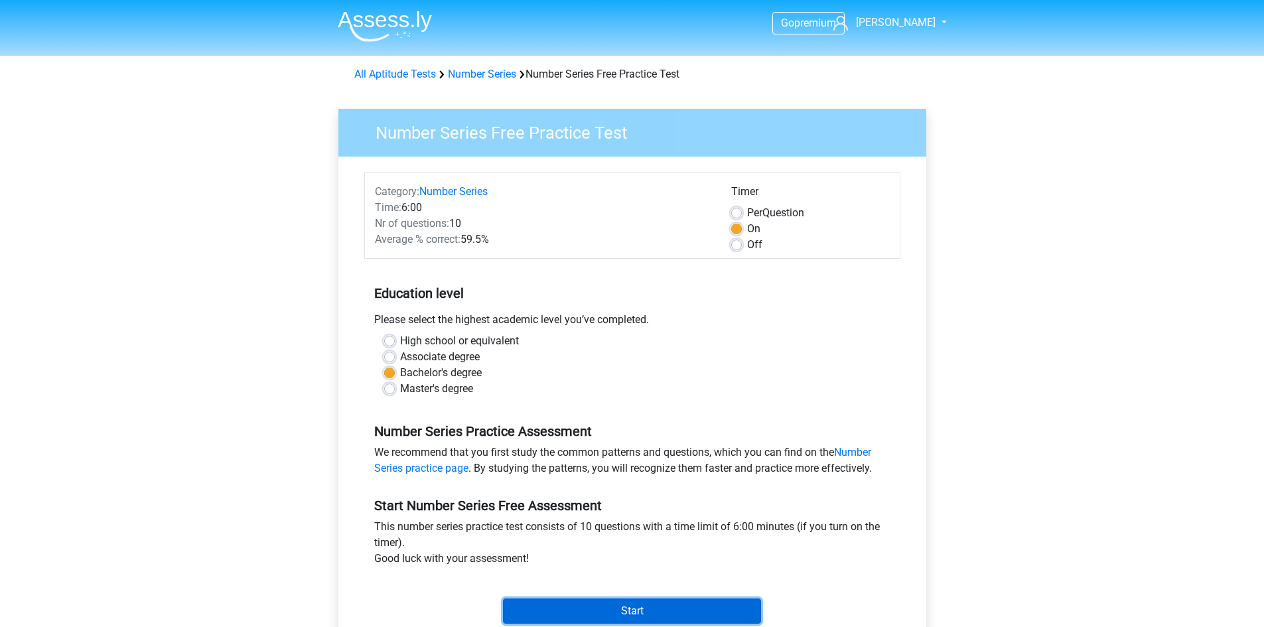
click at [607, 607] on input "Start" at bounding box center [632, 610] width 258 height 25
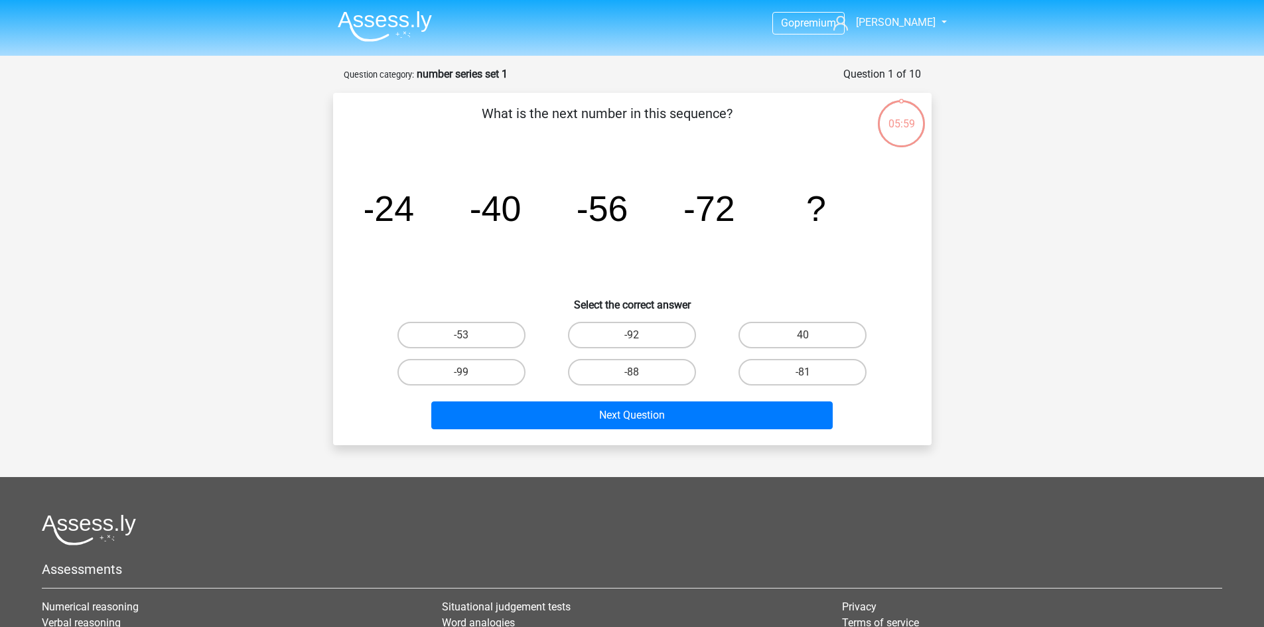
click at [366, 42] on img at bounding box center [385, 26] width 94 height 31
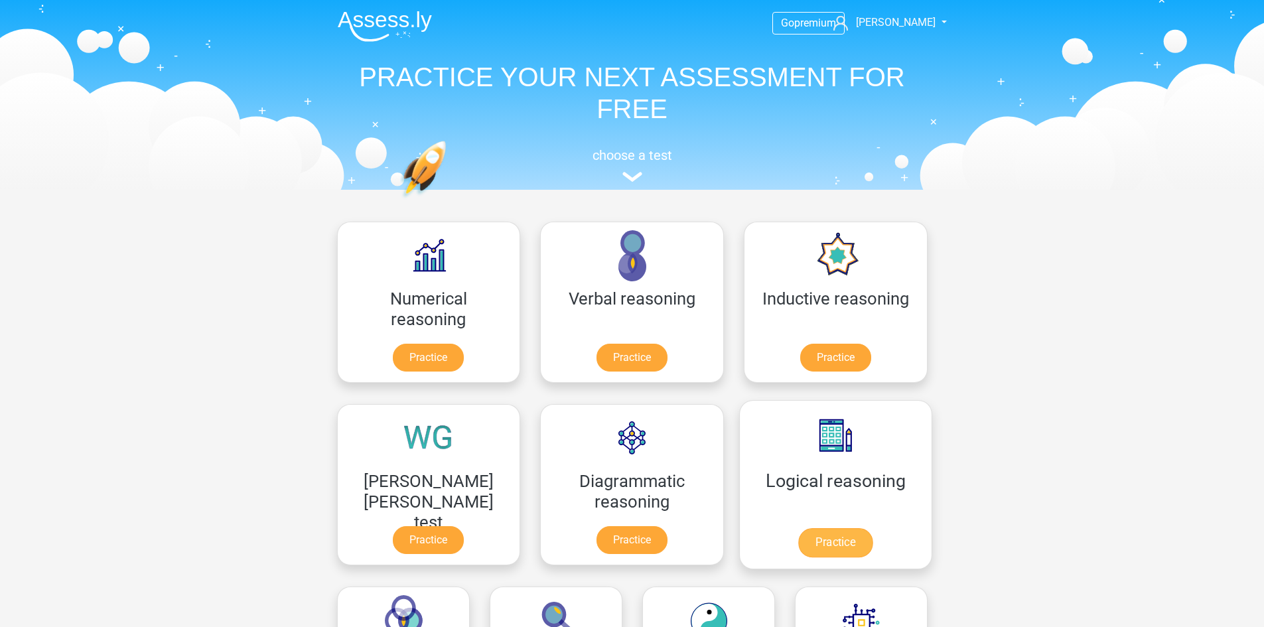
scroll to position [11, 0]
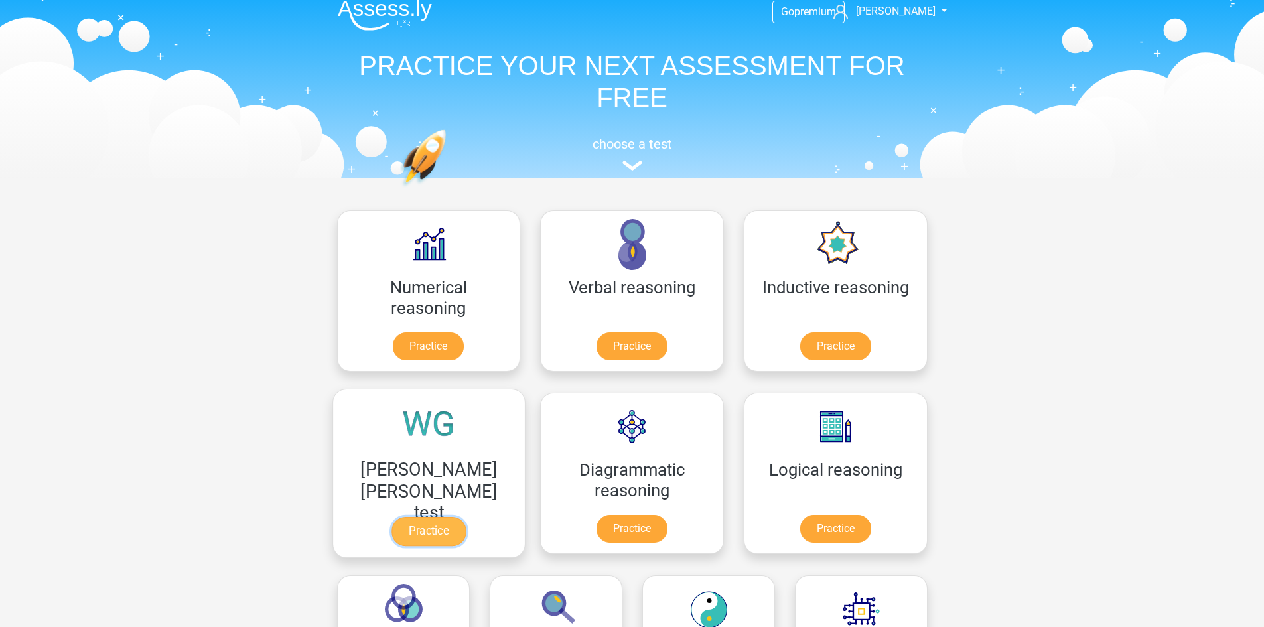
click at [466, 517] on link "Practice" at bounding box center [428, 531] width 74 height 29
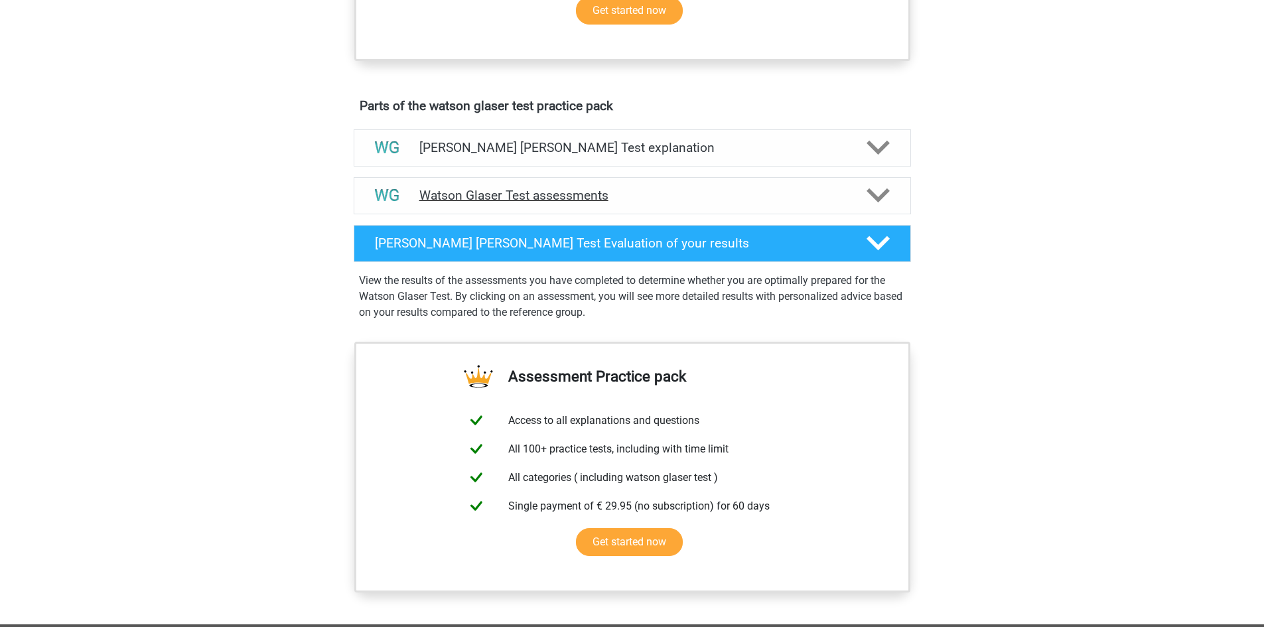
scroll to position [656, 0]
click at [586, 155] on h4 "[PERSON_NAME] [PERSON_NAME] Test explanation" at bounding box center [632, 146] width 426 height 15
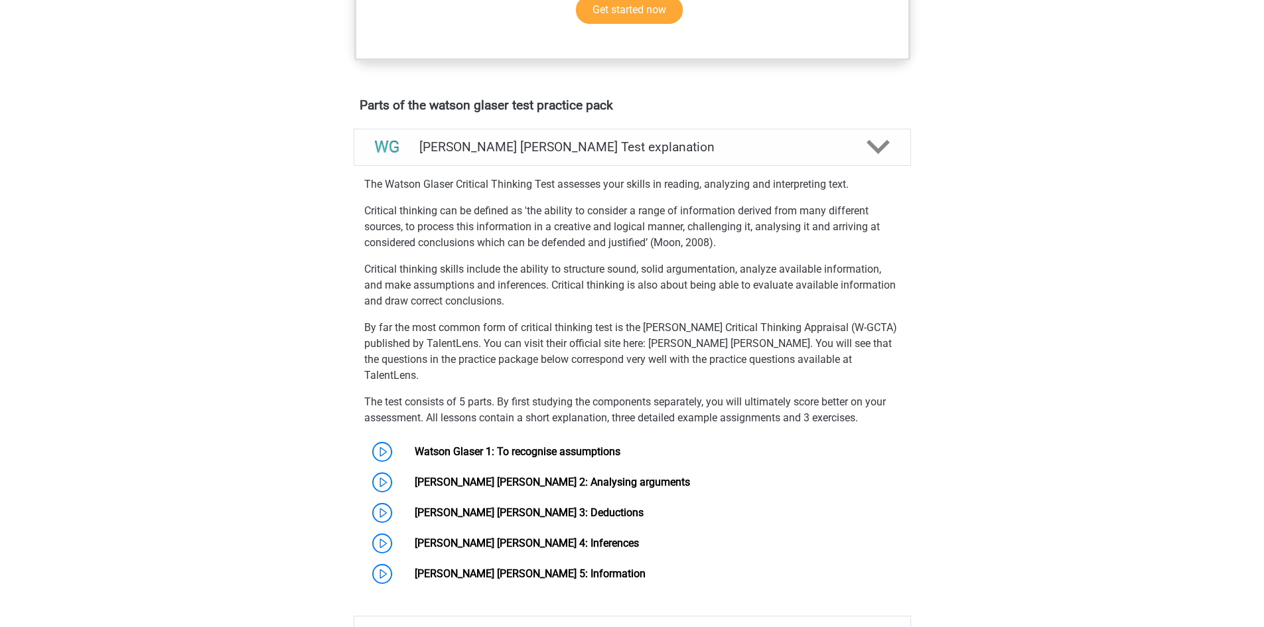
click at [480, 422] on p "The test consists of 5 parts. By first studying the components separately, you …" at bounding box center [632, 410] width 536 height 32
click at [415, 456] on link "Watson Glaser 1: To recognise assumptions" at bounding box center [518, 451] width 206 height 13
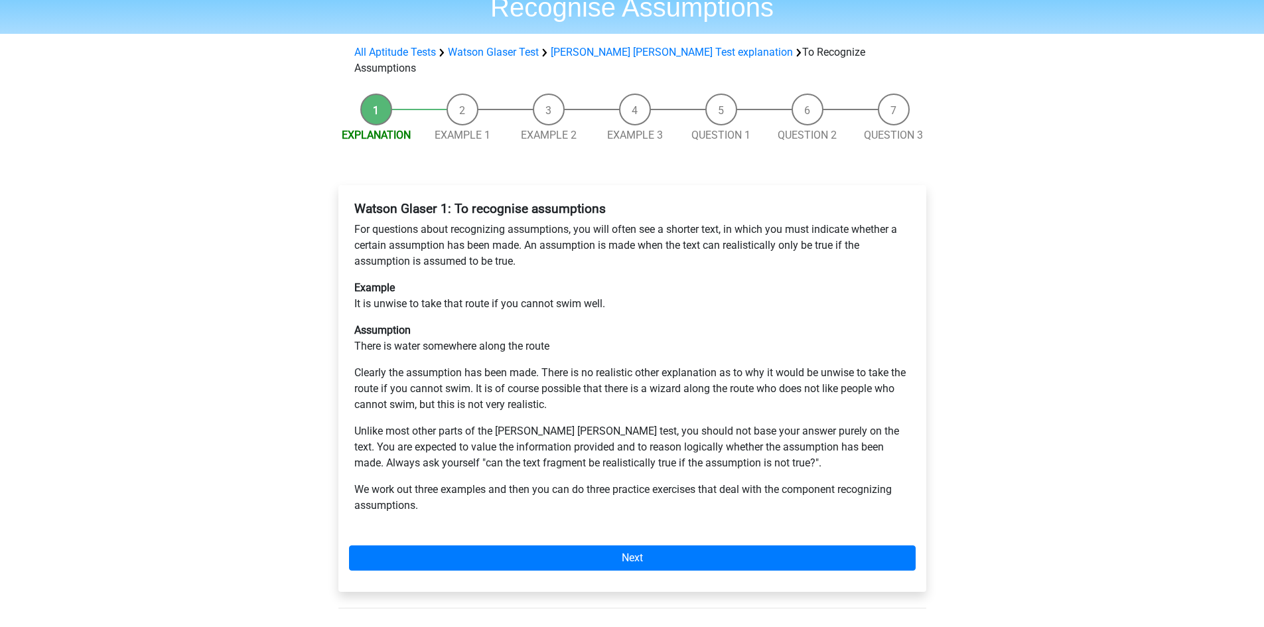
scroll to position [94, 0]
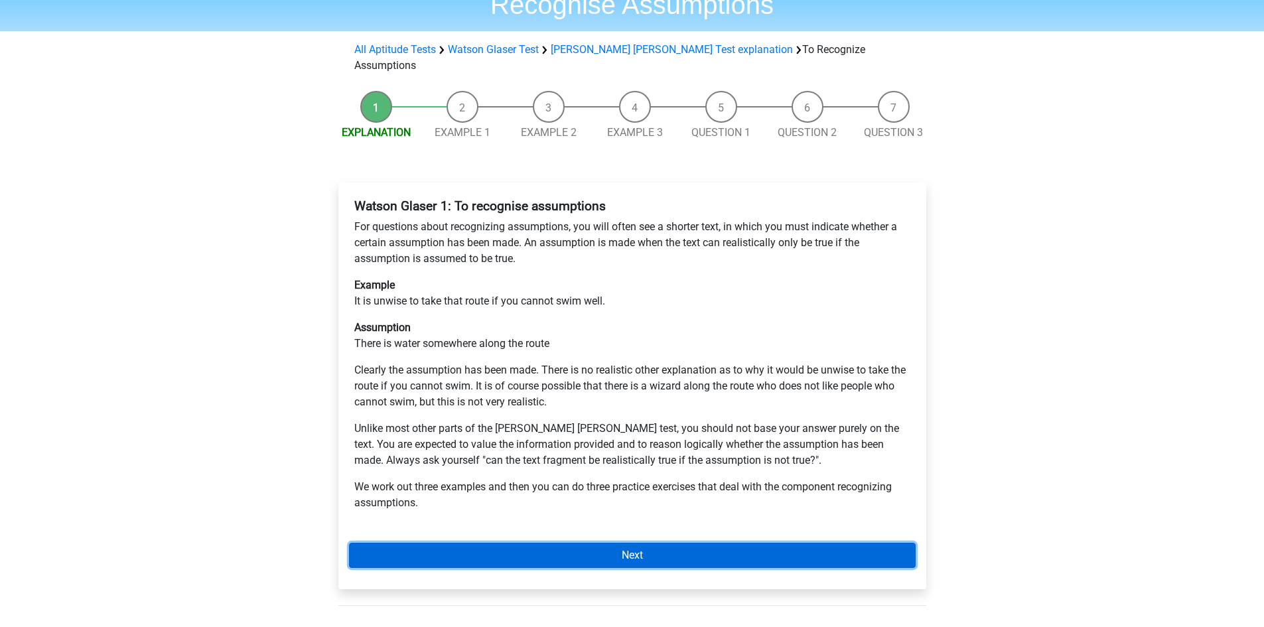
click at [713, 543] on link "Next" at bounding box center [632, 555] width 567 height 25
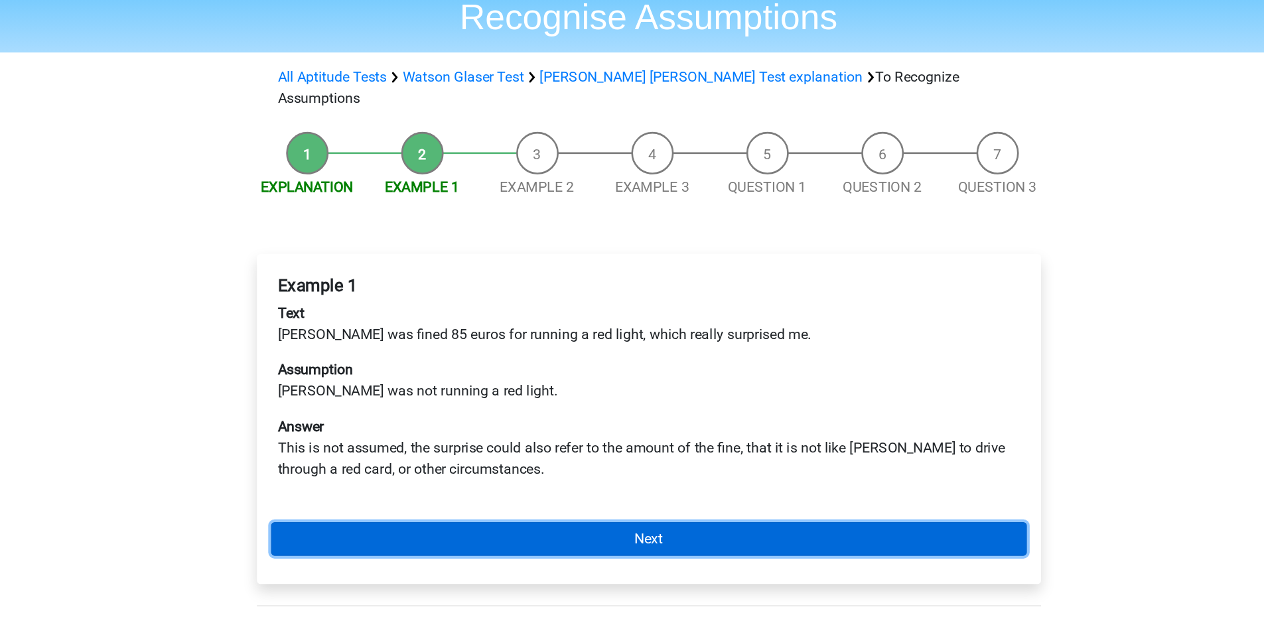
click at [727, 477] on link "Next" at bounding box center [632, 489] width 567 height 25
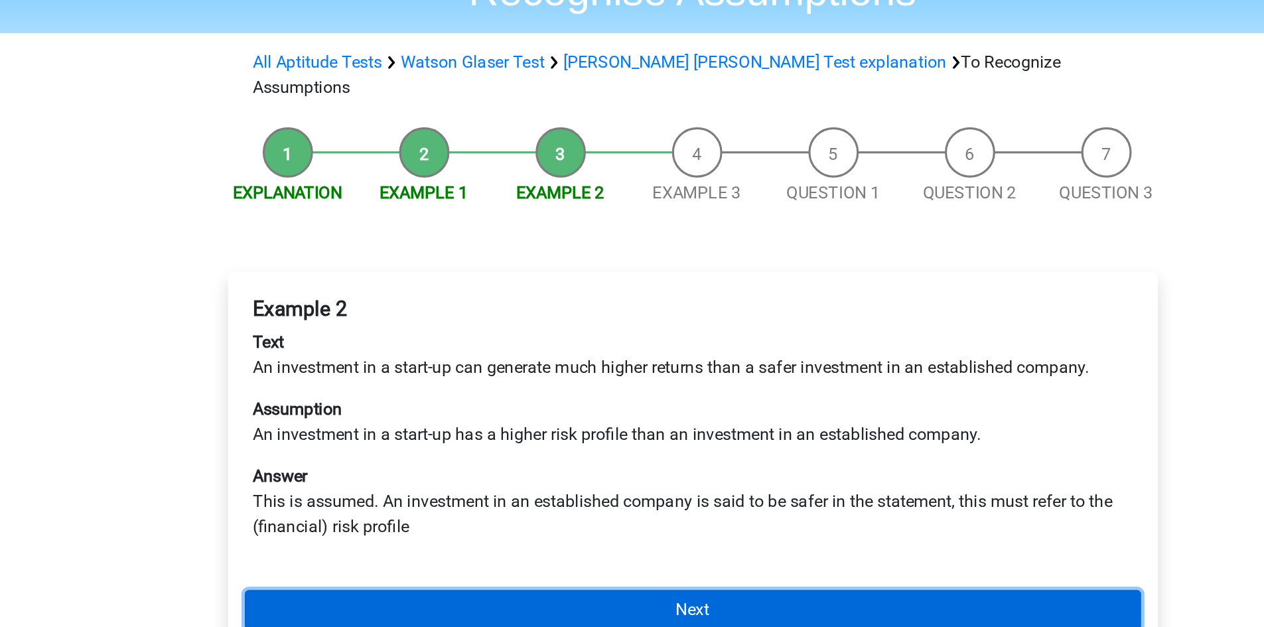
click at [412, 477] on link "Next" at bounding box center [632, 489] width 567 height 25
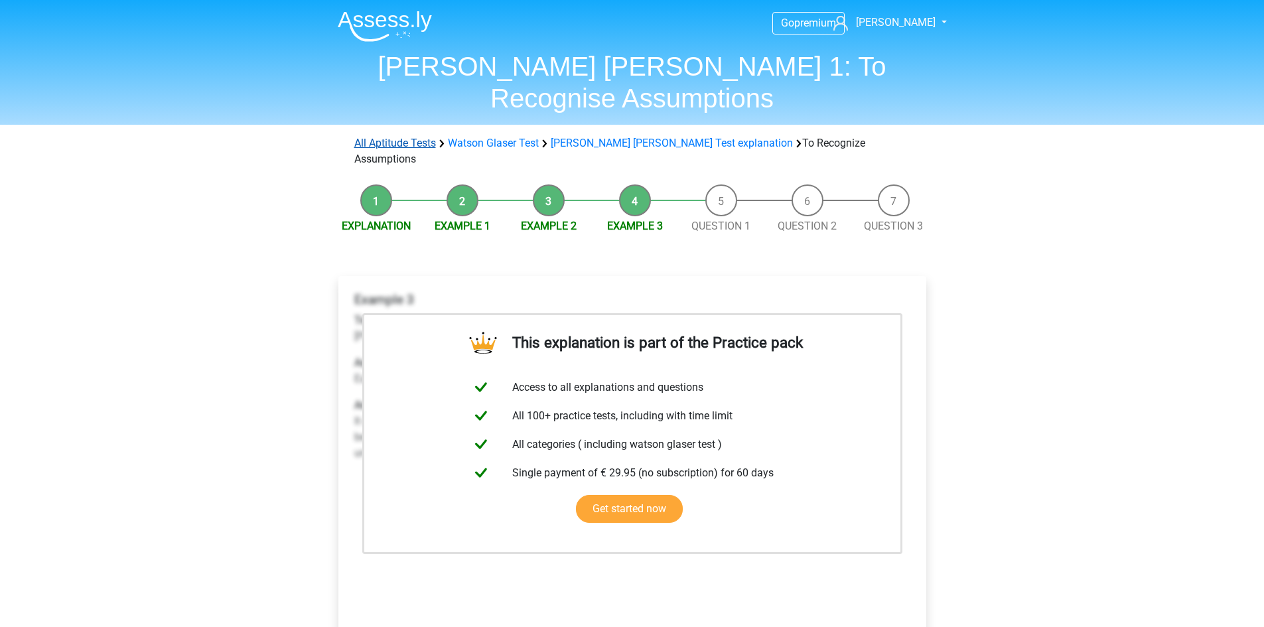
click at [397, 137] on link "All Aptitude Tests" at bounding box center [395, 143] width 82 height 13
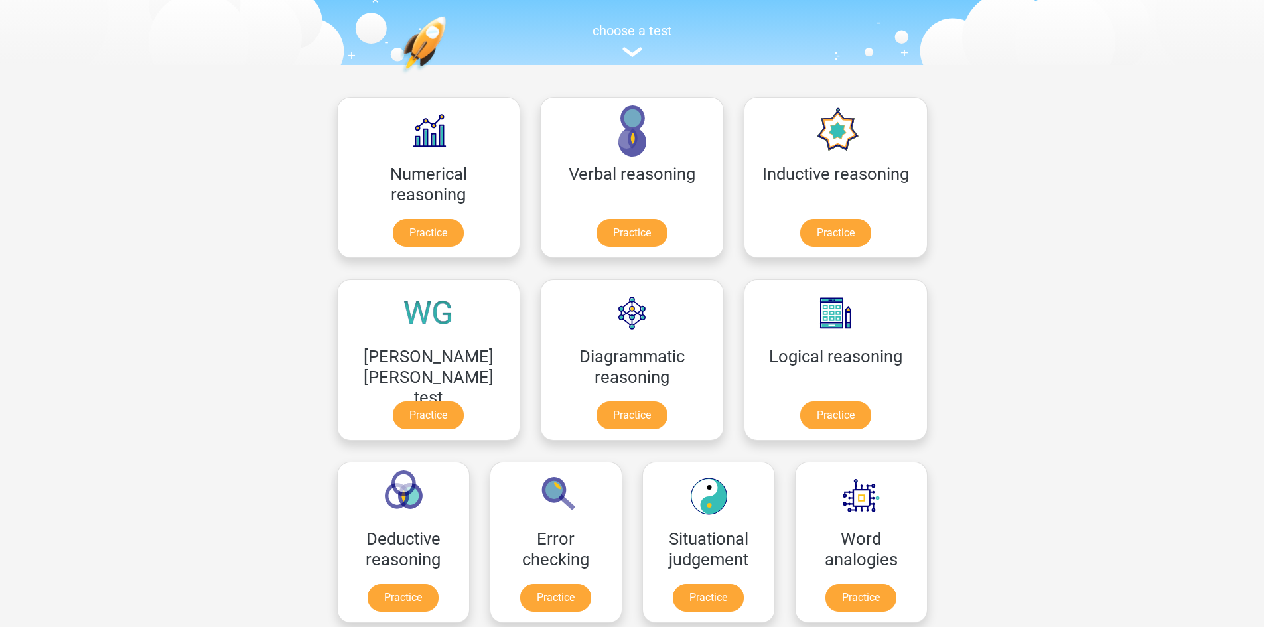
scroll to position [124, 0]
